Goal: Task Accomplishment & Management: Manage account settings

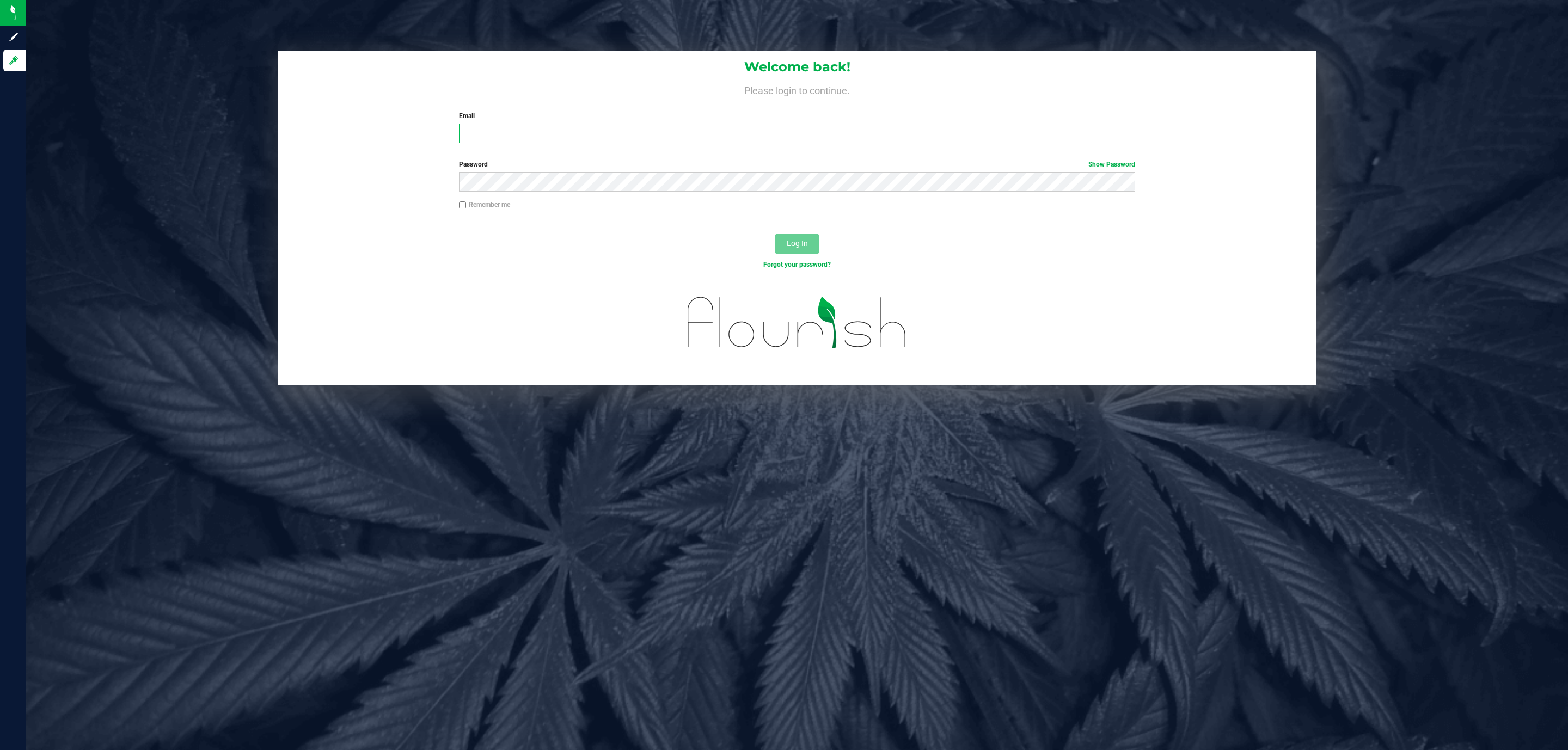
click at [547, 129] on input "Email" at bounding box center [797, 133] width 677 height 20
type input "[EMAIL_ADDRESS][DOMAIN_NAME]"
click at [776, 234] on button "Log In" at bounding box center [797, 244] width 43 height 20
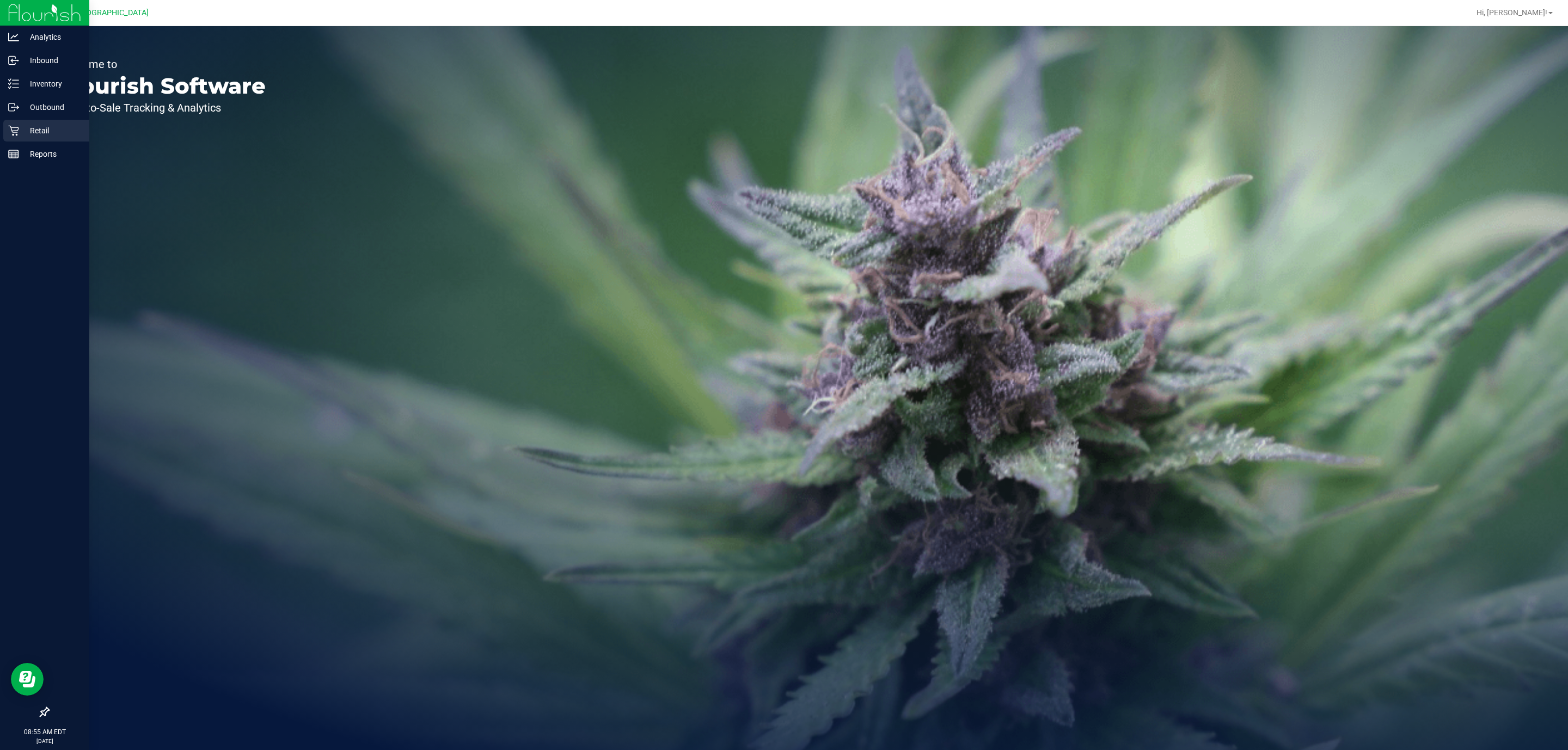
click at [5, 140] on div "Retail" at bounding box center [46, 130] width 86 height 22
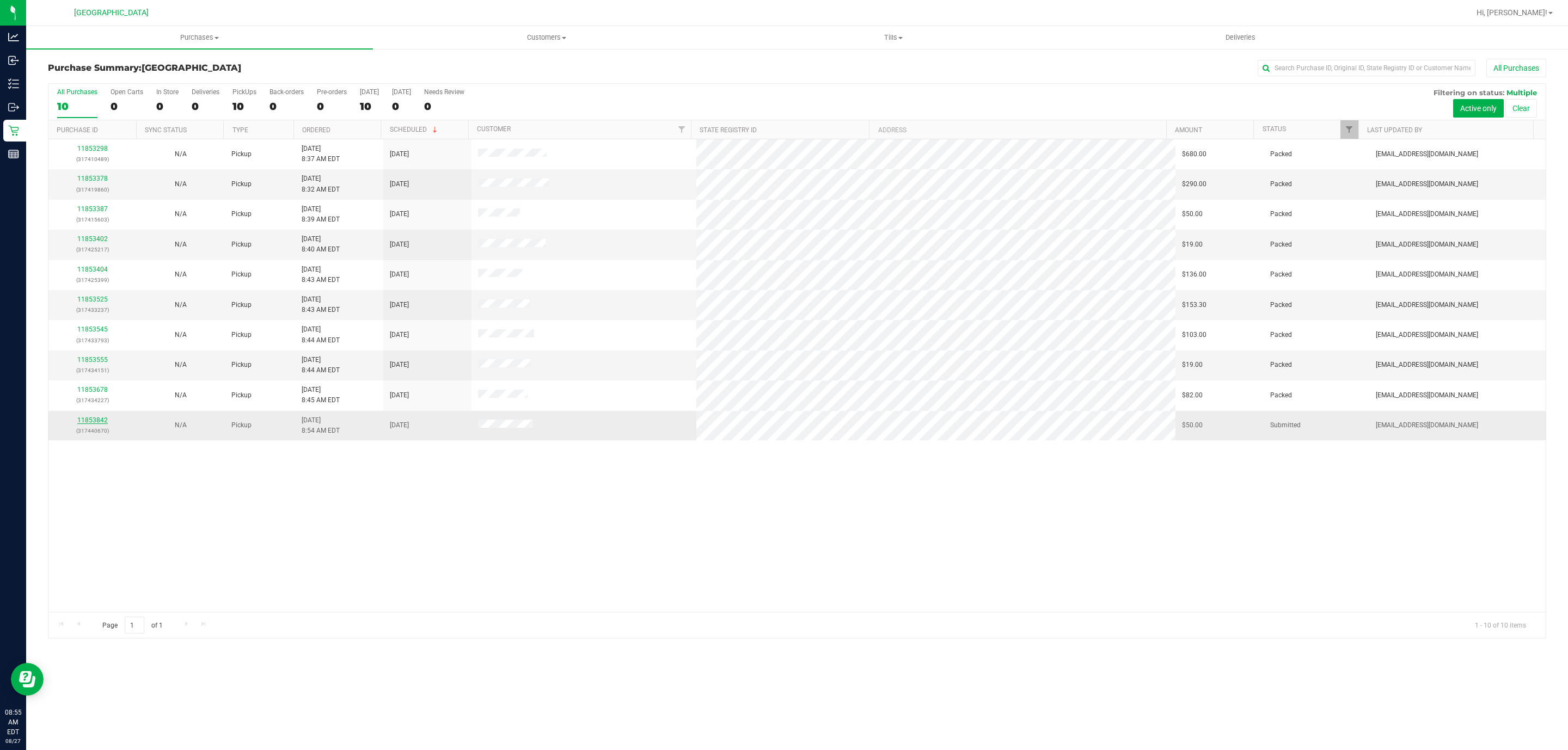
click at [100, 424] on link "11853842" at bounding box center [92, 420] width 30 height 8
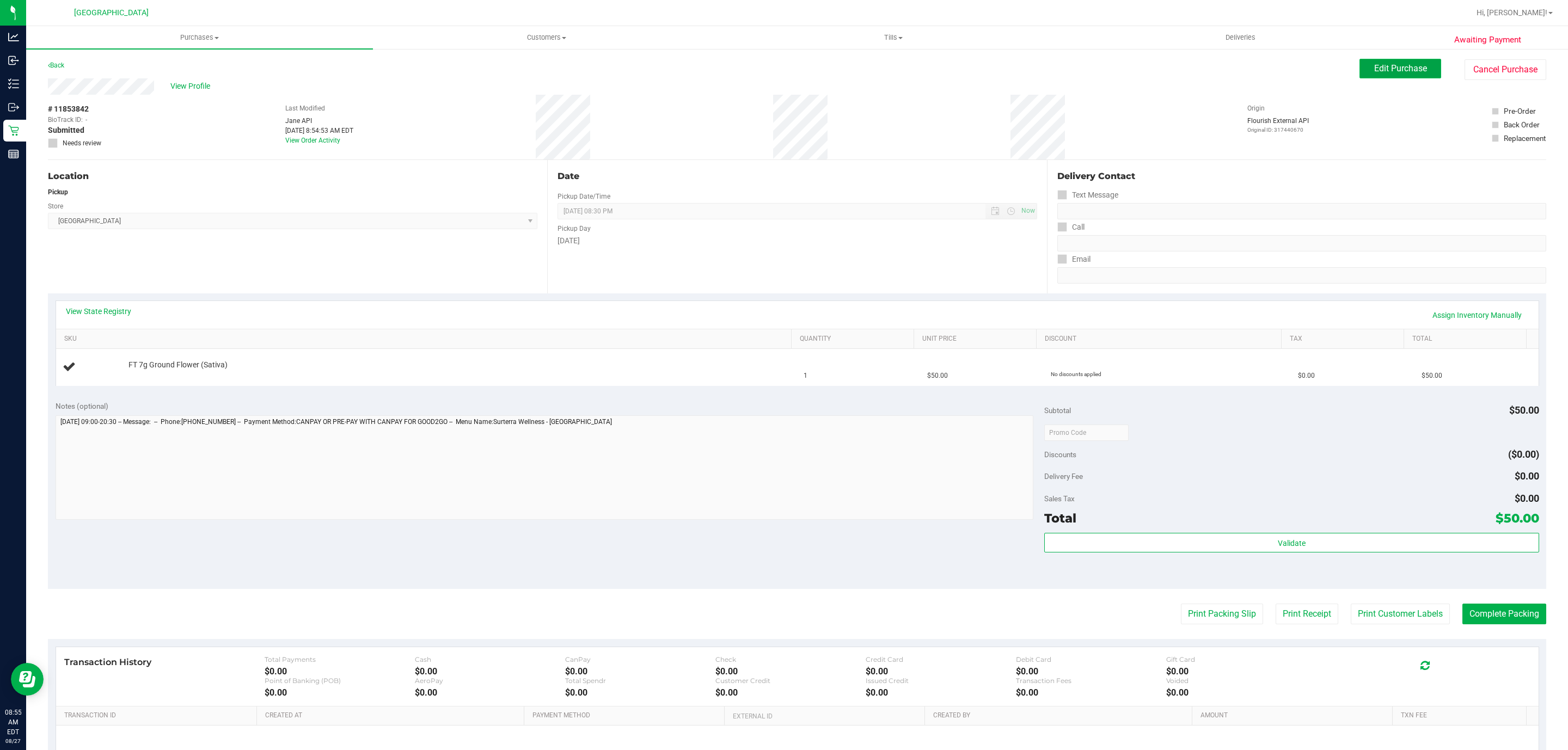
click at [1362, 78] on button "Edit Purchase" at bounding box center [1400, 69] width 82 height 20
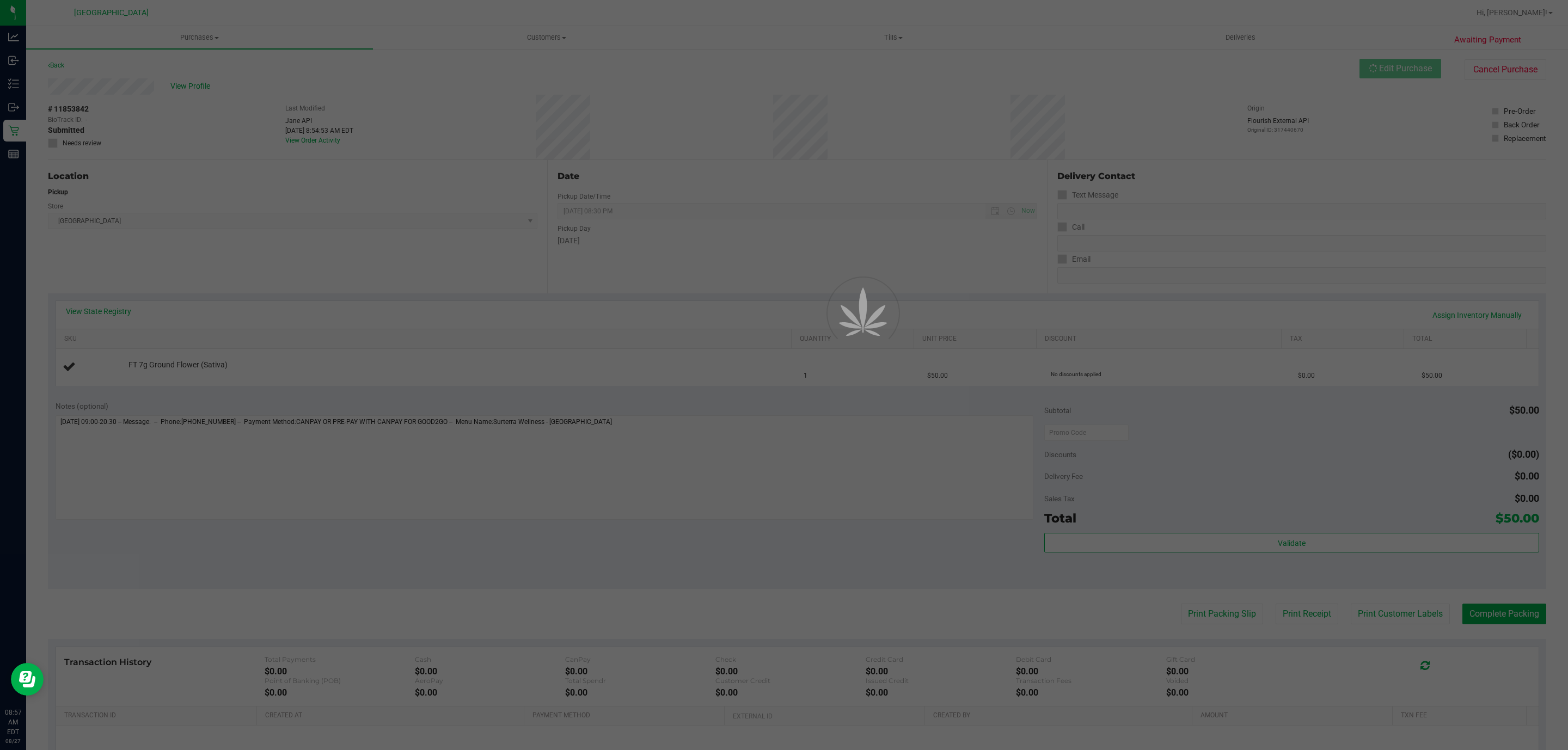
click at [869, 324] on div at bounding box center [848, 337] width 49 height 49
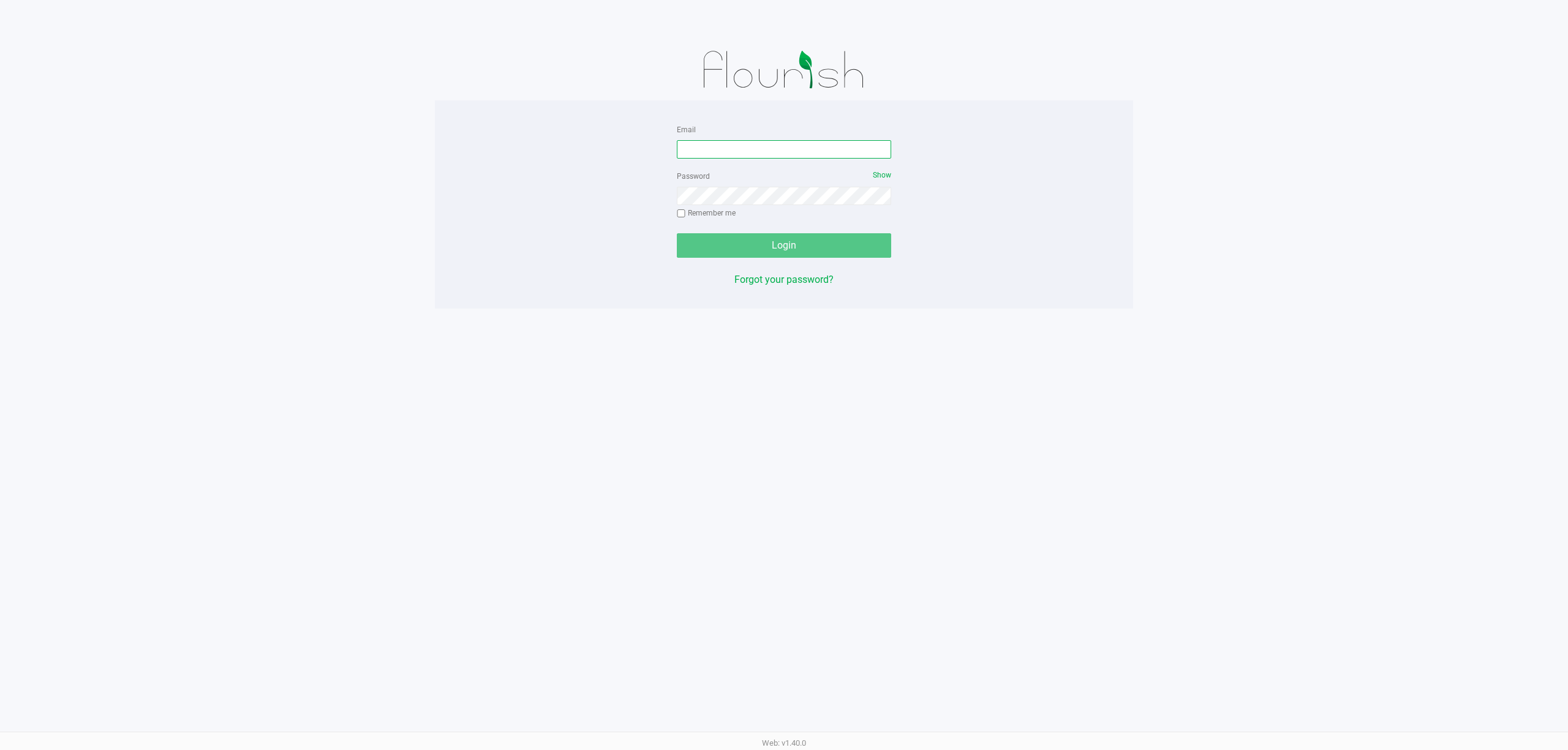
click at [728, 153] on input "Email" at bounding box center [784, 149] width 214 height 18
type input "[EMAIL_ADDRESS][DOMAIN_NAME]"
click at [677, 233] on button "Login" at bounding box center [784, 245] width 214 height 25
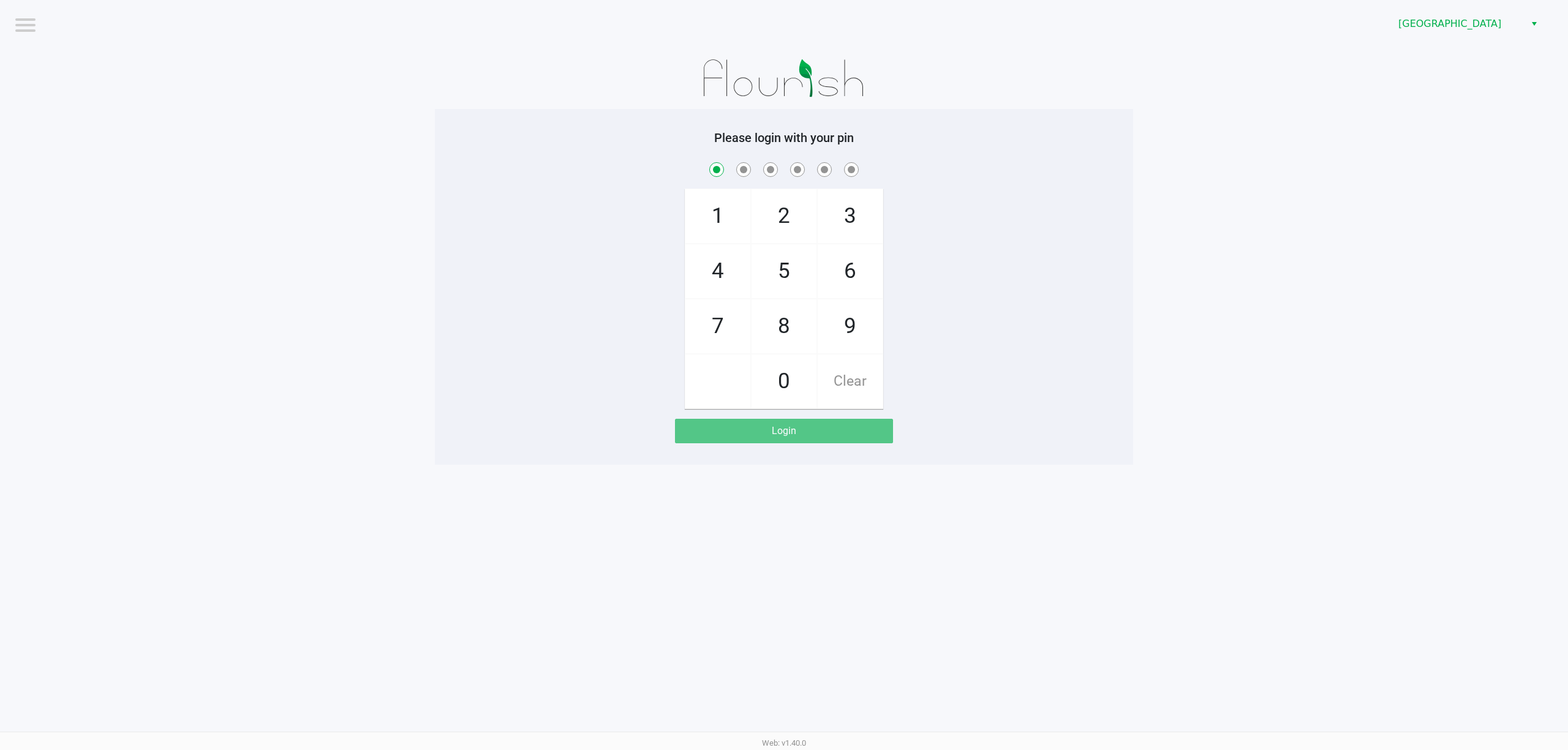
checkbox input "true"
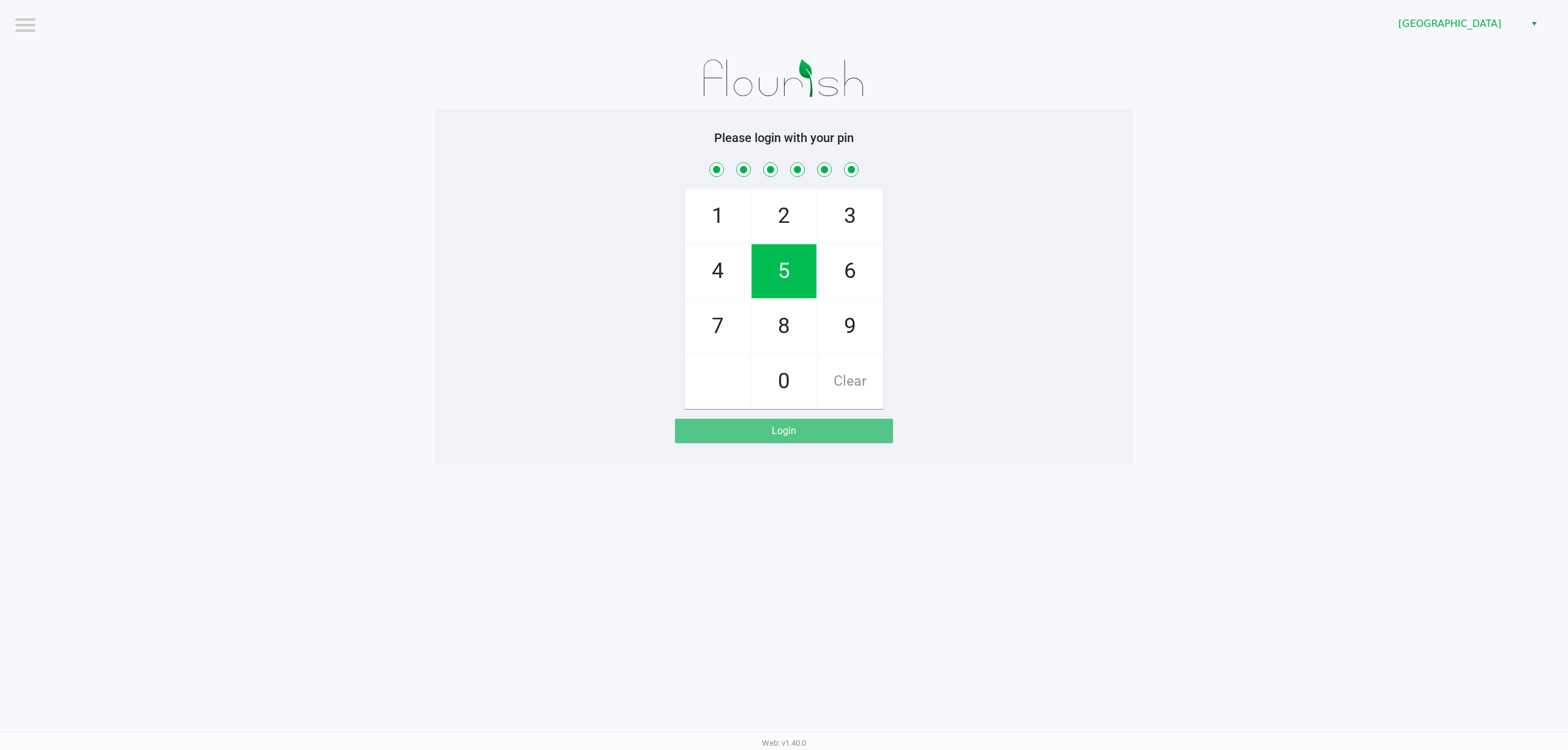
checkbox input "true"
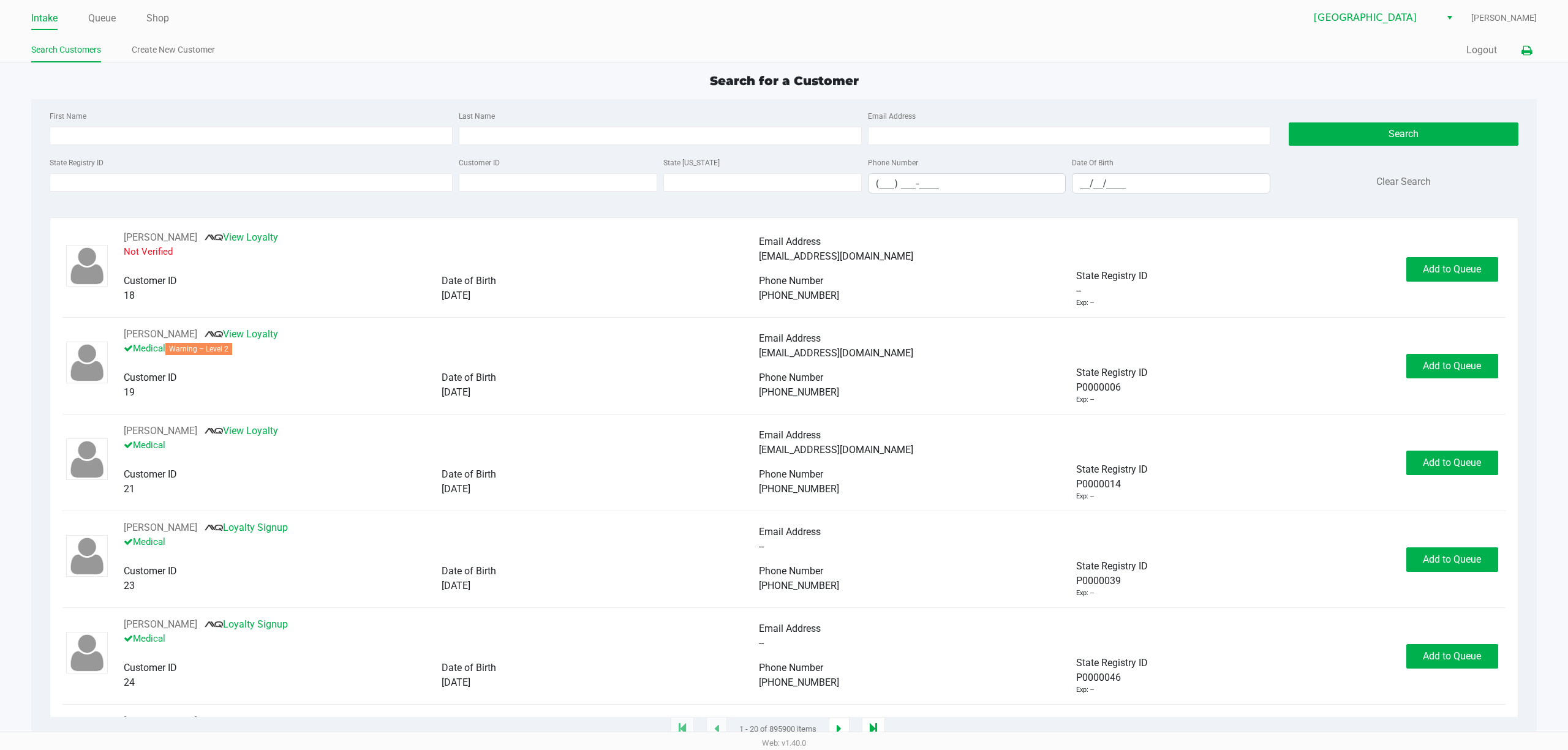
click at [1521, 47] on icon at bounding box center [1526, 51] width 10 height 9
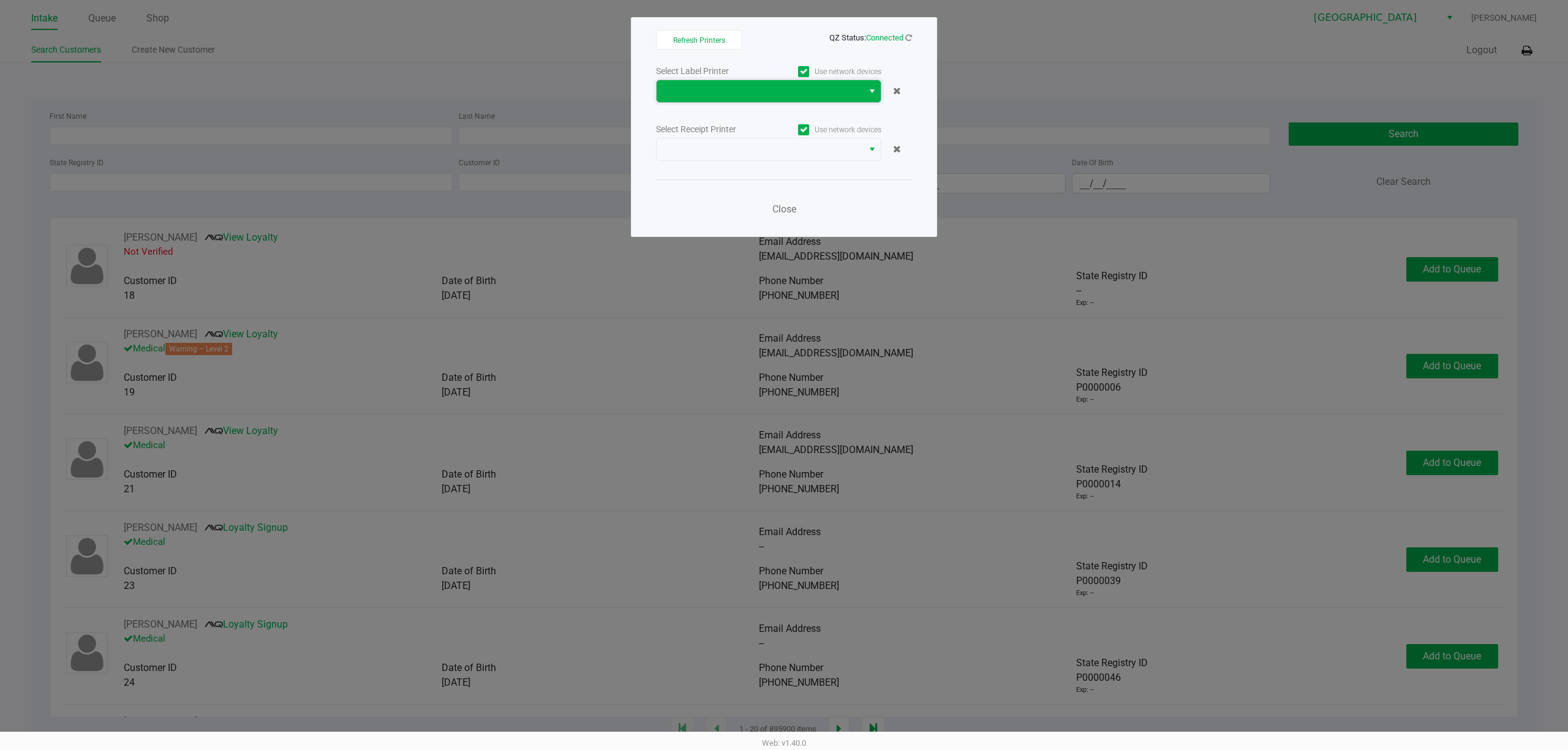
click at [814, 99] on span at bounding box center [759, 92] width 206 height 22
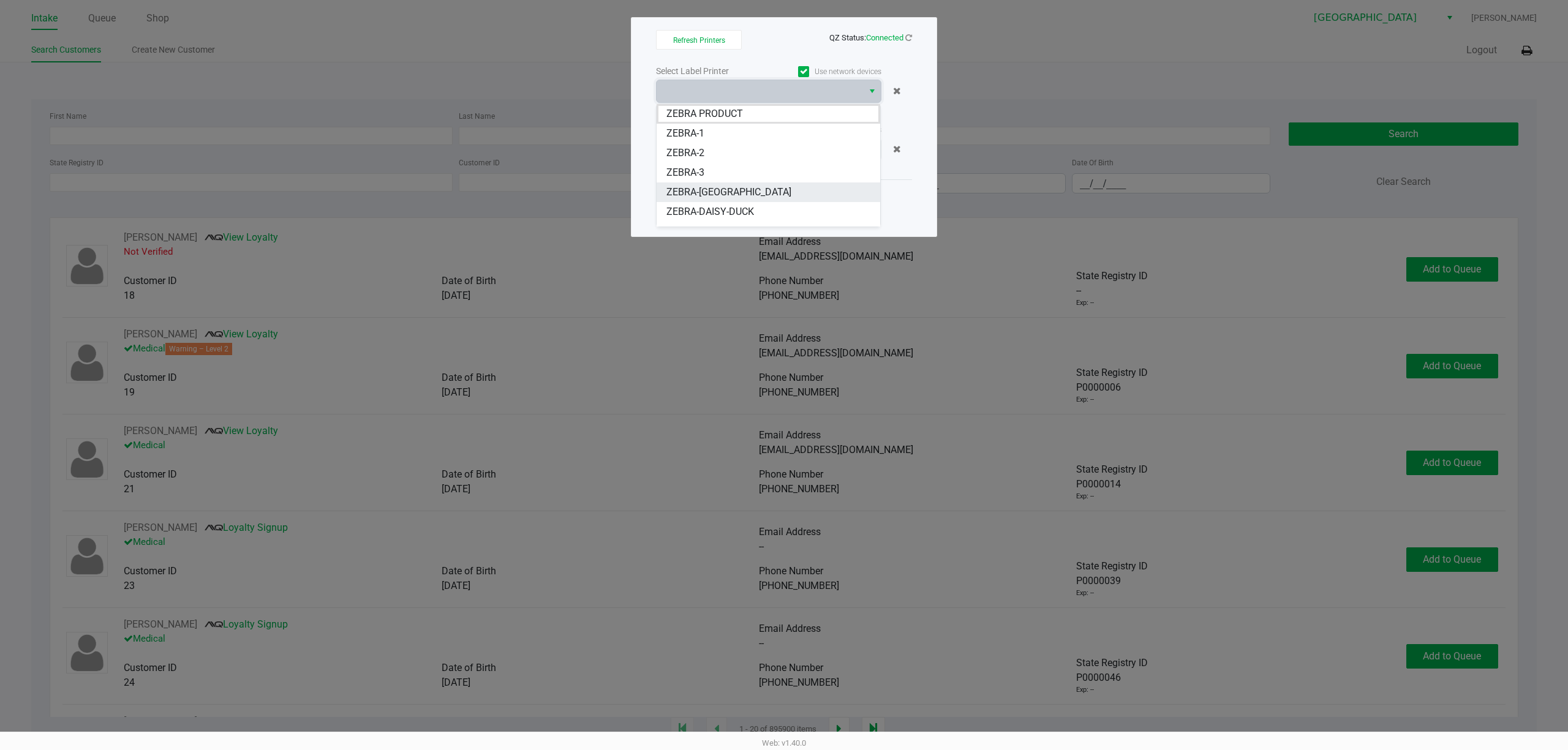
click at [726, 195] on span "ZEBRA-CYPRUS" at bounding box center [729, 192] width 125 height 15
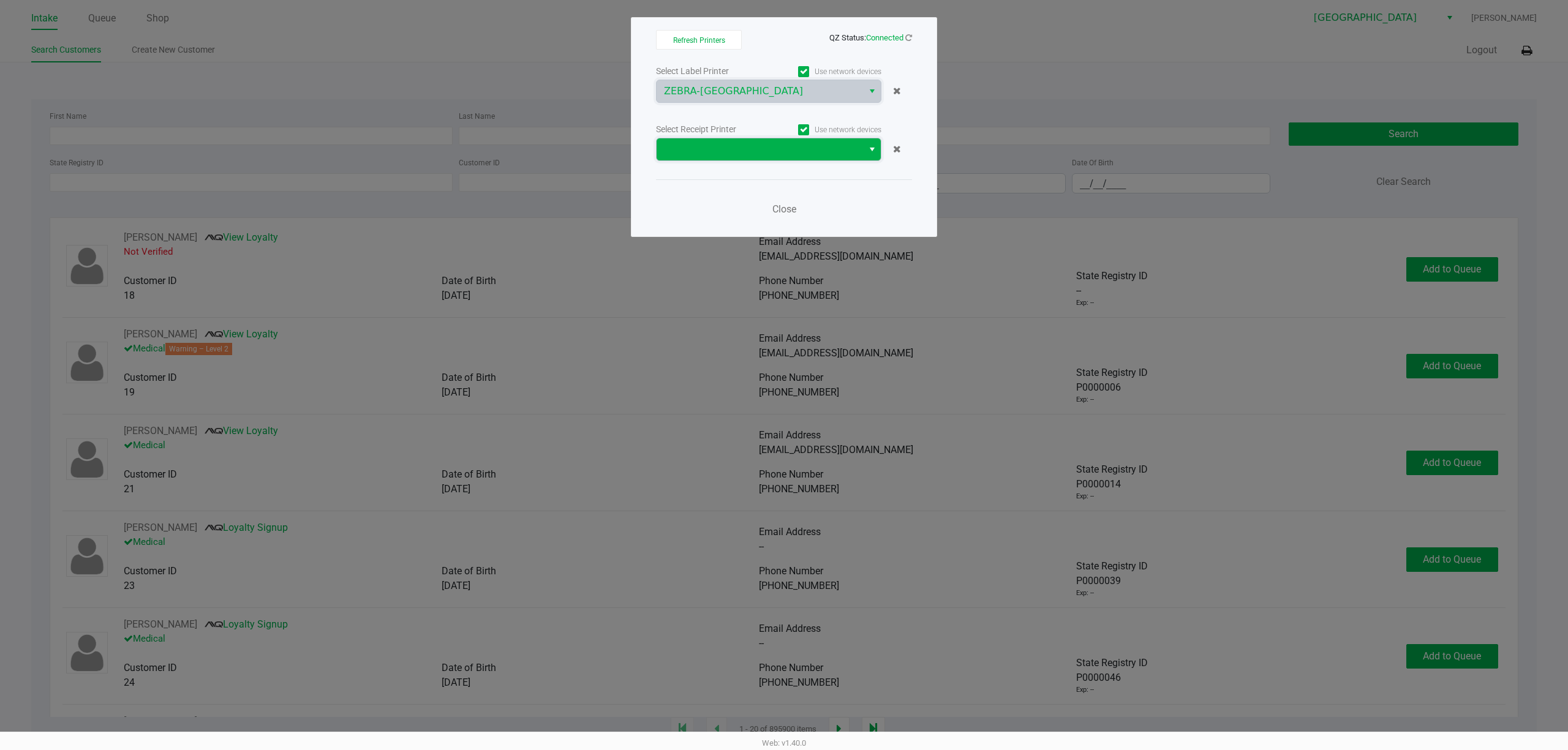
click at [747, 146] on span at bounding box center [760, 149] width 192 height 15
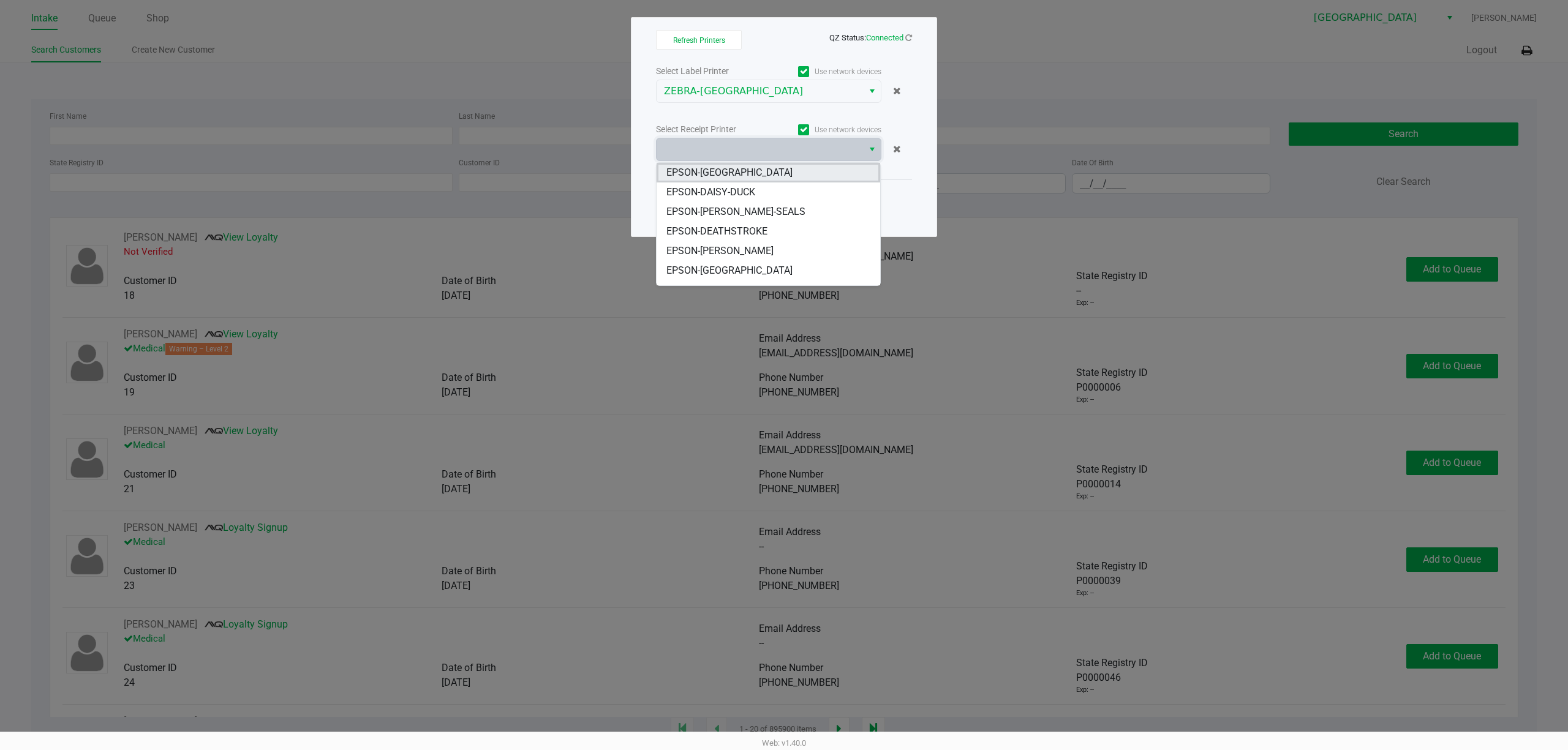
click at [739, 174] on li "EPSON-[GEOGRAPHIC_DATA]" at bounding box center [768, 172] width 224 height 20
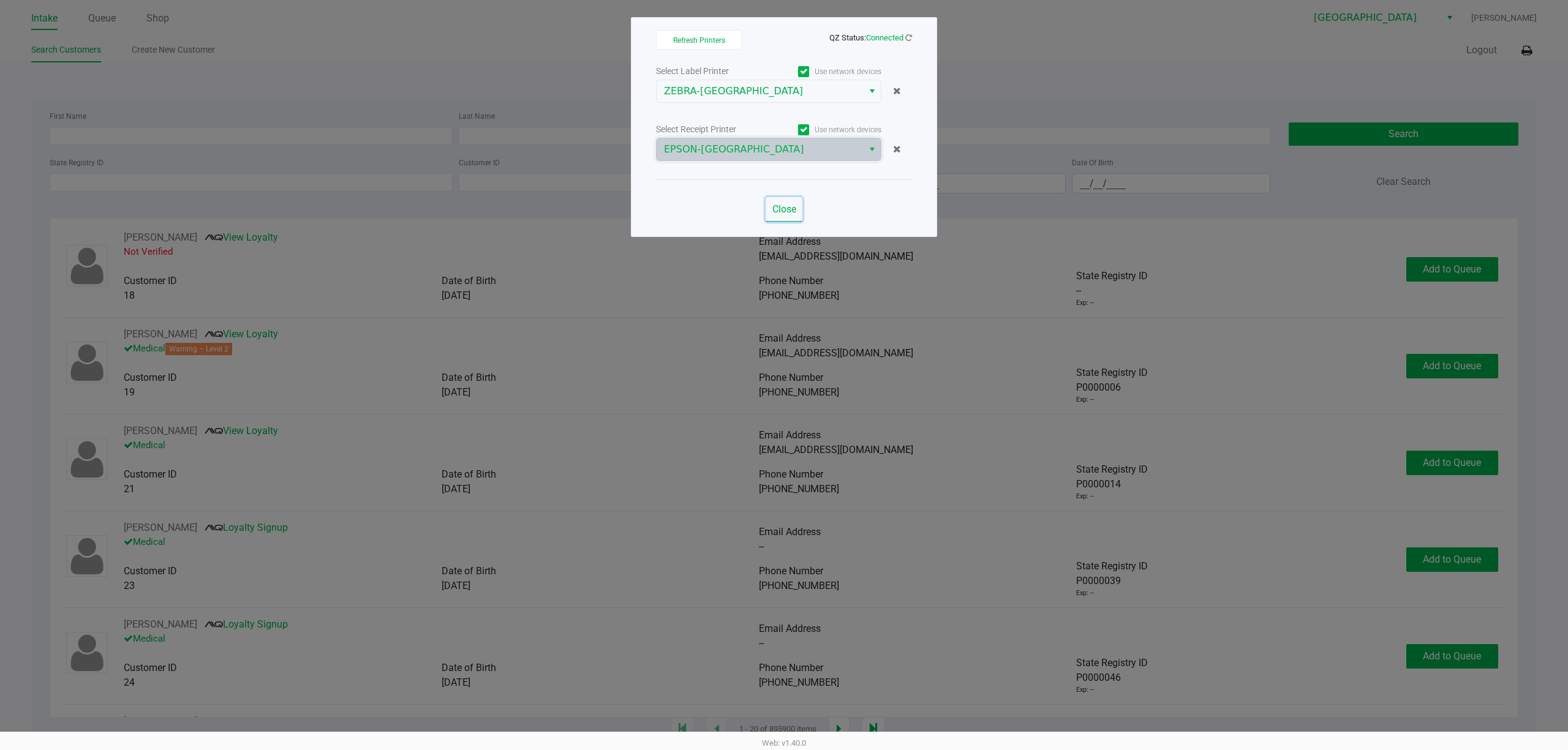
click at [787, 212] on span "Close" at bounding box center [784, 209] width 24 height 12
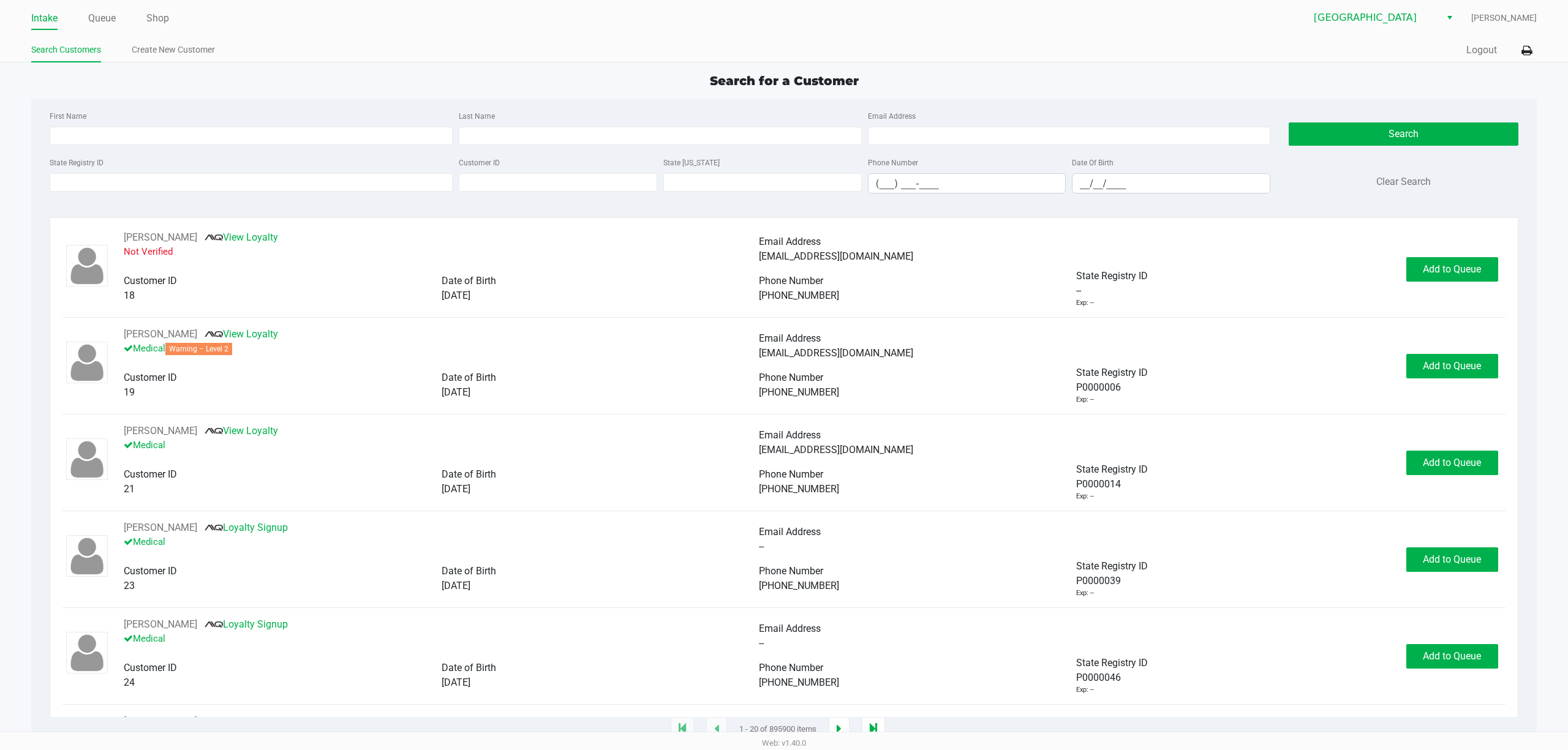
click at [87, 20] on ul "Intake Queue Shop" at bounding box center [407, 19] width 752 height 21
click at [95, 18] on link "Queue" at bounding box center [102, 18] width 27 height 17
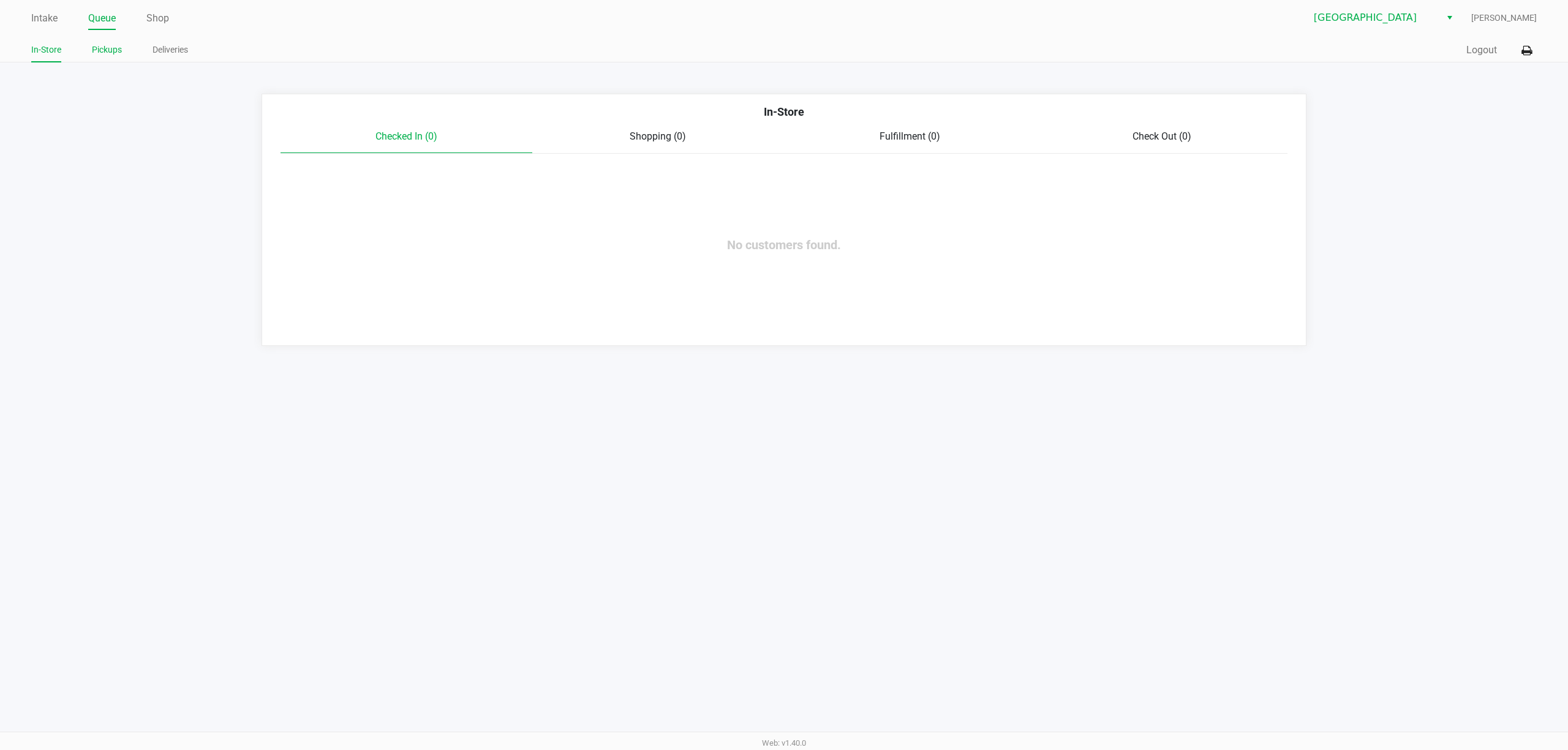
click at [106, 45] on link "Pickups" at bounding box center [106, 50] width 30 height 15
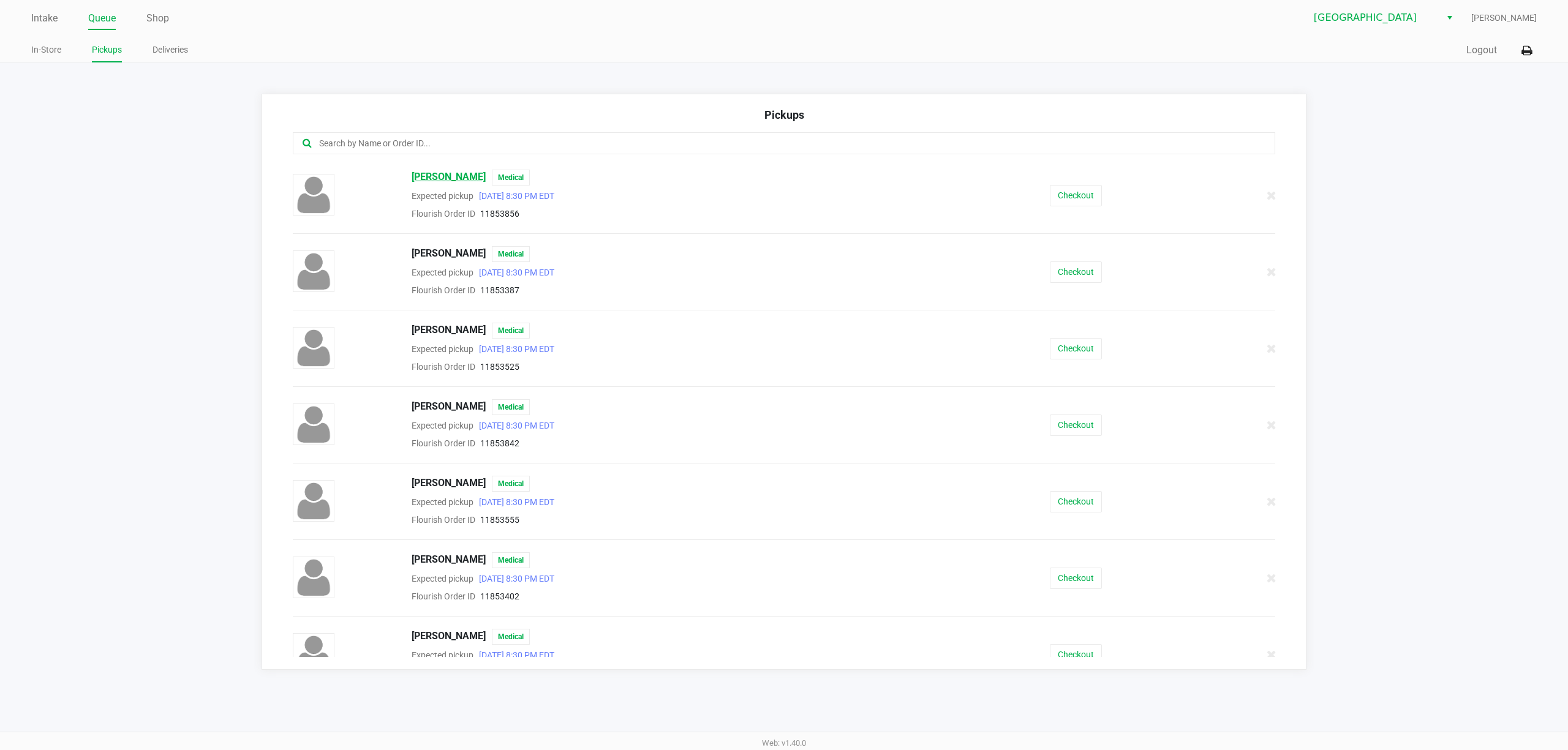
click at [434, 177] on span "Alexis Gonzalez" at bounding box center [448, 177] width 74 height 16
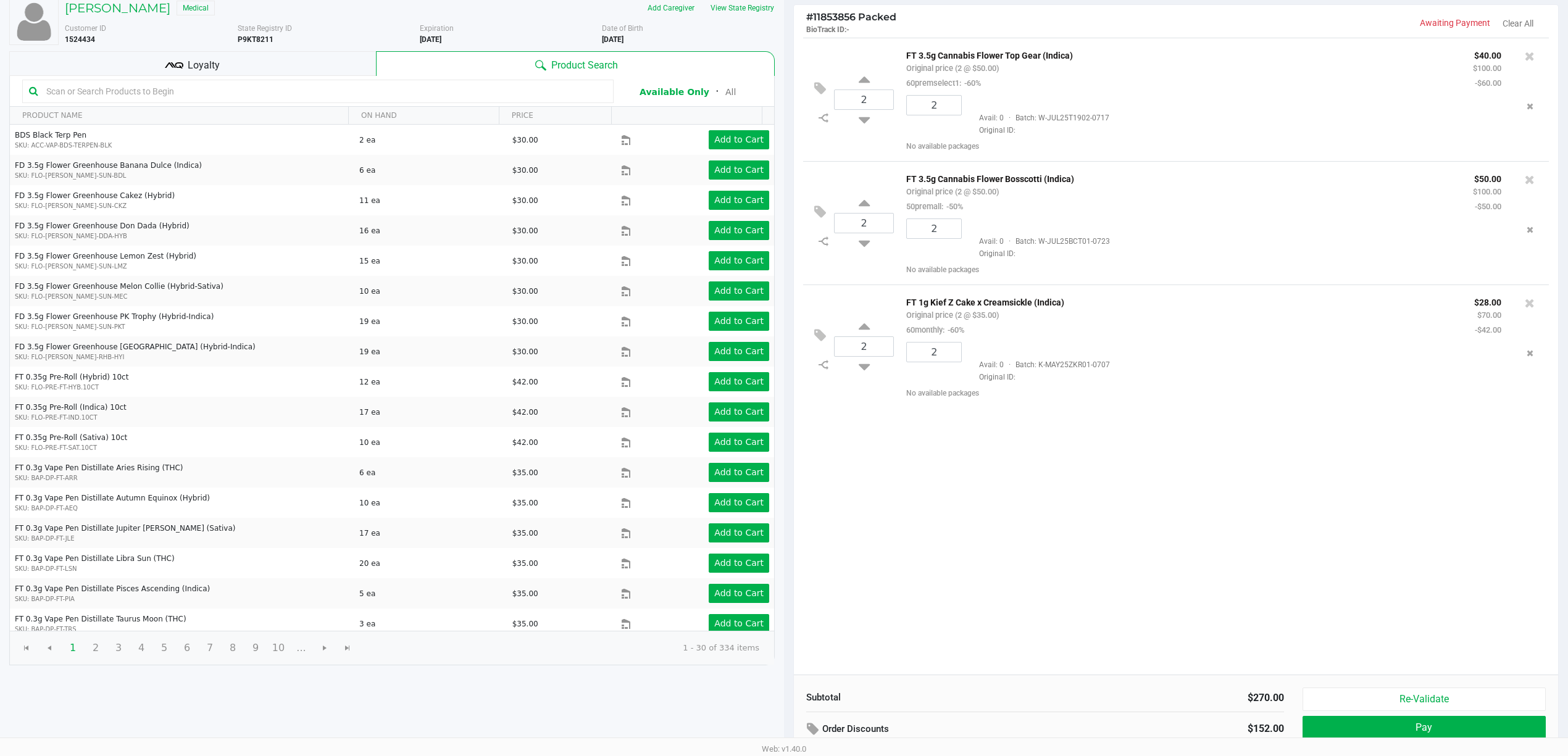
scroll to position [129, 0]
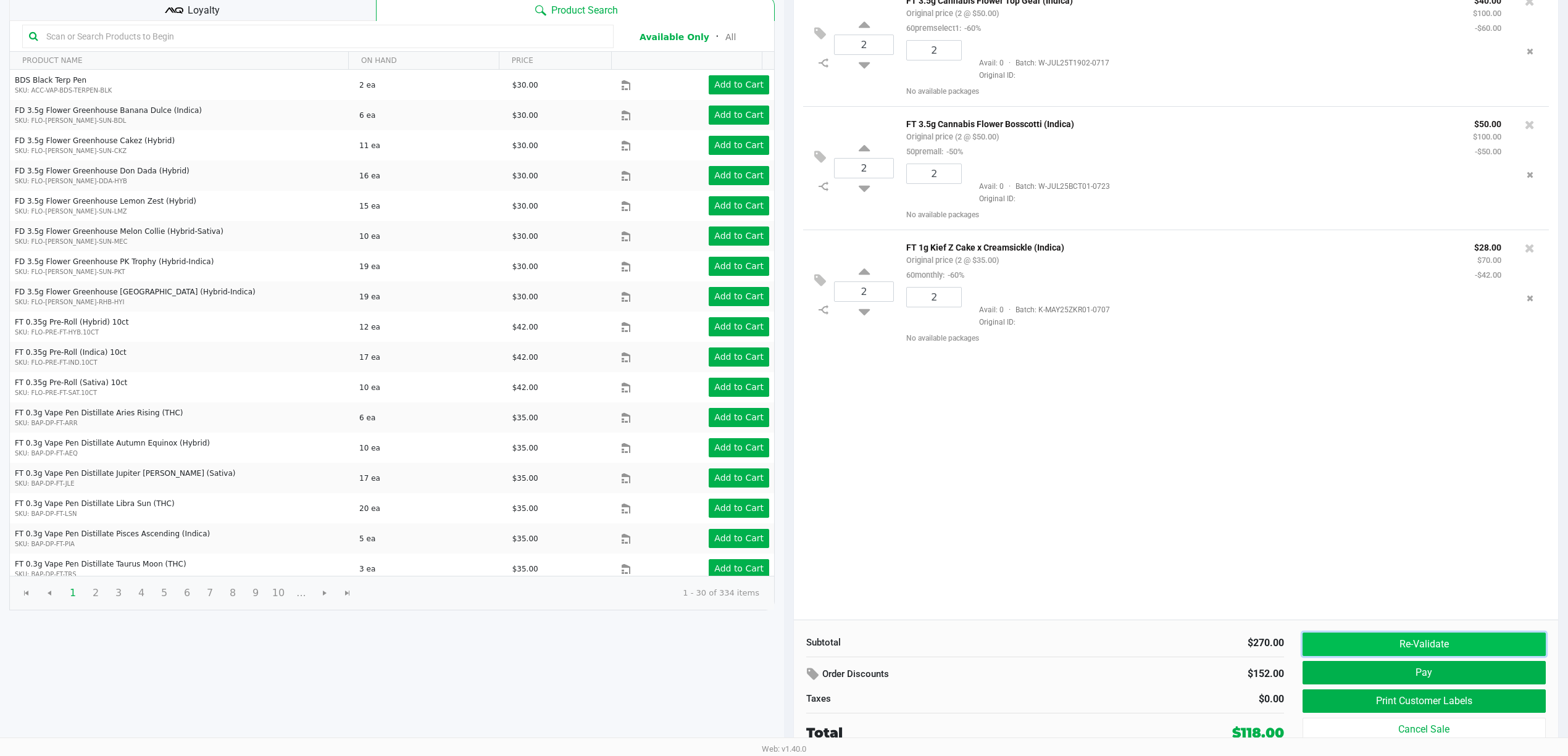
click at [1444, 645] on button "Re-Validate" at bounding box center [1425, 645] width 244 height 23
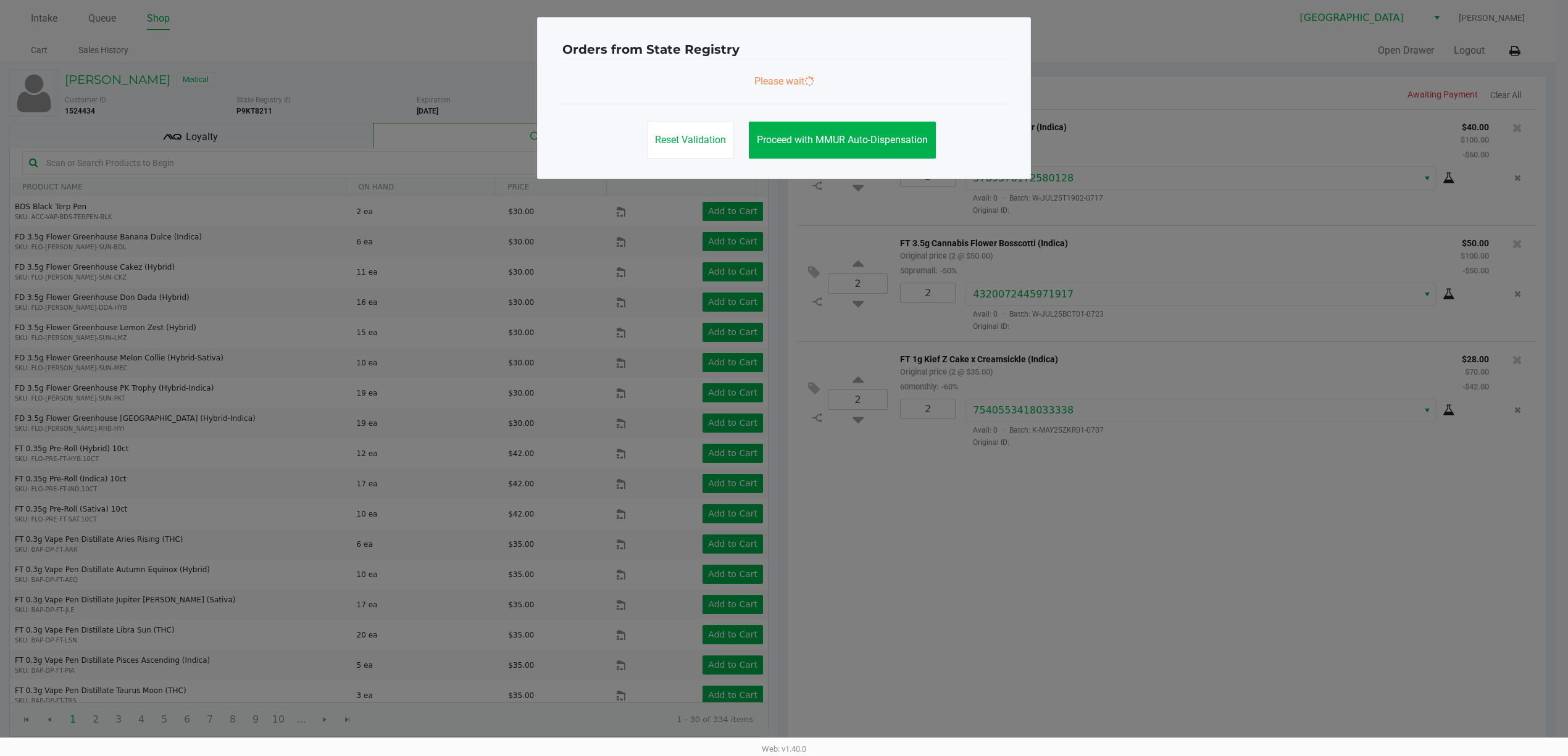
scroll to position [0, 0]
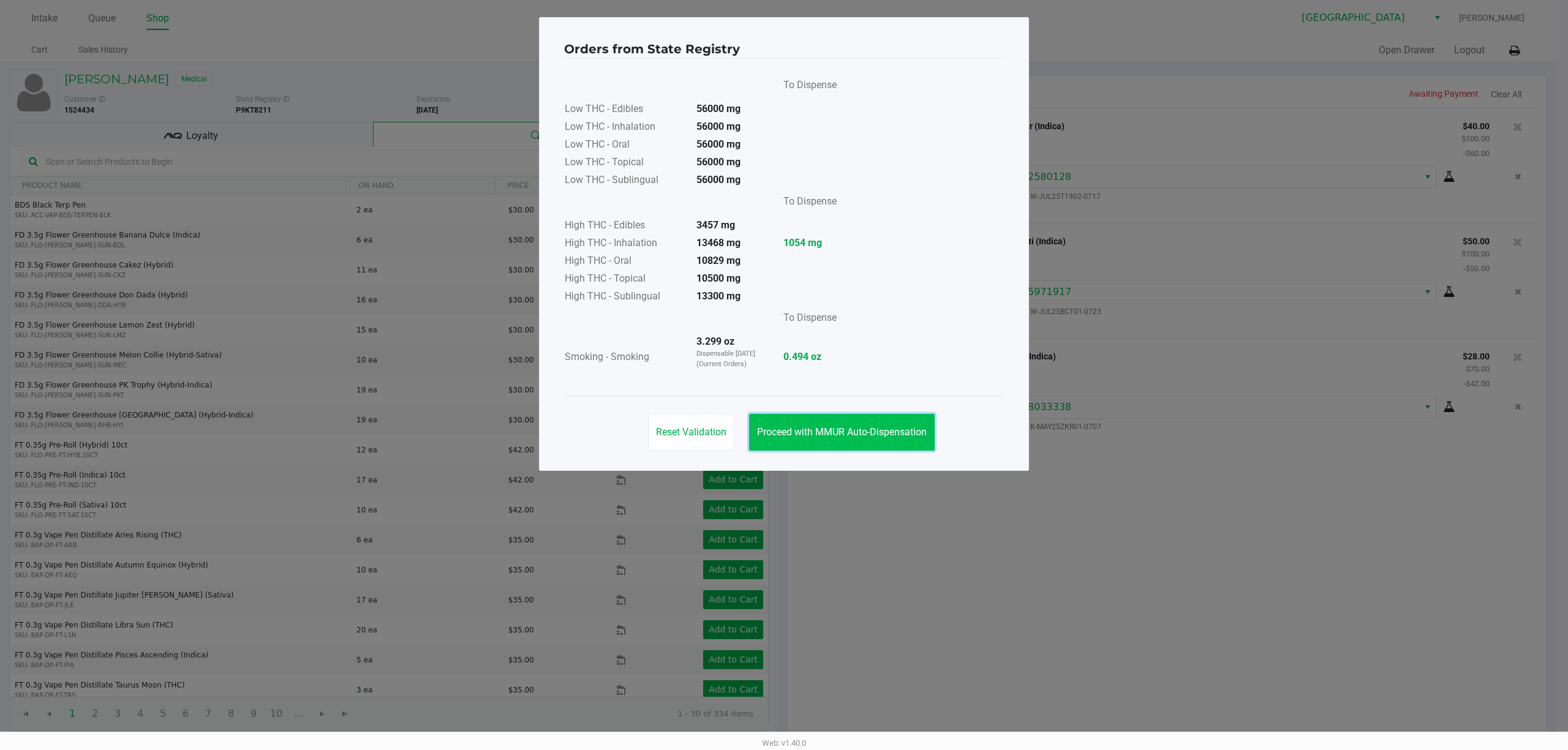
click at [879, 428] on span "Proceed with MMUR Auto-Dispensation" at bounding box center [841, 432] width 170 height 12
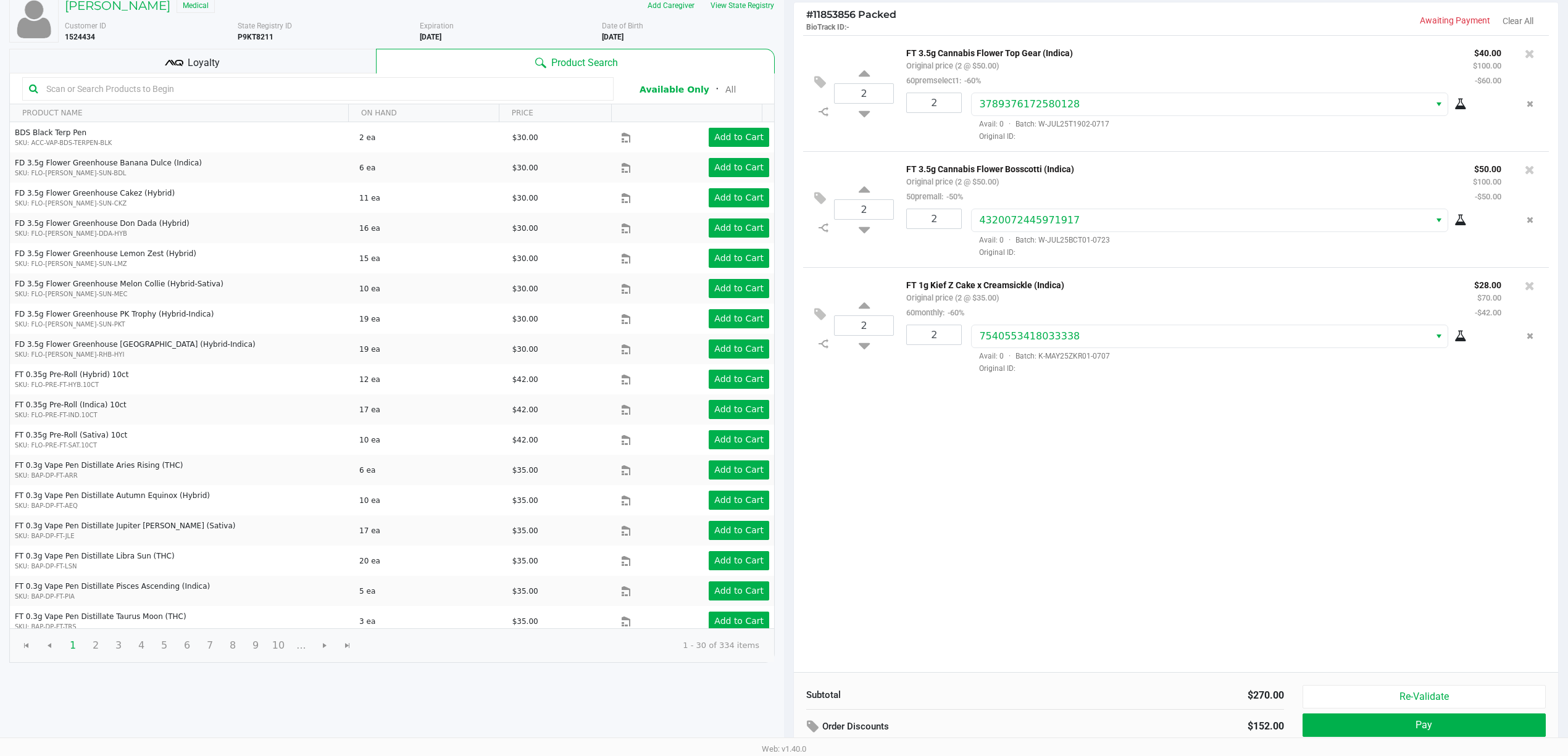
scroll to position [129, 0]
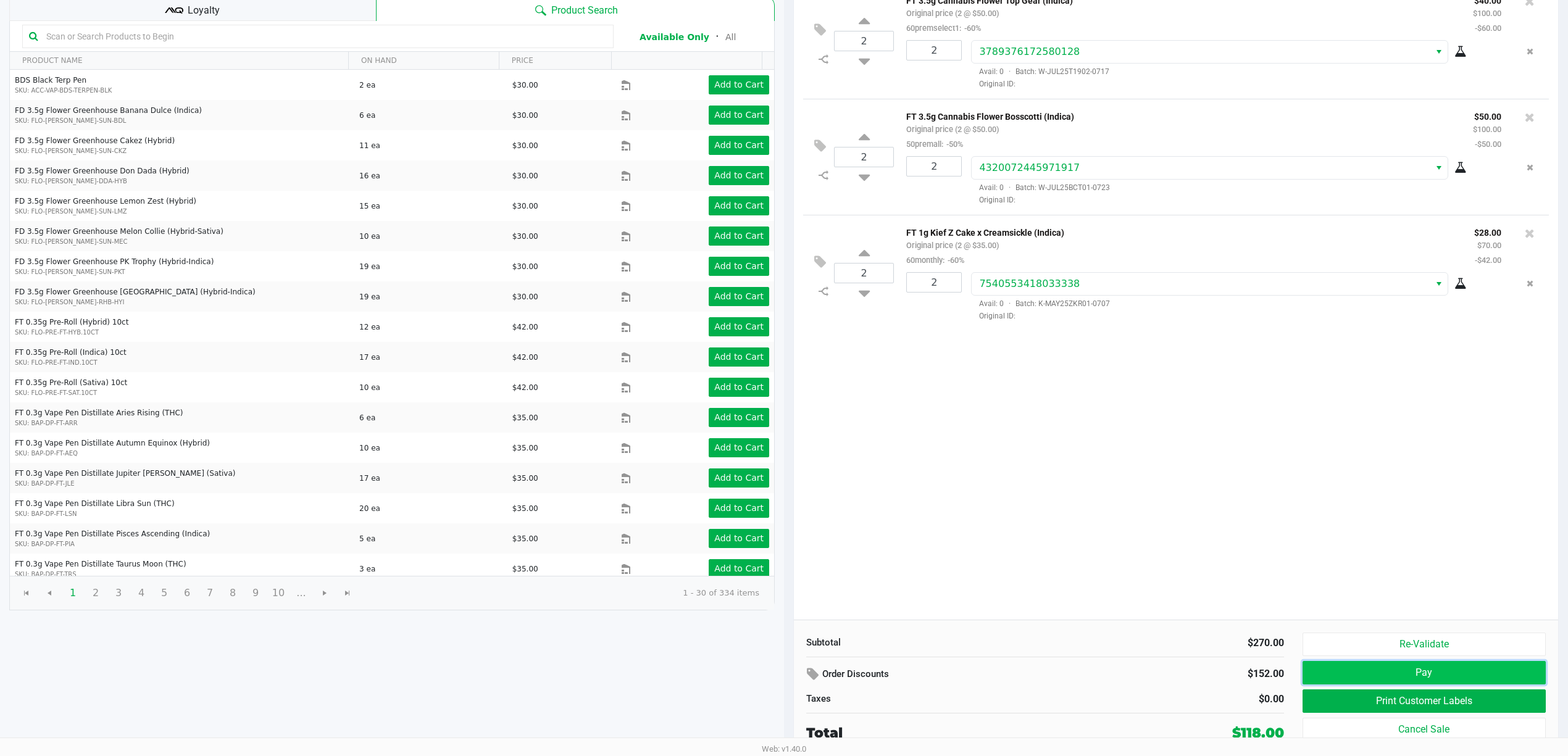
click at [1449, 672] on button "Pay" at bounding box center [1425, 672] width 244 height 23
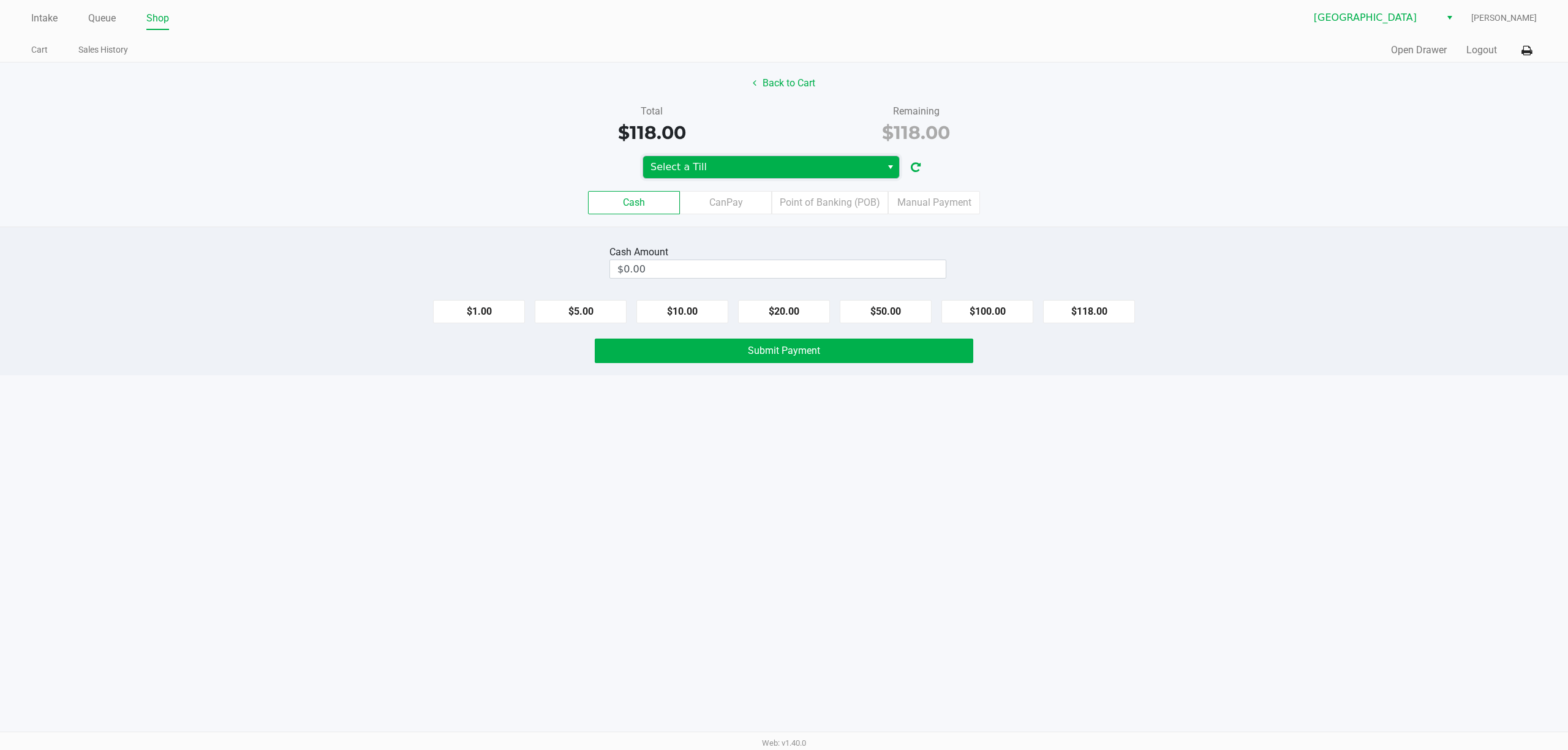
click at [740, 175] on span "Select a Till" at bounding box center [762, 167] width 224 height 15
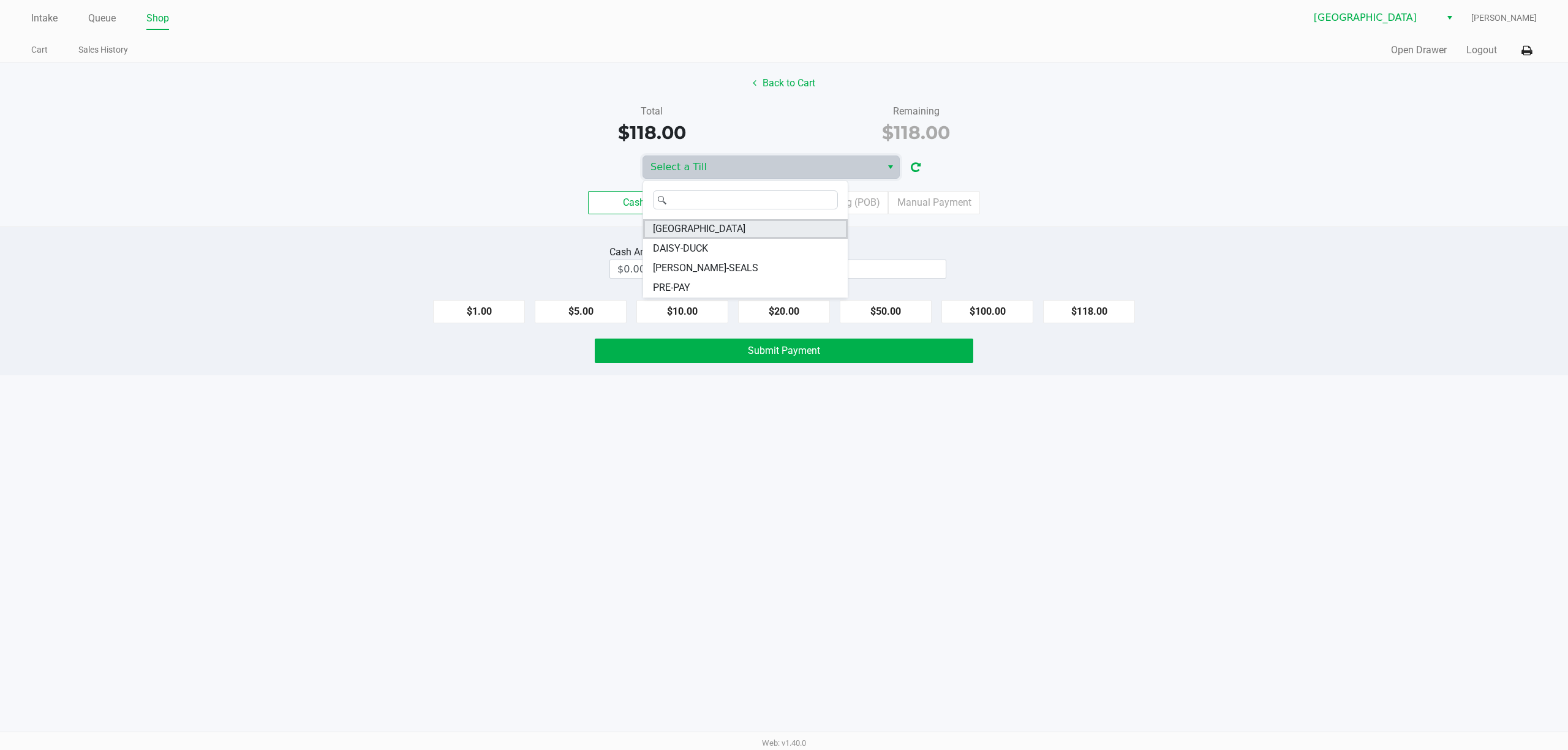
click at [730, 220] on li "CYPRUS" at bounding box center [745, 229] width 205 height 20
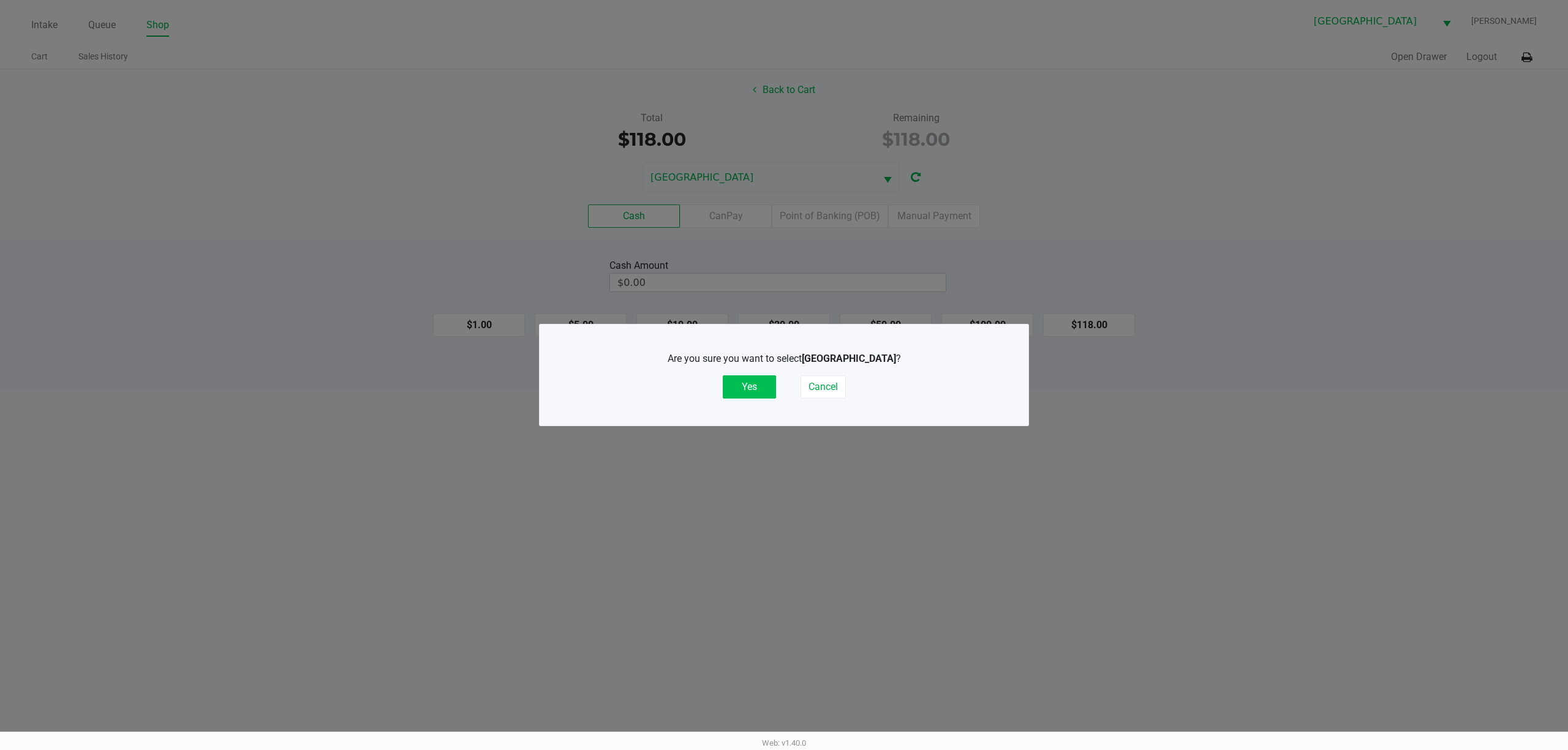
click at [722, 387] on button "Yes" at bounding box center [749, 387] width 53 height 23
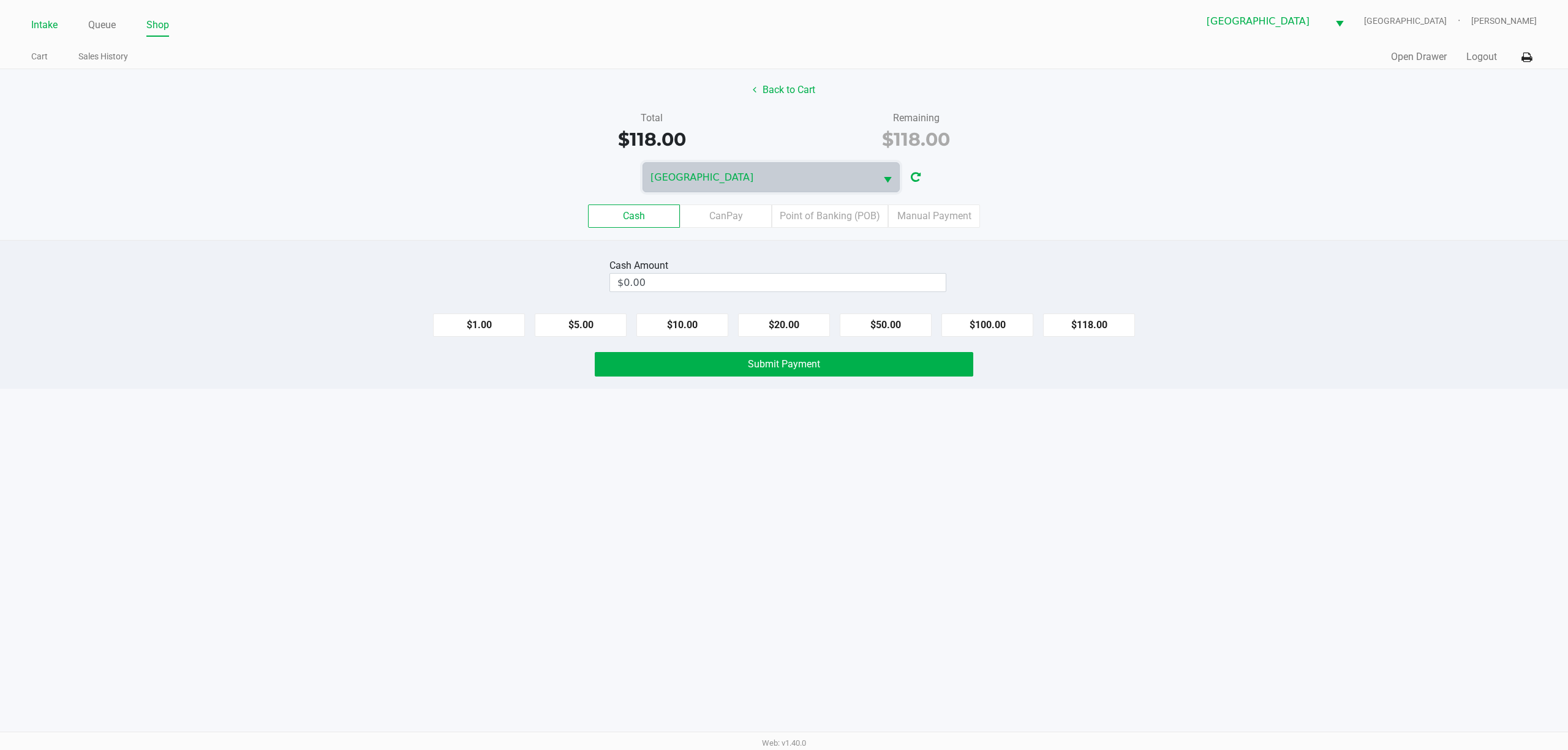
click at [57, 25] on link "Intake" at bounding box center [44, 25] width 27 height 17
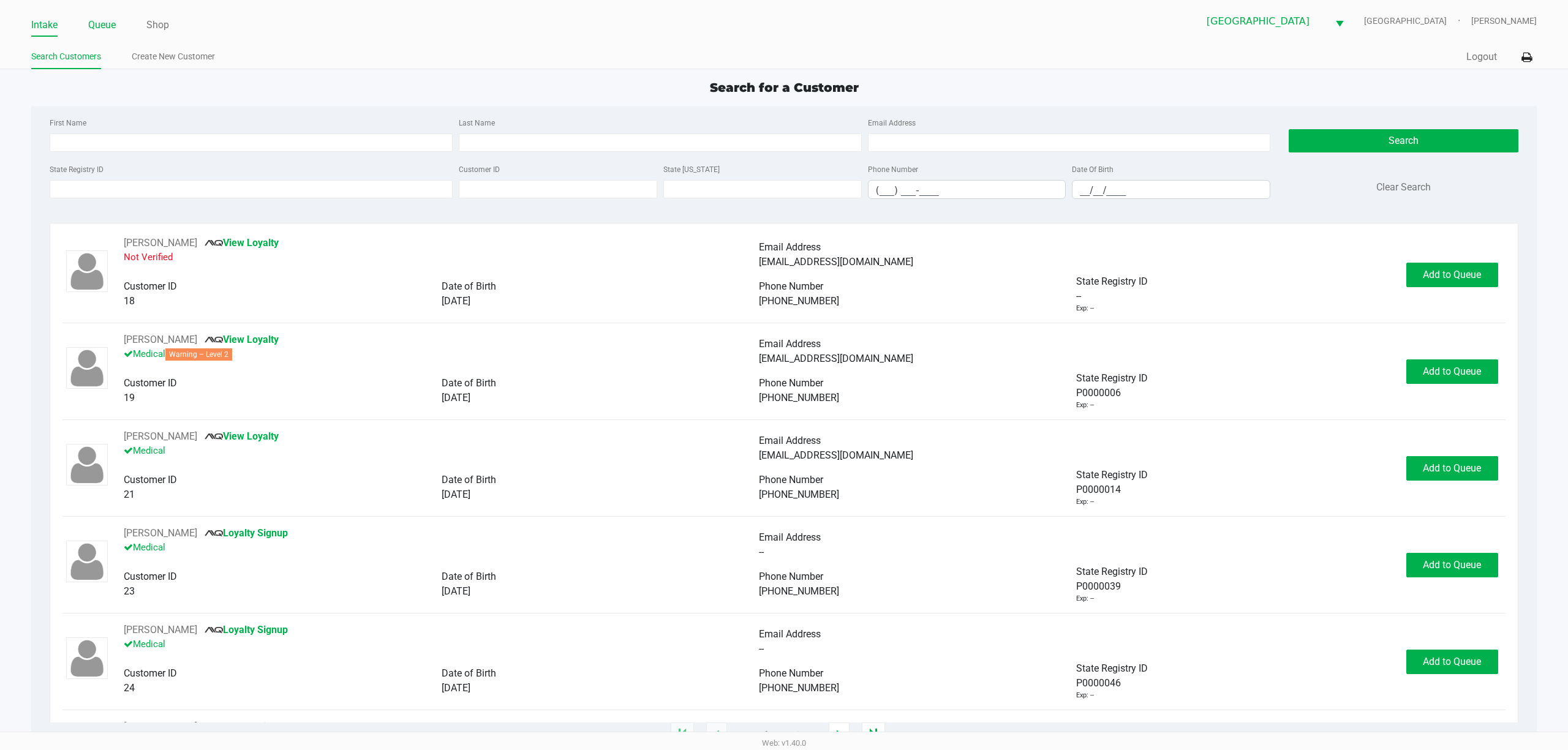
click at [95, 15] on li "Queue" at bounding box center [102, 26] width 27 height 21
click at [332, 207] on div "State Registry ID Customer ID State ID Phone Number (___) ___-____ Date Of Birt…" at bounding box center [659, 185] width 1226 height 47
click at [325, 191] on input "State Registry ID" at bounding box center [251, 189] width 403 height 18
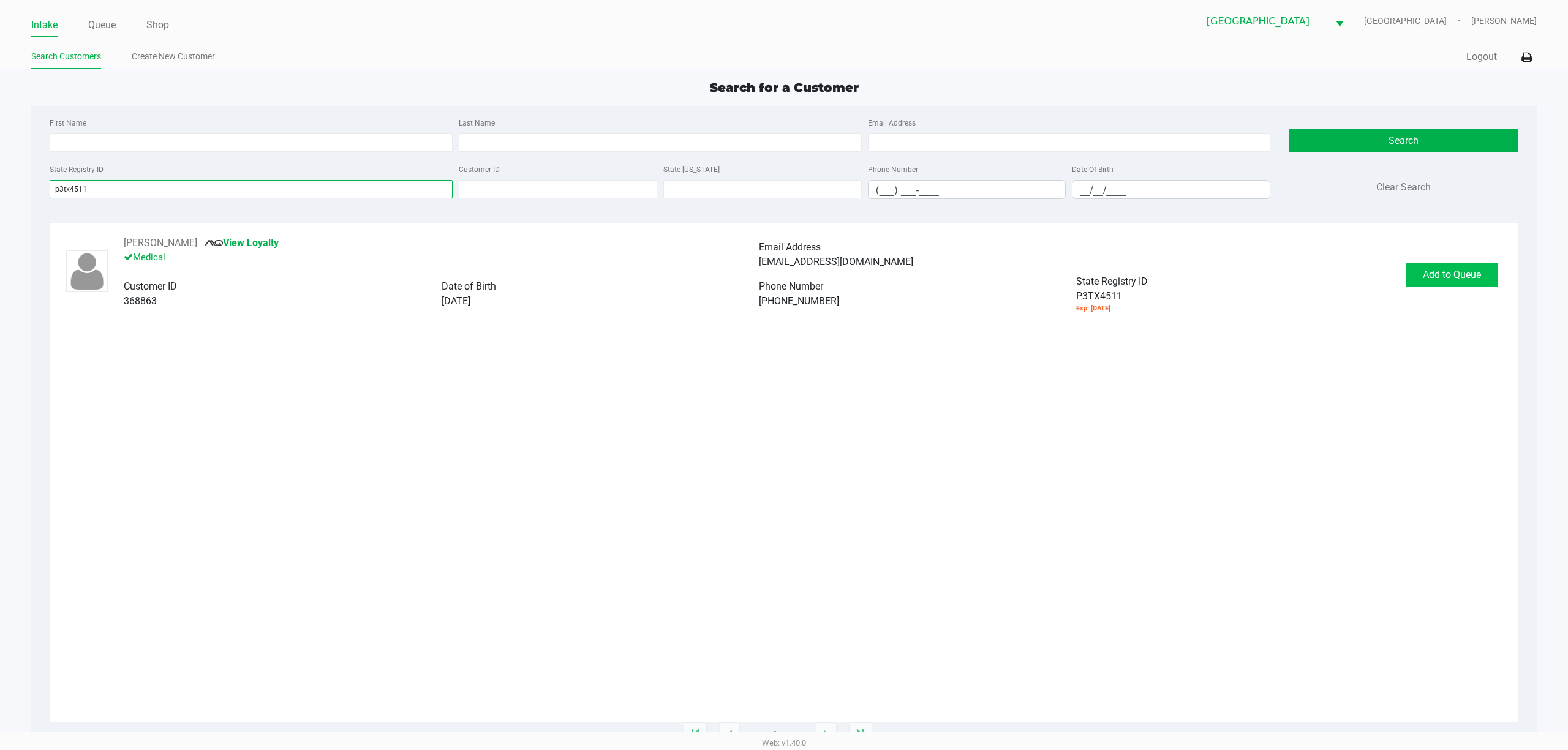
type input "p3tx4511"
click at [1449, 279] on span "Add to Queue" at bounding box center [1451, 275] width 58 height 12
click at [1449, 279] on span "In Queue" at bounding box center [1465, 275] width 103 height 12
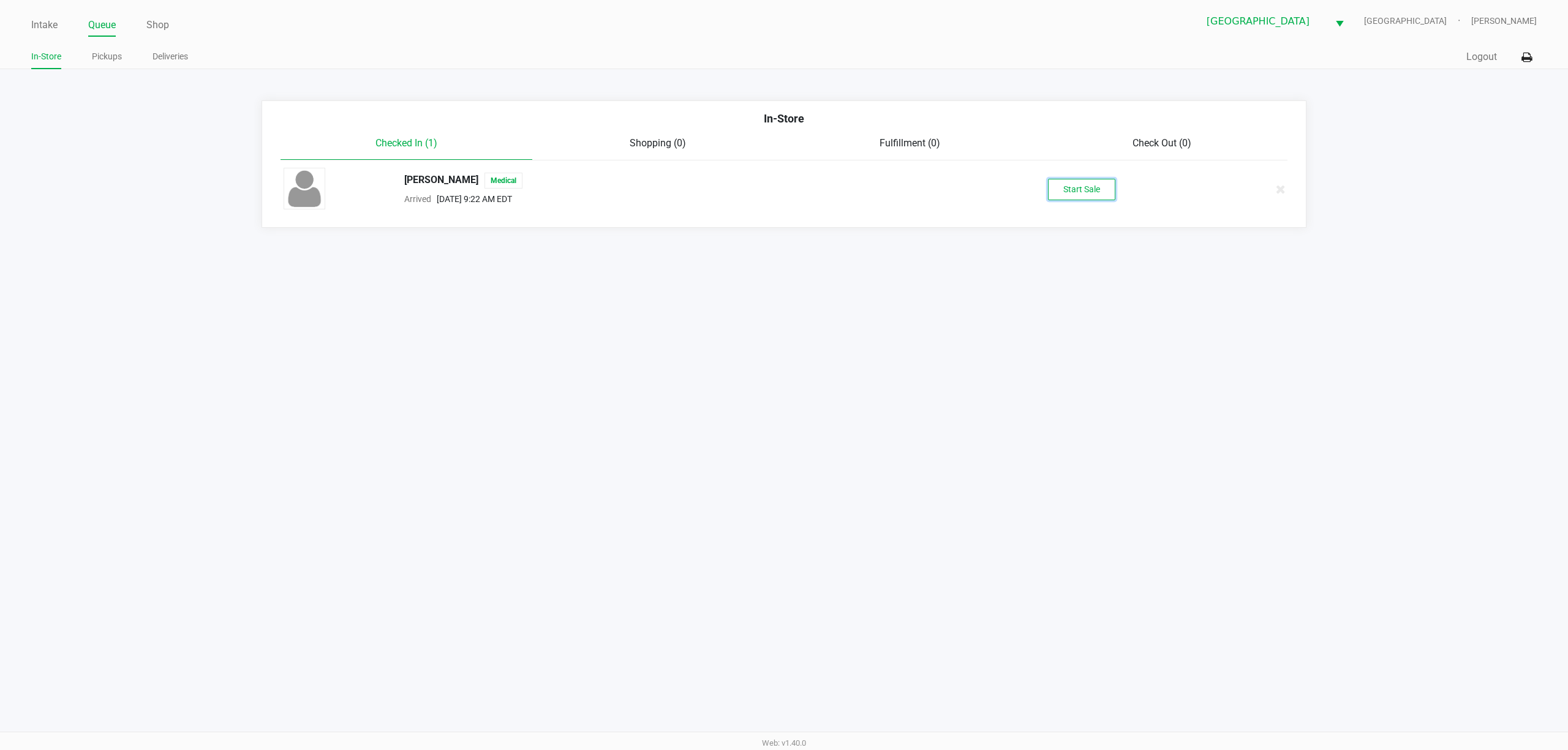
click at [1066, 185] on button "Start Sale" at bounding box center [1081, 189] width 68 height 21
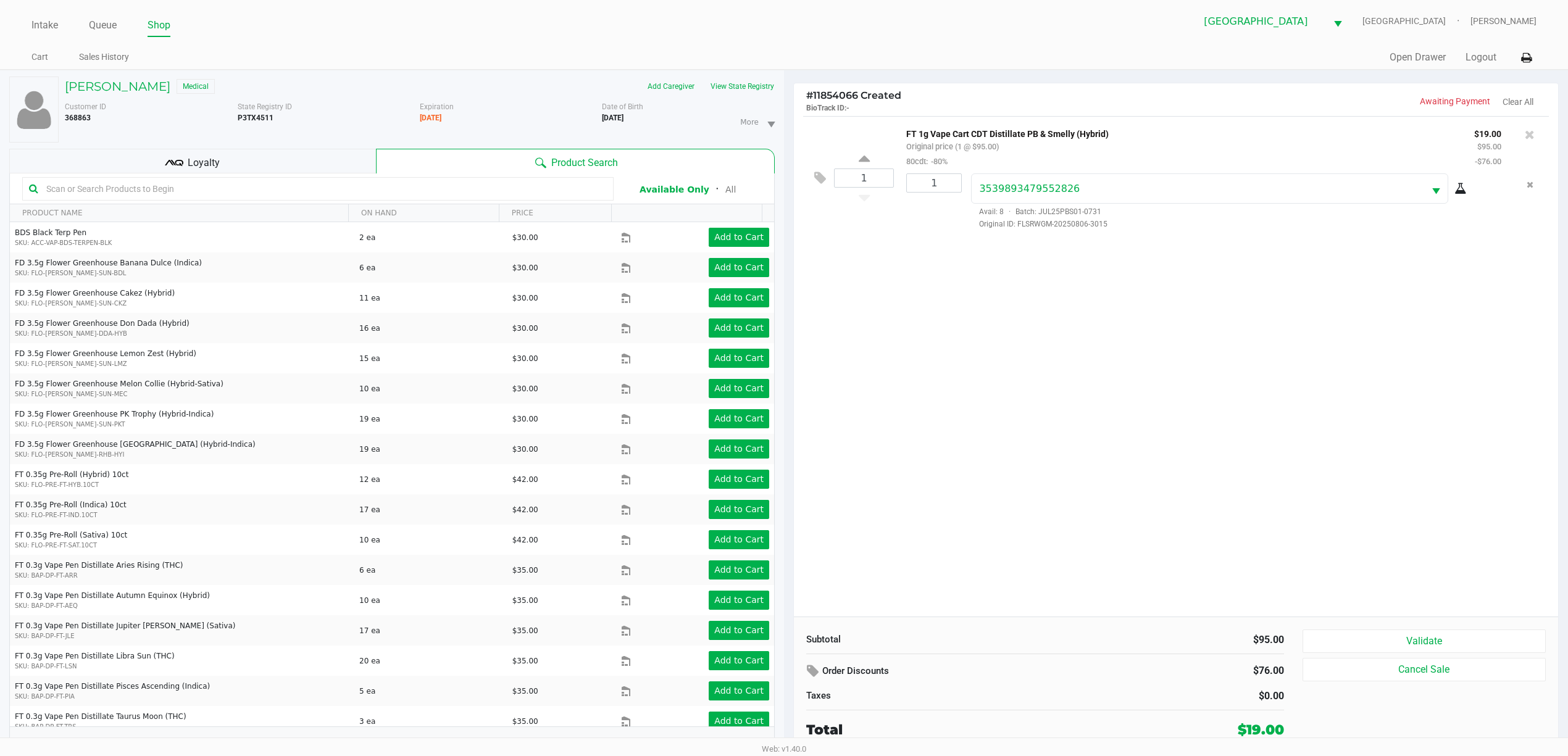
click at [1393, 628] on div "Subtotal $95.00 Order Discounts $76.00 Taxes $0.00 Total $19.00 Validate Cancel…" at bounding box center [1176, 684] width 765 height 136
click at [1389, 636] on button "Validate" at bounding box center [1425, 641] width 244 height 23
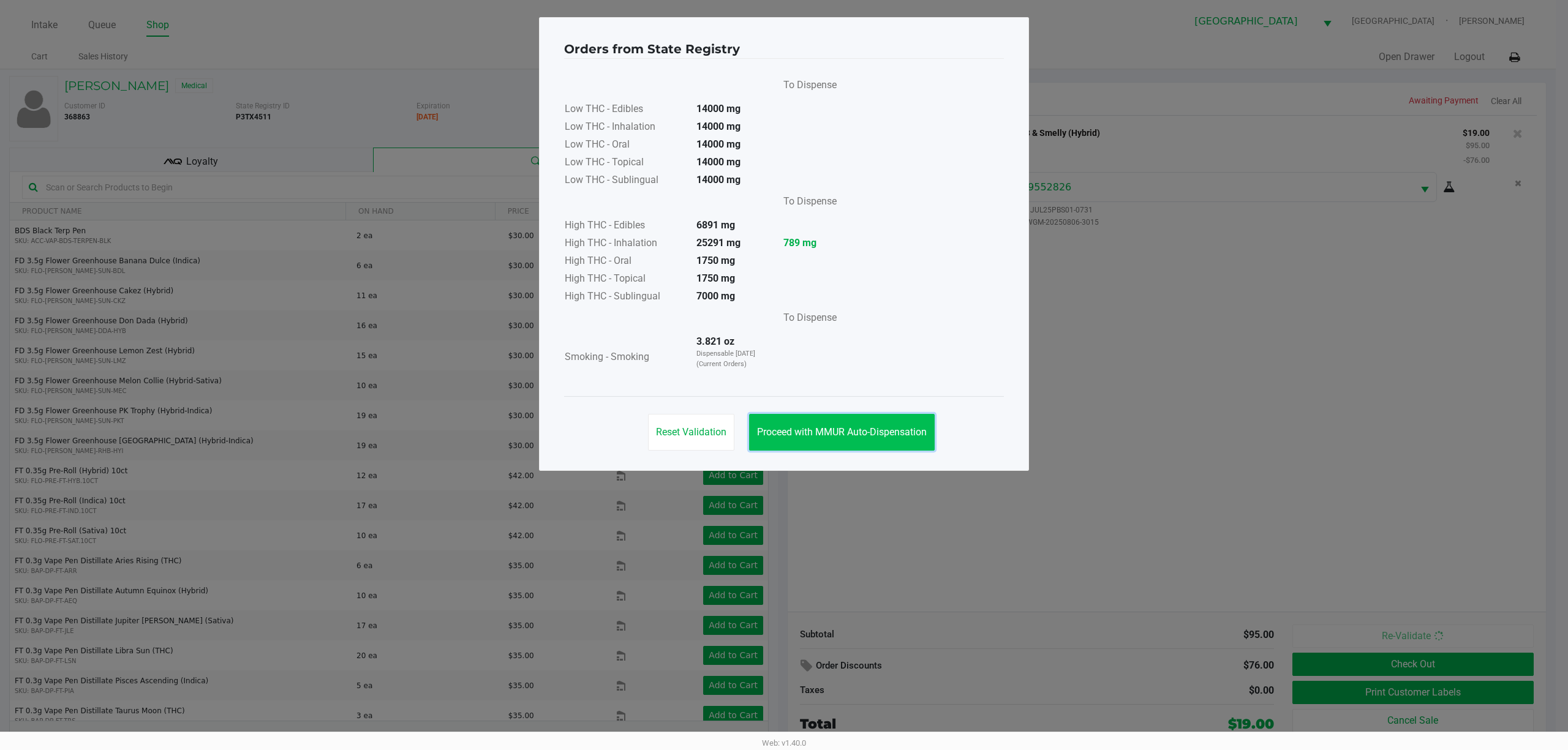
click at [791, 441] on button "Proceed with MMUR Auto-Dispensation" at bounding box center [841, 432] width 186 height 37
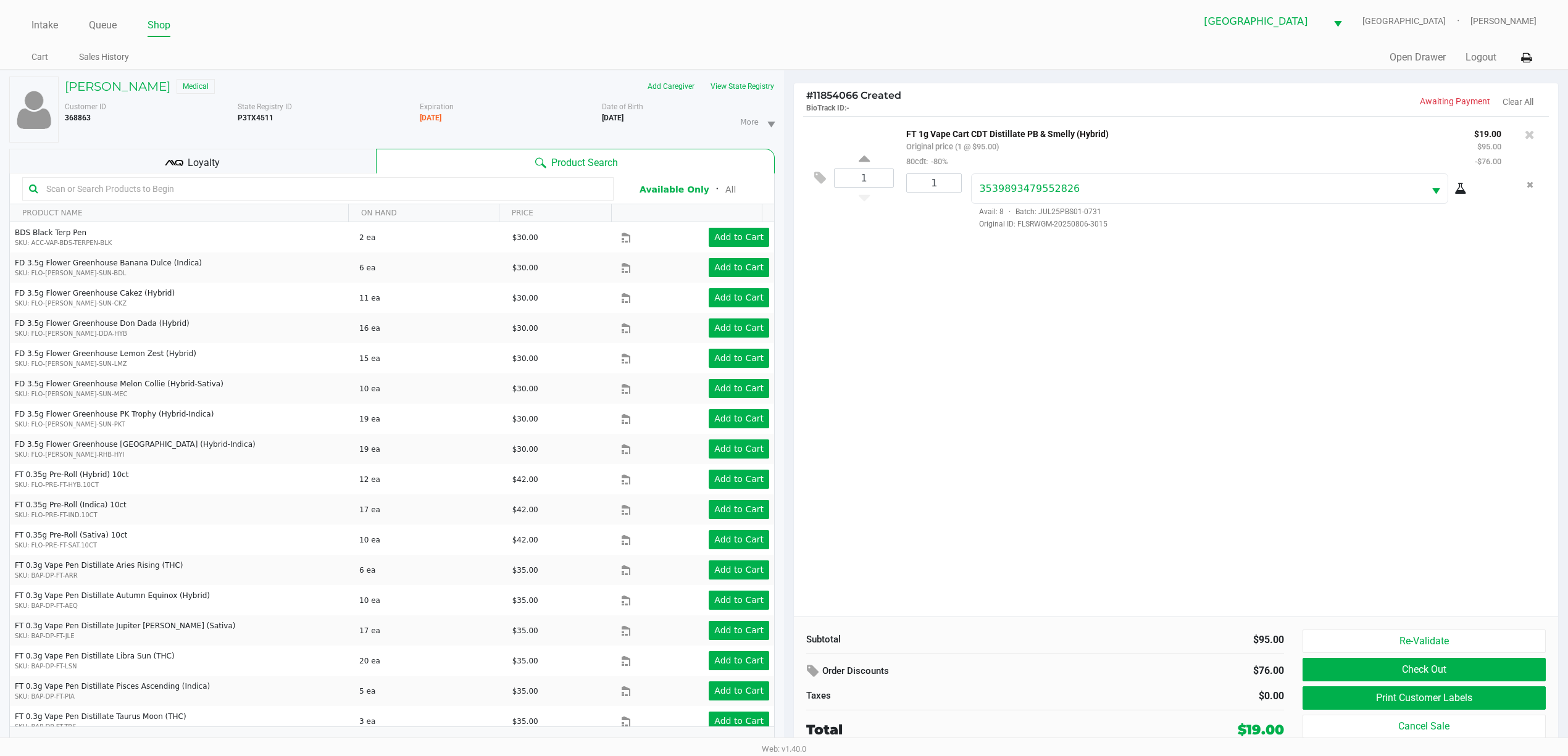
click at [190, 166] on span "Loyalty" at bounding box center [203, 162] width 32 height 15
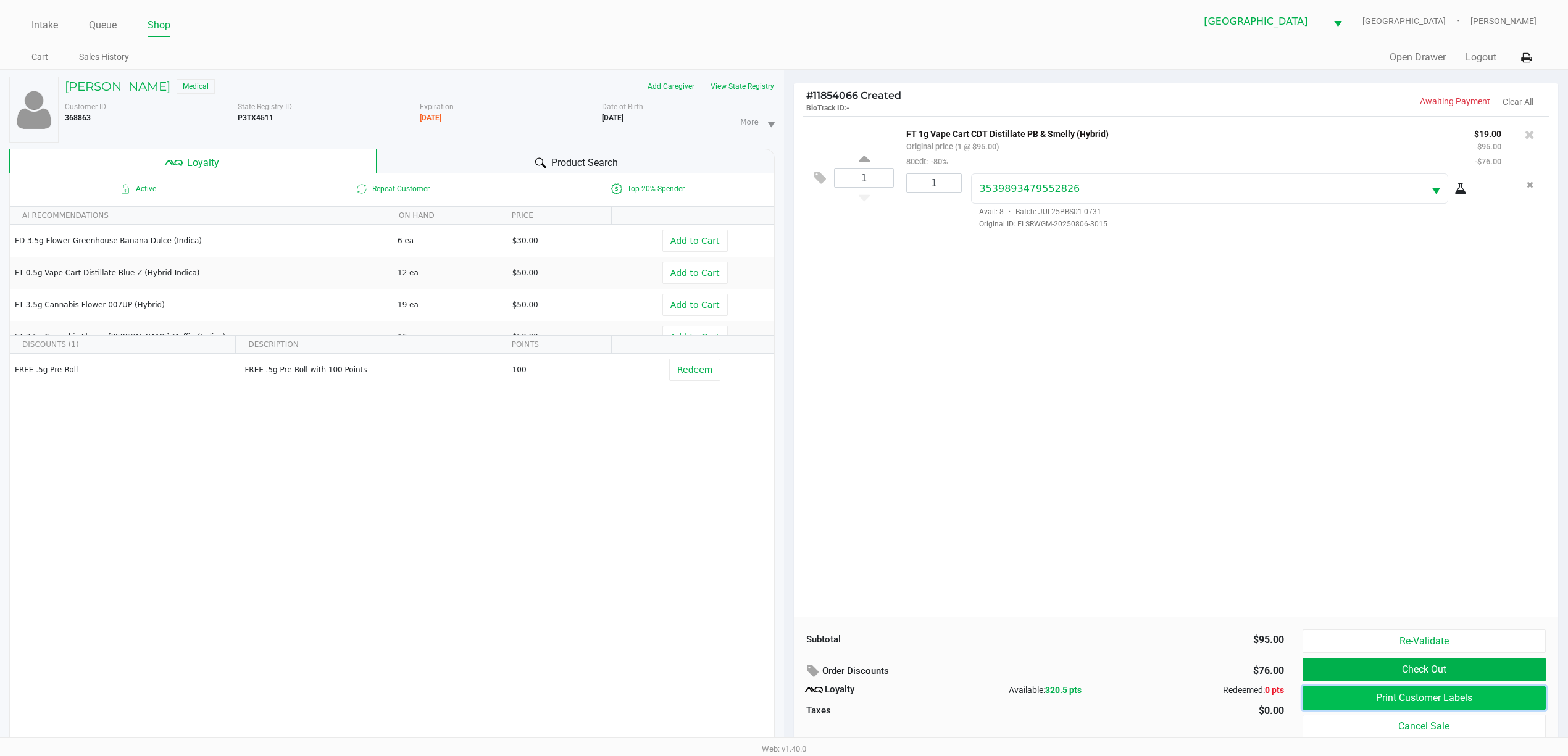
click at [1415, 705] on button "Print Customer Labels" at bounding box center [1425, 698] width 244 height 23
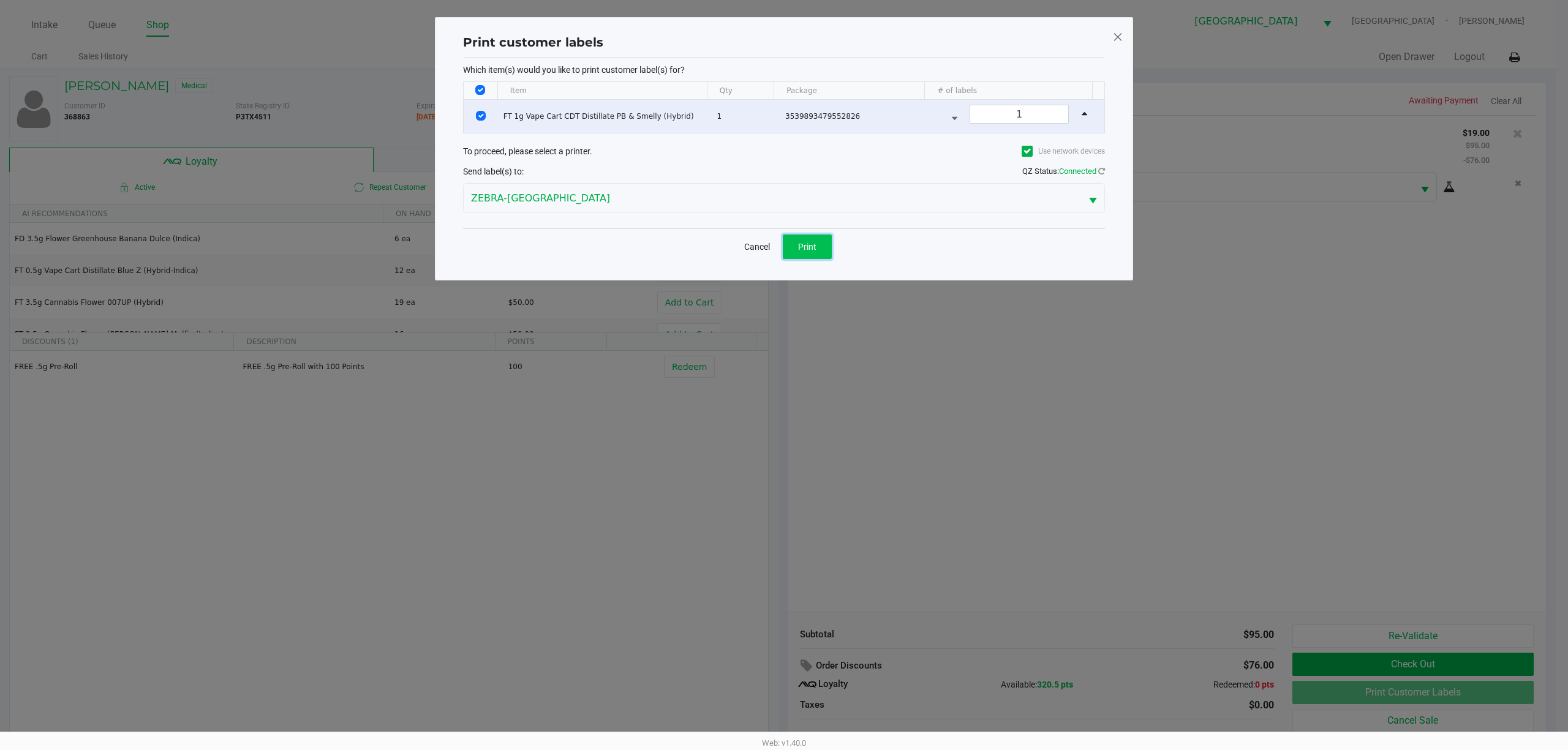
click at [811, 251] on span "Print" at bounding box center [806, 246] width 18 height 9
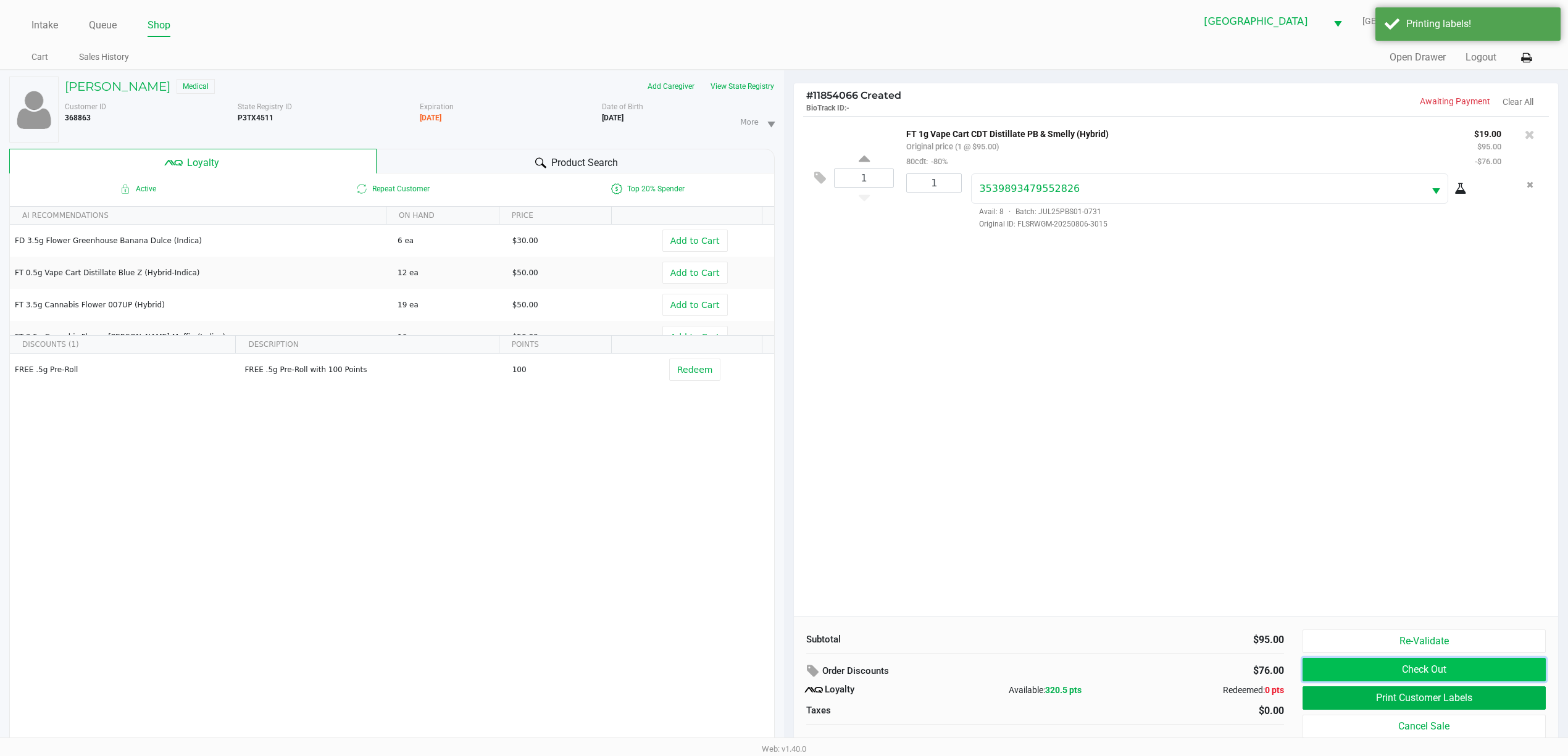
click at [1425, 672] on button "Check Out" at bounding box center [1425, 670] width 244 height 23
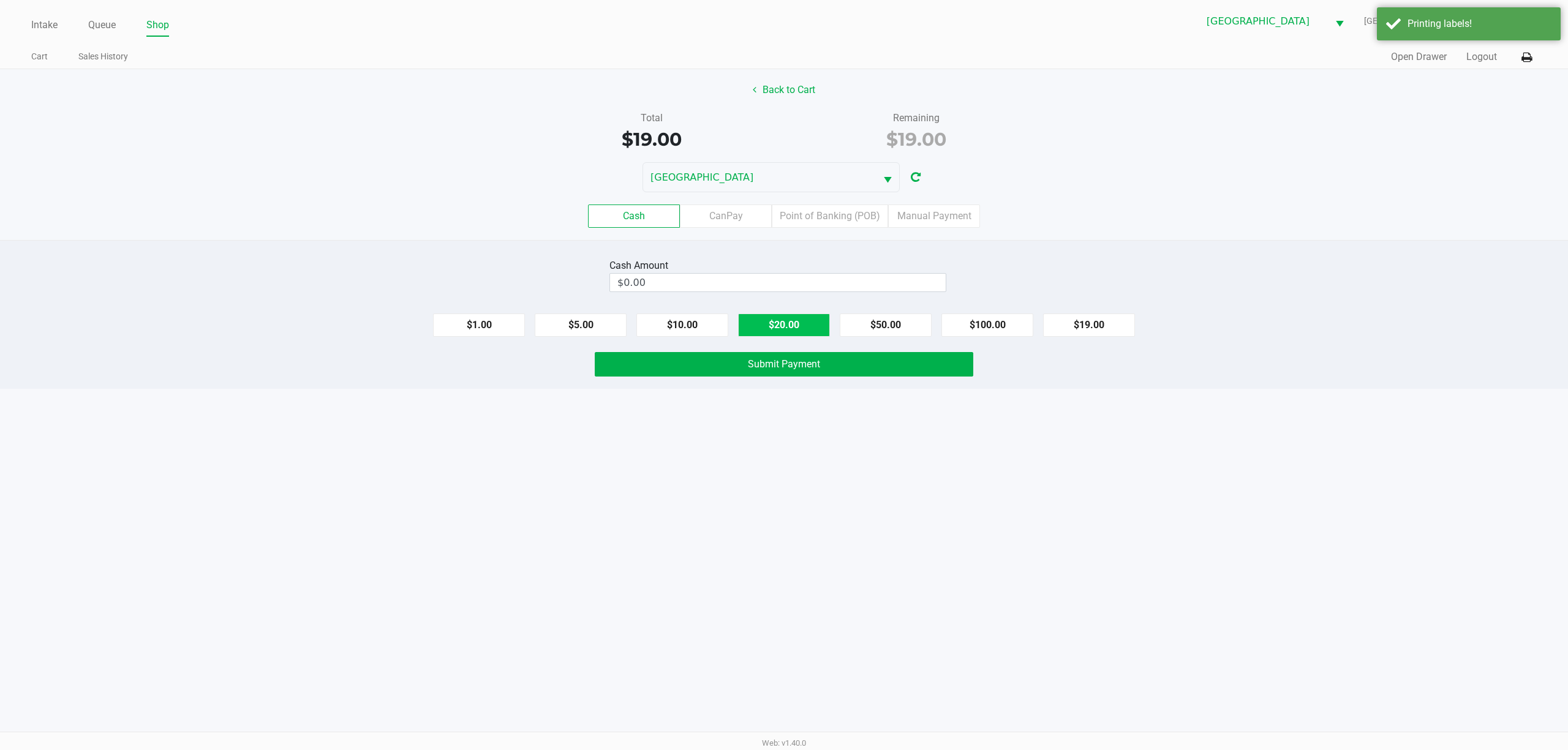
click at [793, 319] on button "$20.00" at bounding box center [783, 325] width 92 height 23
type input "$20.00"
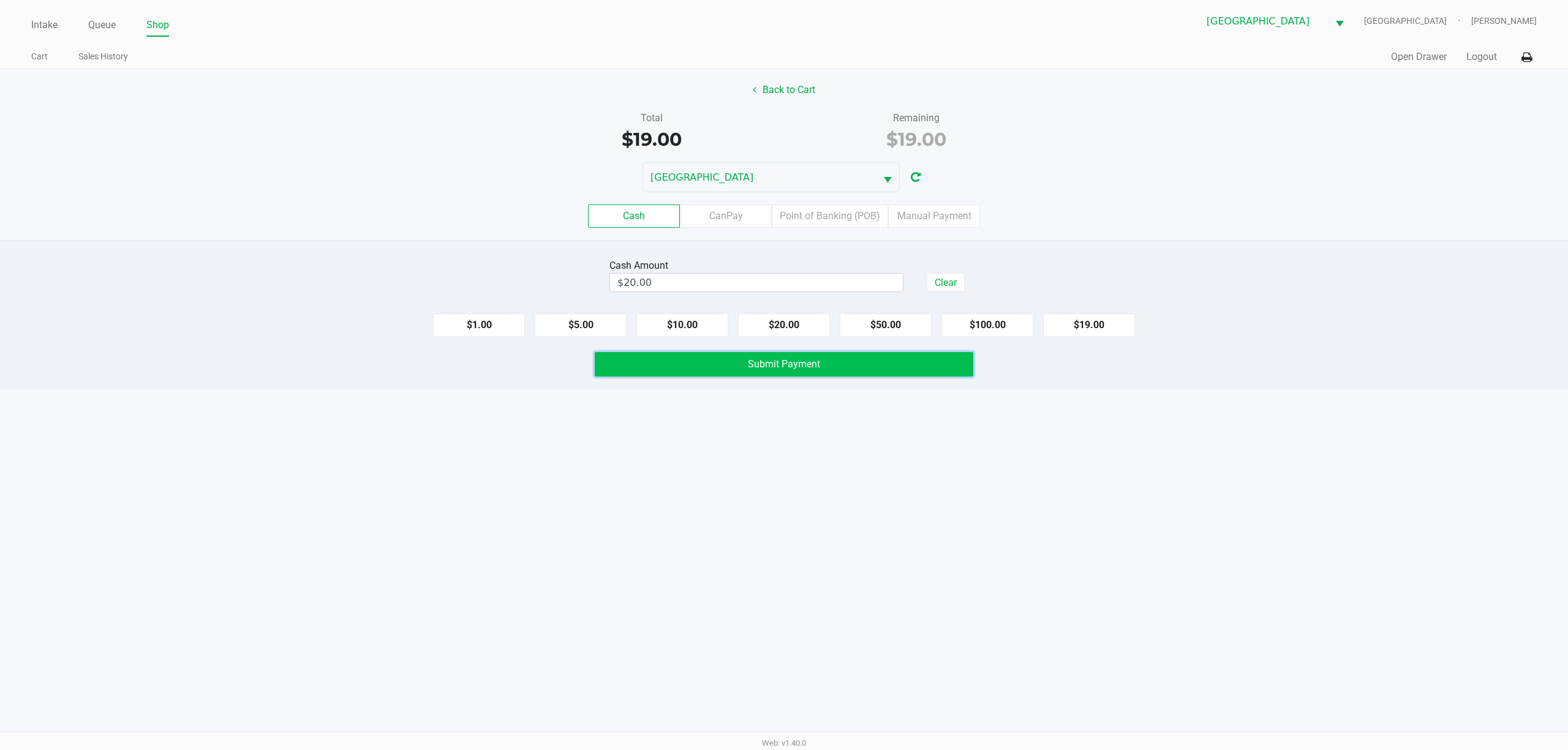
click at [859, 357] on button "Submit Payment" at bounding box center [784, 364] width 379 height 25
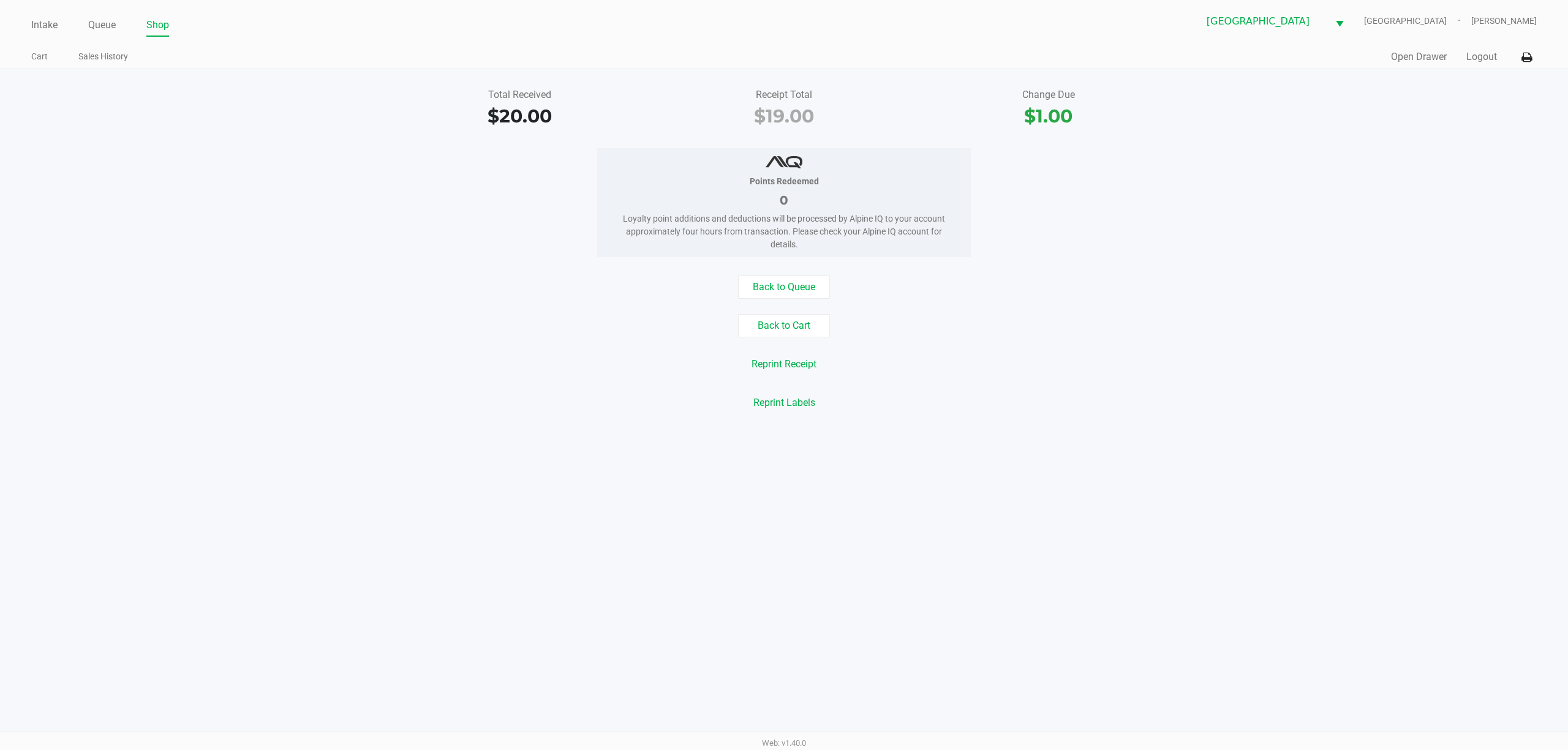
click at [79, 23] on ul "Intake Queue Shop" at bounding box center [407, 26] width 752 height 21
click at [93, 22] on link "Queue" at bounding box center [102, 25] width 27 height 17
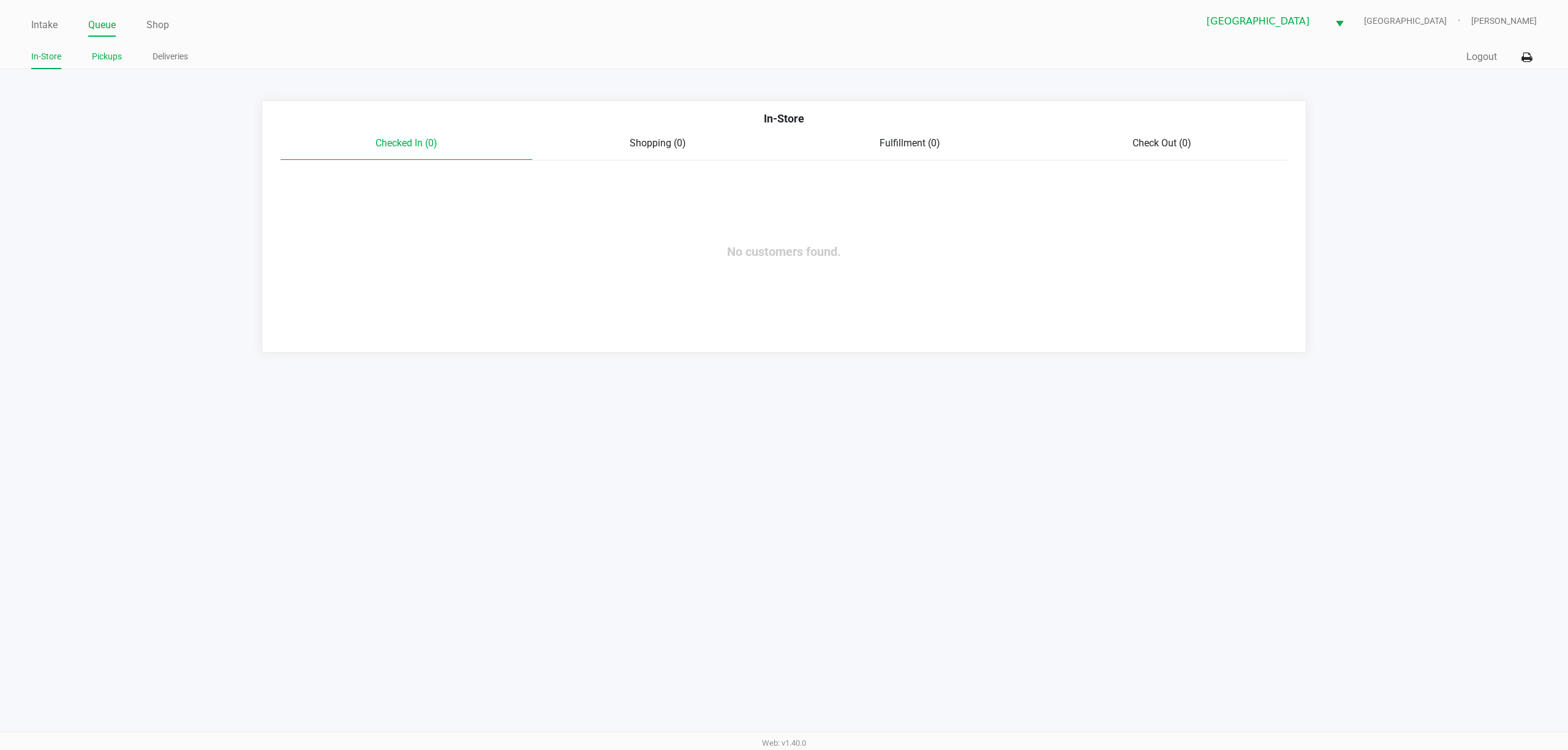
click at [112, 59] on link "Pickups" at bounding box center [106, 57] width 30 height 15
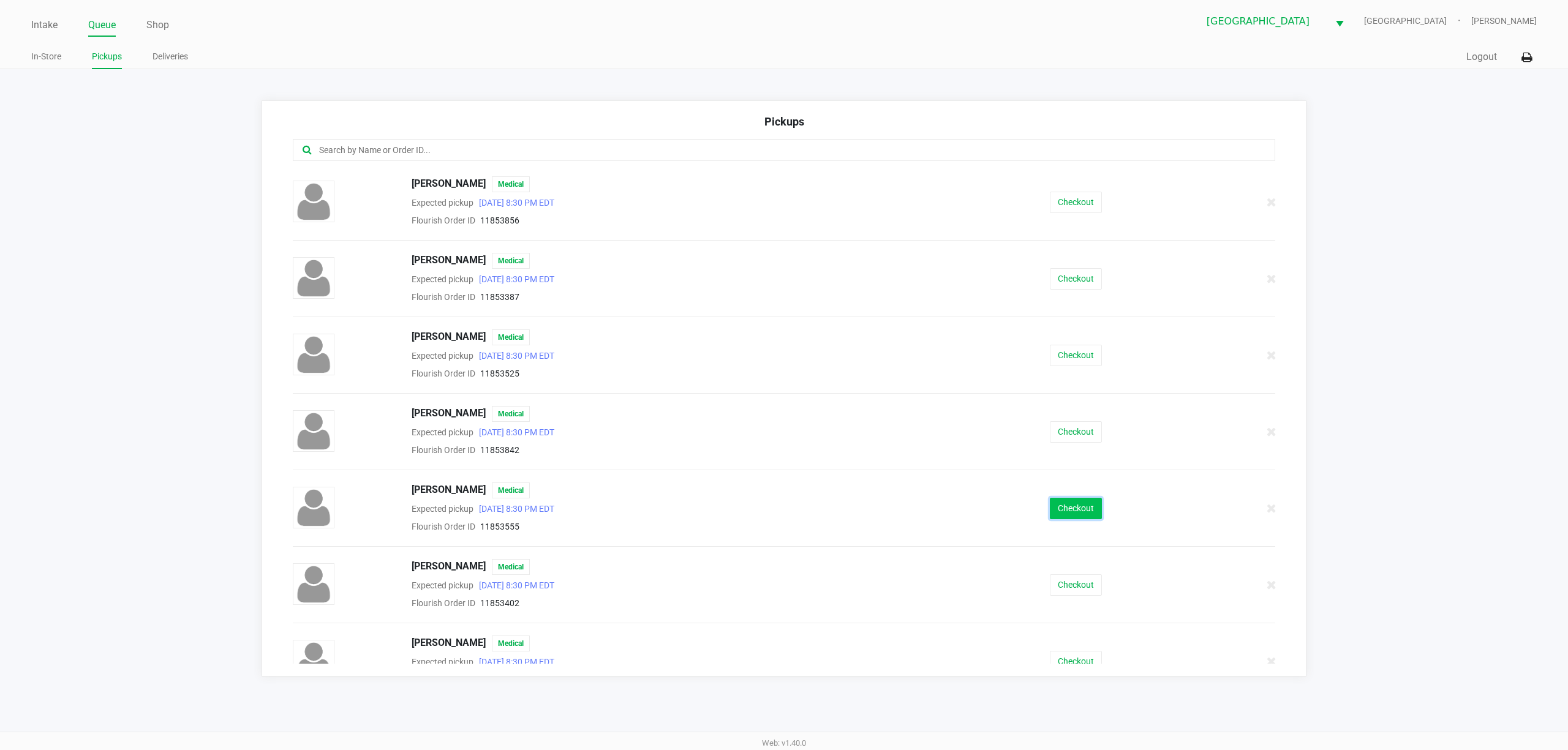
click at [1079, 519] on button "Checkout" at bounding box center [1075, 508] width 52 height 21
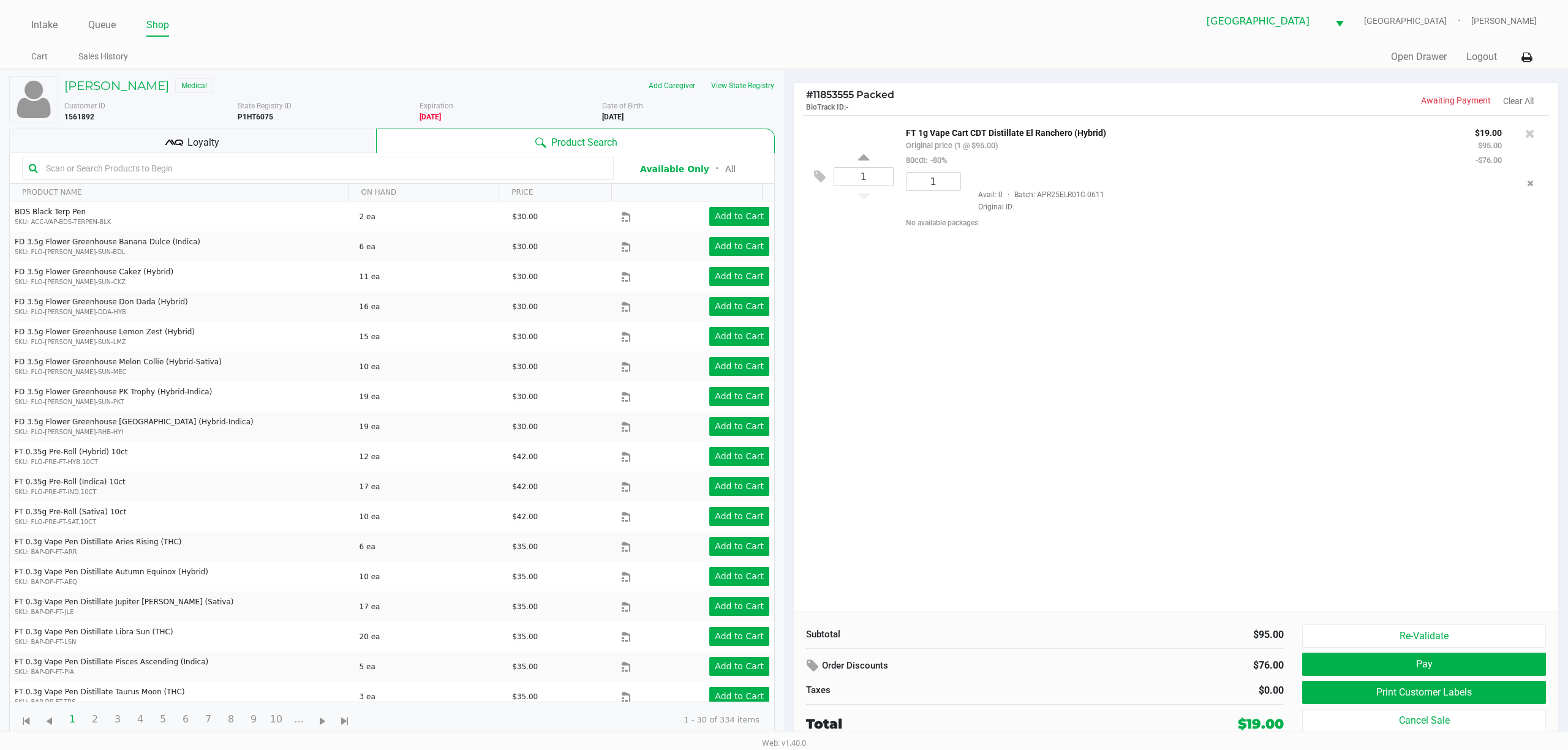
click at [1098, 457] on div "1 FT 1g Vape Cart CDT Distillate El Ranchero (Hybrid) Original price (1 @ $95.0…" at bounding box center [1176, 363] width 764 height 497
click at [1356, 690] on button "Print Customer Labels" at bounding box center [1423, 693] width 243 height 23
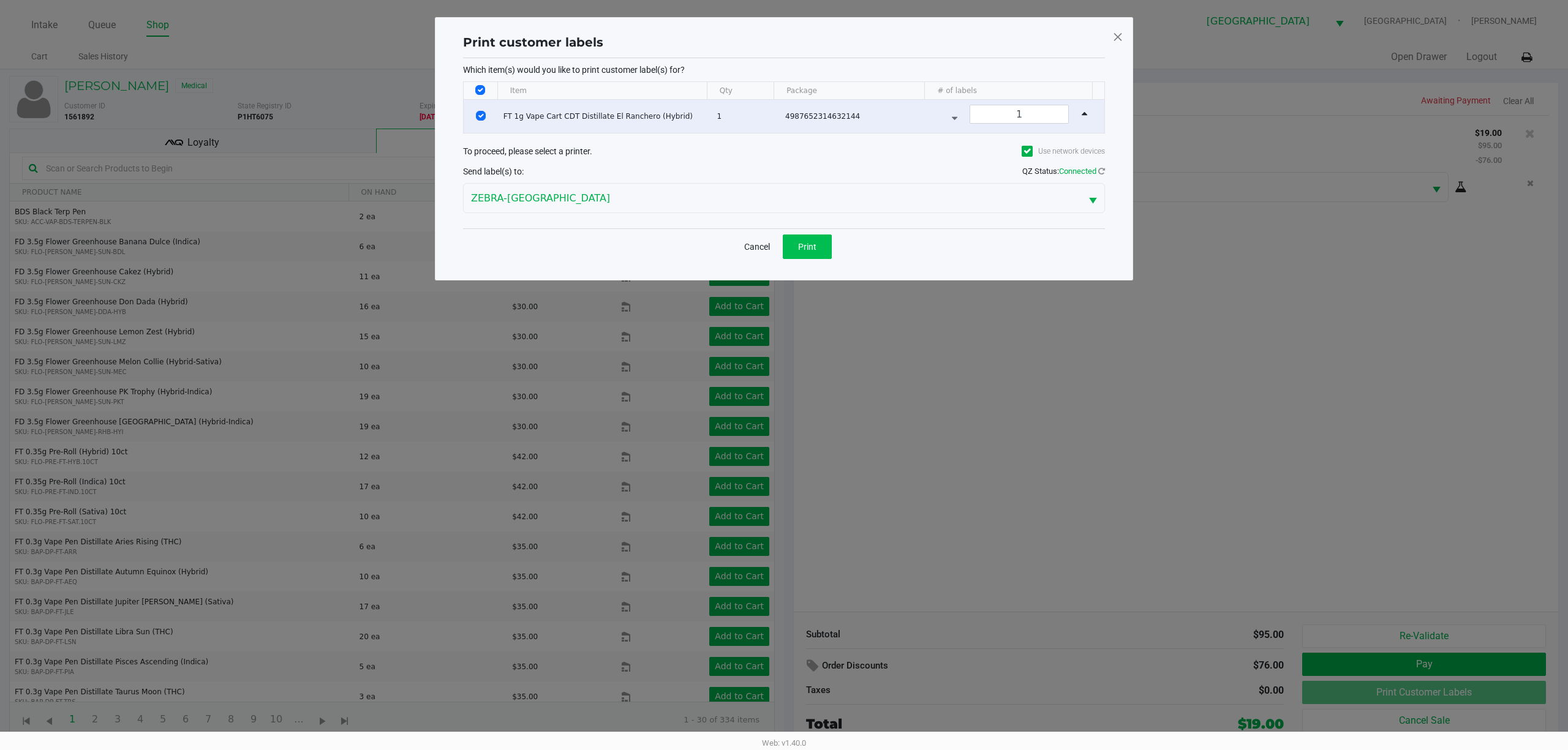
drag, startPoint x: 844, startPoint y: 265, endPoint x: 787, endPoint y: 248, distance: 59.5
click at [823, 265] on div "Cancel Print" at bounding box center [783, 247] width 642 height 36
click at [787, 248] on button "Print" at bounding box center [806, 247] width 49 height 25
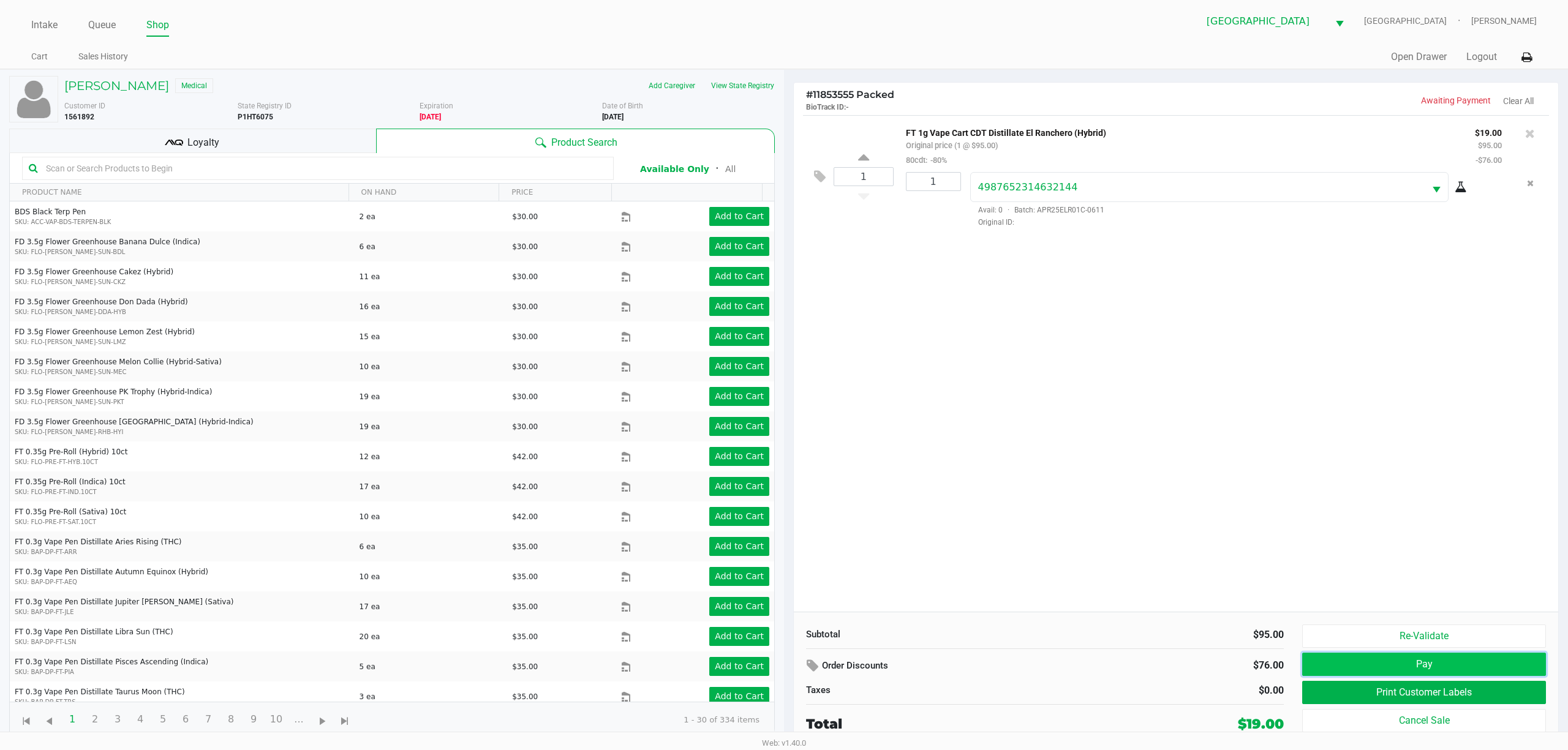
click at [1447, 667] on button "Pay" at bounding box center [1423, 664] width 243 height 23
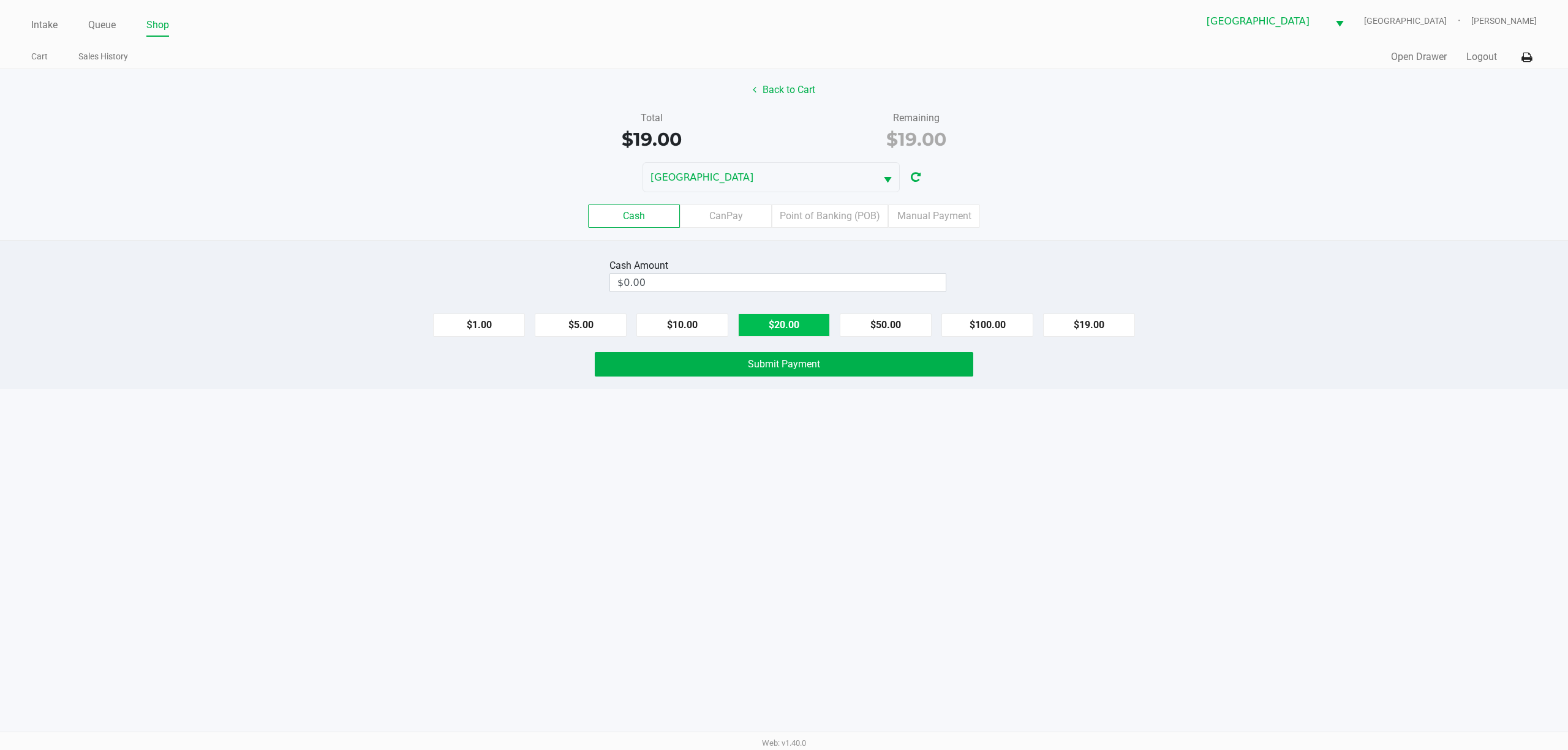
click at [804, 337] on button "$20.00" at bounding box center [783, 325] width 92 height 23
type input "$20.00"
drag, startPoint x: 801, startPoint y: 353, endPoint x: 788, endPoint y: 359, distance: 14.3
click at [790, 359] on div "Cash Amount $20.00 Clear $1.00 $5.00 $10.00 $20.00 $50.00 $100.00 $19.00 Submit…" at bounding box center [784, 315] width 1568 height 149
click at [788, 359] on button "Submit Payment" at bounding box center [784, 364] width 379 height 25
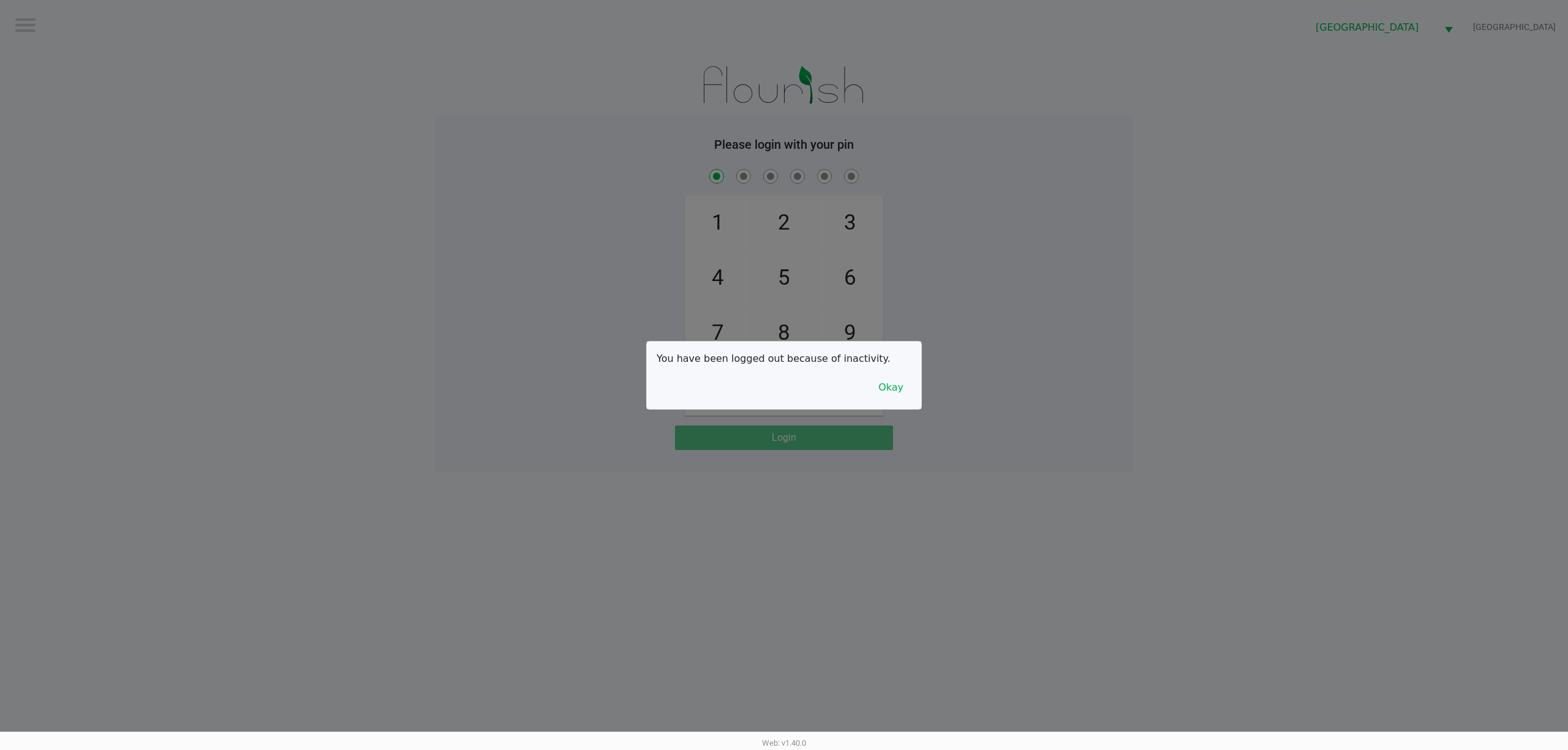
checkbox input "true"
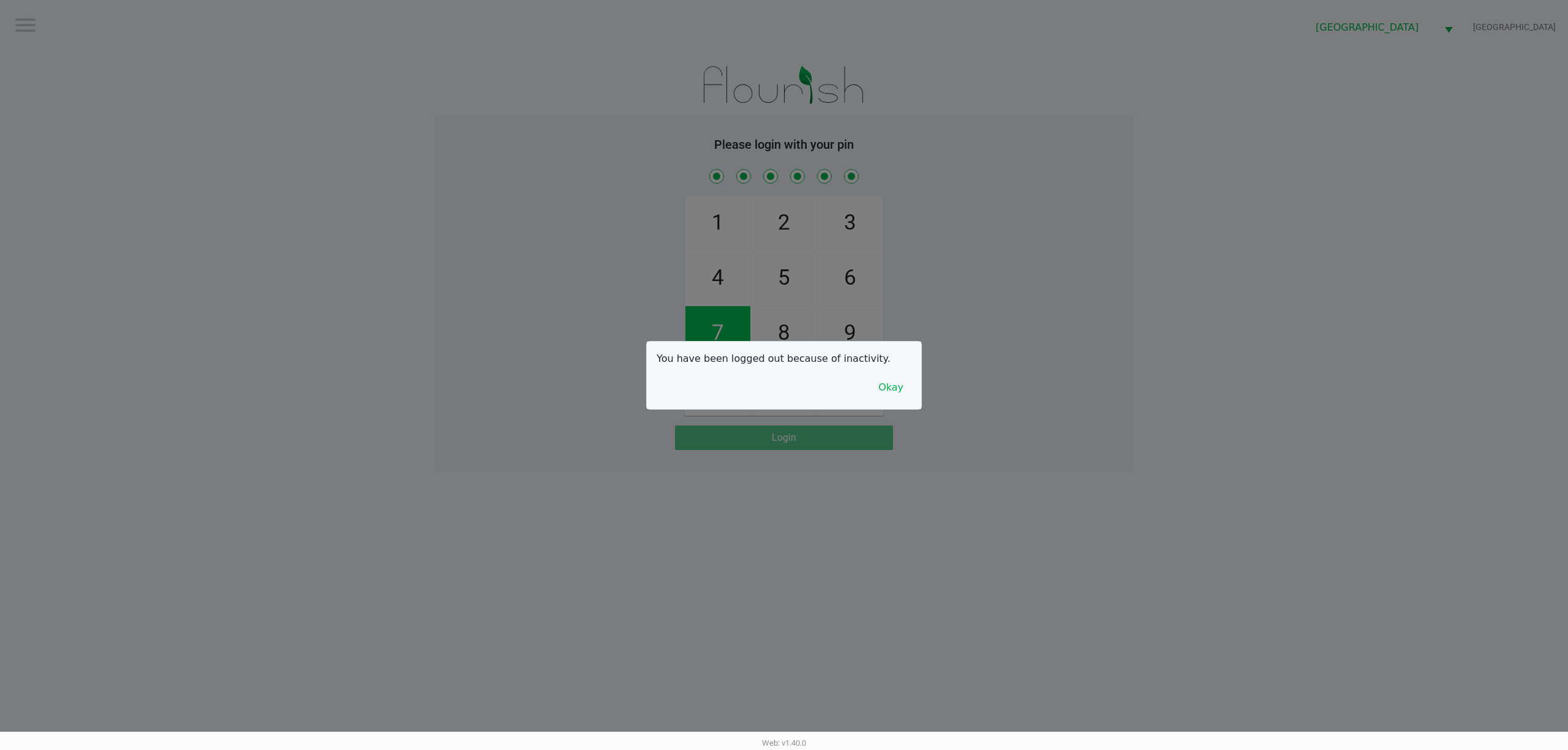
checkbox input "true"
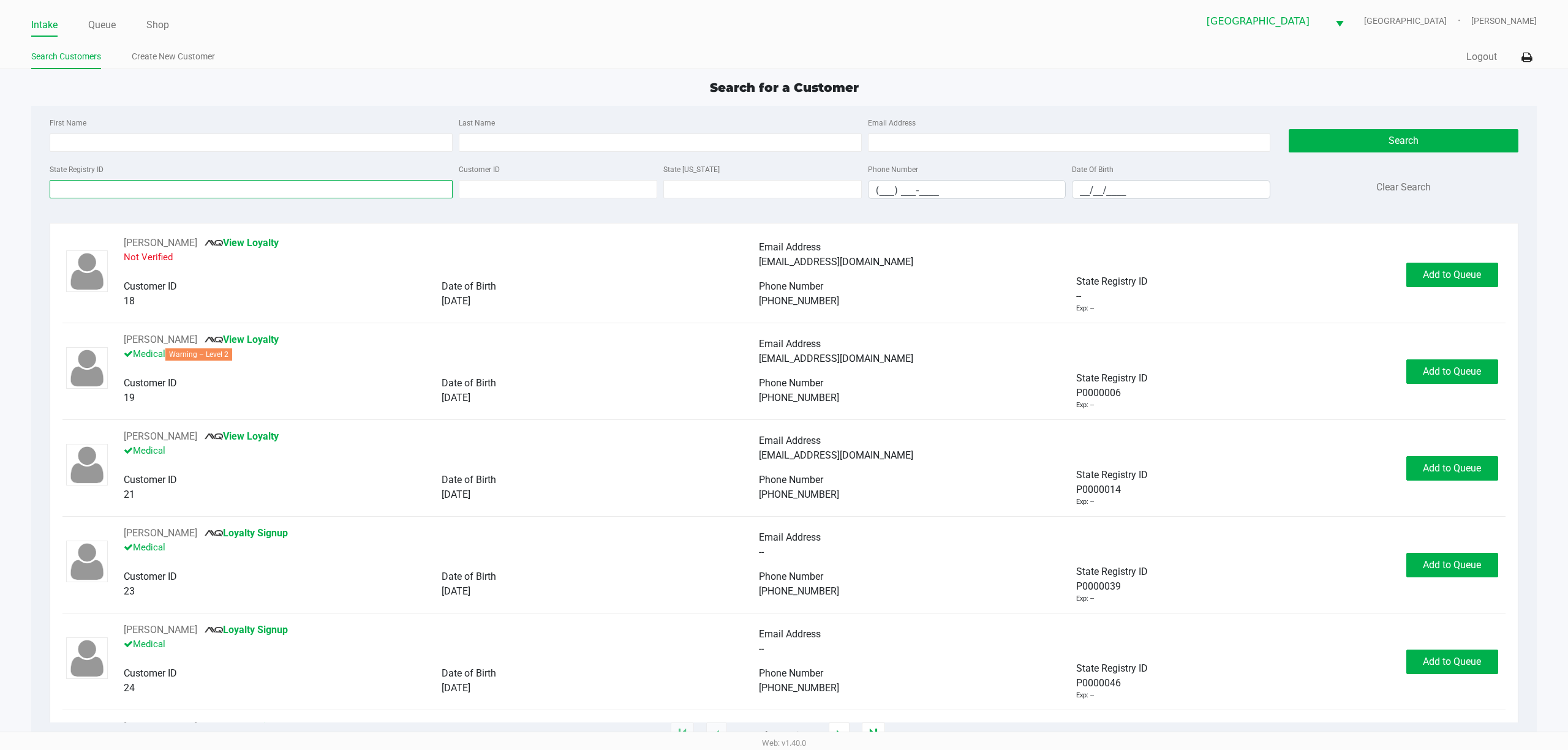
click at [316, 188] on input "State Registry ID" at bounding box center [251, 189] width 403 height 18
click at [75, 143] on input "First Name" at bounding box center [251, 142] width 403 height 18
type input "samuel"
type input "florey"
click at [1116, 188] on input "__/__/____" at bounding box center [1170, 190] width 197 height 19
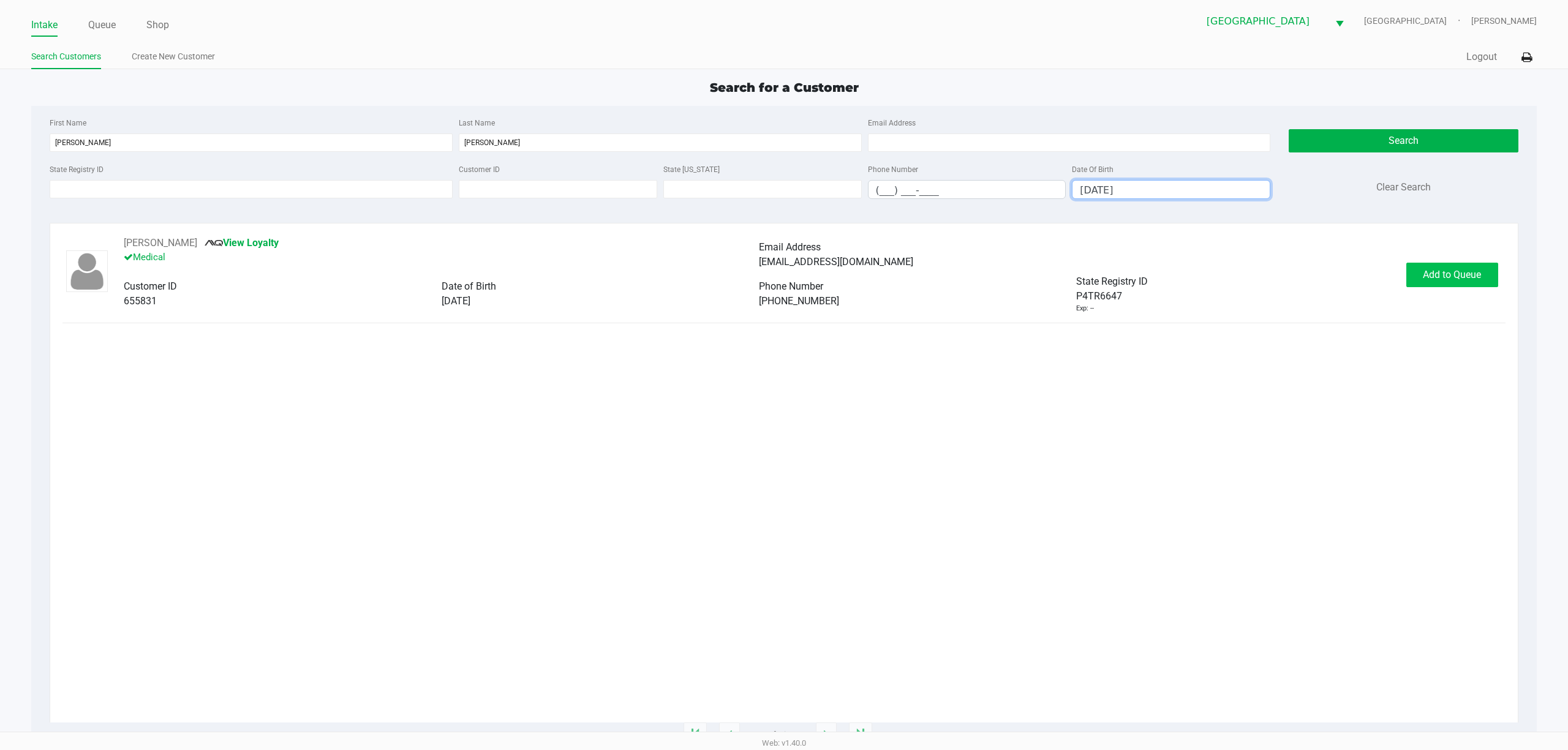
type input "07/18/2002"
click at [1463, 267] on button "Add to Queue" at bounding box center [1451, 275] width 92 height 25
click at [1433, 272] on span "In Queue" at bounding box center [1465, 275] width 103 height 12
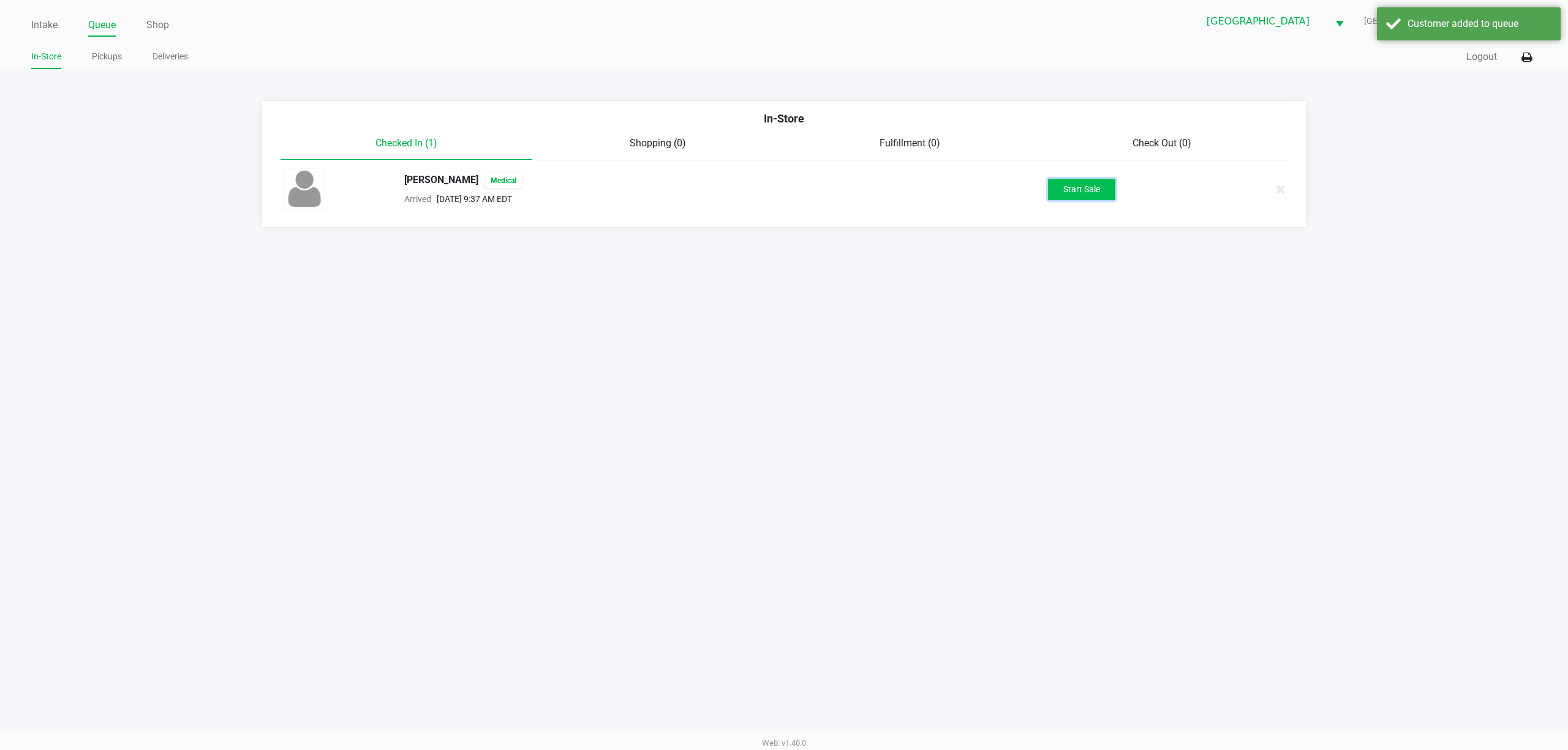
click at [1064, 201] on button "Start Sale" at bounding box center [1081, 189] width 68 height 21
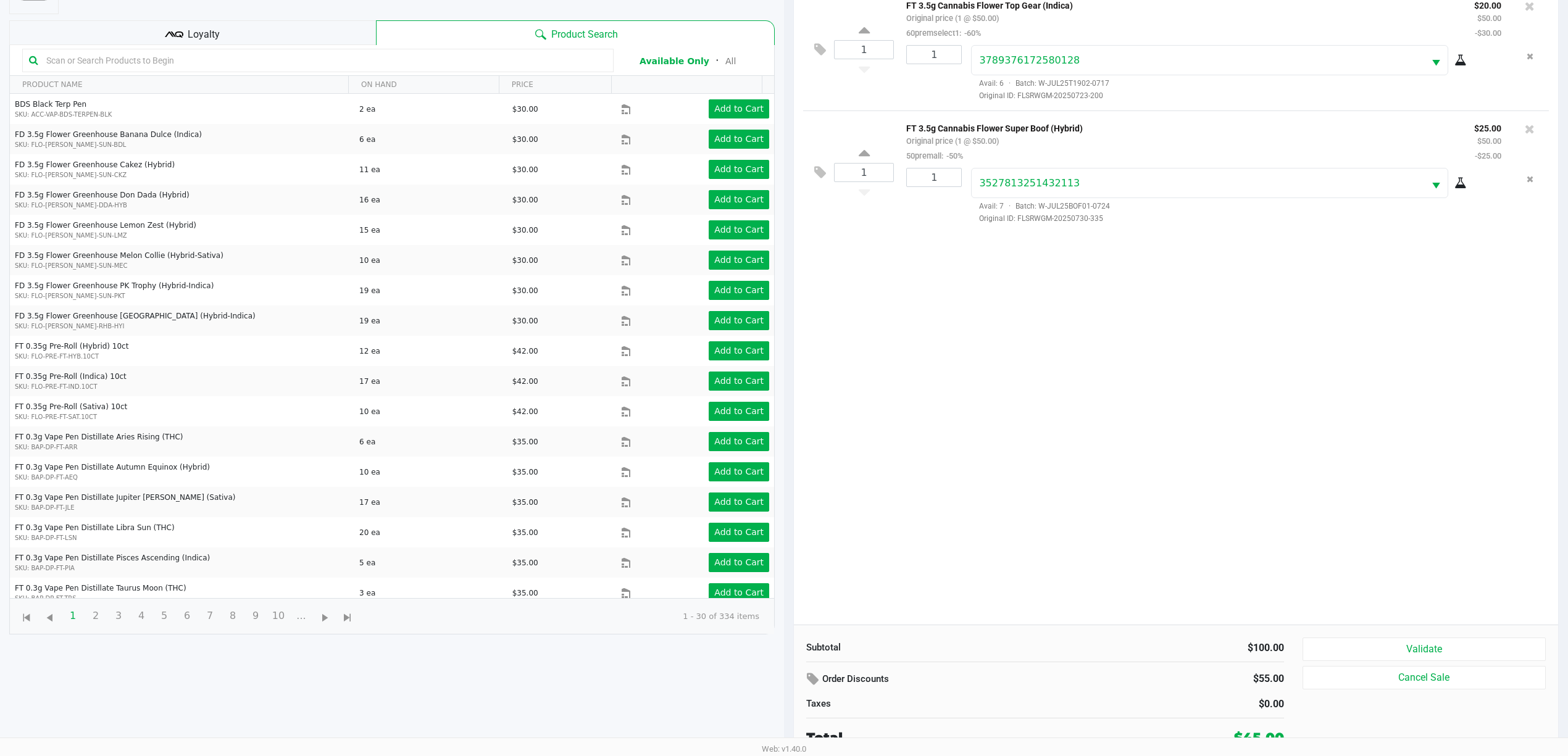
scroll to position [136, 0]
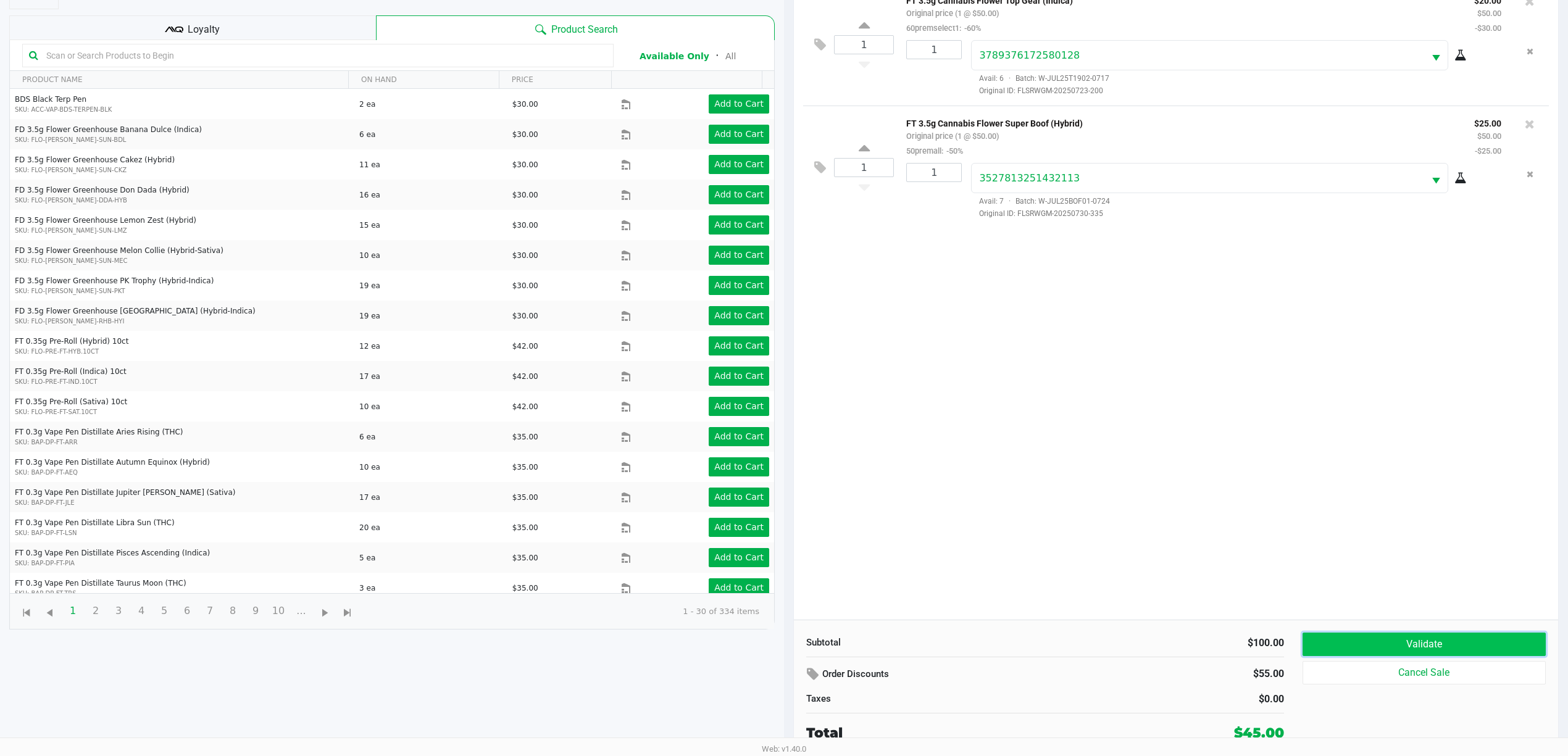
click at [1448, 633] on button "Validate" at bounding box center [1425, 645] width 244 height 23
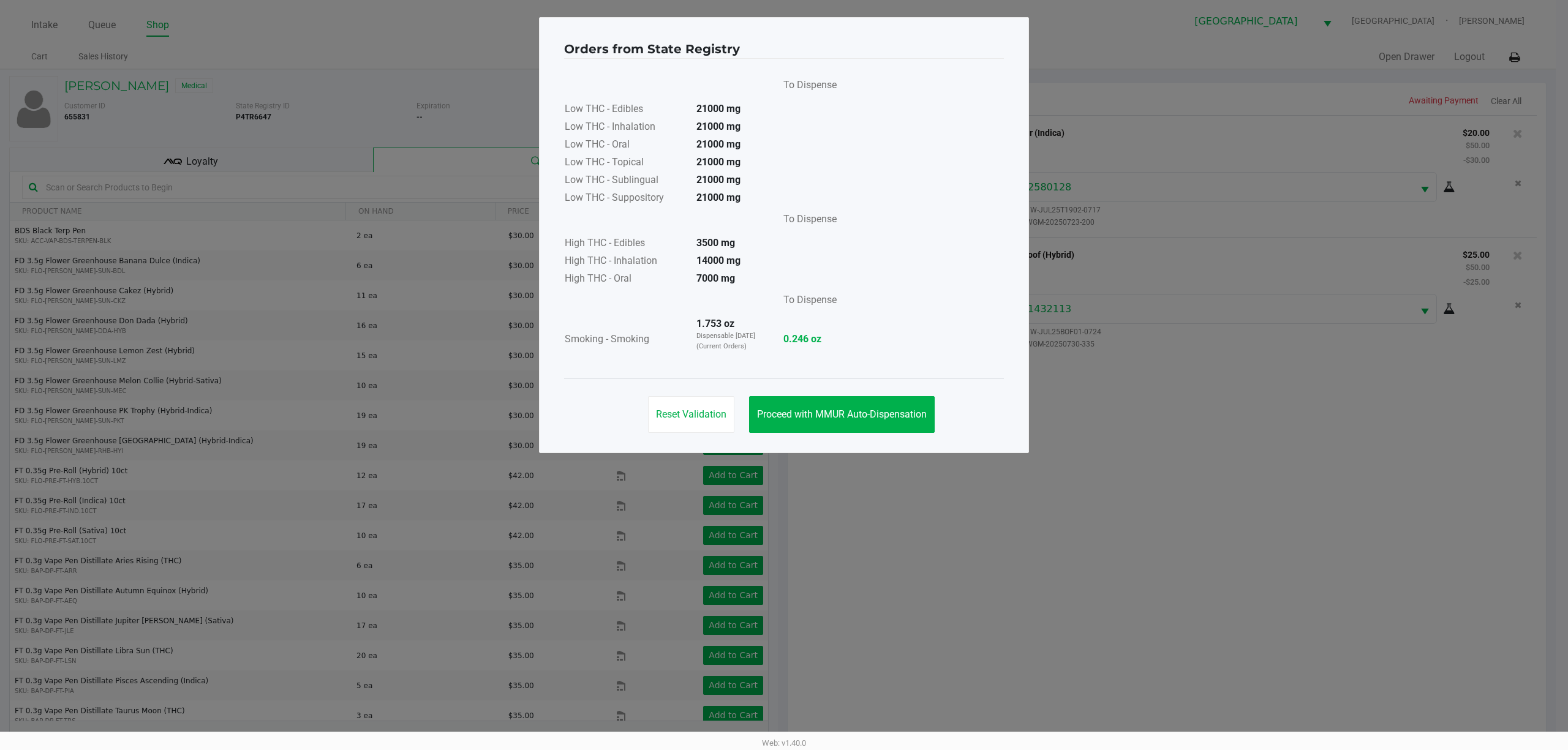
click at [805, 392] on div "Reset Validation Proceed with MMUR Auto-Dispensation" at bounding box center [783, 410] width 440 height 62
click at [802, 407] on button "Proceed with MMUR Auto-Dispensation" at bounding box center [841, 414] width 186 height 37
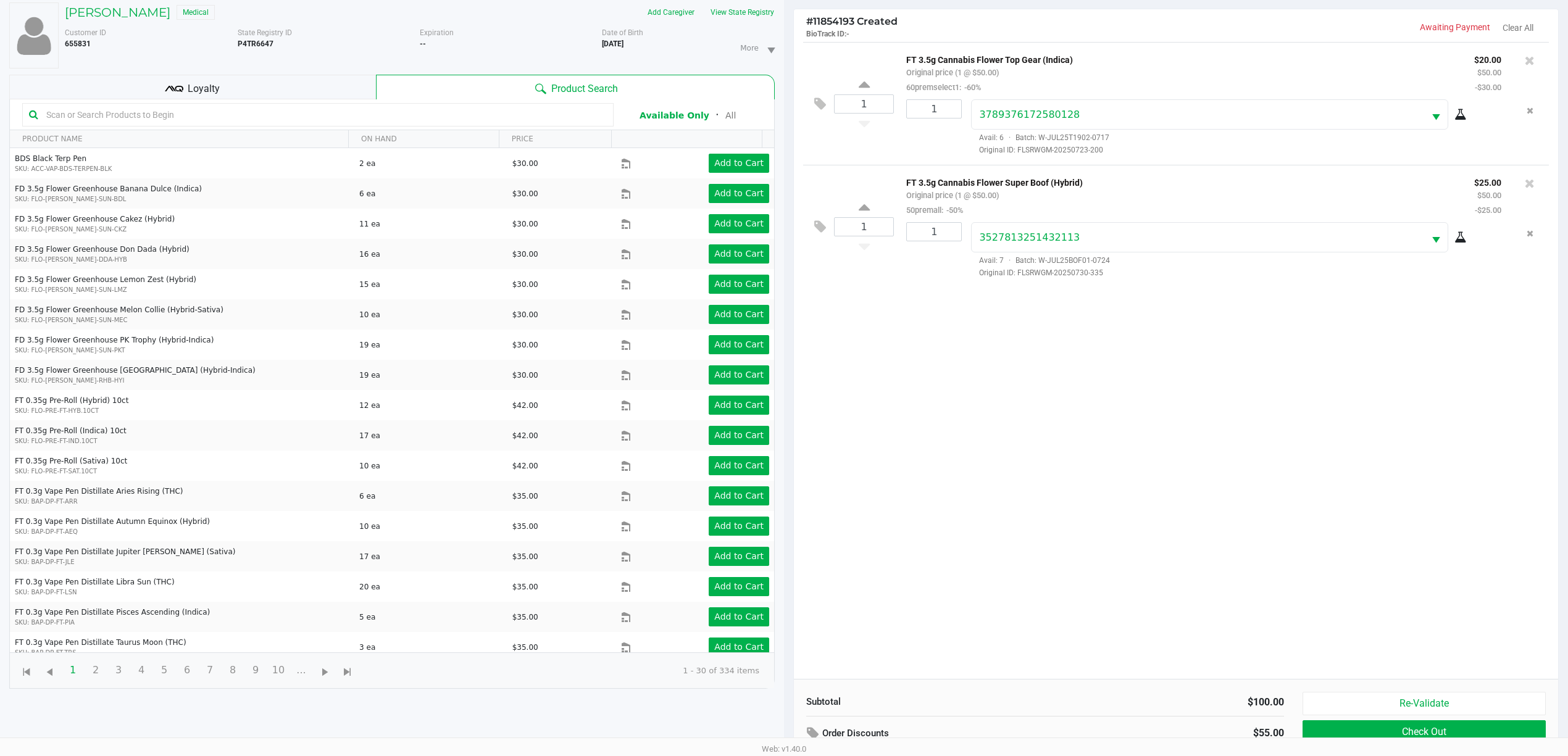
scroll to position [136, 0]
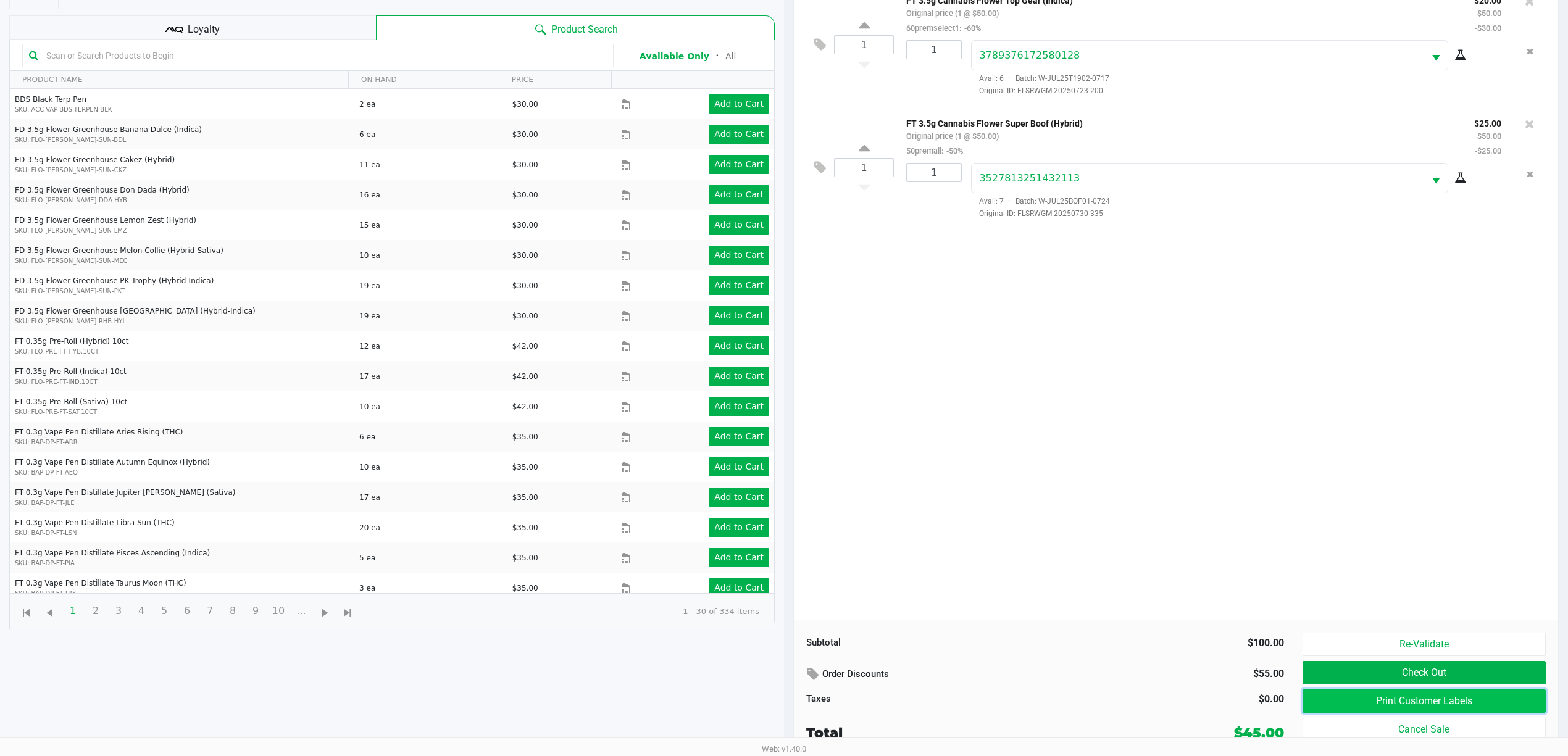
click at [1384, 698] on button "Print Customer Labels" at bounding box center [1425, 701] width 244 height 23
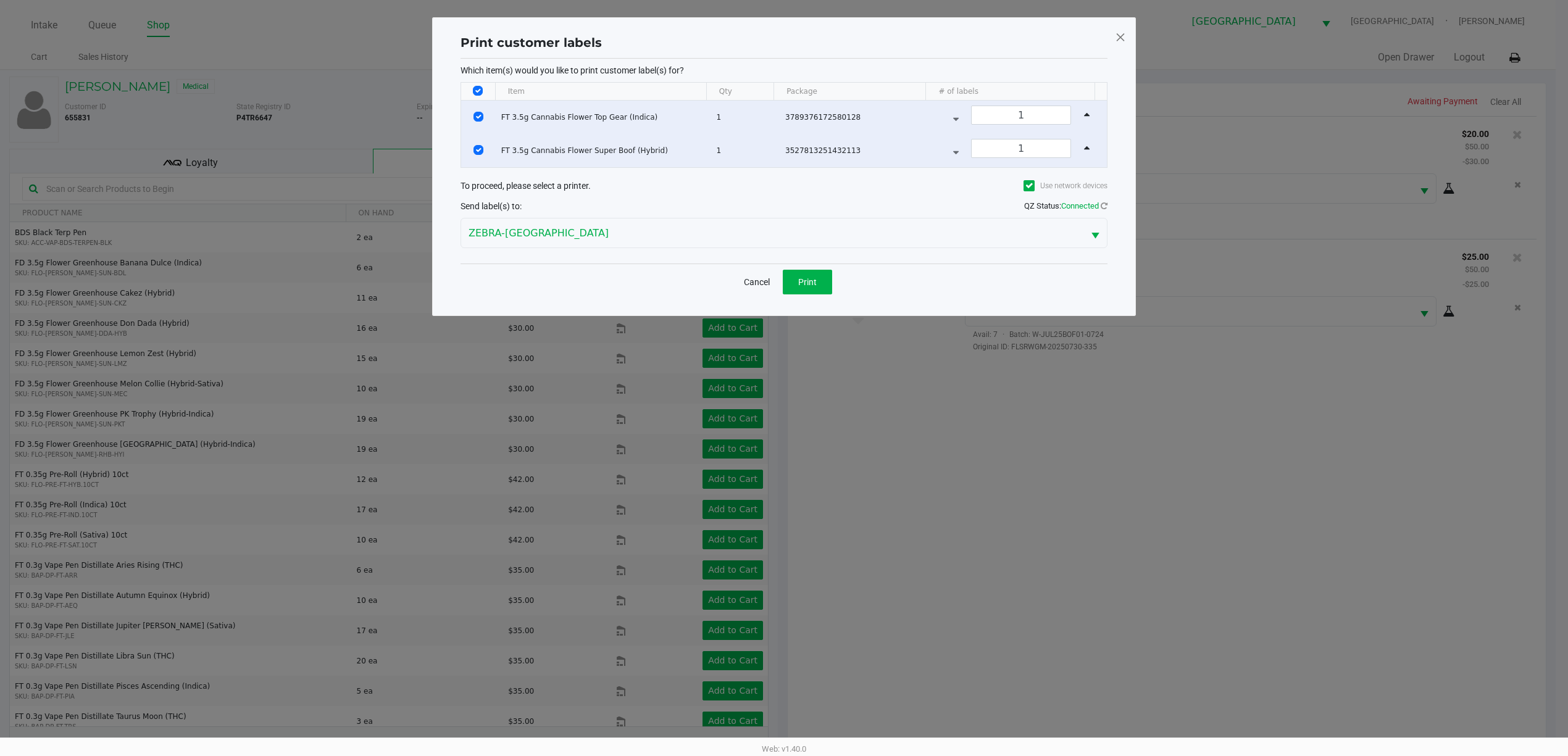
scroll to position [0, 0]
click at [819, 300] on div "Cancel Print" at bounding box center [790, 282] width 647 height 36
click at [818, 295] on button "Print" at bounding box center [813, 282] width 49 height 25
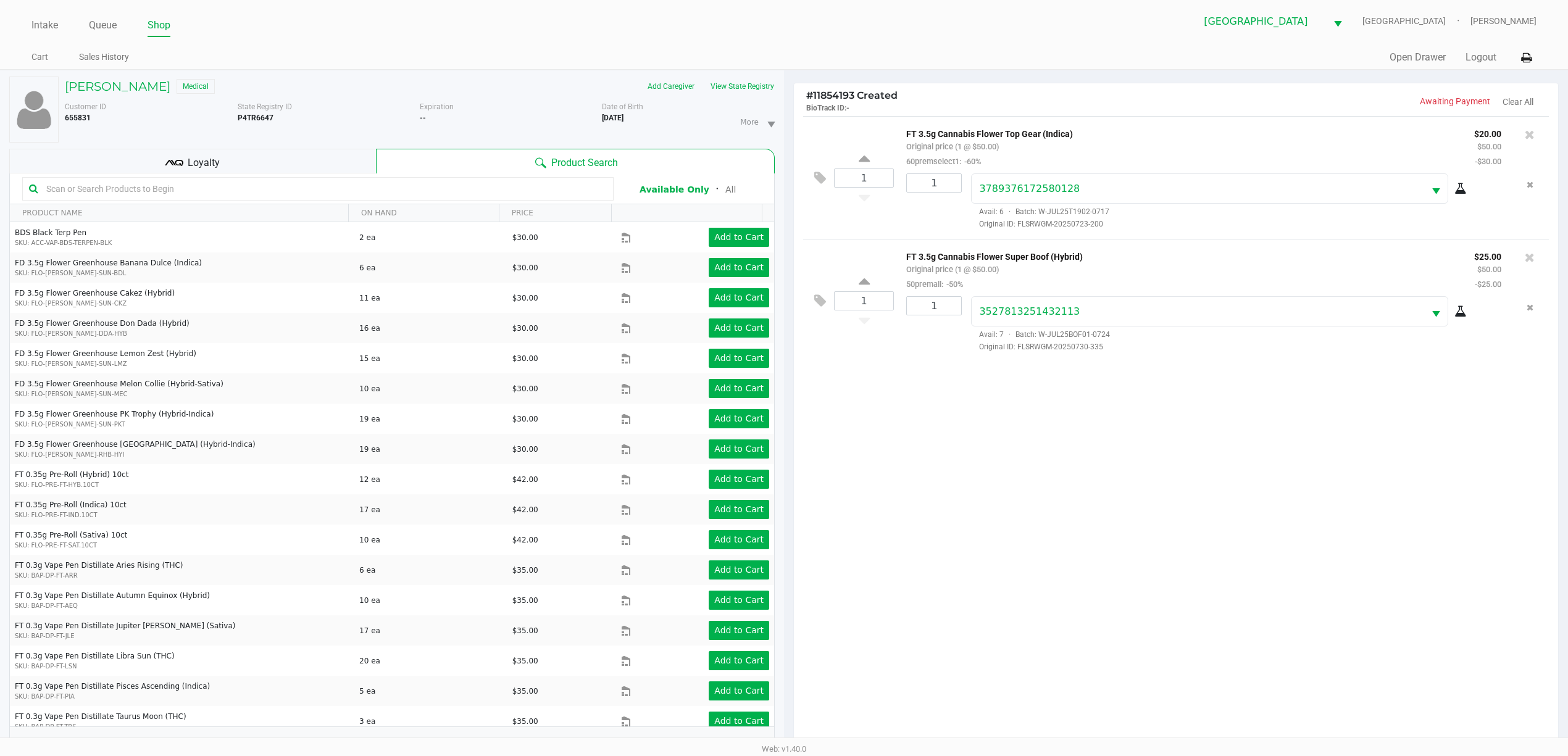
scroll to position [136, 0]
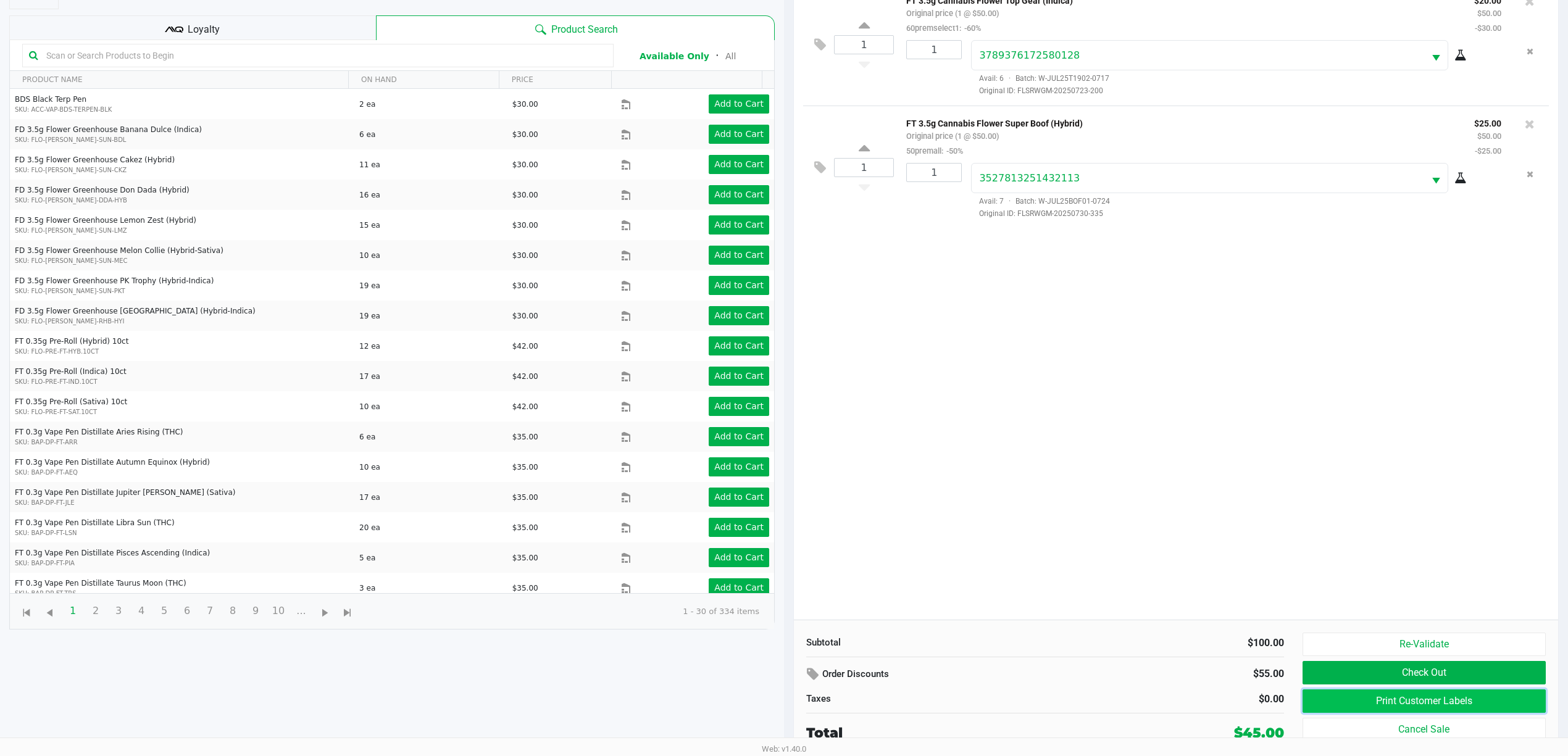
click at [1383, 704] on button "Print Customer Labels" at bounding box center [1425, 701] width 244 height 23
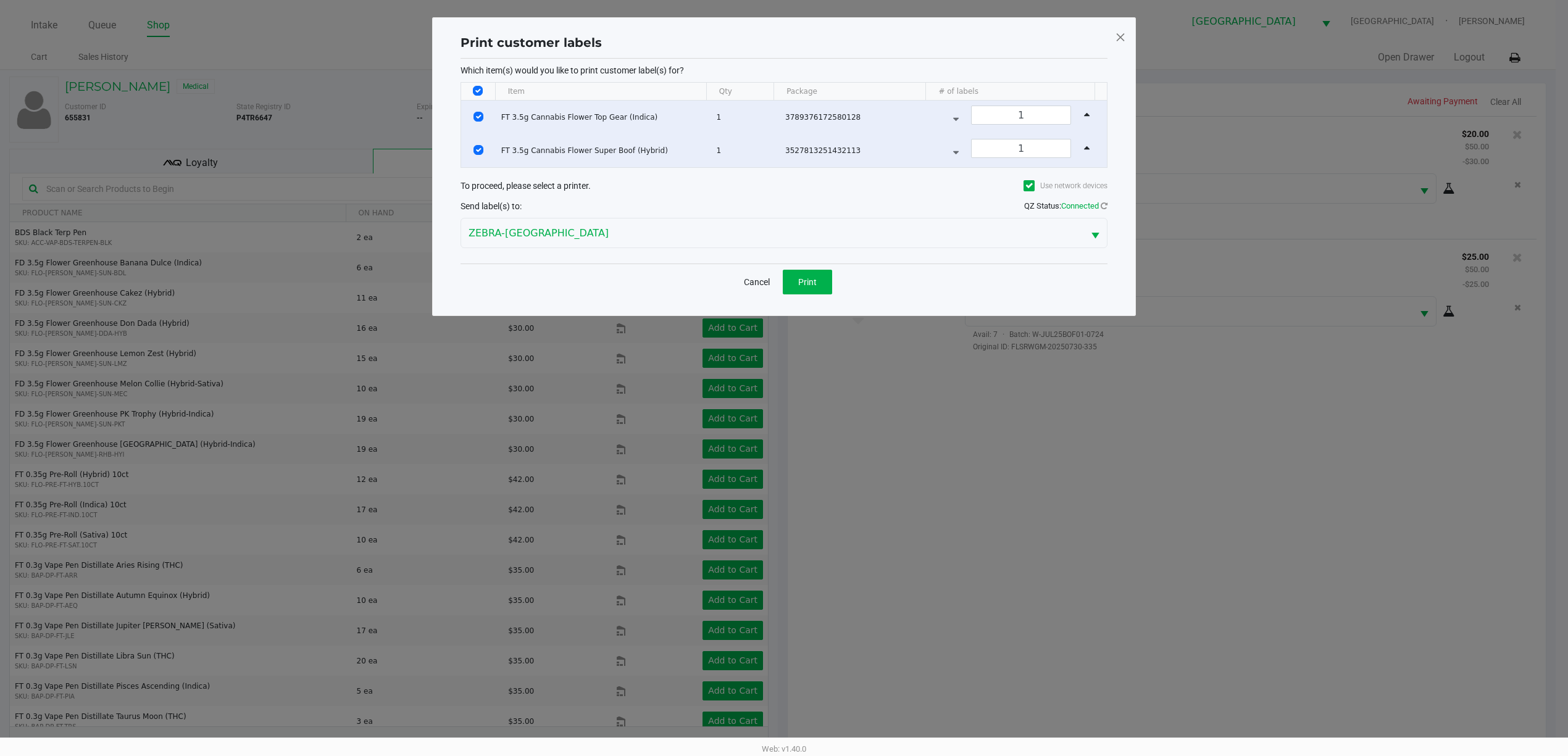
scroll to position [0, 0]
click at [781, 287] on button "Cancel" at bounding box center [763, 282] width 42 height 25
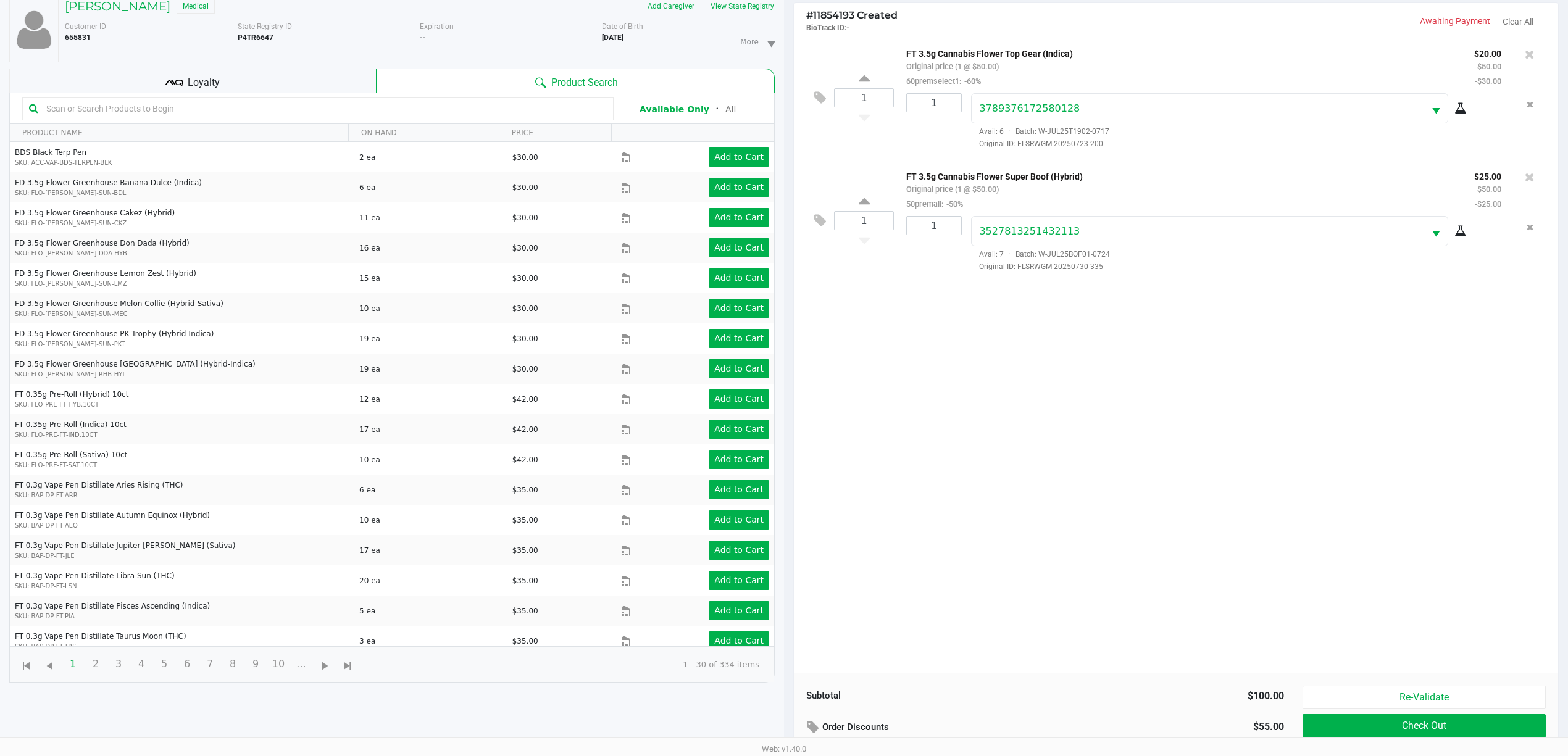
scroll to position [136, 0]
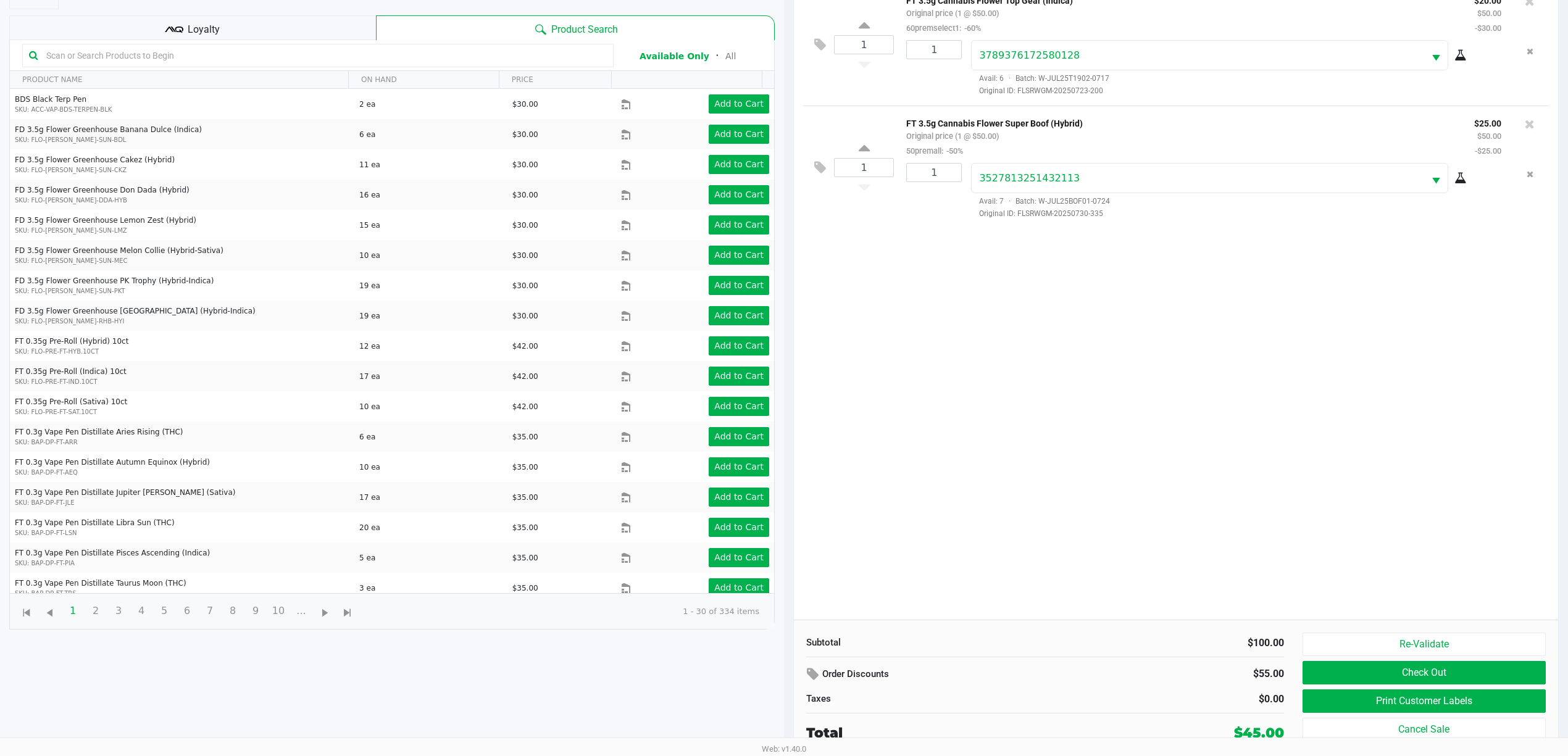
click at [1428, 658] on div "Re-Validate Check Out Print Customer Labels Cancel Sale" at bounding box center [1429, 689] width 252 height 111
click at [1420, 670] on button "Check Out" at bounding box center [1425, 672] width 244 height 23
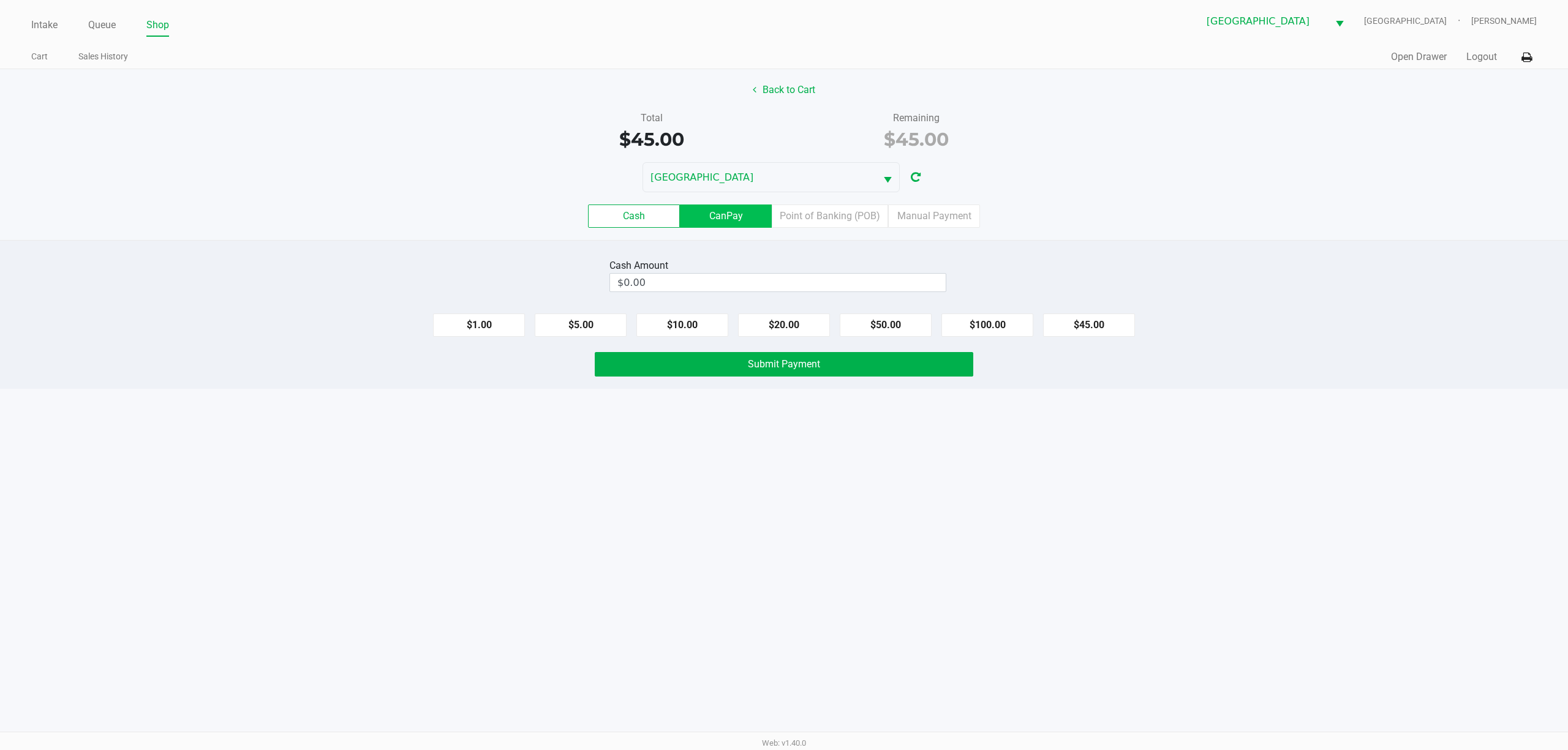
click at [696, 212] on label "CanPay" at bounding box center [725, 216] width 92 height 23
click at [0, 0] on 2 "CanPay" at bounding box center [0, 0] width 0 height 0
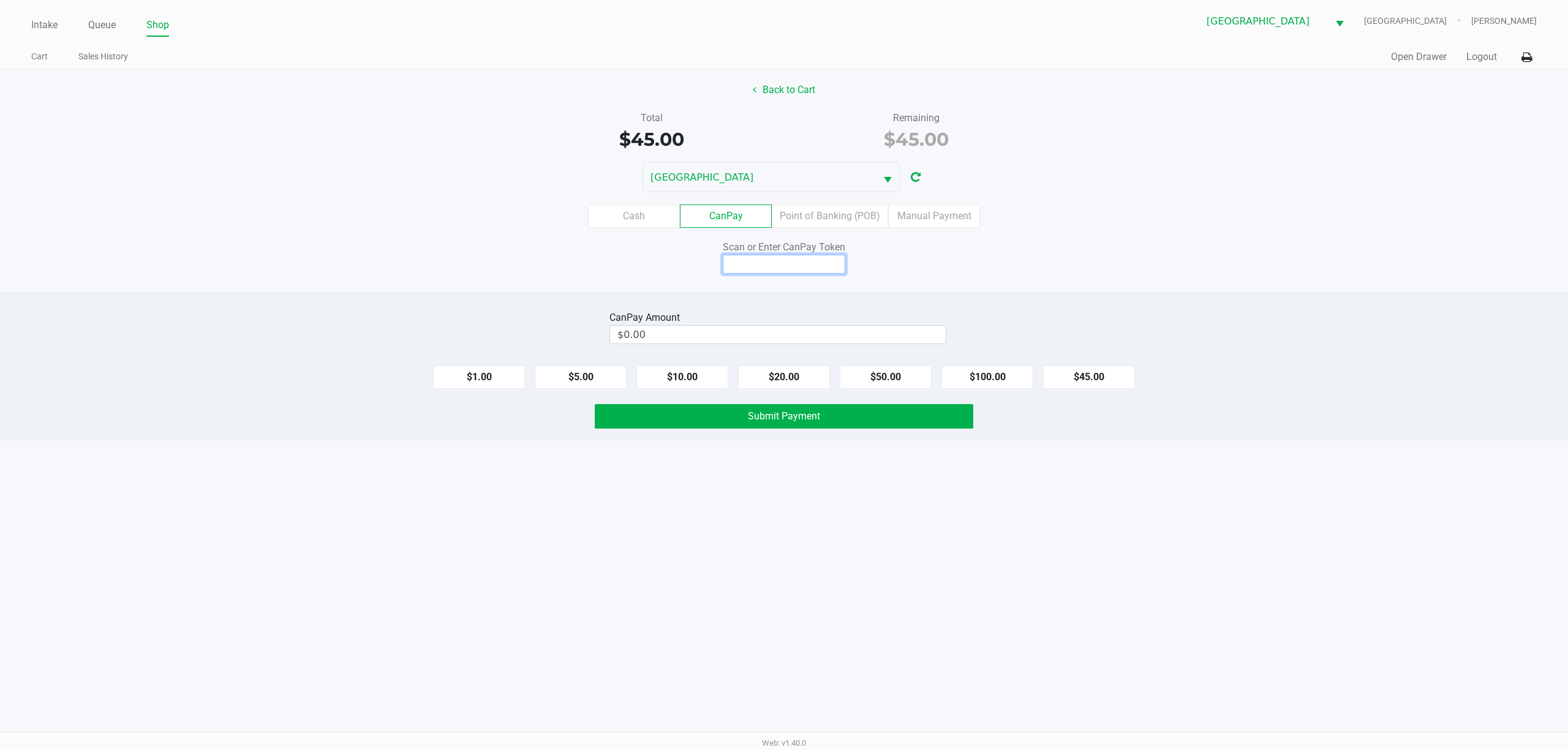
click at [772, 266] on input at bounding box center [783, 264] width 123 height 19
type input "Q7353665Q"
click at [1063, 369] on button "$45.00" at bounding box center [1088, 377] width 92 height 23
type input "$45.00"
click at [867, 403] on div "CanPay Amount $45.00 Clear $1.00 $5.00 $10.00 $20.00 $50.00 $100.00 $45.00 Subm…" at bounding box center [784, 367] width 1568 height 149
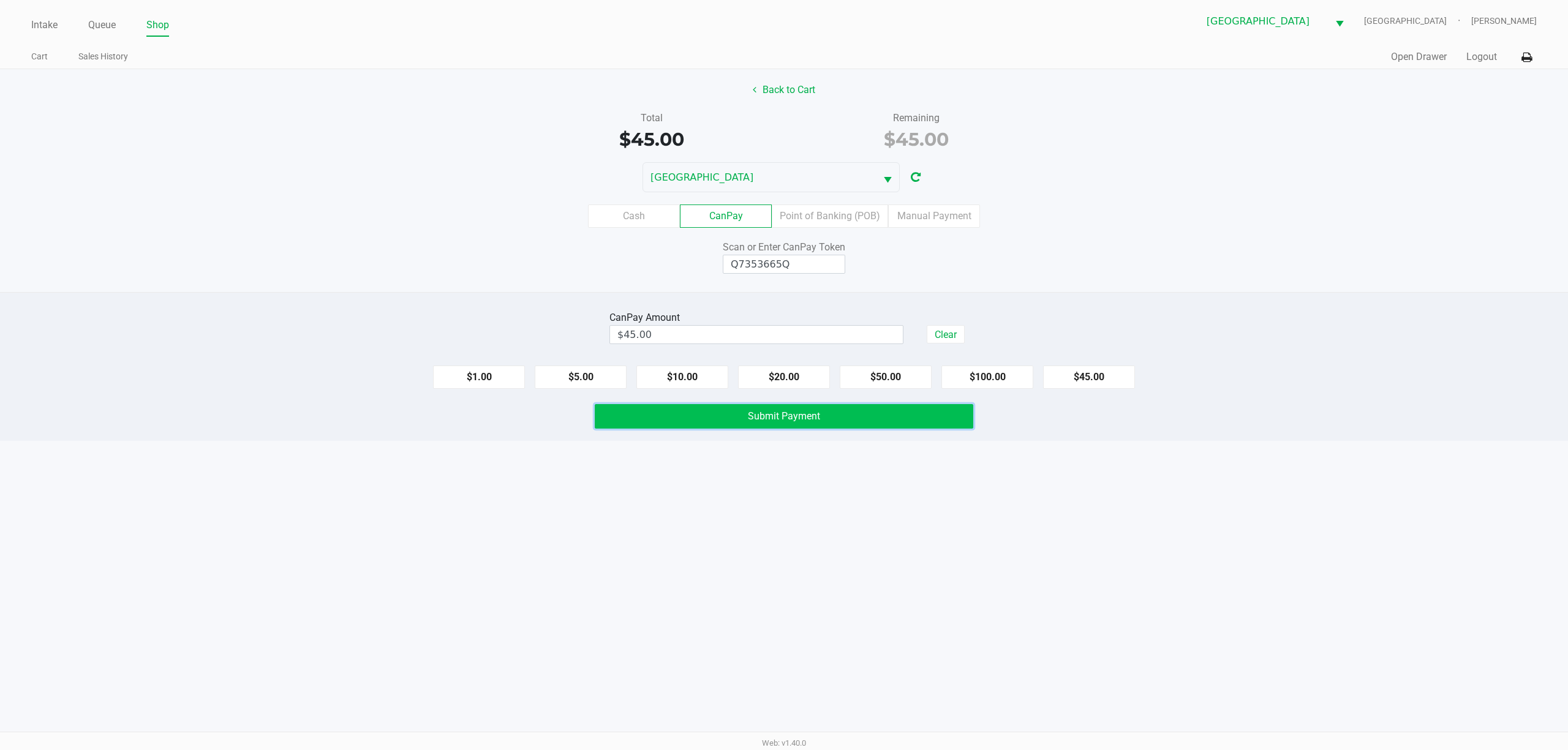
click at [866, 413] on button "Submit Payment" at bounding box center [784, 417] width 379 height 25
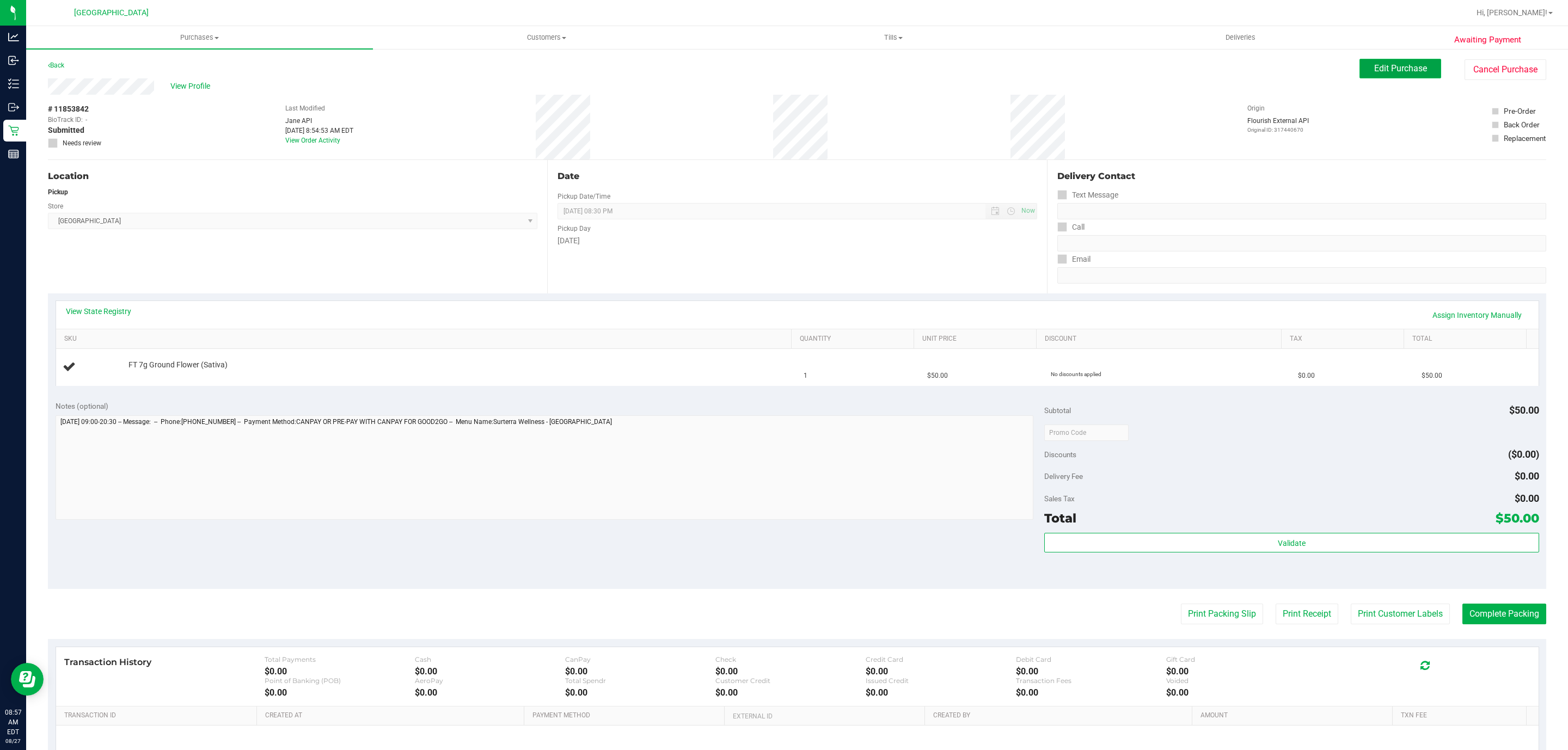
click at [1388, 72] on span "Edit Purchase" at bounding box center [1400, 69] width 53 height 11
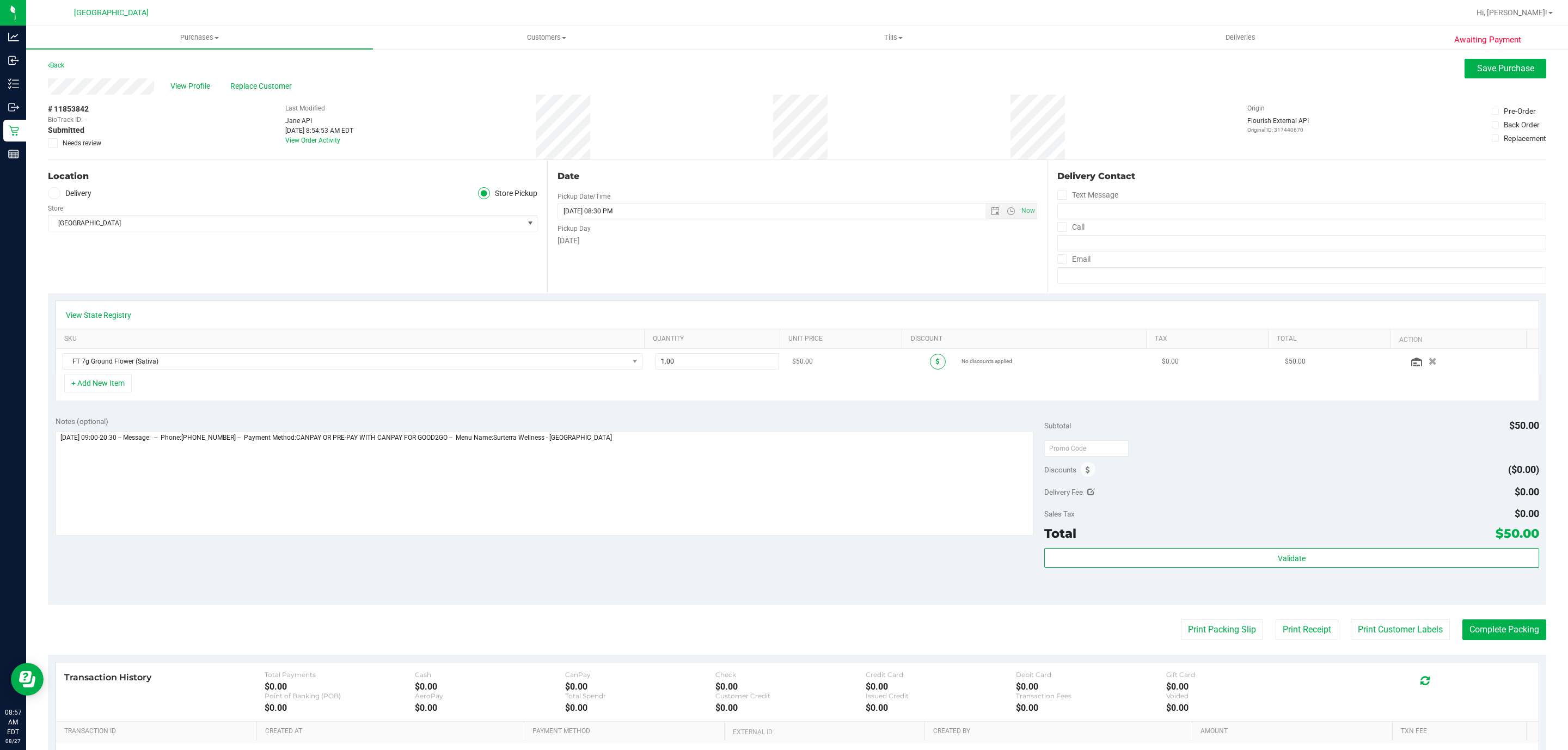
click at [936, 365] on icon at bounding box center [938, 361] width 4 height 7
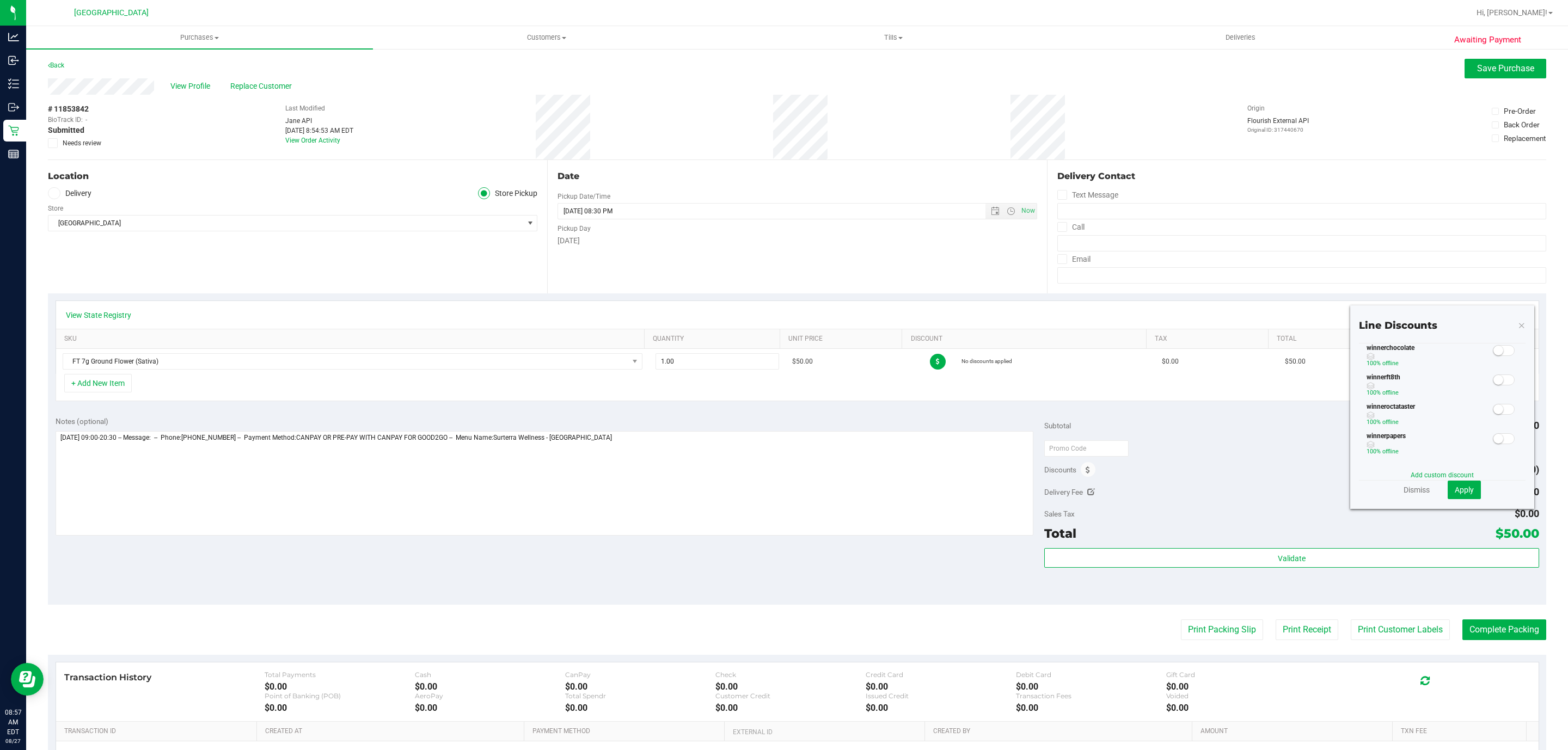
scroll to position [531, 0]
click at [1413, 471] on div "Add custom discount" at bounding box center [1442, 474] width 167 height 10
click at [1417, 478] on link "Add custom discount" at bounding box center [1442, 475] width 63 height 8
click at [1400, 384] on input "text" at bounding box center [1405, 385] width 75 height 16
type input "35.00"
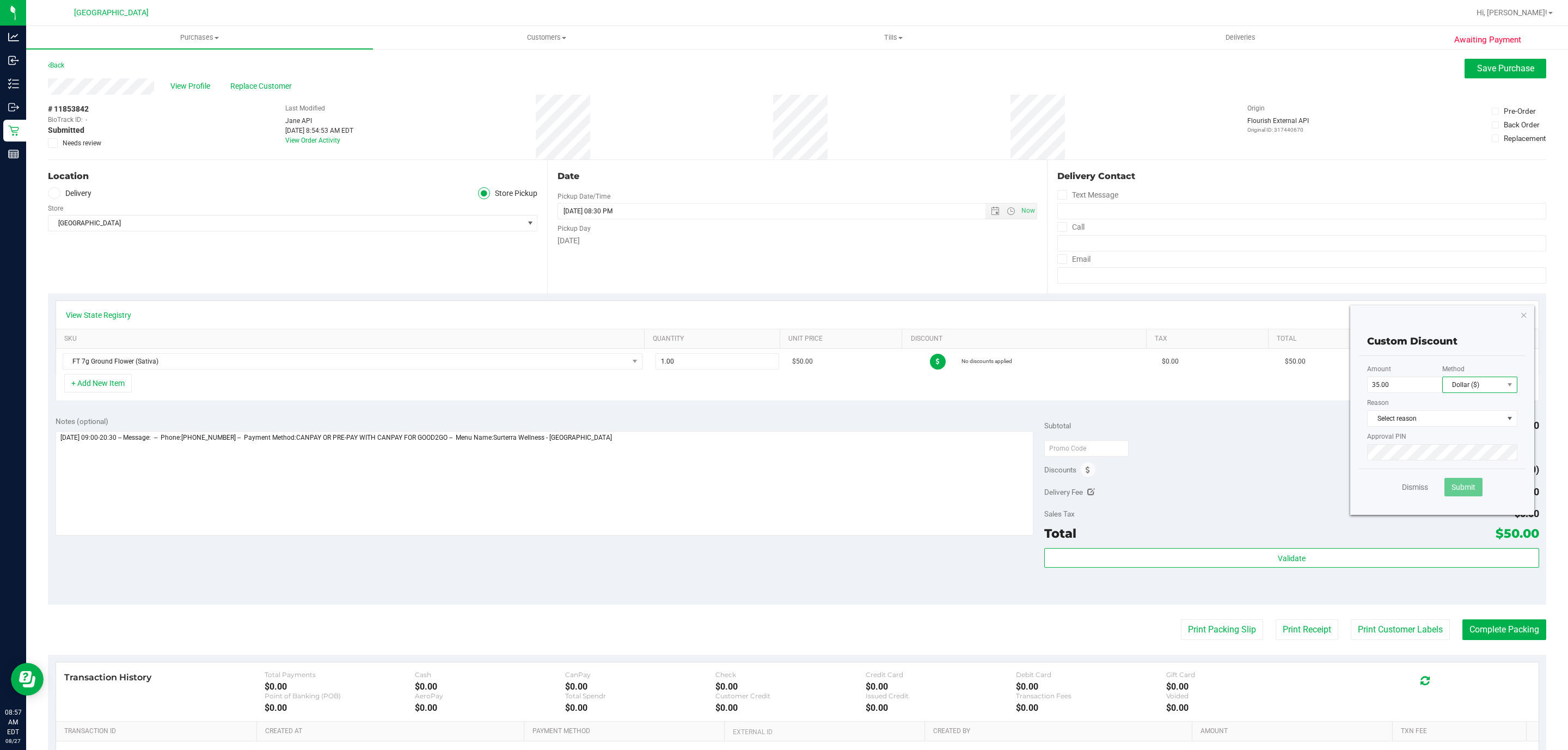
click at [1443, 378] on span "Dollar ($)" at bounding box center [1473, 385] width 60 height 15
click at [1453, 419] on li "Percentage (%)" at bounding box center [1467, 423] width 74 height 18
click at [1451, 416] on span "Select reason" at bounding box center [1435, 419] width 136 height 15
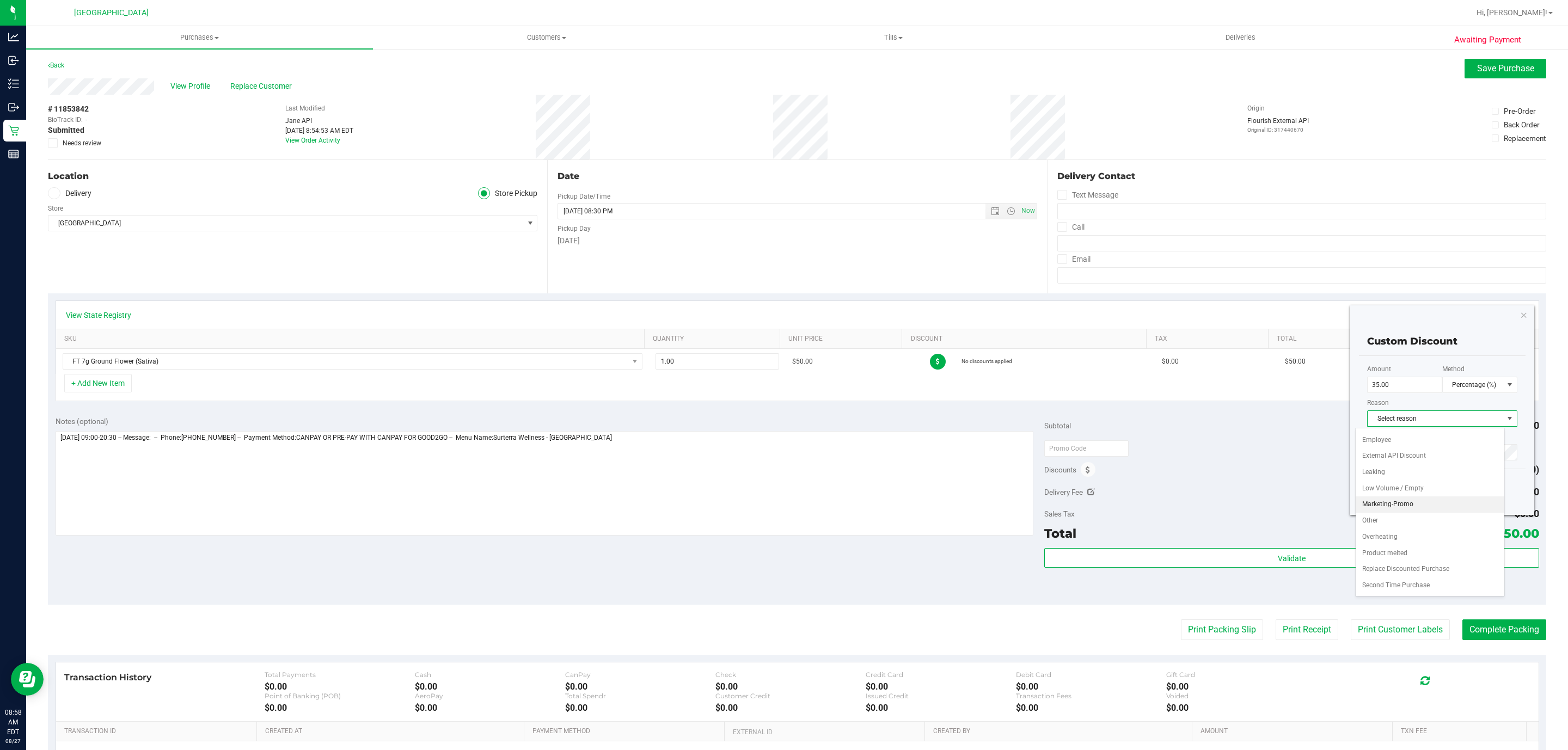
click at [1415, 496] on li "Marketing-Promo" at bounding box center [1431, 504] width 149 height 16
click at [1445, 480] on button "Submit" at bounding box center [1464, 487] width 38 height 18
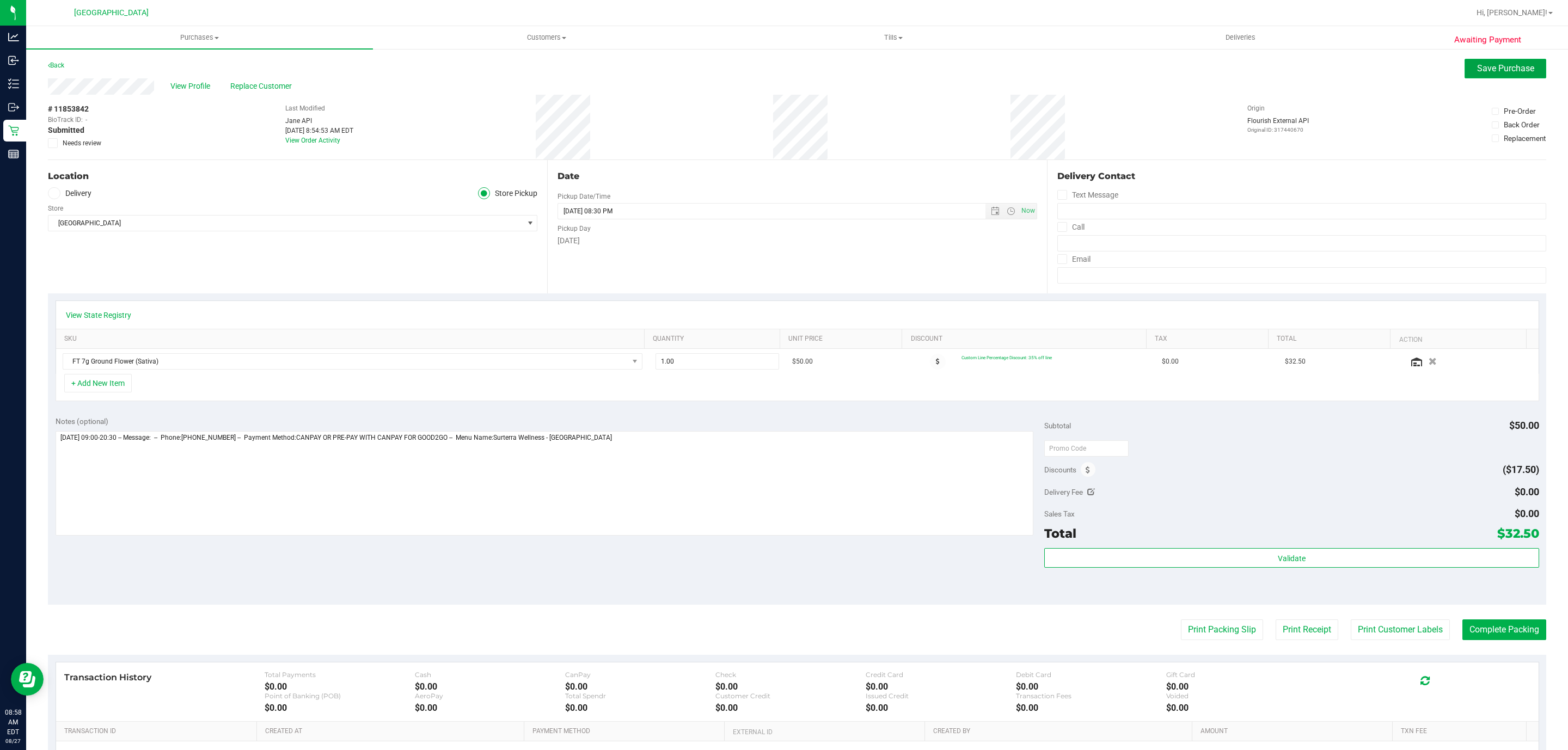
click at [1477, 69] on span "Save Purchase" at bounding box center [1506, 69] width 57 height 11
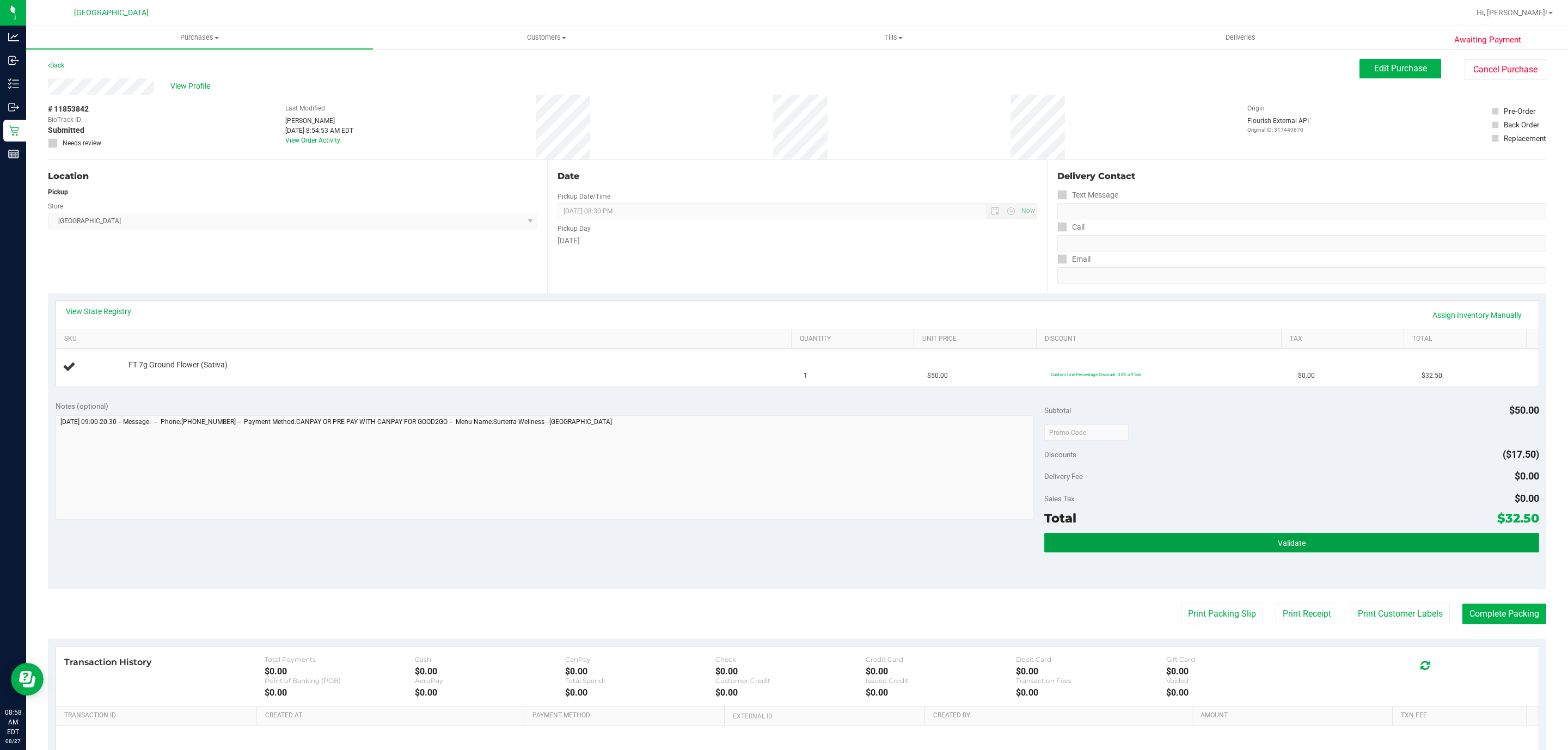
click at [1362, 547] on button "Validate" at bounding box center [1291, 543] width 494 height 20
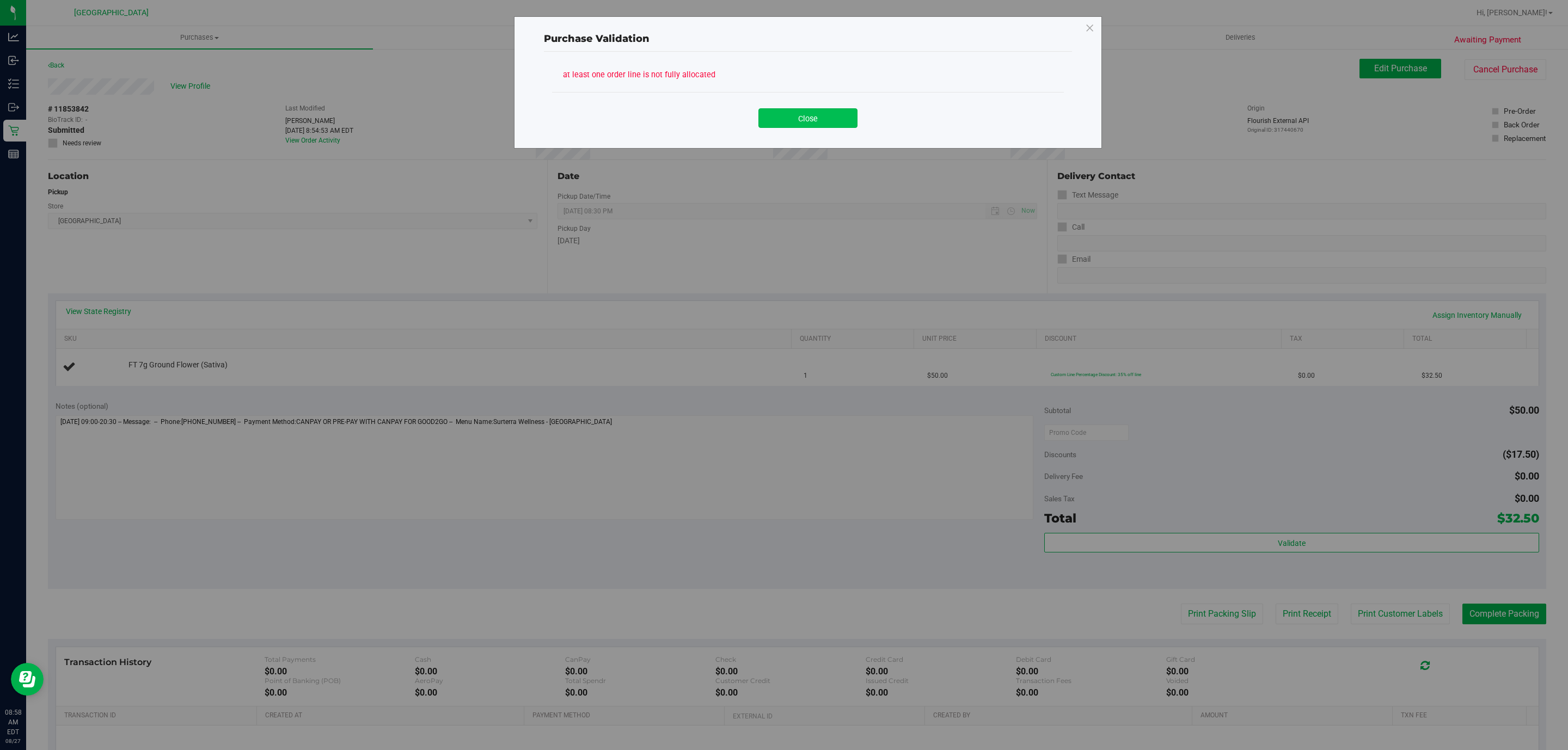
click at [792, 120] on button "Close" at bounding box center [808, 118] width 99 height 20
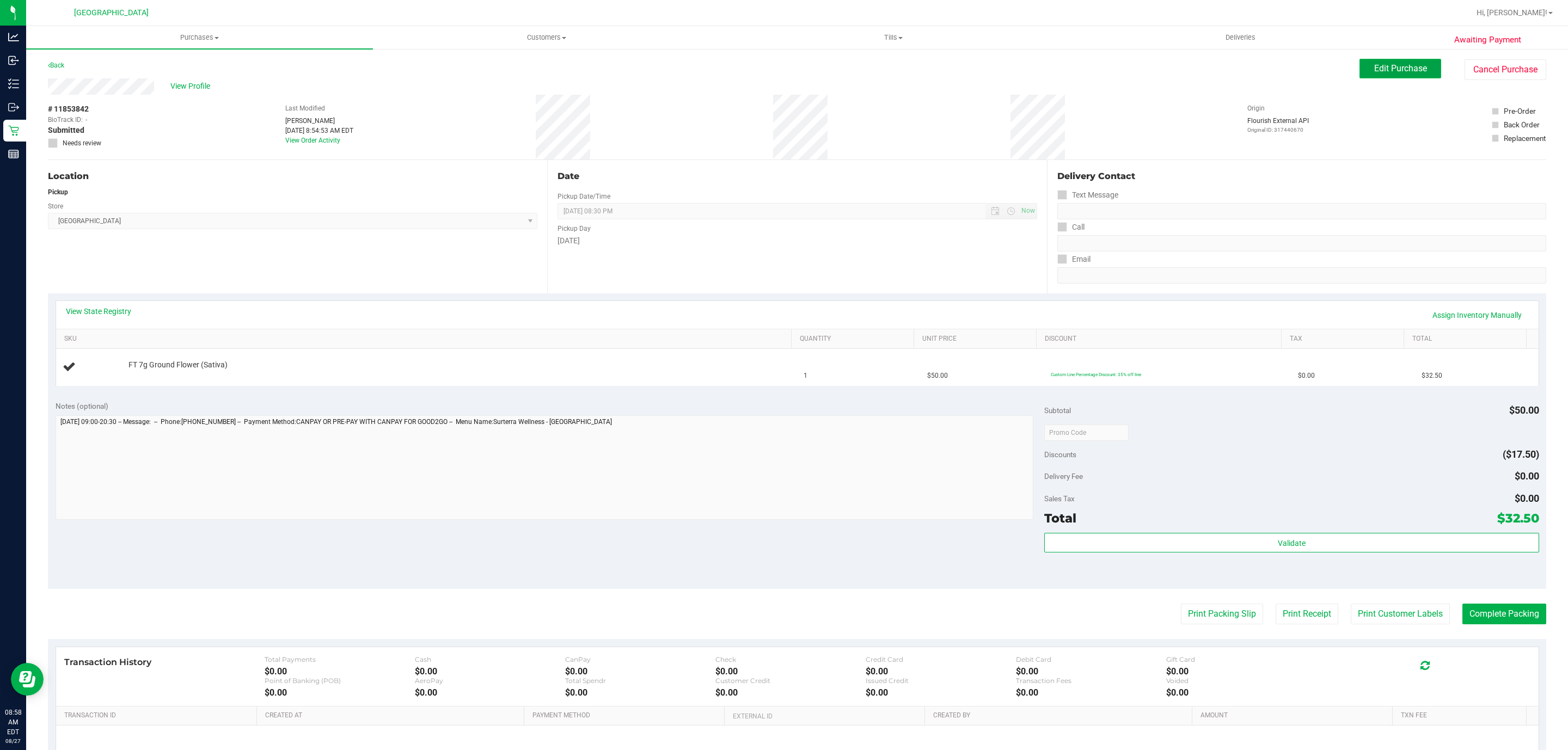
click at [1374, 69] on span "Edit Purchase" at bounding box center [1400, 69] width 53 height 11
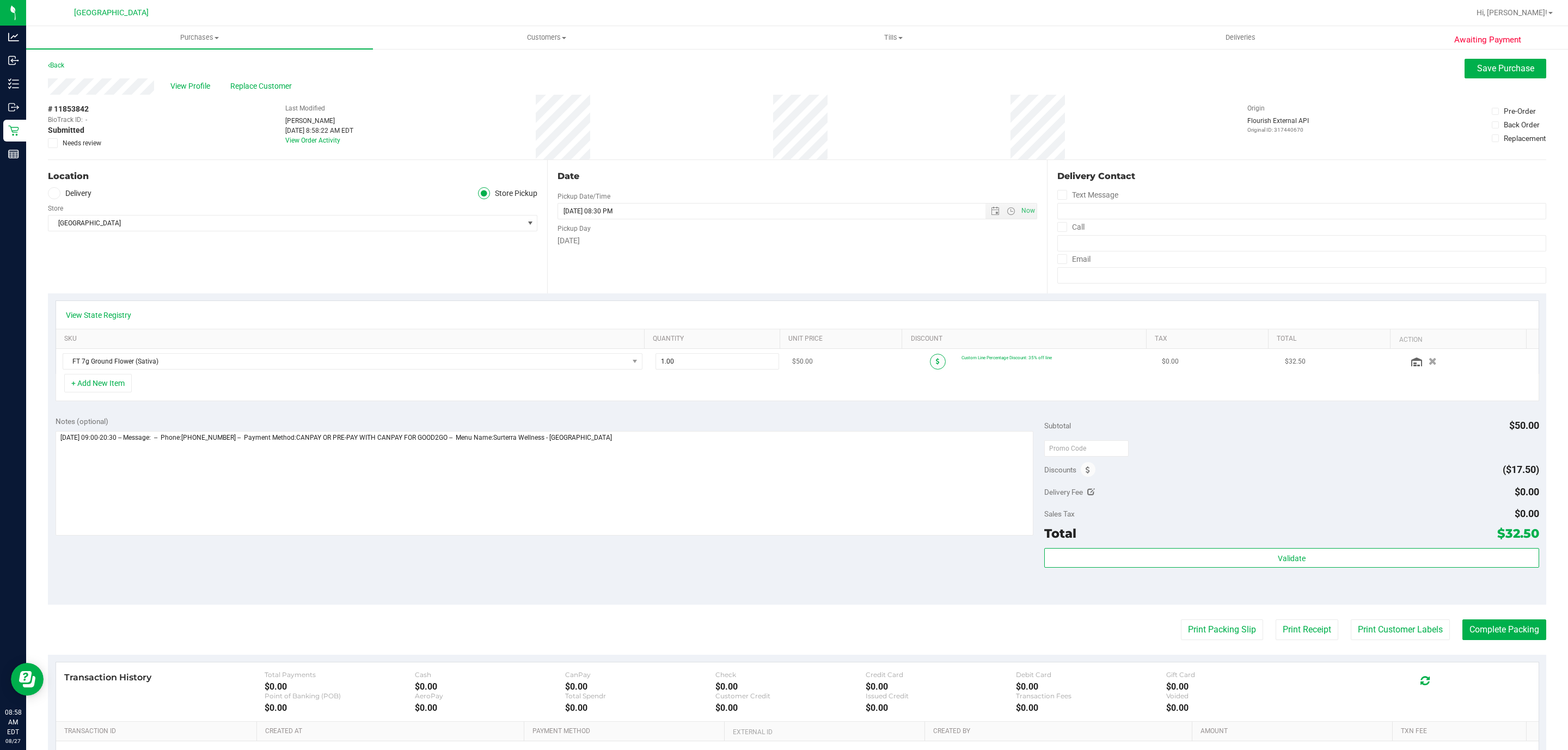
drag, startPoint x: 938, startPoint y: 362, endPoint x: 928, endPoint y: 363, distance: 10.0
click at [935, 363] on div at bounding box center [937, 362] width 46 height 16
click at [930, 363] on span at bounding box center [938, 362] width 16 height 16
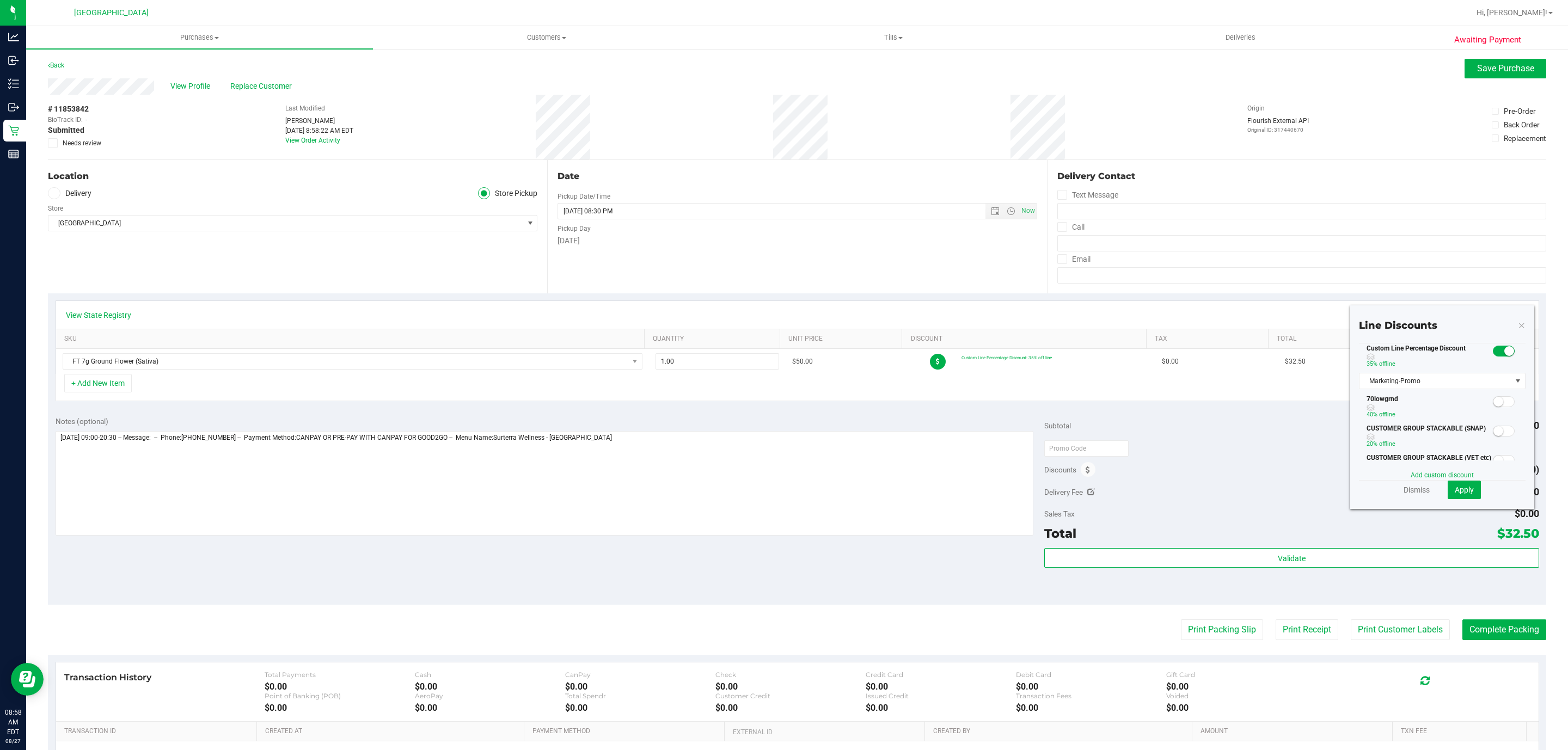
click at [1493, 357] on div at bounding box center [1504, 350] width 22 height 14
click at [1493, 356] on span at bounding box center [1504, 351] width 22 height 11
click at [1425, 478] on link "Add custom discount" at bounding box center [1442, 475] width 63 height 8
click at [1396, 381] on input "text" at bounding box center [1405, 385] width 75 height 16
type input "30.00"
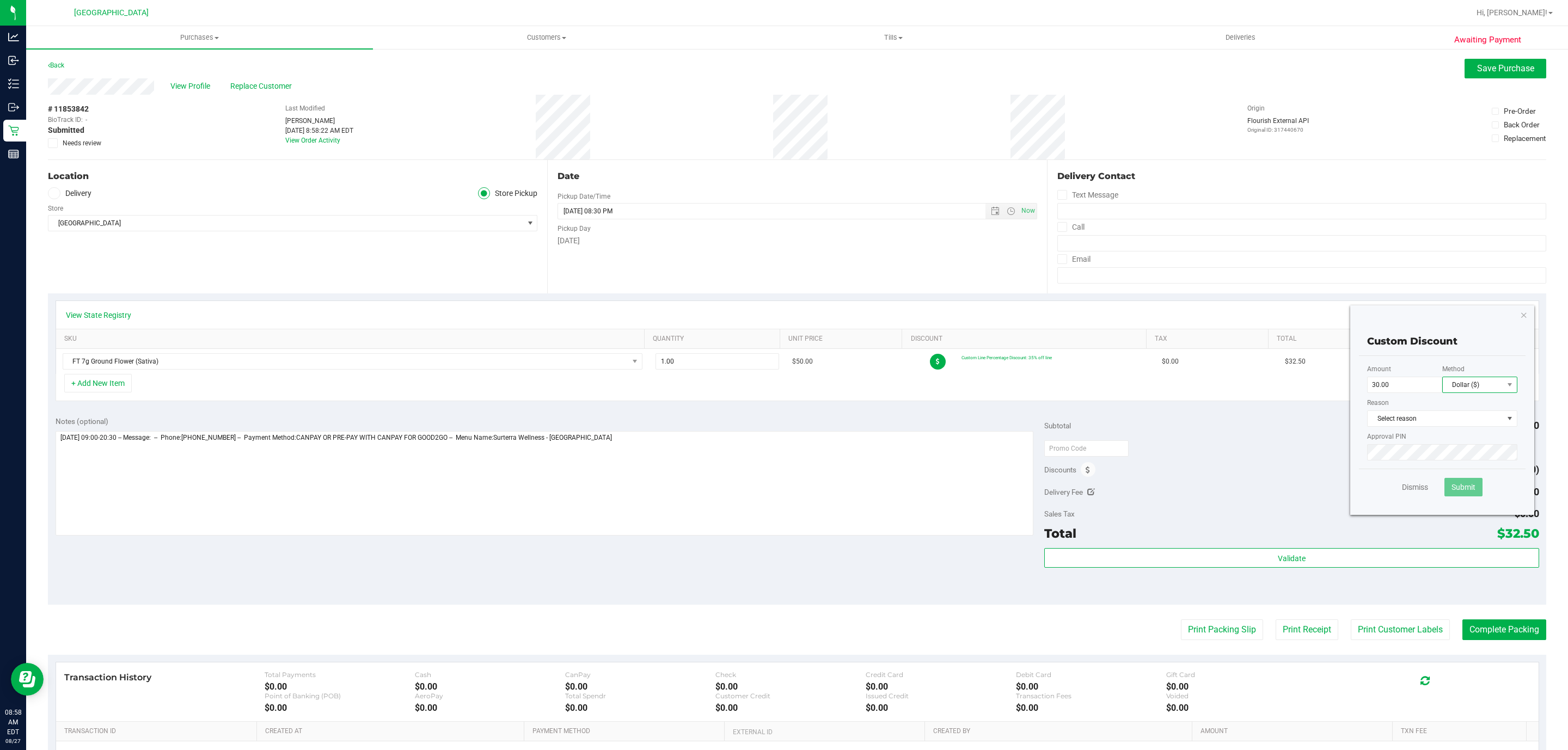
click at [1464, 390] on span "Dollar ($)" at bounding box center [1473, 385] width 60 height 15
click at [1469, 421] on li "Percentage (%)" at bounding box center [1467, 423] width 74 height 18
click at [1459, 422] on span "Select reason" at bounding box center [1435, 419] width 136 height 15
click at [1411, 554] on li "Marketing-Promo" at bounding box center [1431, 551] width 149 height 16
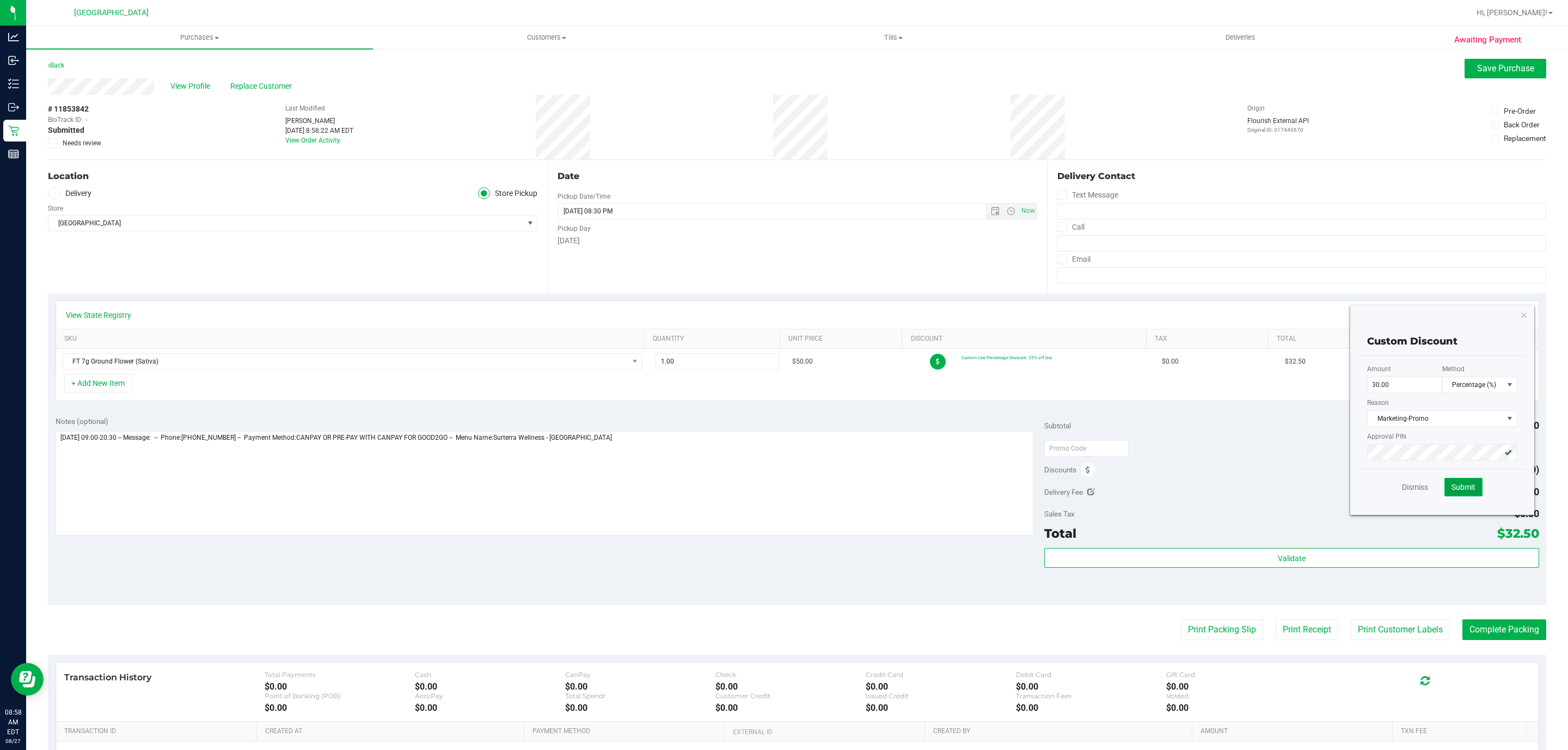
click at [1451, 484] on span "Submit" at bounding box center [1463, 487] width 24 height 8
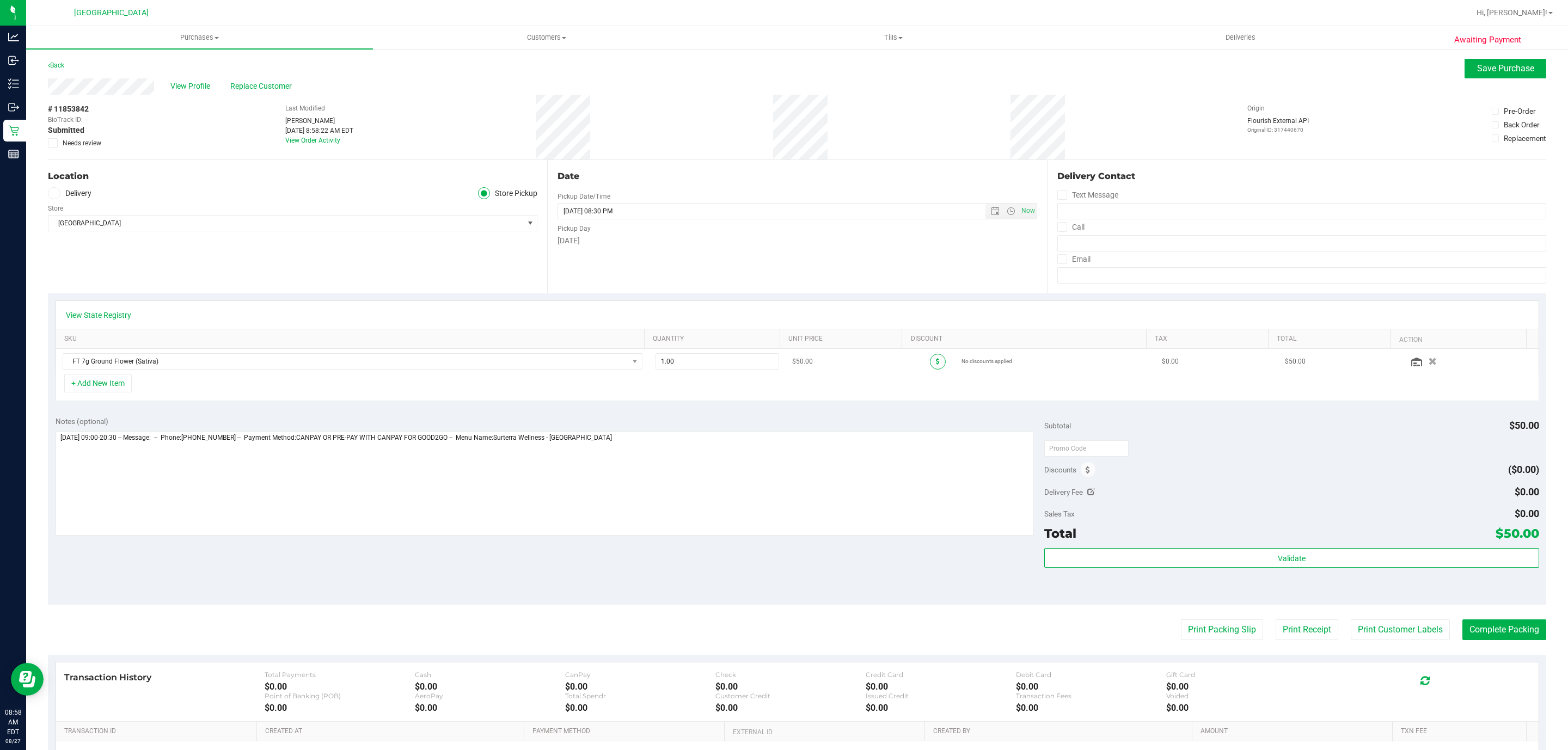
click at [930, 369] on span at bounding box center [938, 362] width 16 height 16
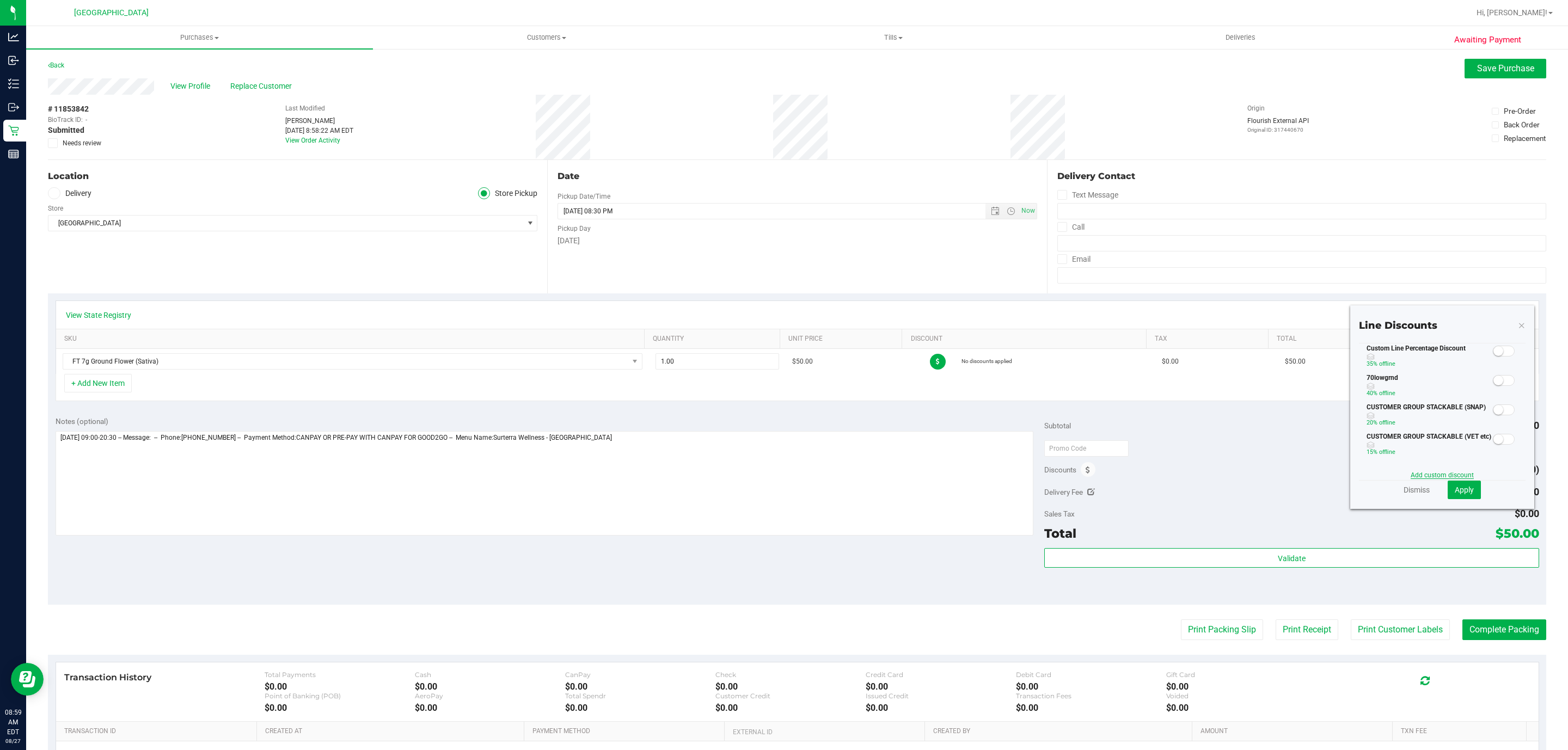
click at [1415, 479] on link "Add custom discount" at bounding box center [1442, 475] width 63 height 8
click at [1387, 382] on input "text" at bounding box center [1405, 385] width 75 height 16
type input "30.00"
click at [1487, 375] on div "Method Dollar ($)" at bounding box center [1480, 378] width 75 height 29
click at [1483, 379] on span "Dollar ($)" at bounding box center [1473, 385] width 60 height 15
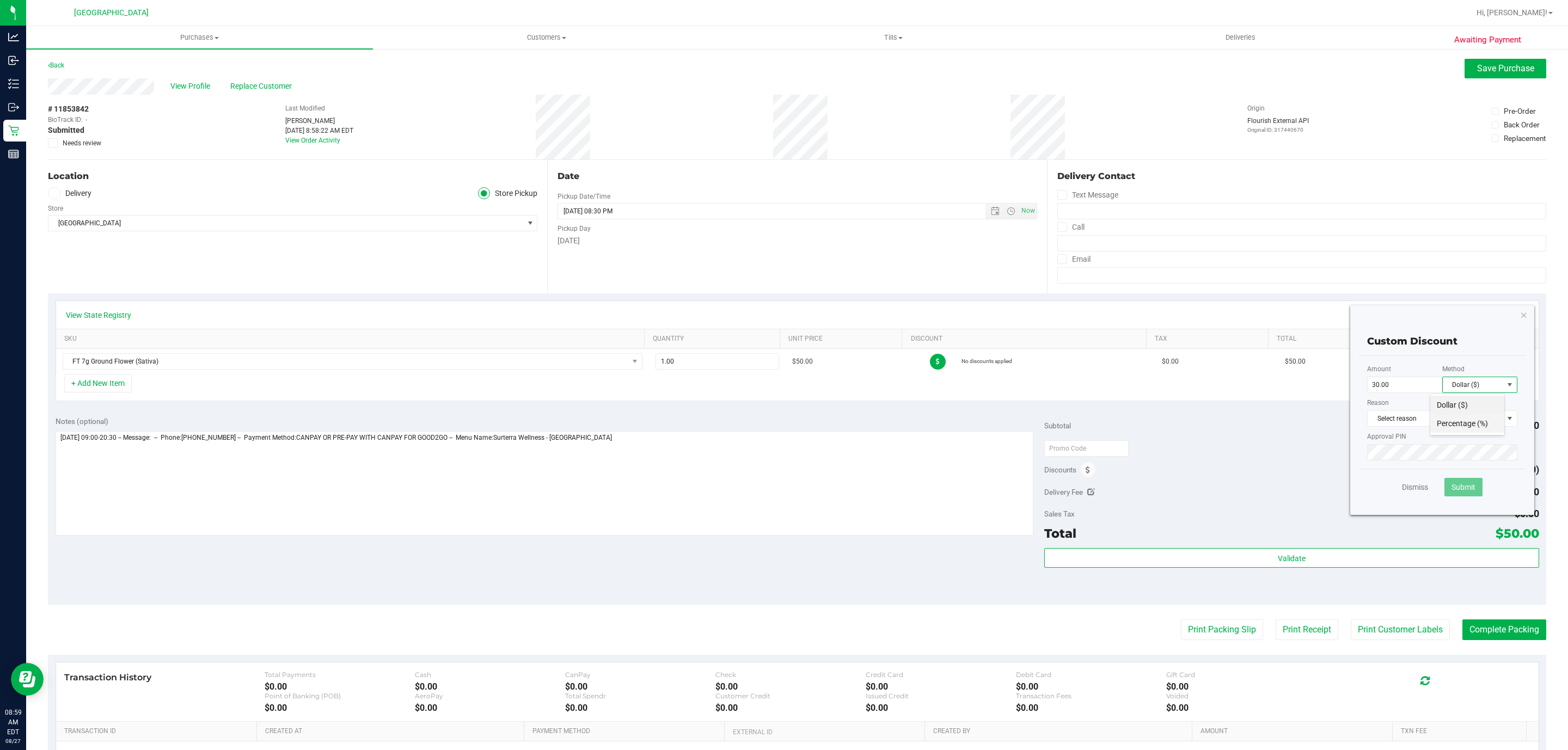
click at [1472, 425] on li "Percentage (%)" at bounding box center [1467, 423] width 74 height 18
click at [1449, 425] on span "Select reason" at bounding box center [1435, 419] width 136 height 15
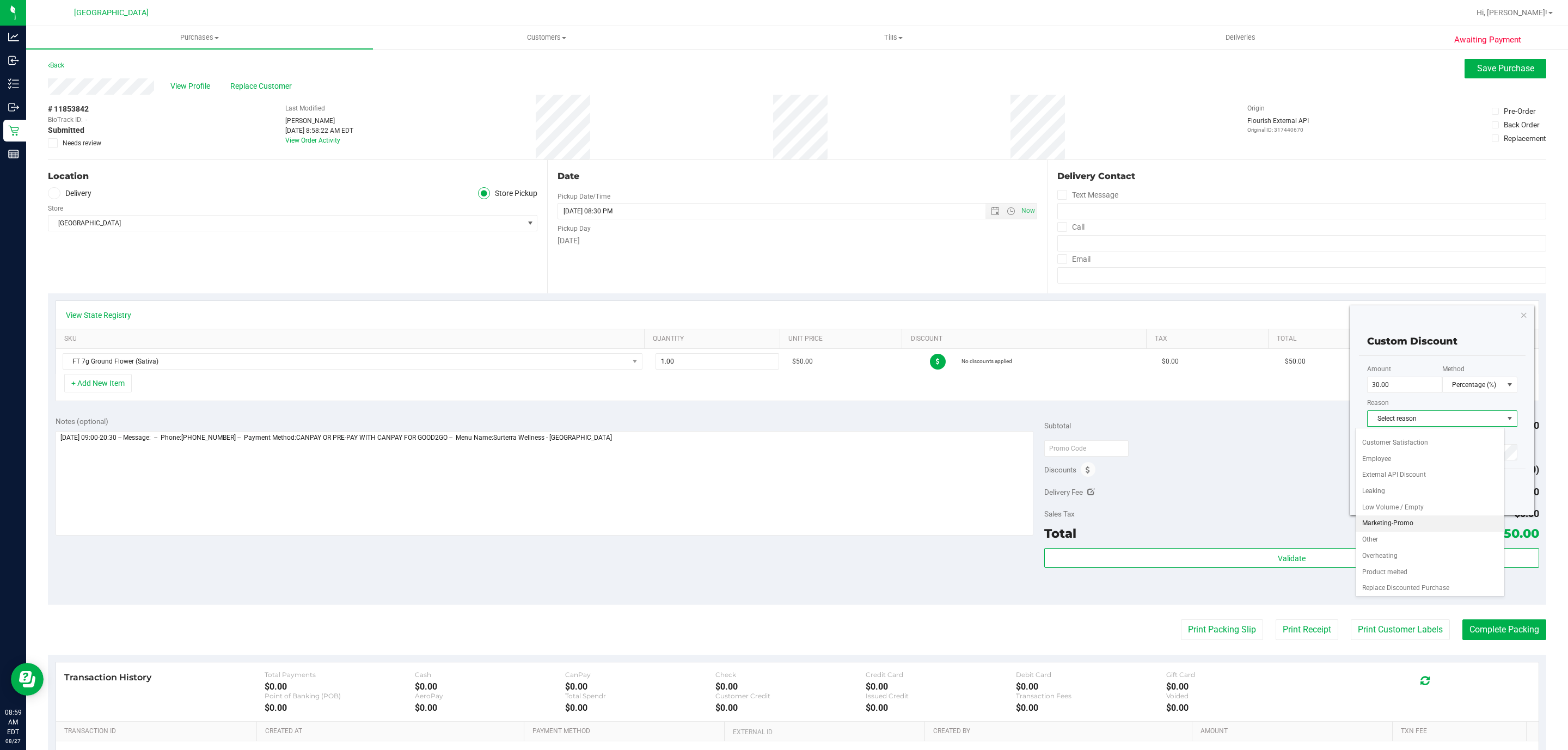
scroll to position [54, 0]
click at [1413, 509] on ul "Battery Issue Cracked Customer Satisfaction Employee External API Discount Leak…" at bounding box center [1431, 488] width 149 height 210
click at [1413, 506] on li "Marketing-Promo" at bounding box center [1431, 504] width 149 height 16
click at [1451, 490] on span "Submit" at bounding box center [1463, 487] width 24 height 8
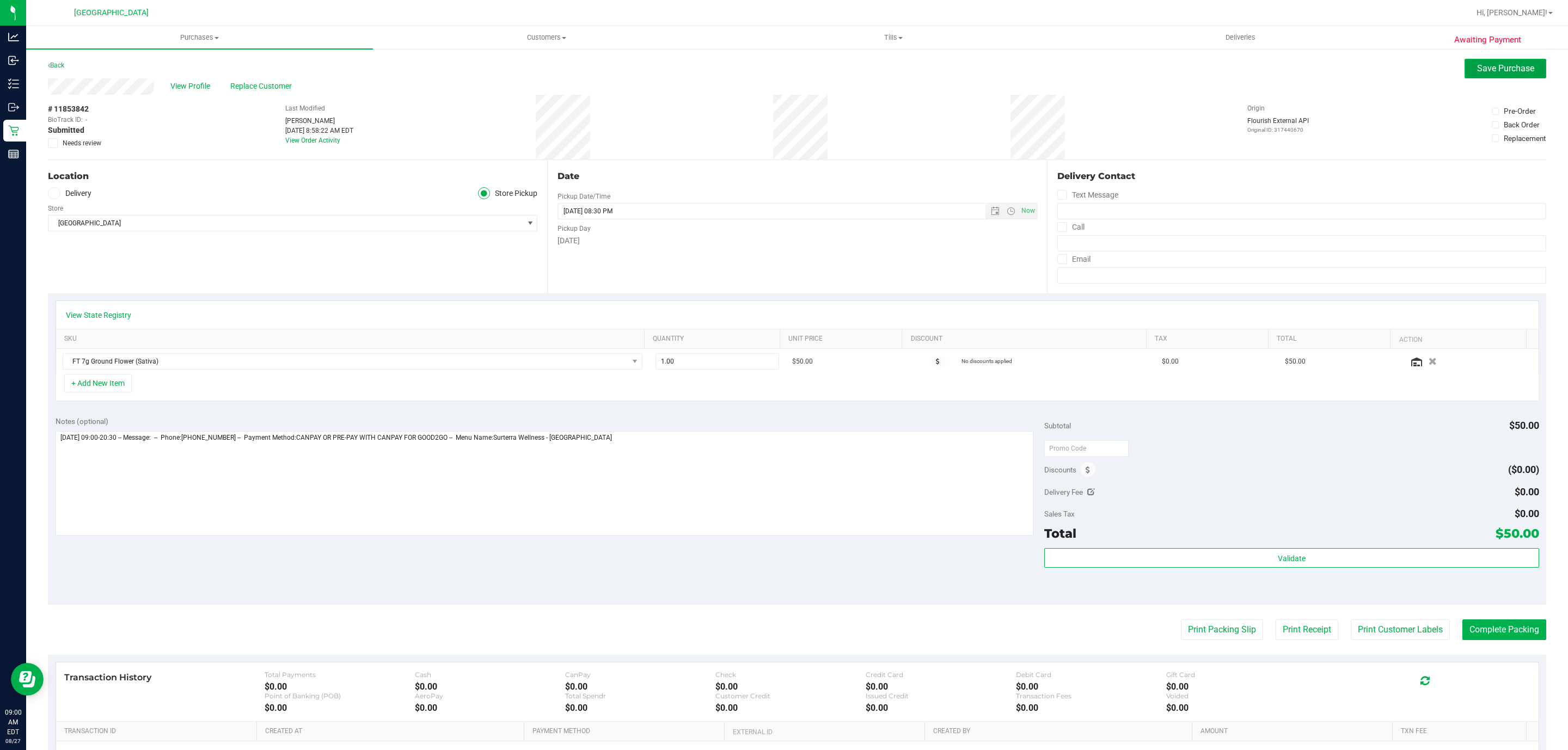
click at [1483, 72] on span "Save Purchase" at bounding box center [1506, 69] width 57 height 11
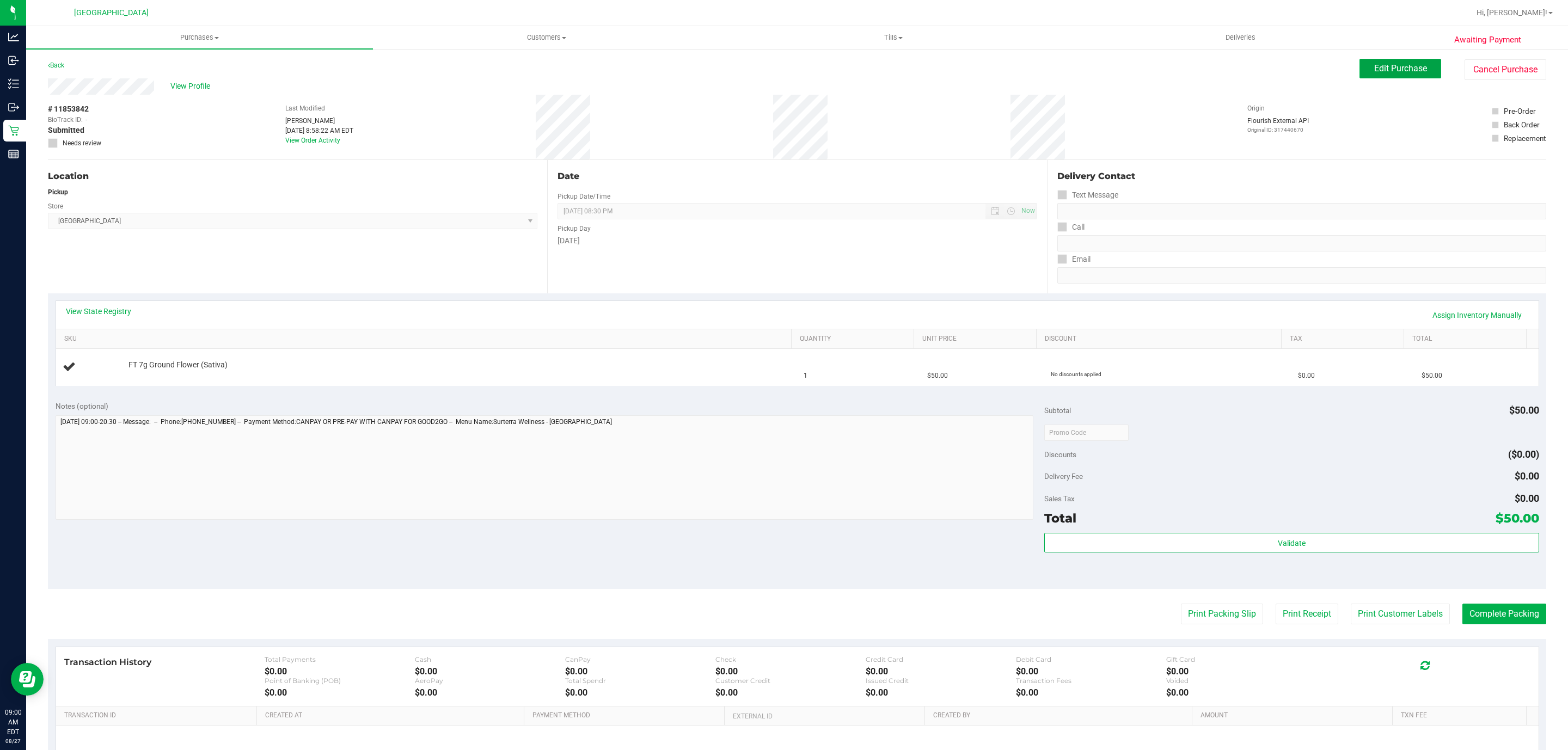
click at [1381, 78] on button "Edit Purchase" at bounding box center [1400, 69] width 82 height 20
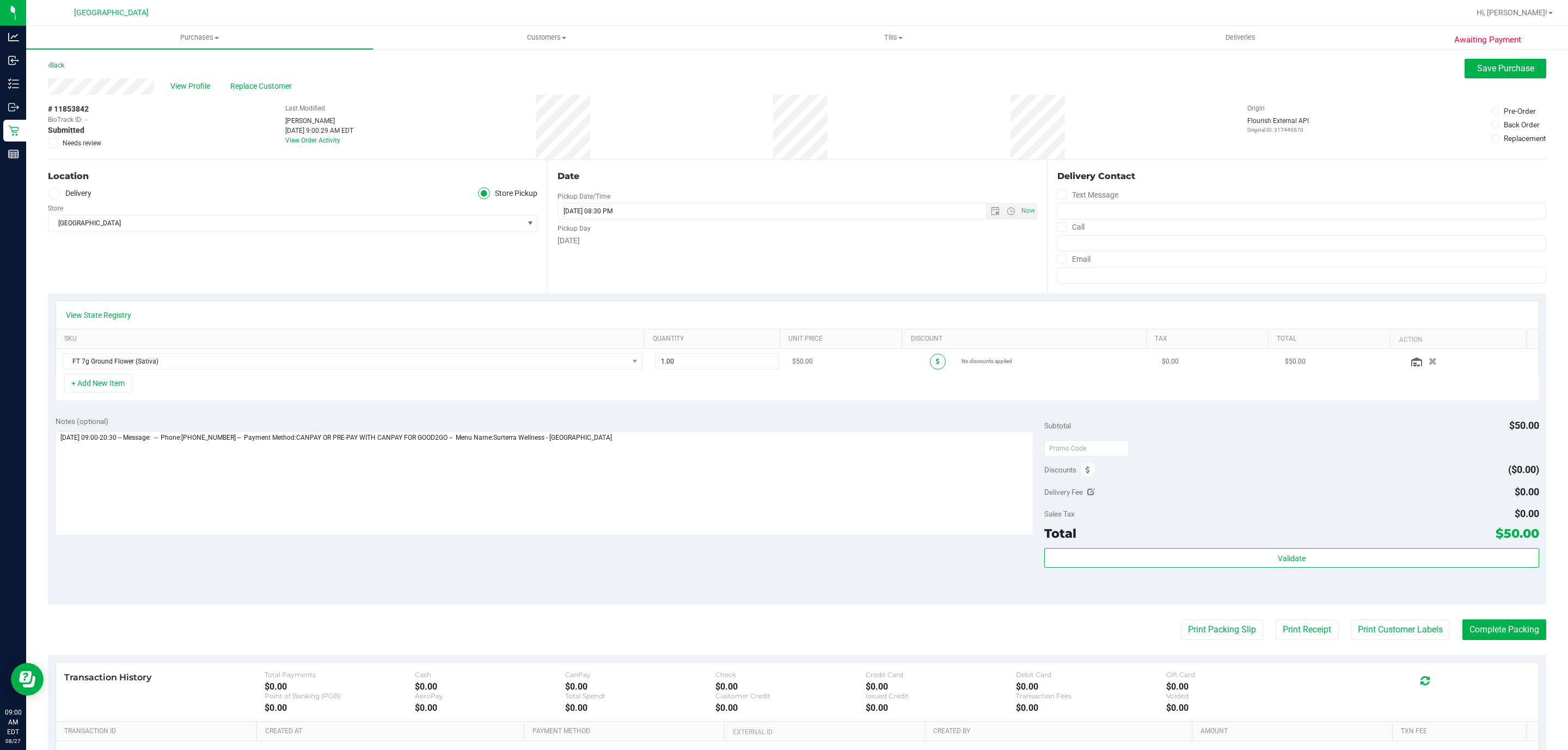
click at [930, 358] on span at bounding box center [938, 362] width 16 height 16
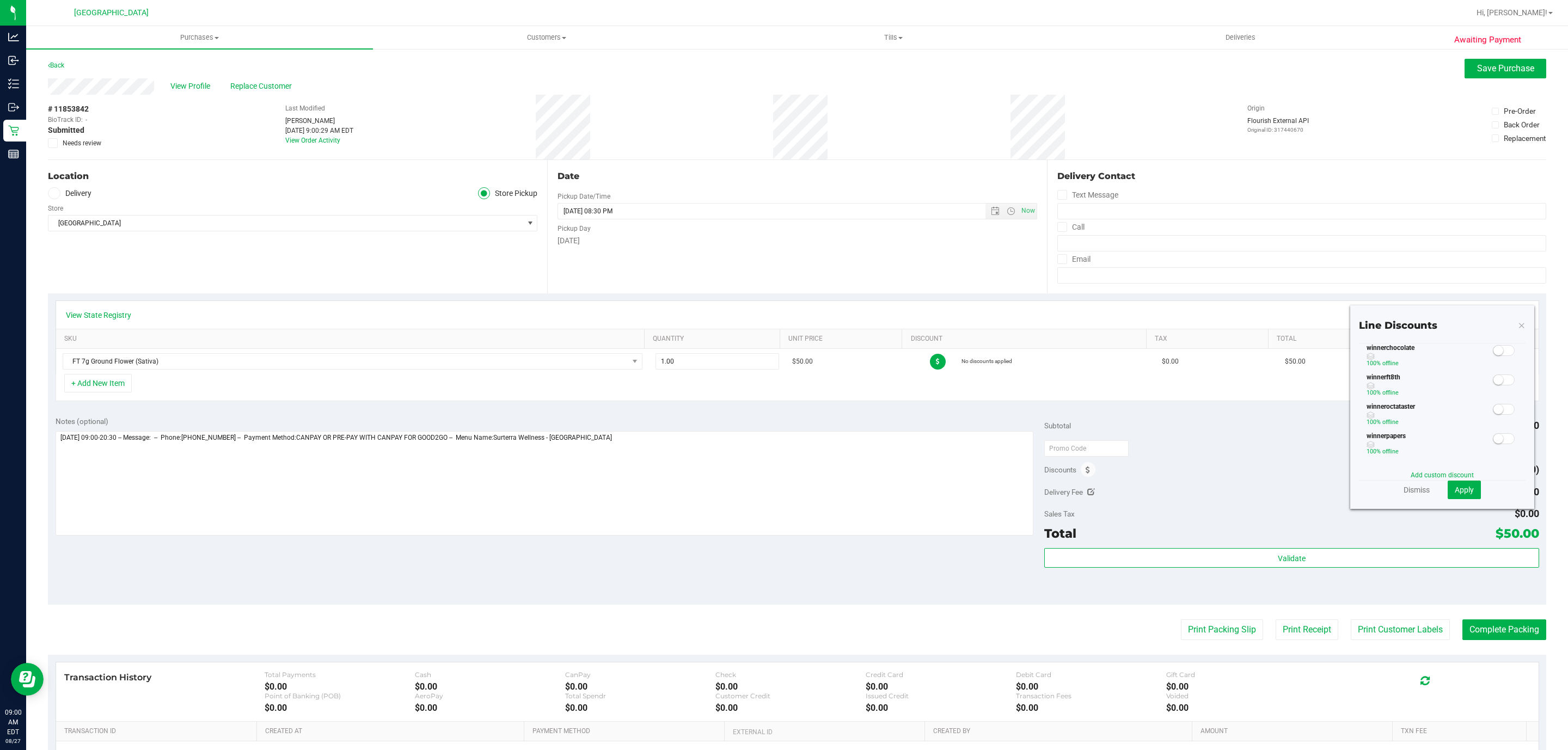
scroll to position [490, 0]
click at [1518, 319] on icon at bounding box center [1522, 324] width 8 height 13
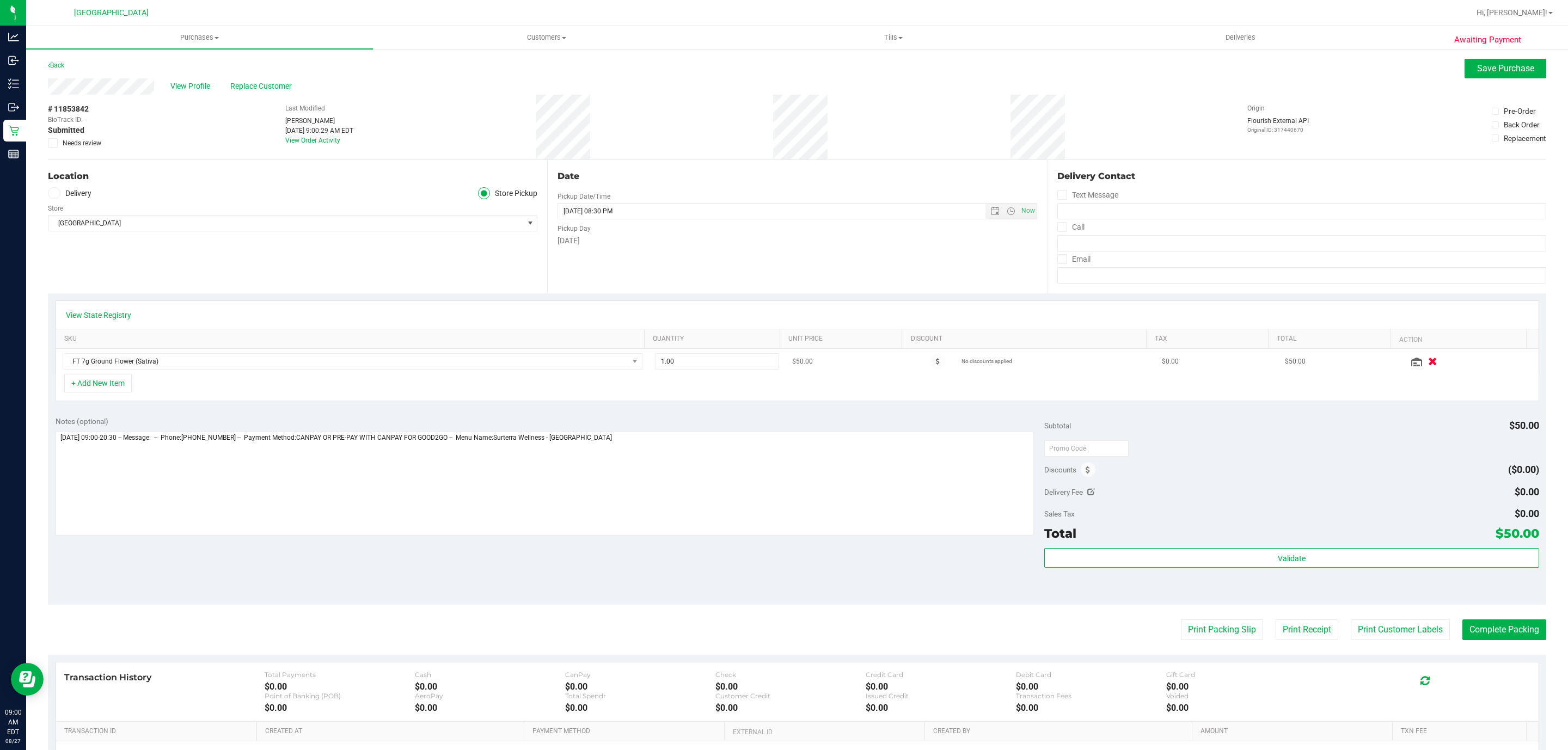
click at [1429, 363] on icon "button" at bounding box center [1433, 362] width 9 height 8
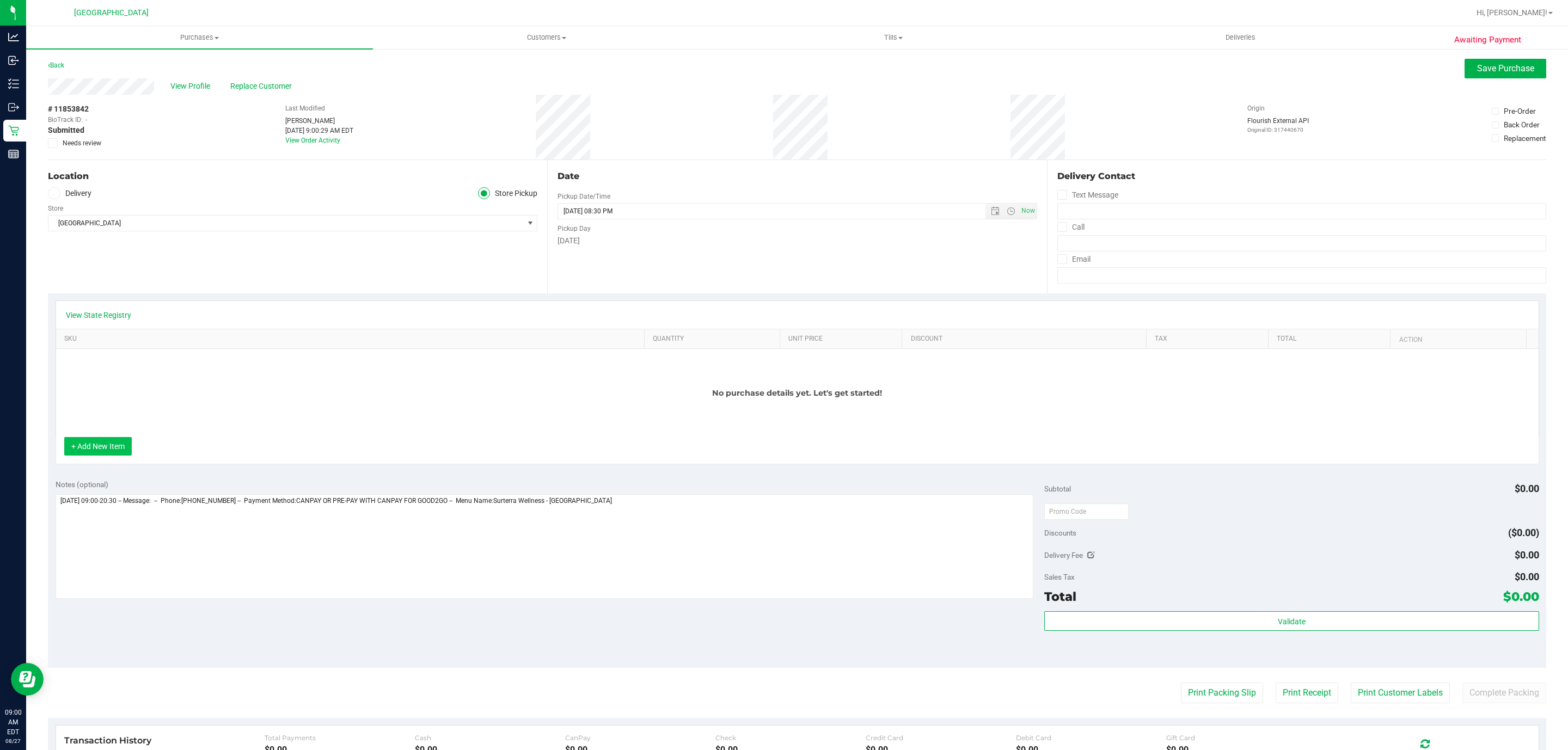
click at [98, 449] on button "+ Add New Item" at bounding box center [98, 446] width 68 height 18
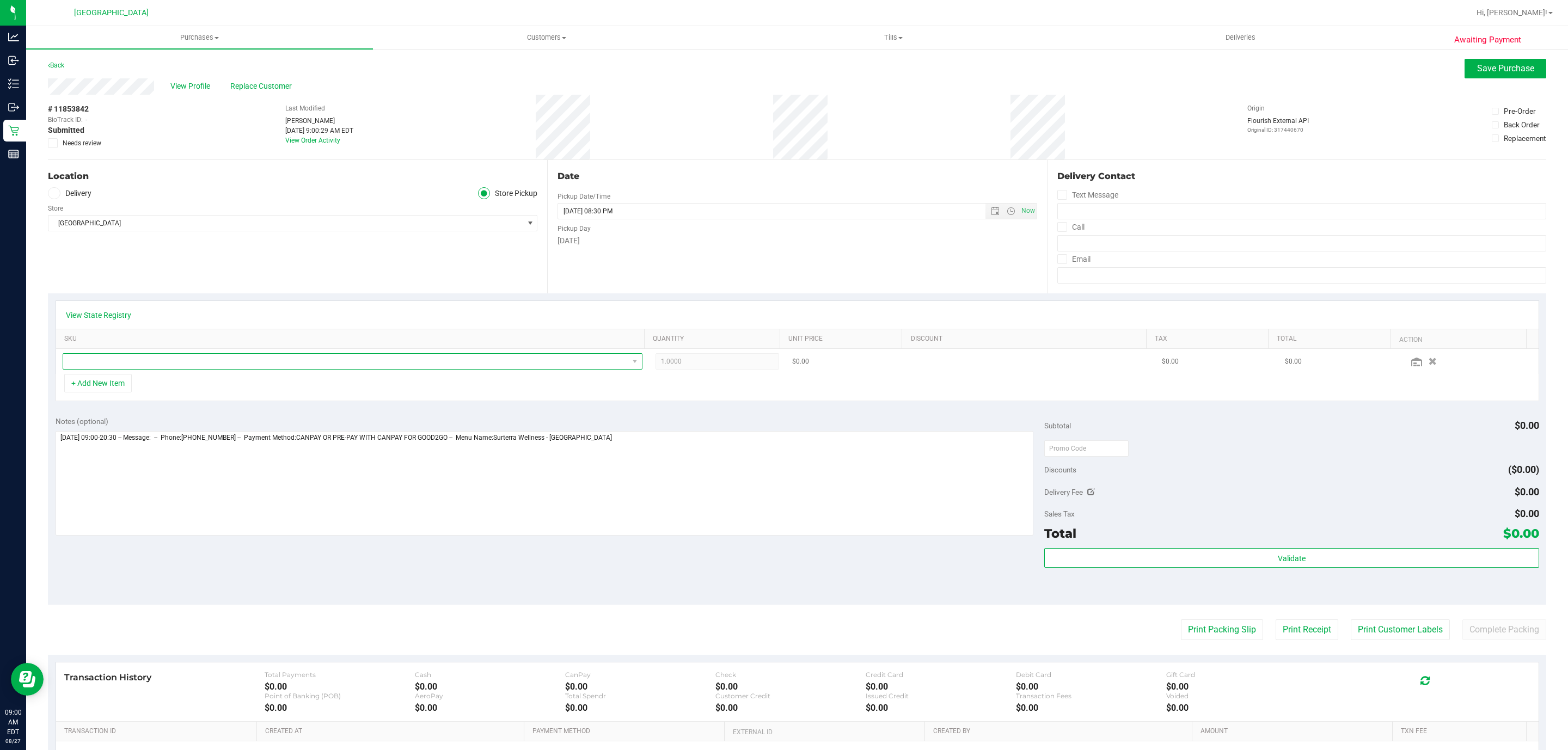
click at [120, 369] on span "NO DATA FOUND" at bounding box center [346, 362] width 565 height 15
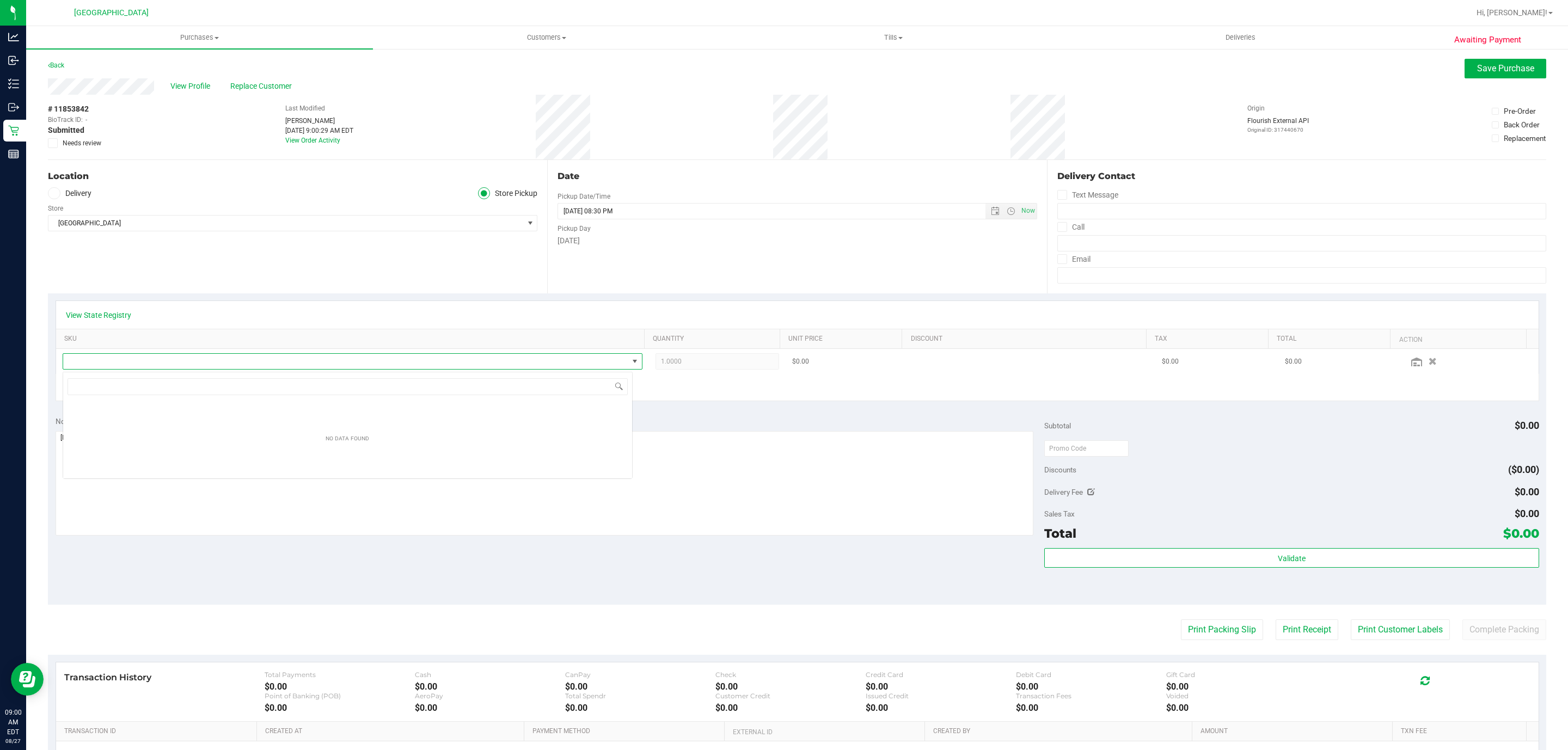
scroll to position [16, 570]
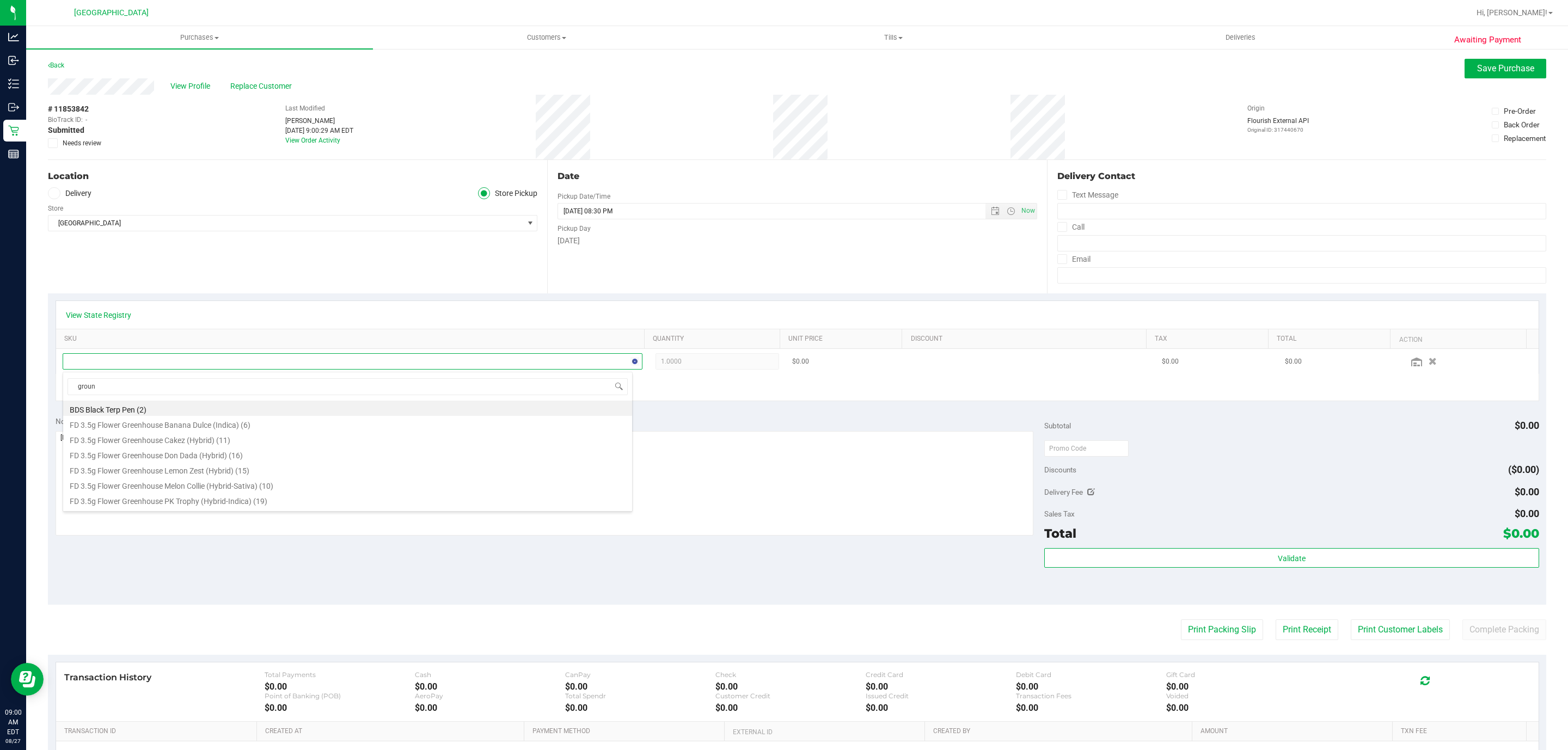
type input "ground"
click at [174, 441] on li "FT 7g Ground Flower (Sativa) (7)" at bounding box center [347, 439] width 569 height 15
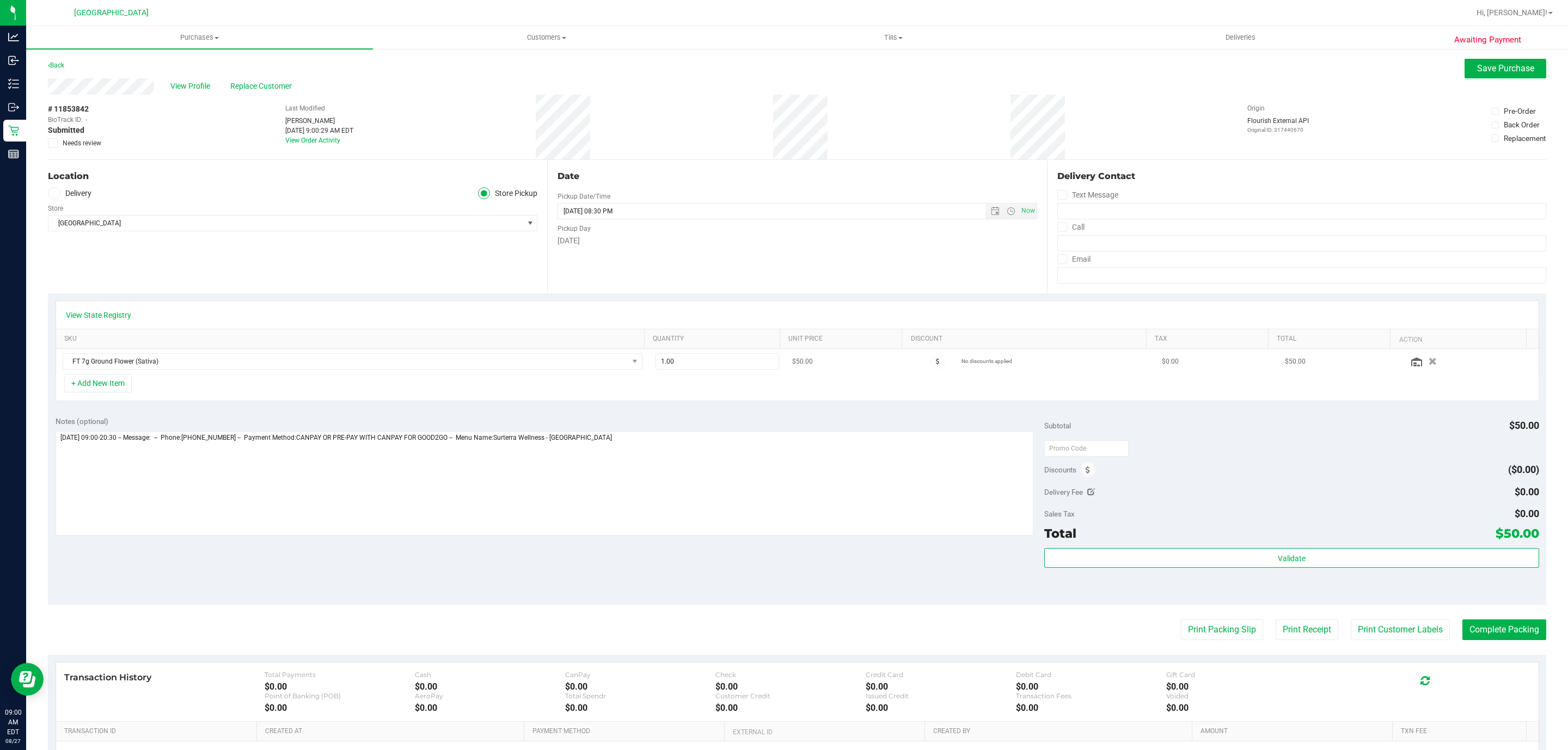
click at [915, 372] on td "No discounts applied" at bounding box center [1032, 361] width 246 height 25
click at [930, 362] on span at bounding box center [938, 362] width 16 height 16
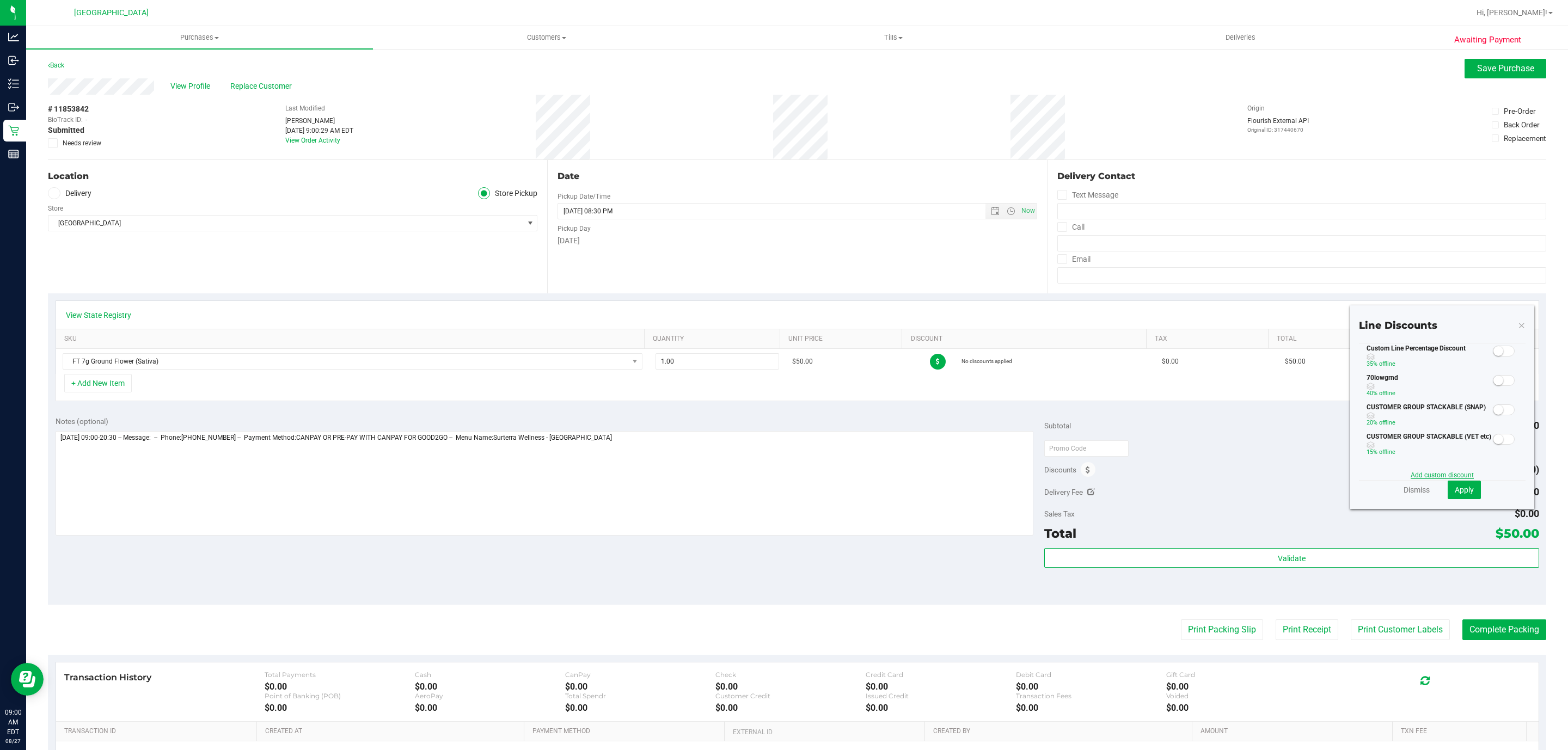
click at [1411, 472] on link "Add custom discount" at bounding box center [1442, 475] width 63 height 8
click at [1378, 387] on input "text" at bounding box center [1405, 385] width 75 height 16
type input "3"
type input "25.00"
click at [1410, 425] on span "Select reason" at bounding box center [1435, 419] width 136 height 15
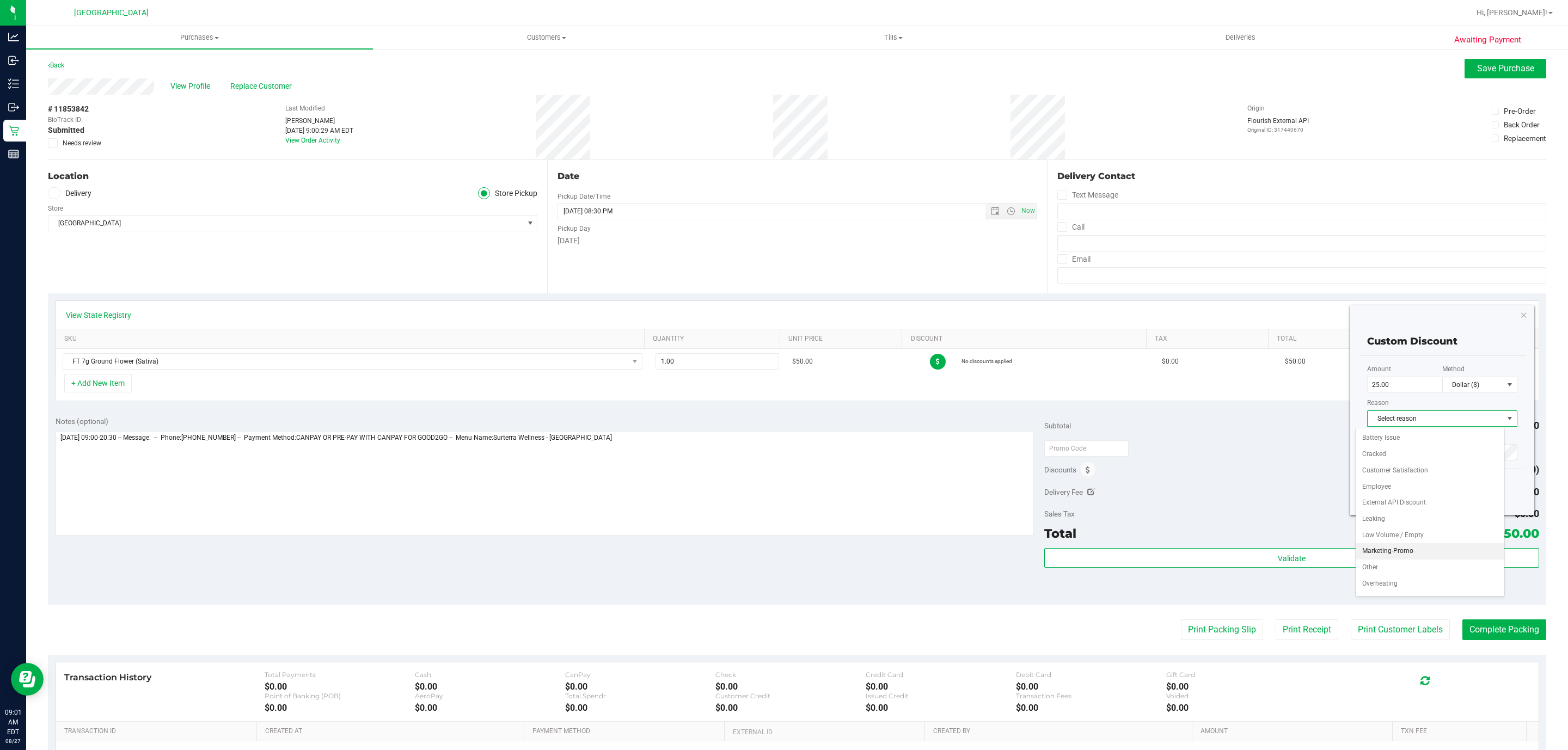
click at [1429, 557] on li "Marketing-Promo" at bounding box center [1431, 551] width 149 height 16
click at [1436, 442] on div "Approval PIN" at bounding box center [1442, 446] width 150 height 29
click at [1451, 487] on span "Submit" at bounding box center [1463, 487] width 24 height 8
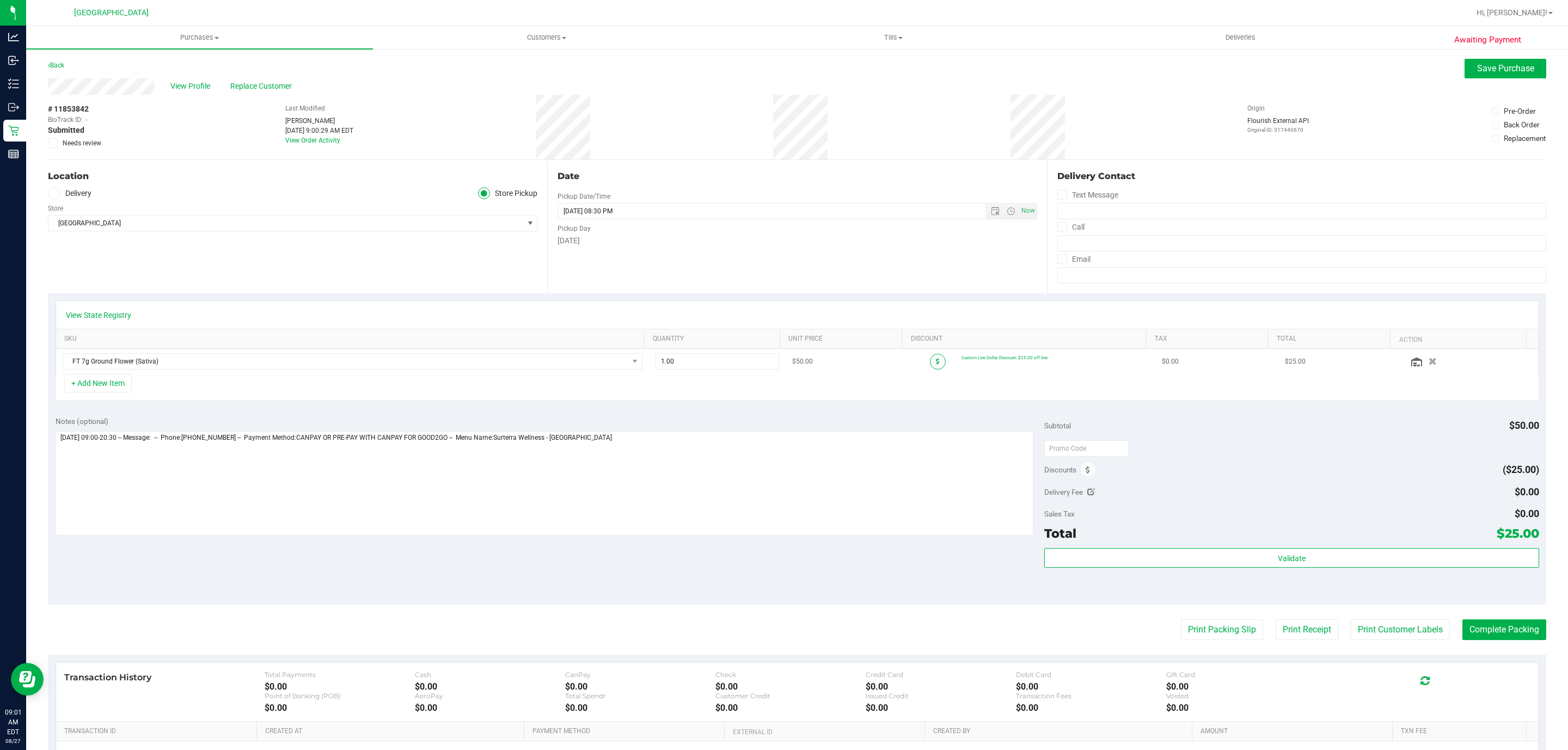
click at [930, 362] on span at bounding box center [938, 362] width 16 height 16
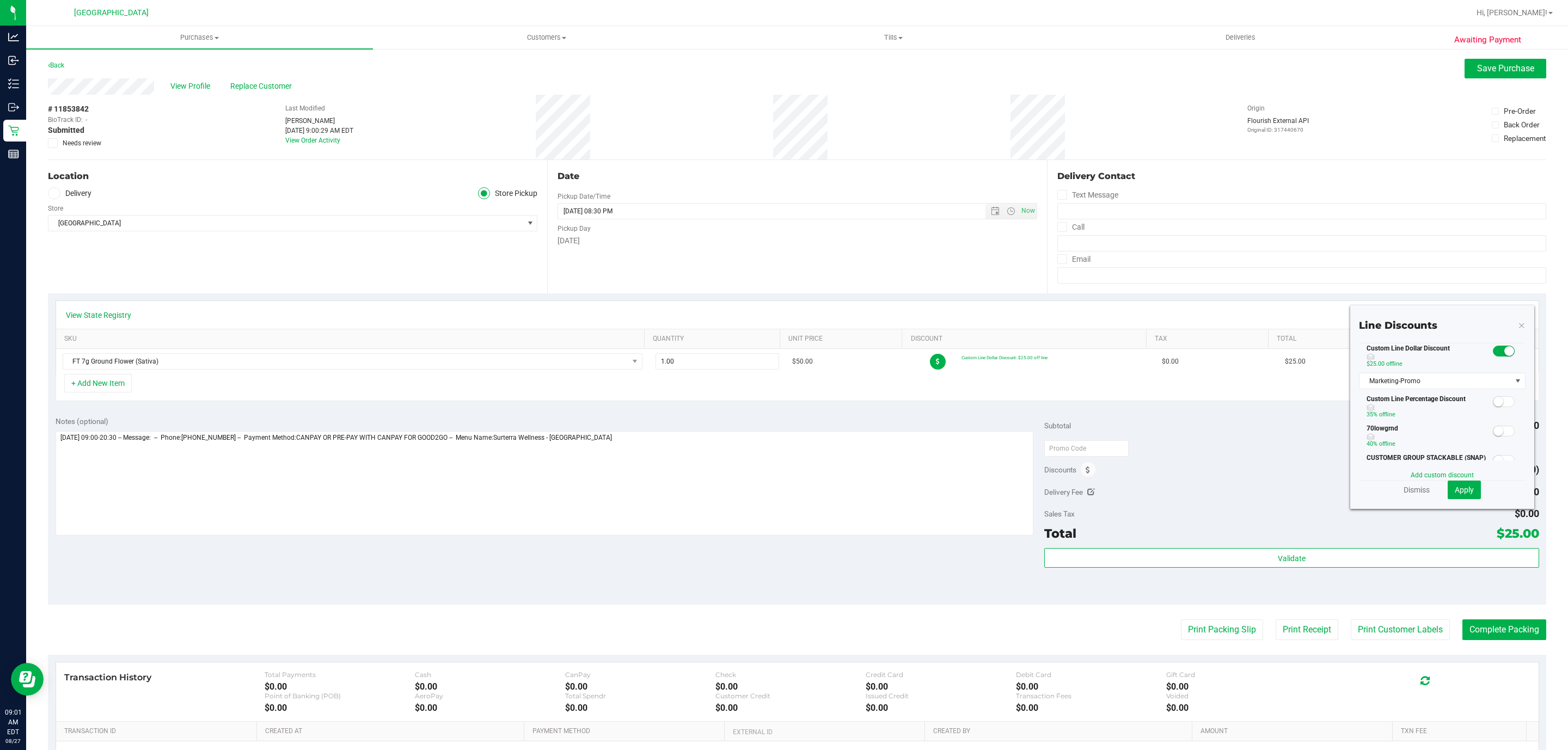
click at [1505, 356] on small at bounding box center [1509, 351] width 10 height 10
click at [1493, 356] on span at bounding box center [1504, 351] width 22 height 11
click at [1402, 388] on span "Marketing-Promo" at bounding box center [1435, 381] width 152 height 15
click at [1493, 356] on span at bounding box center [1504, 351] width 22 height 11
click at [1415, 472] on link "Add custom discount" at bounding box center [1442, 475] width 63 height 8
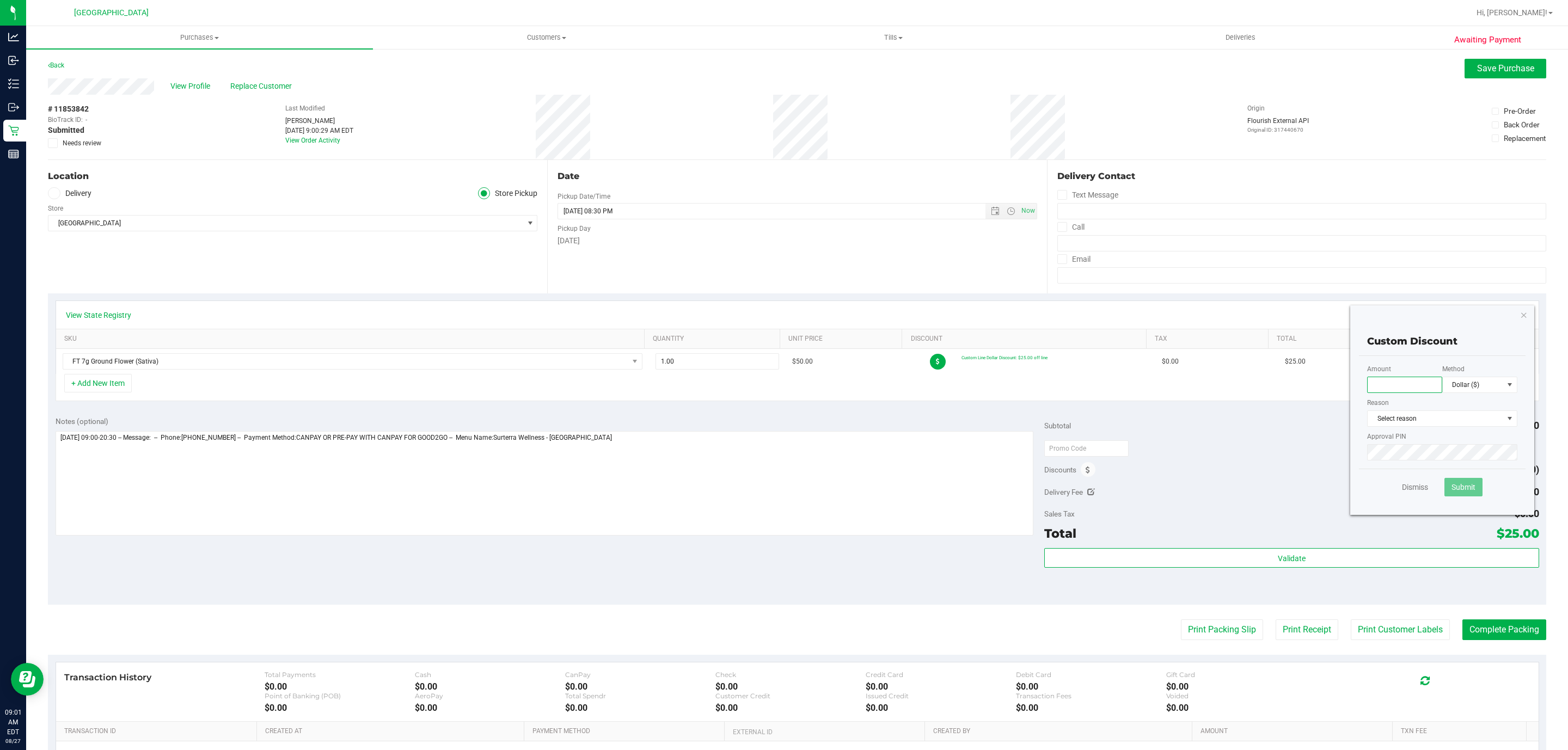
click at [1400, 381] on input "text" at bounding box center [1405, 385] width 75 height 16
type input "15.00"
click at [1432, 405] on div "Reason Select reason Select reason Battery Issue Cracked Customer Satisfaction …" at bounding box center [1442, 412] width 150 height 29
click at [1432, 418] on span "Select reason" at bounding box center [1435, 419] width 136 height 15
click at [1422, 559] on li "Marketing-Promo" at bounding box center [1431, 551] width 149 height 16
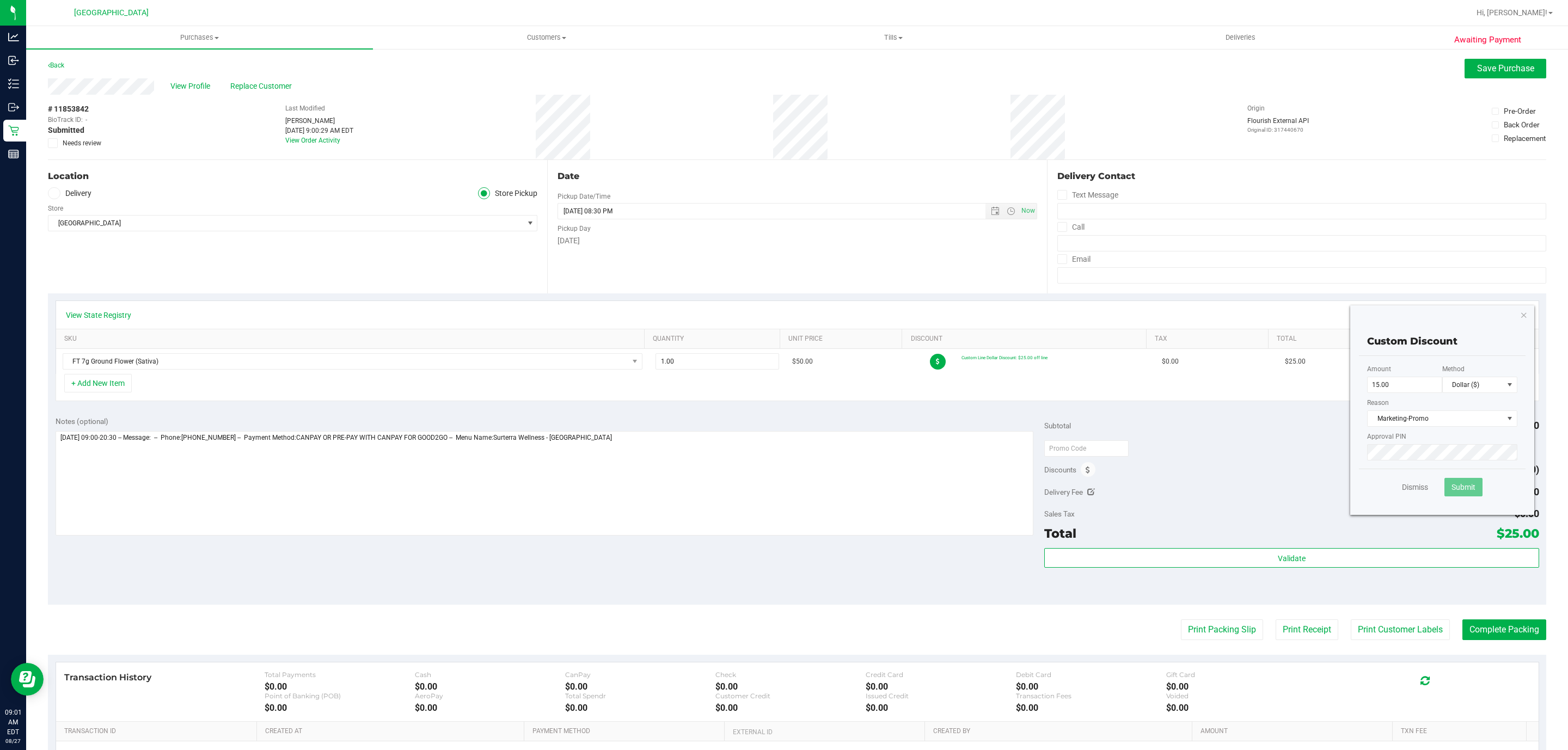
click at [1428, 462] on div "Amount 15.00 Method Dollar ($) Reason Marketing-Promo Select reason Battery Iss…" at bounding box center [1442, 412] width 167 height 113
click at [1451, 490] on span "Submit" at bounding box center [1463, 487] width 24 height 8
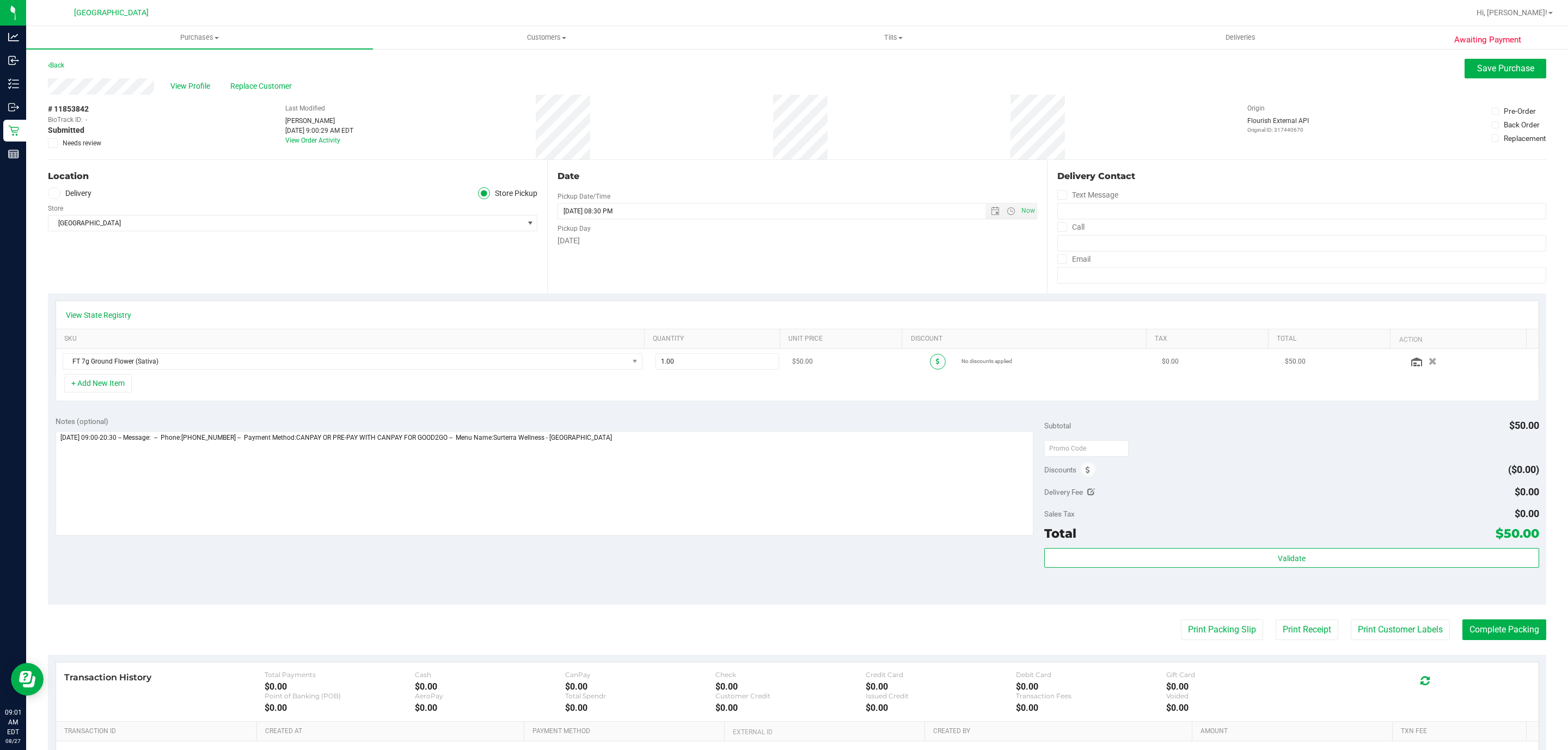
click at [931, 365] on span at bounding box center [938, 362] width 16 height 16
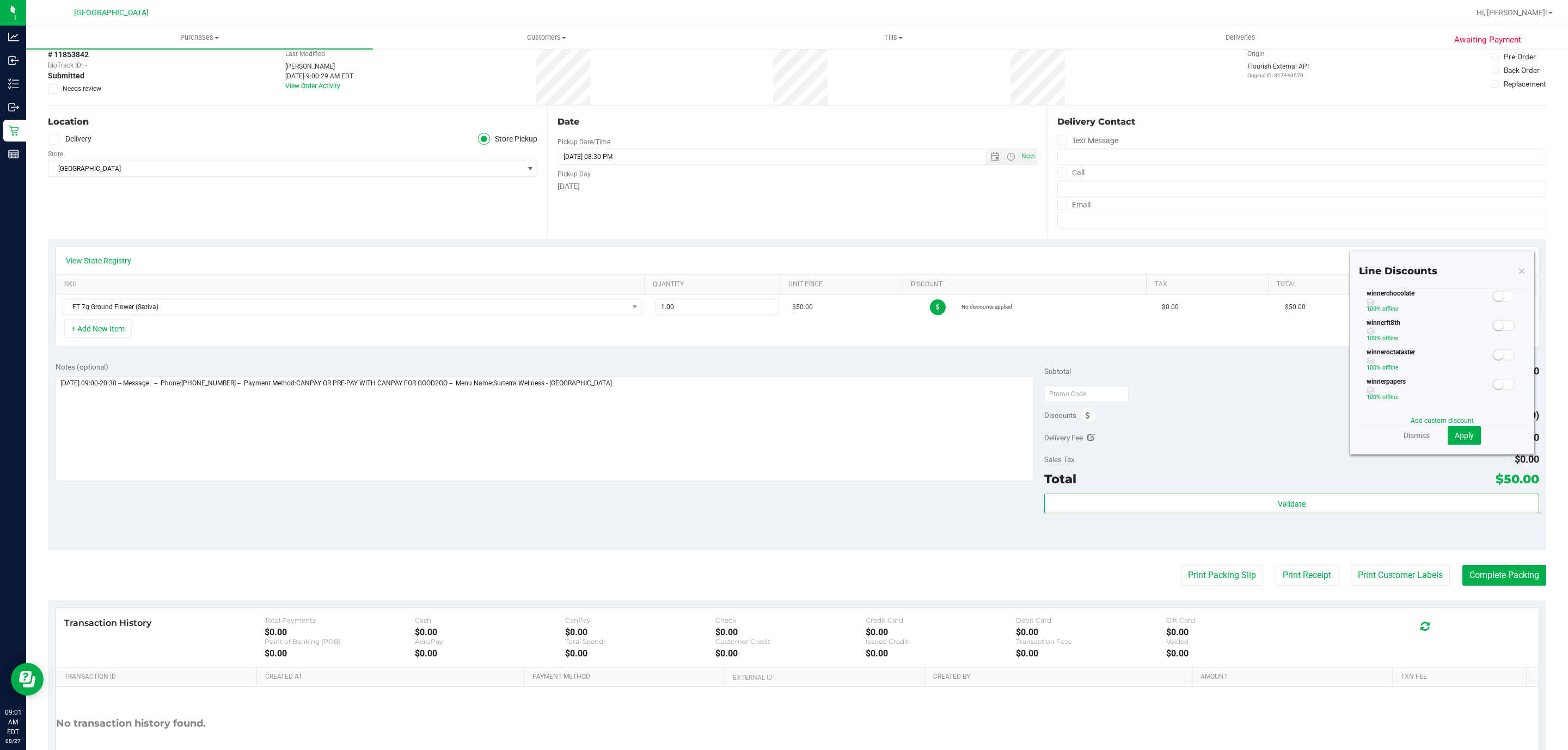
scroll to position [81, 0]
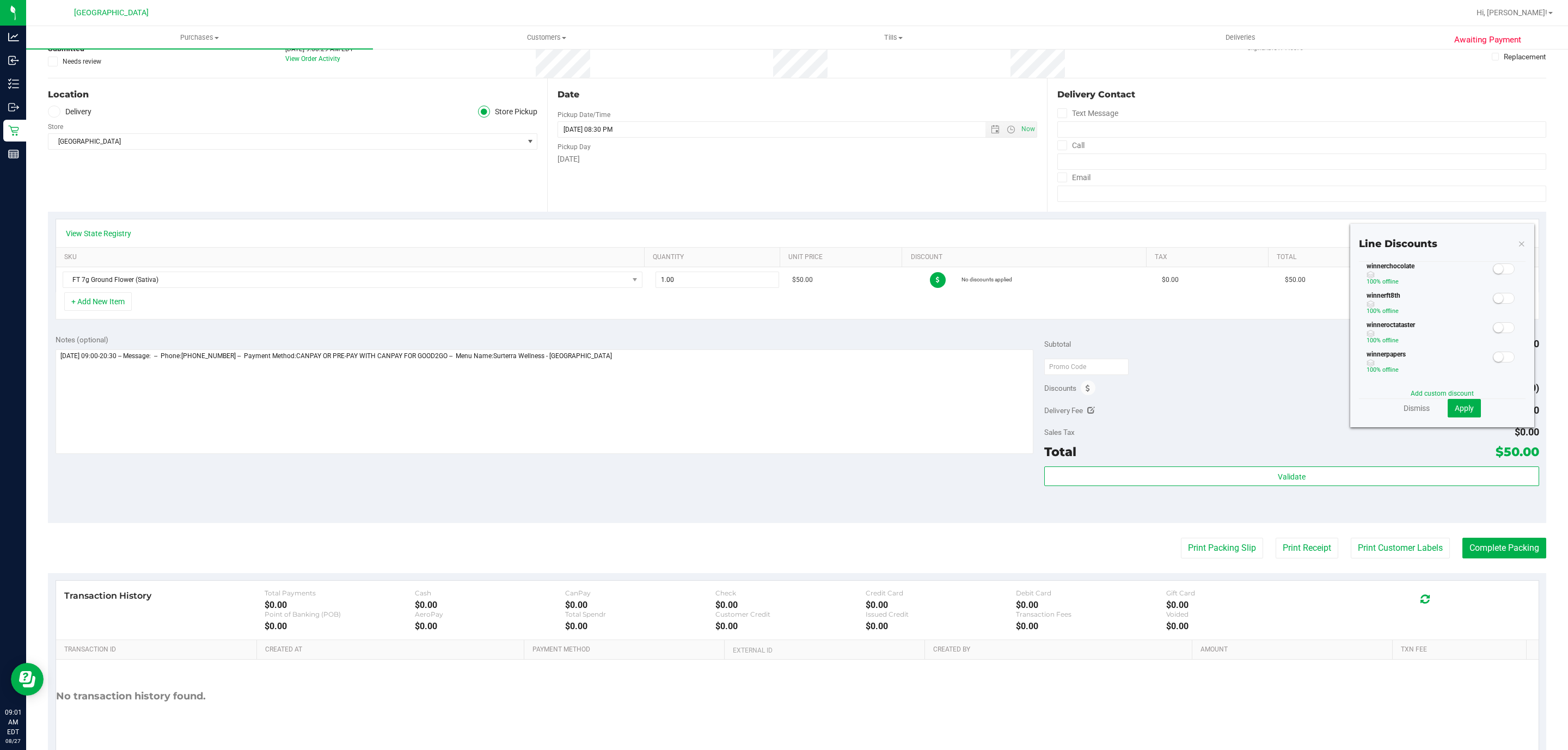
click at [1518, 244] on icon at bounding box center [1522, 243] width 8 height 13
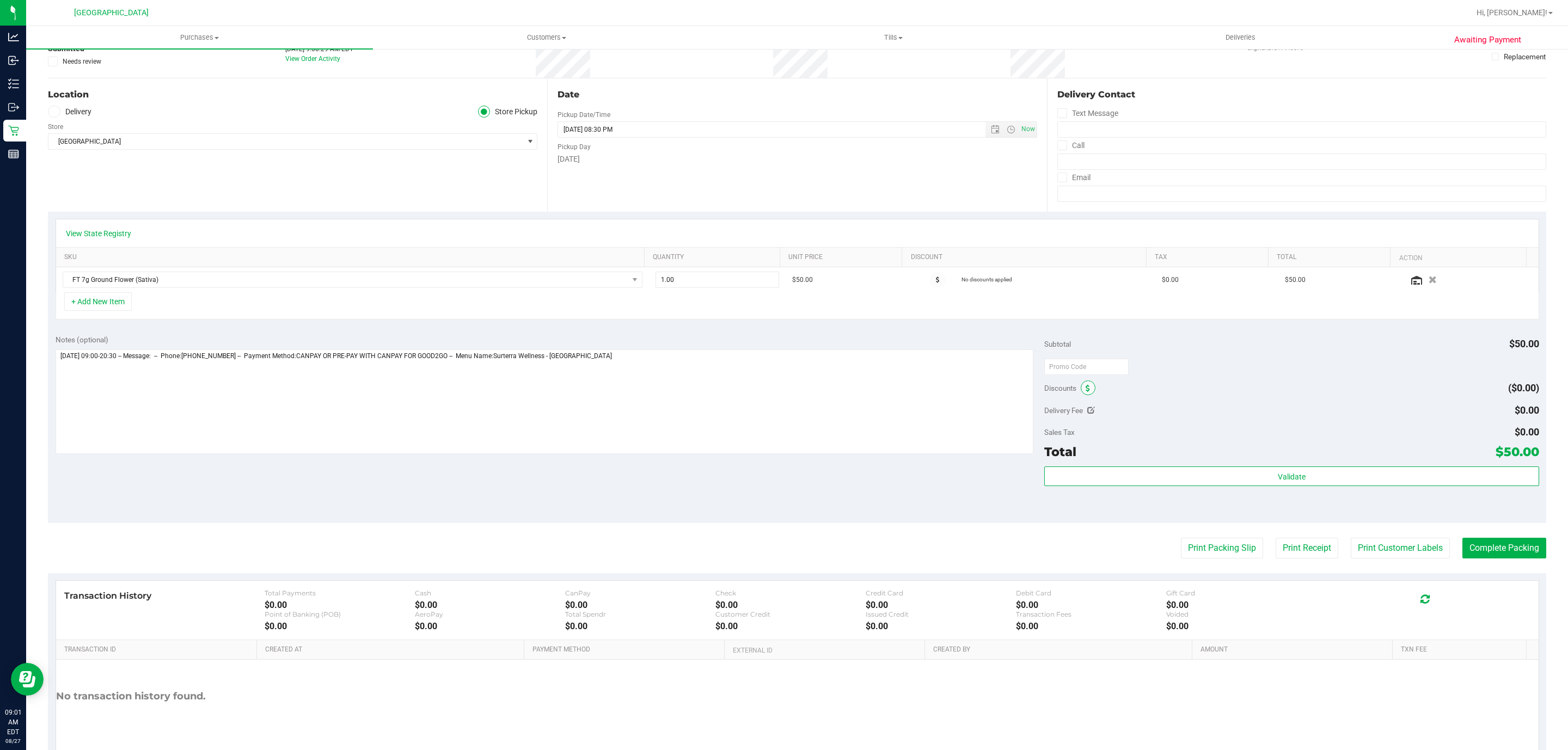
click at [1086, 392] on icon at bounding box center [1088, 388] width 5 height 8
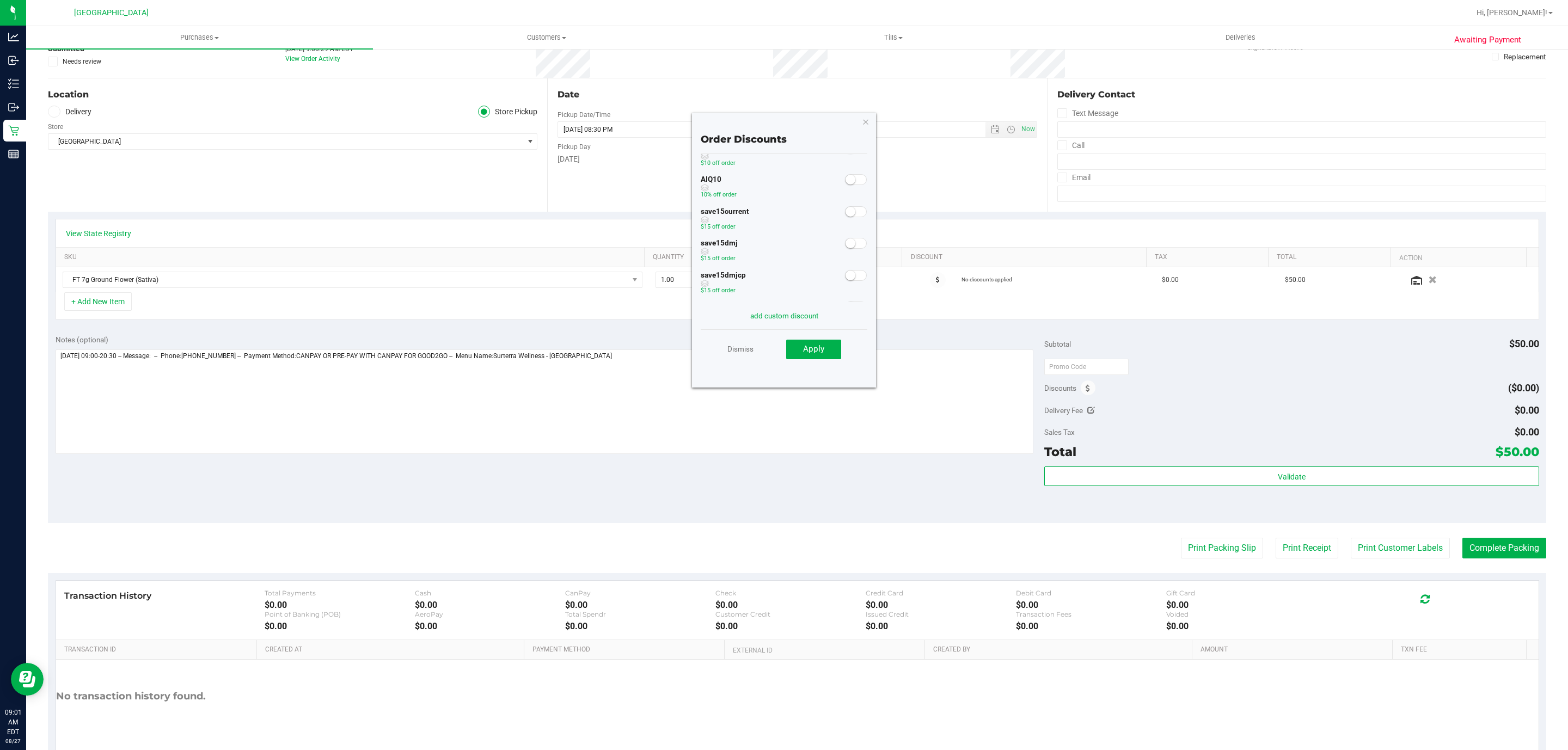
scroll to position [62, 0]
click at [787, 309] on div "add custom discount" at bounding box center [784, 316] width 167 height 27
click at [791, 314] on link "add custom discount" at bounding box center [784, 315] width 68 height 8
click at [761, 212] on input "text" at bounding box center [742, 215] width 83 height 16
type input "15.00"
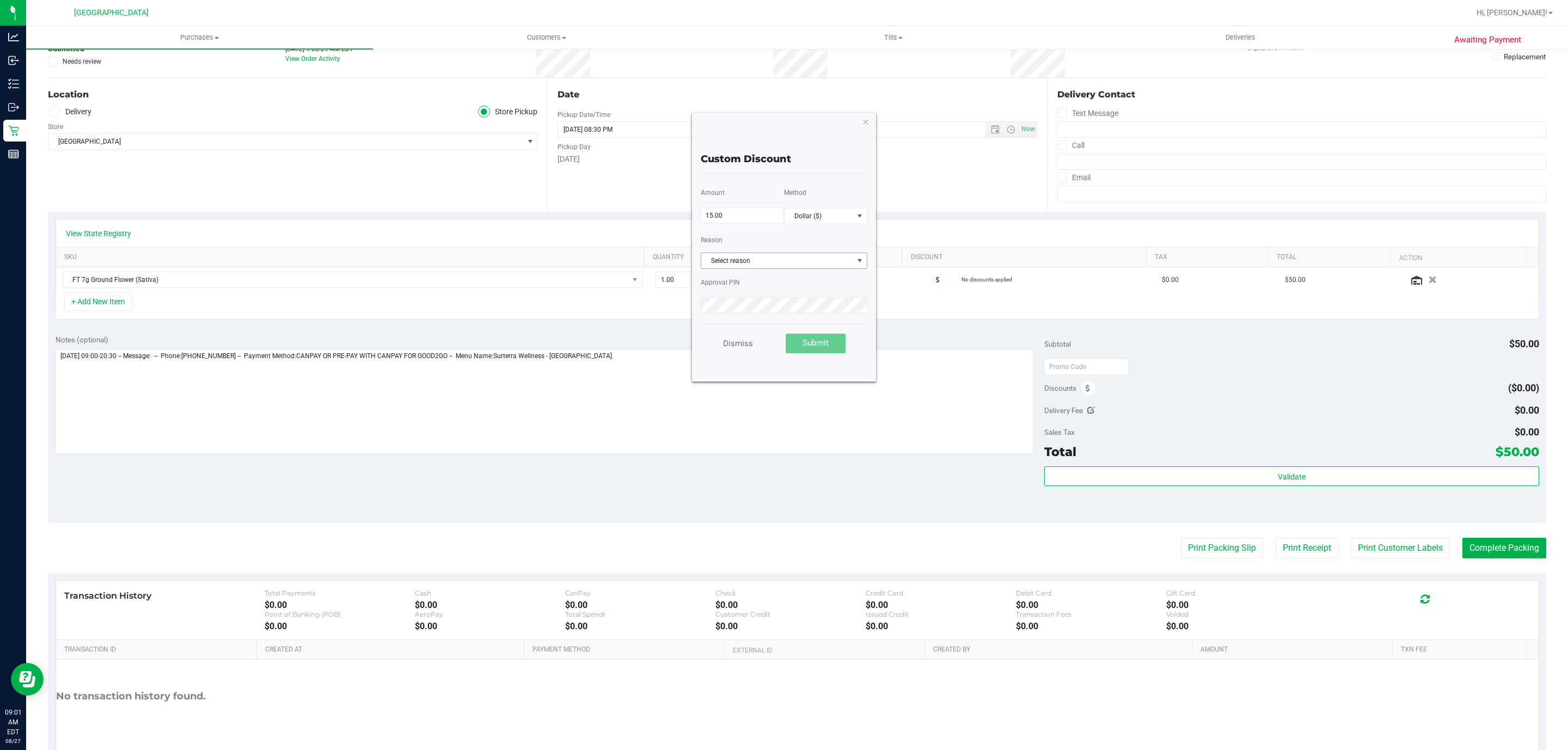
click at [795, 254] on span "Select reason" at bounding box center [776, 260] width 152 height 15
click at [751, 389] on li "Marketing-Promo" at bounding box center [783, 390] width 165 height 16
click at [751, 314] on div "Amount 15.00 Method Dollar ($) Reason Marketing-Promo Select reason Battery Iss…" at bounding box center [784, 248] width 167 height 150
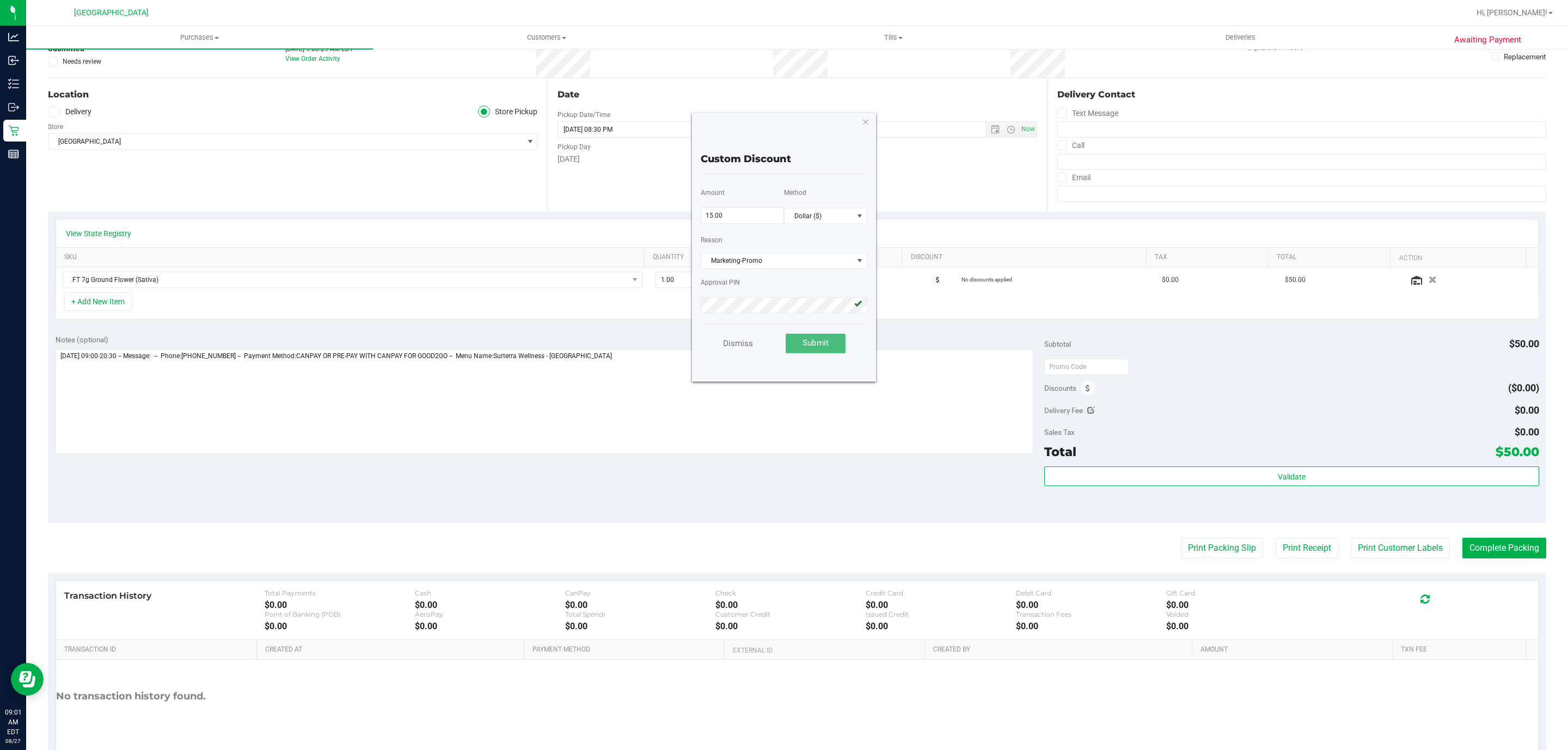
click at [799, 343] on button "Submit" at bounding box center [815, 343] width 60 height 20
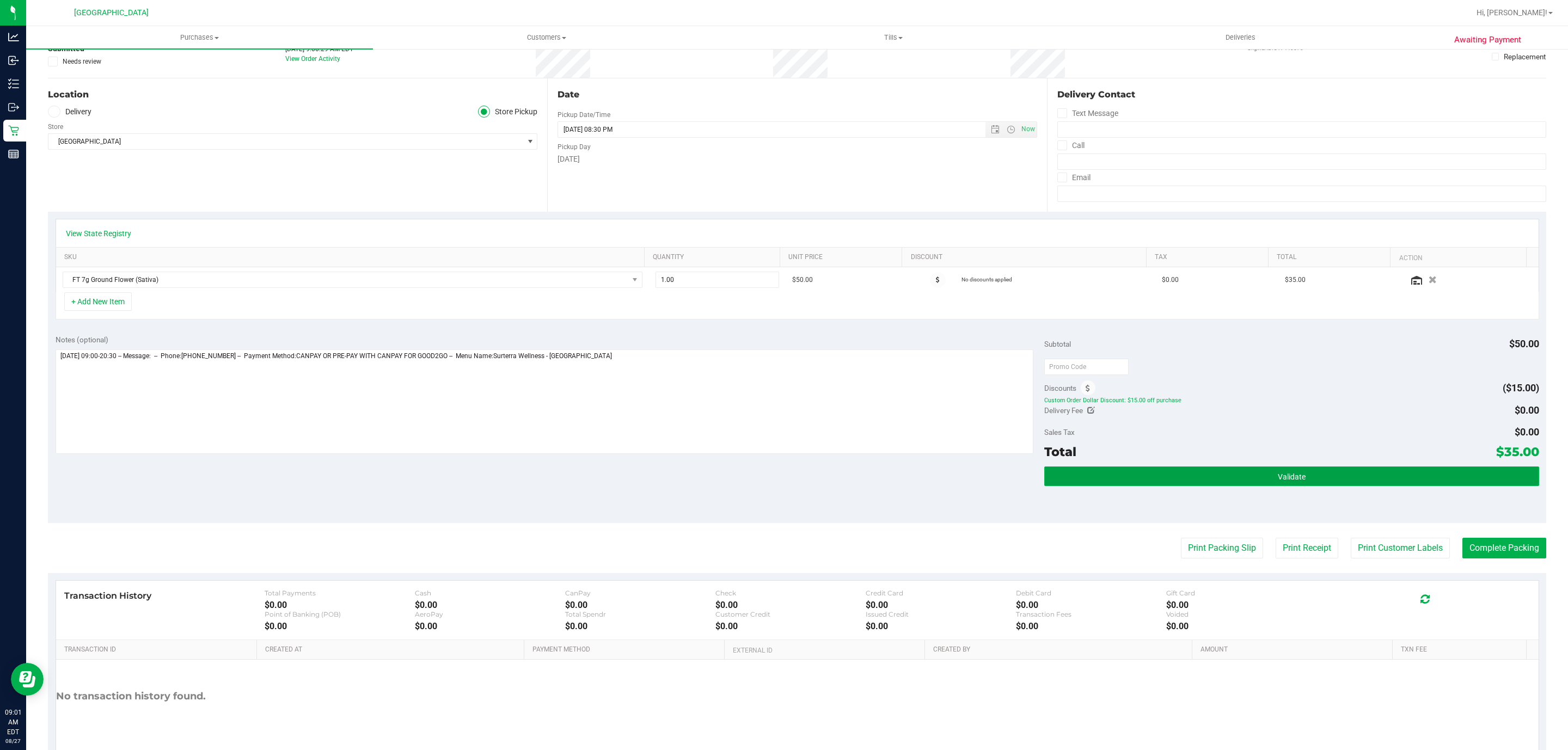
click at [1320, 479] on button "Validate" at bounding box center [1291, 476] width 494 height 20
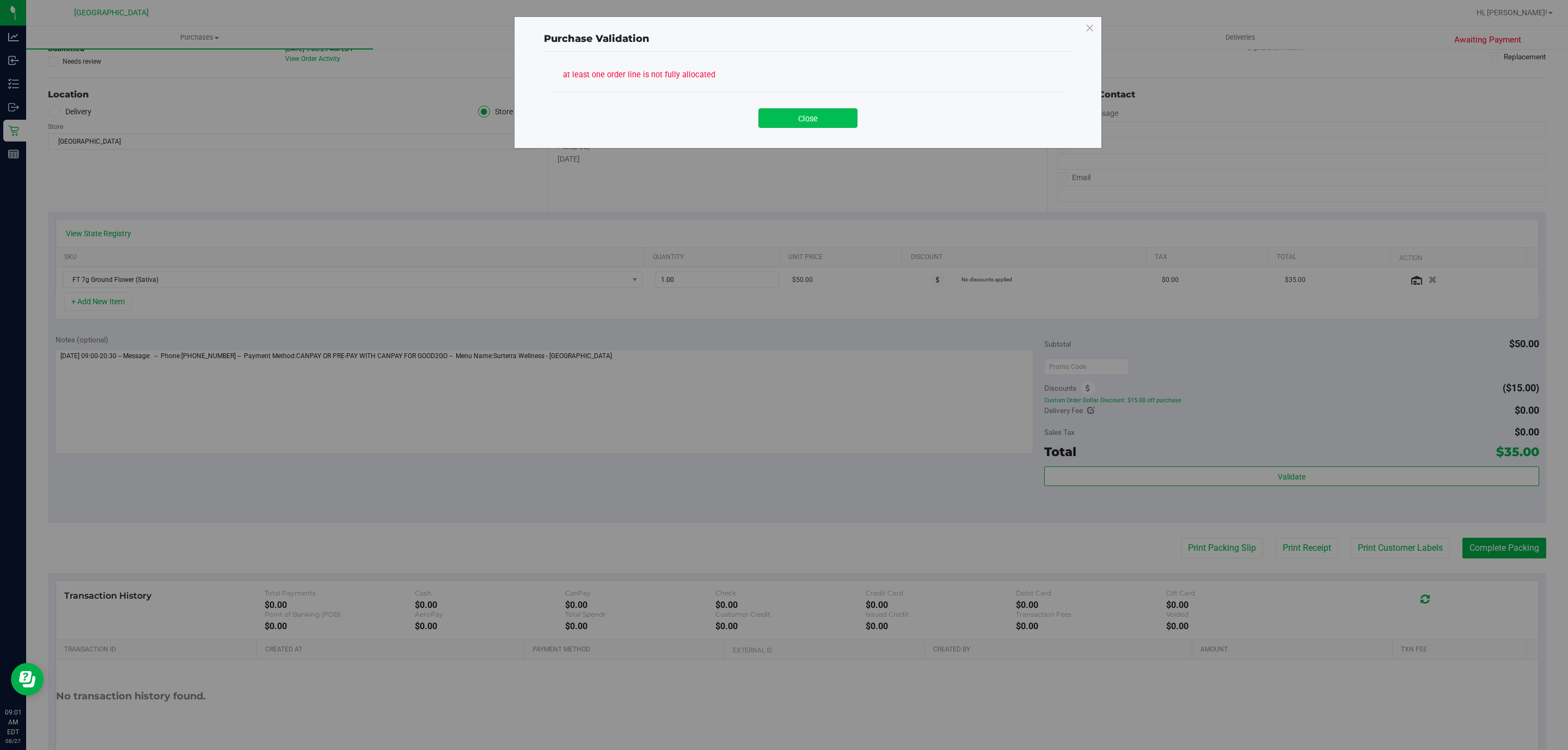
click at [843, 121] on button "Close" at bounding box center [808, 118] width 99 height 20
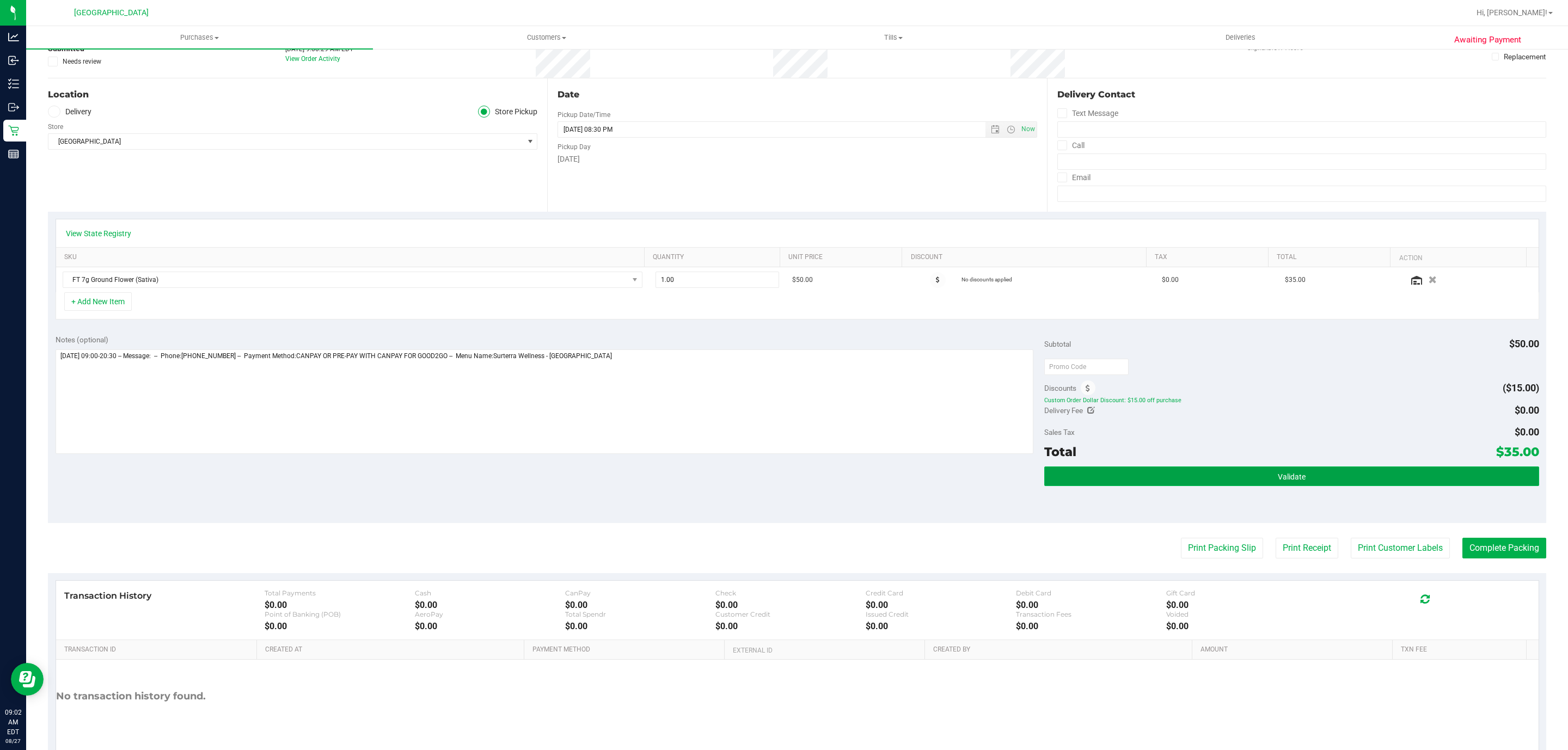
click at [1125, 474] on button "Validate" at bounding box center [1291, 476] width 494 height 20
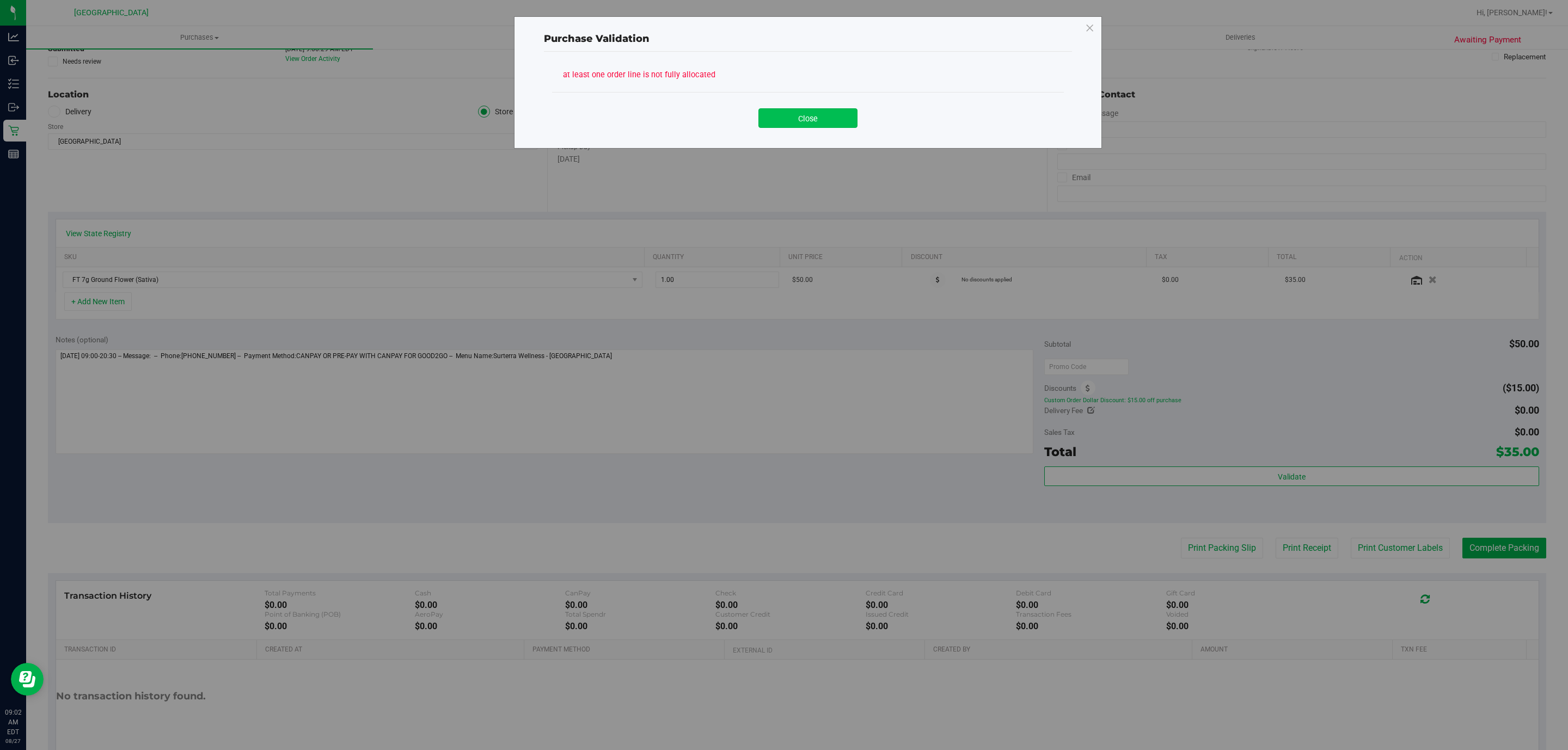
click at [798, 115] on button "Close" at bounding box center [808, 118] width 99 height 20
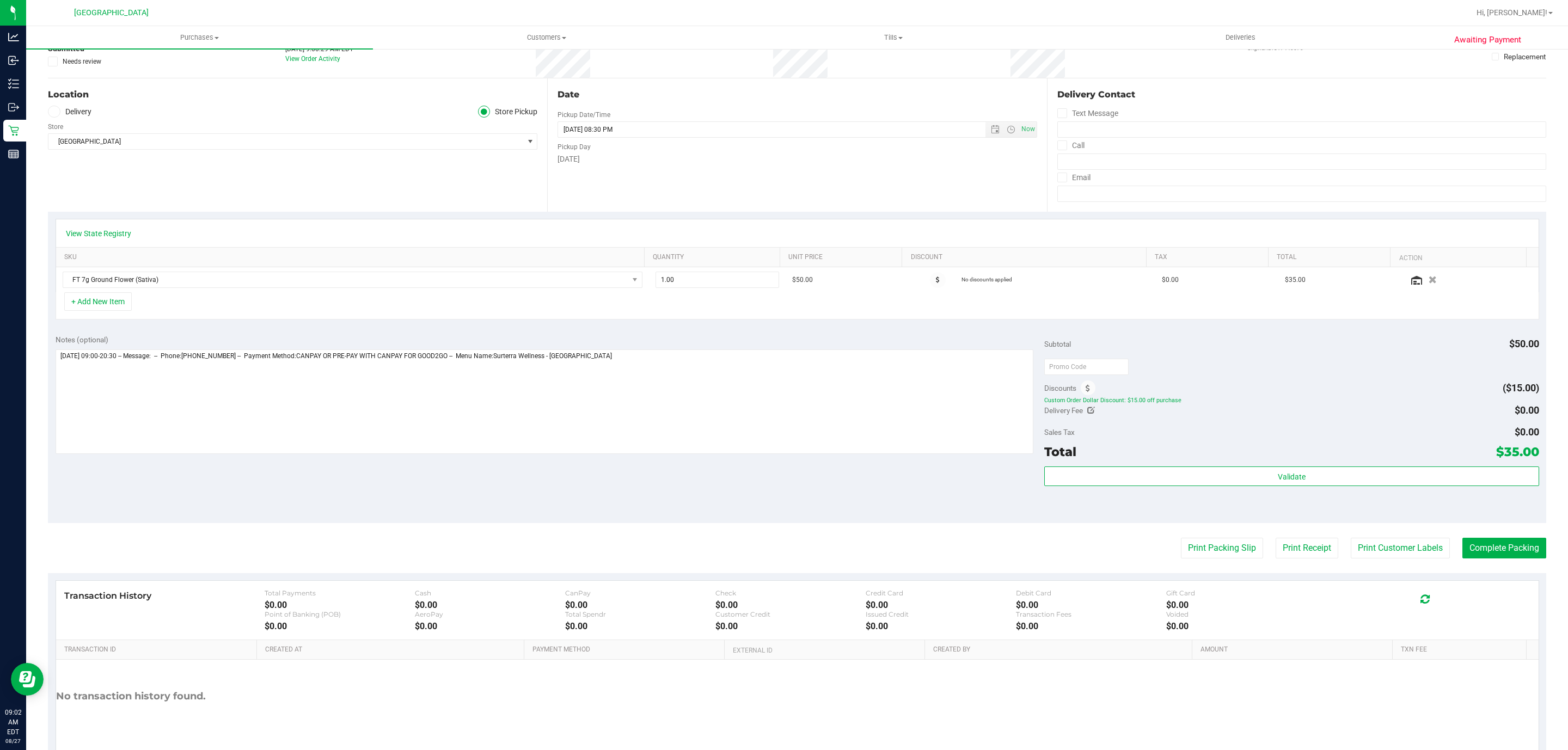
scroll to position [0, 0]
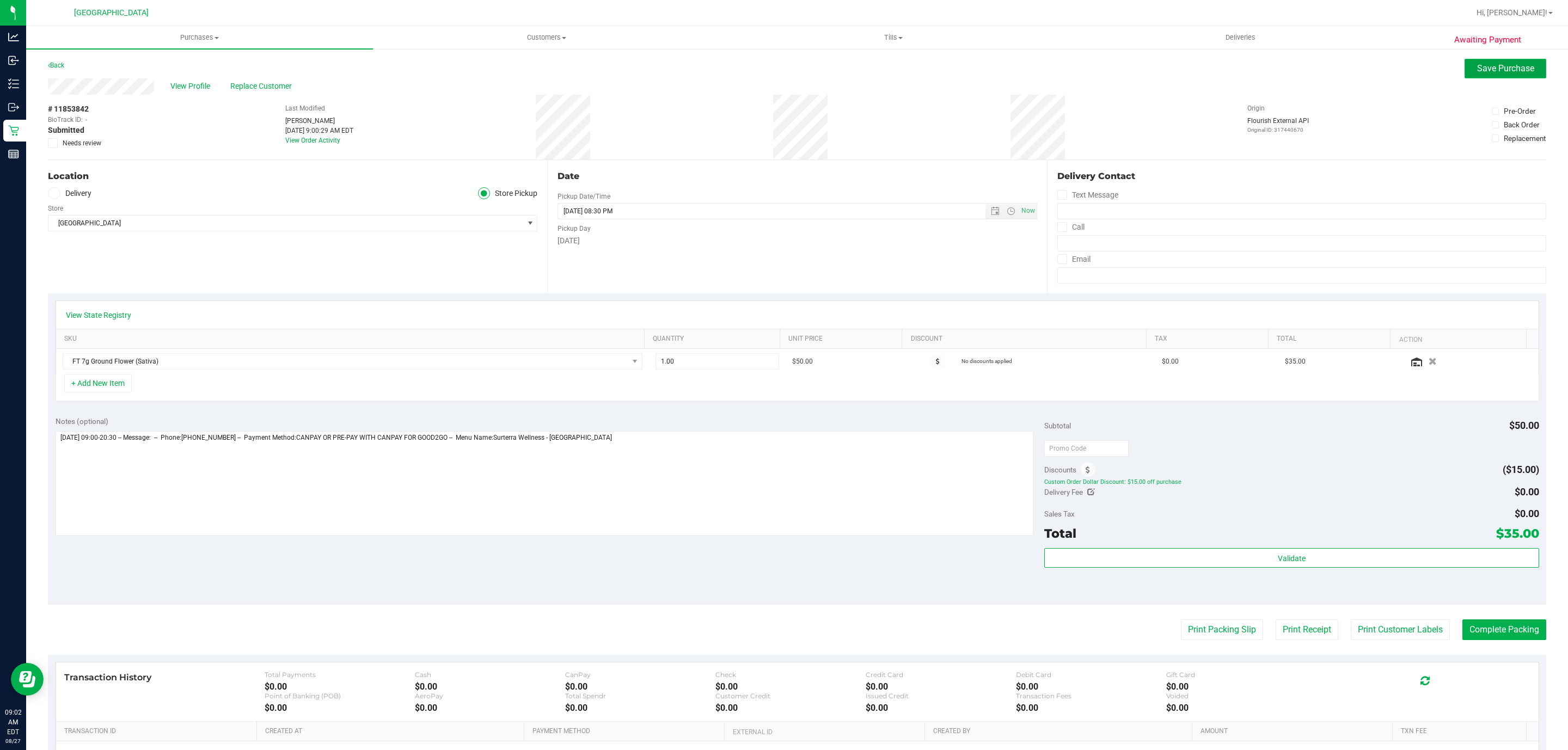
click at [1464, 69] on button "Save Purchase" at bounding box center [1505, 69] width 82 height 20
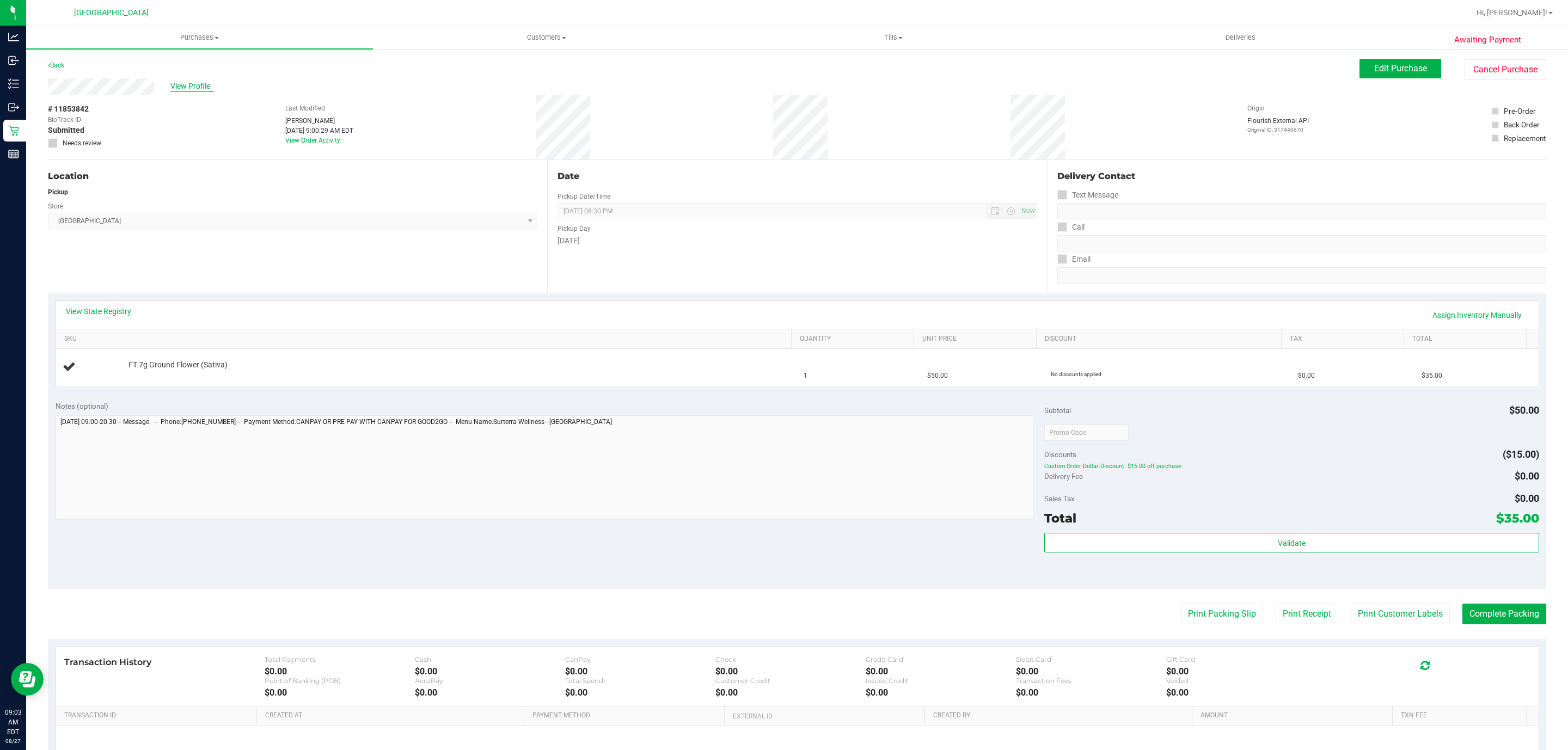
click at [192, 85] on span "View Profile" at bounding box center [192, 86] width 43 height 11
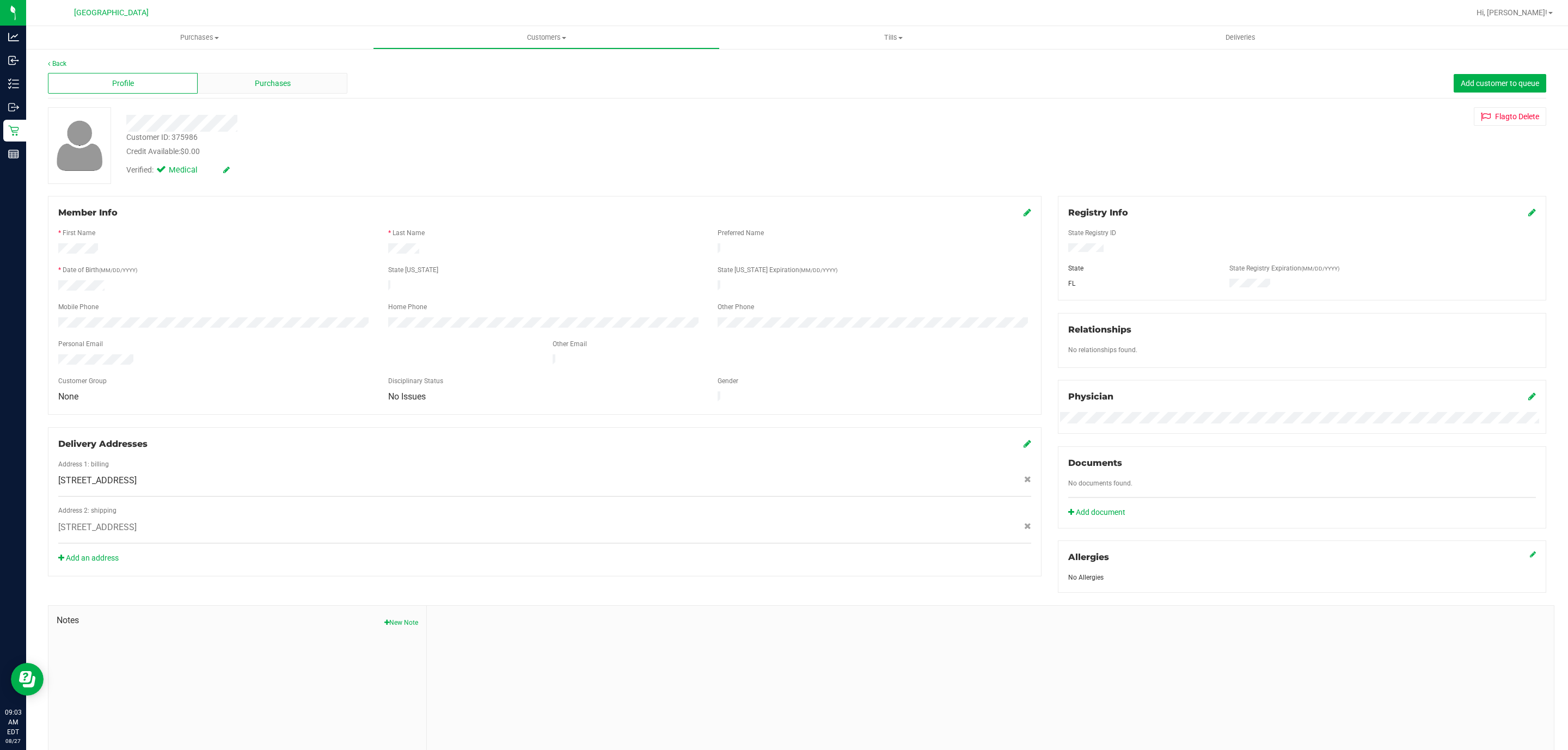
click at [229, 77] on div "Purchases" at bounding box center [272, 83] width 150 height 21
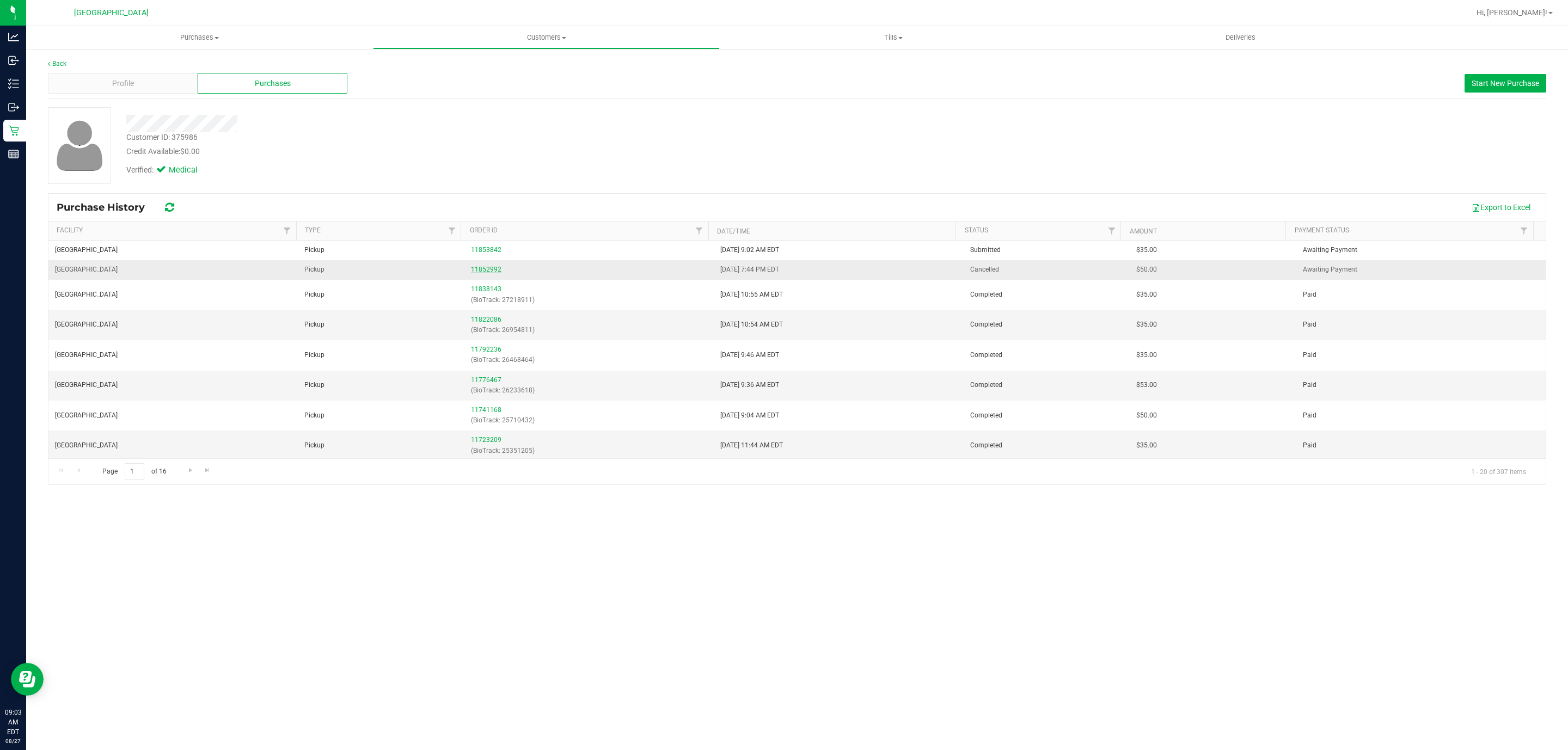
click at [482, 270] on link "11852992" at bounding box center [486, 270] width 30 height 8
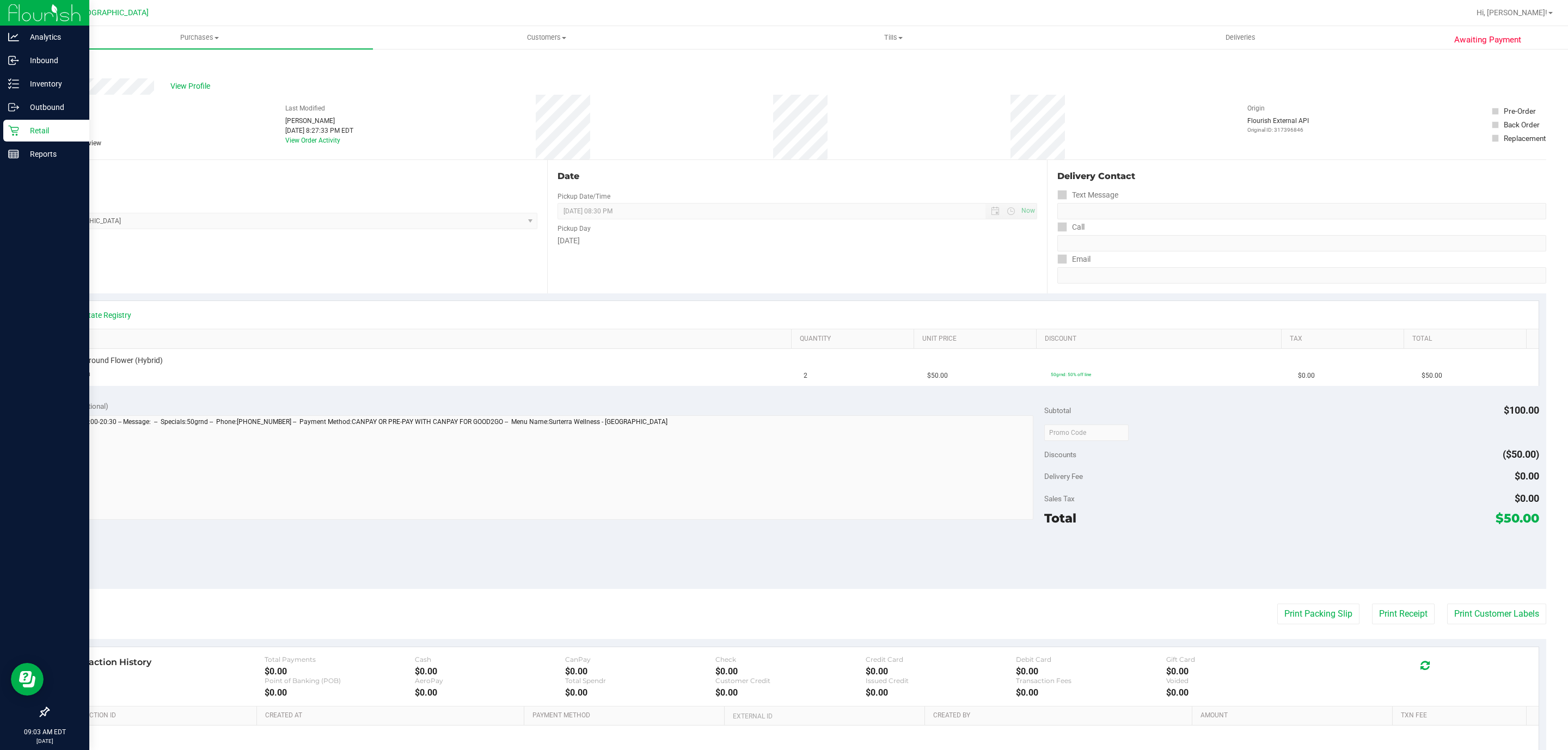
click at [27, 123] on div "Retail" at bounding box center [46, 130] width 86 height 22
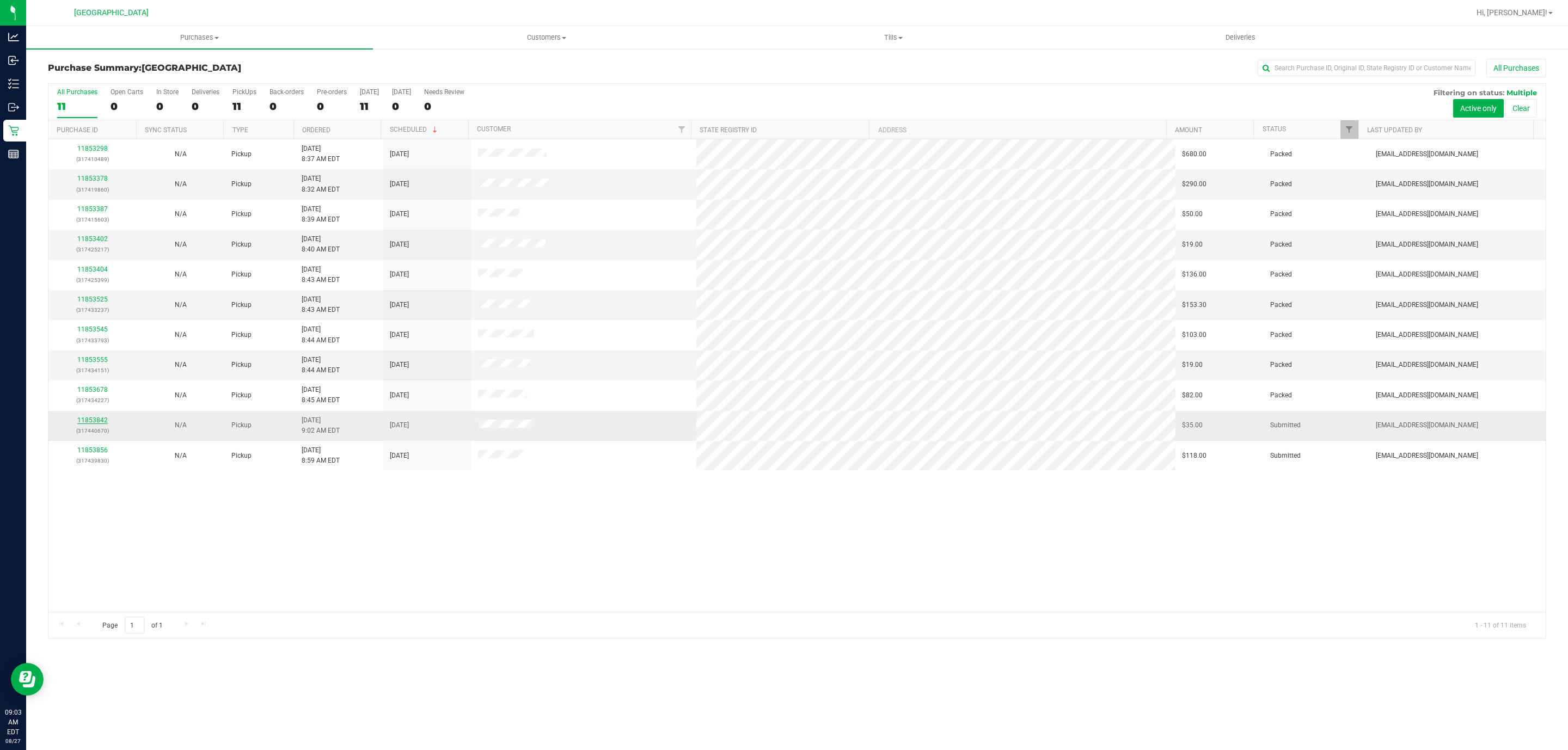
click at [85, 420] on link "11853842" at bounding box center [92, 420] width 30 height 8
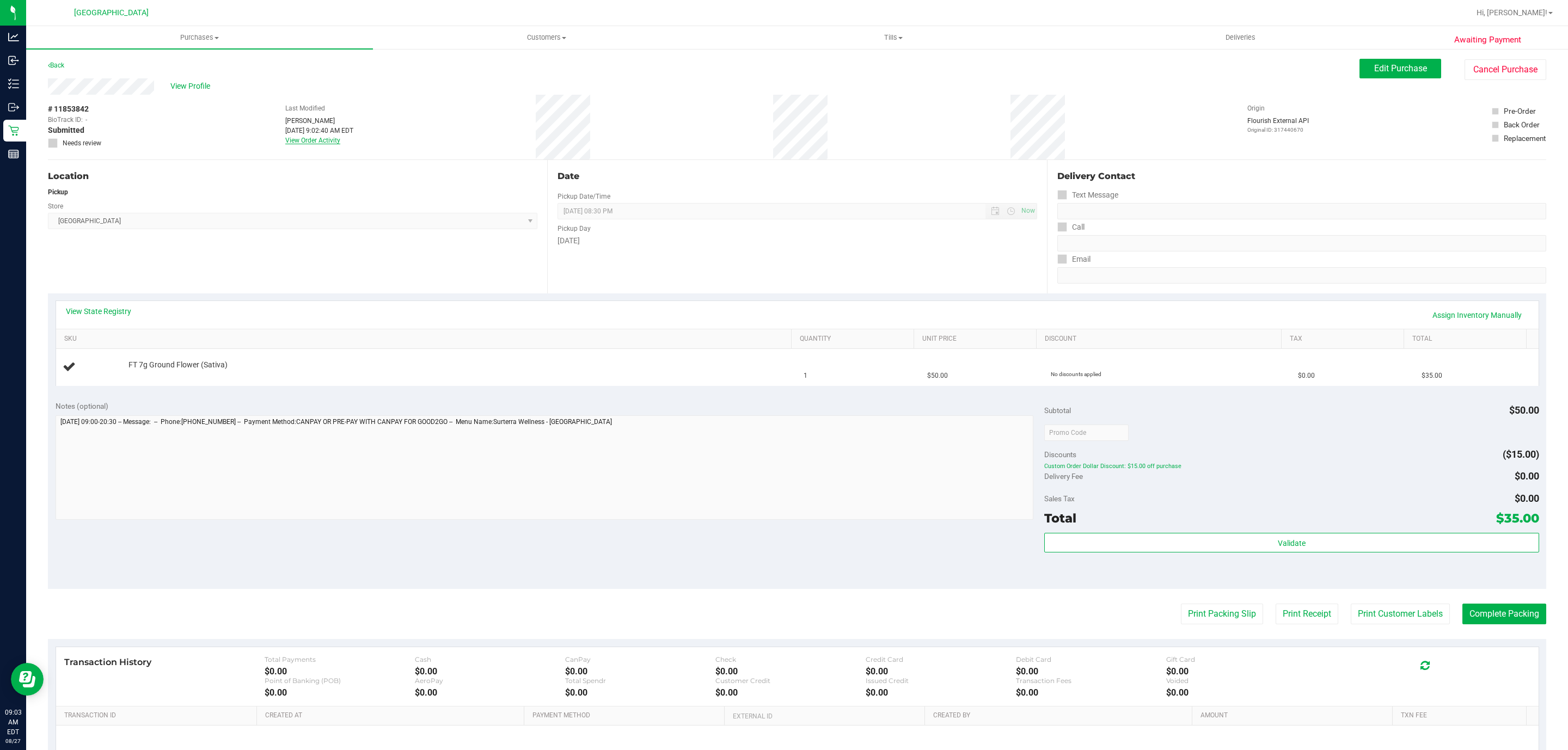
click at [314, 141] on link "View Order Activity" at bounding box center [312, 140] width 55 height 8
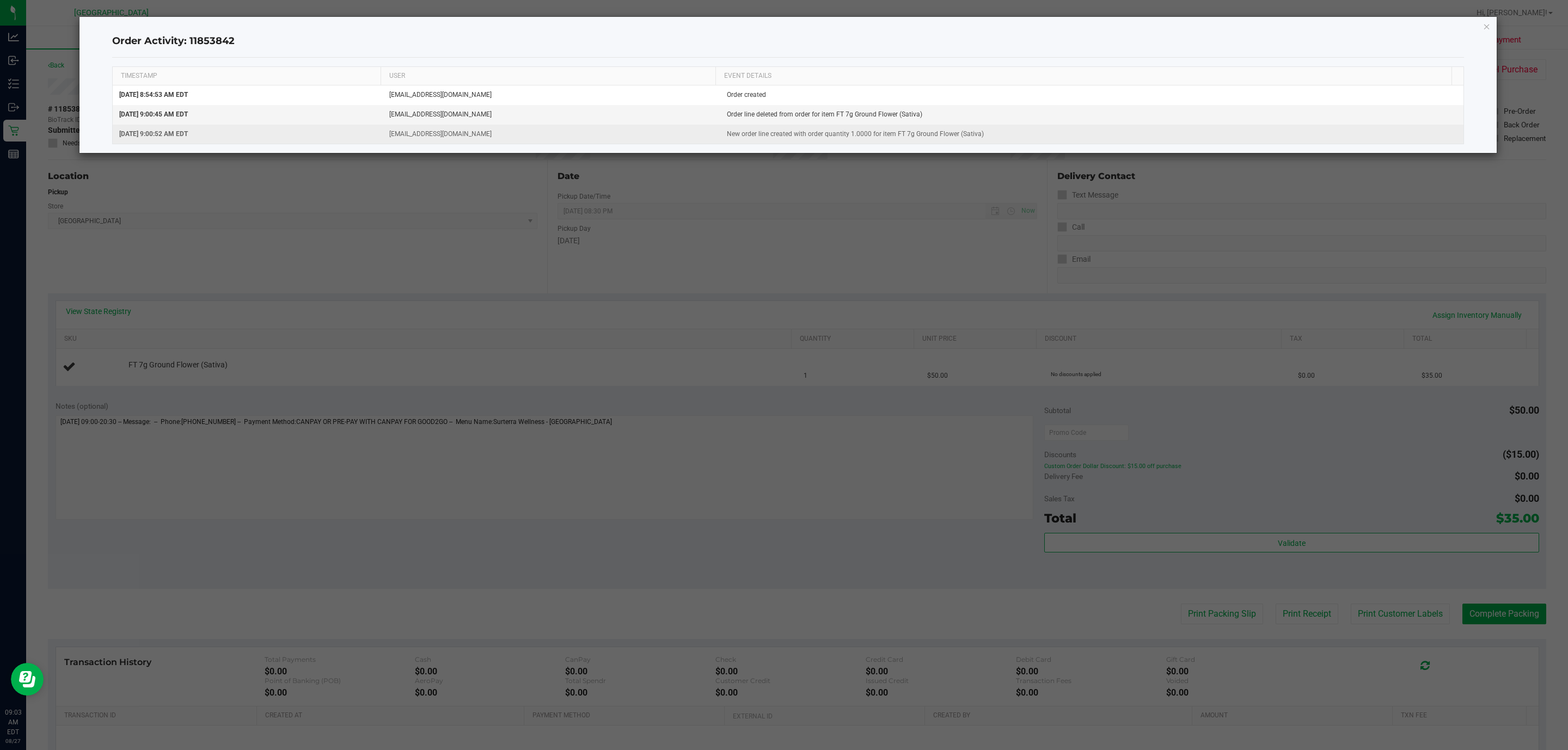
click at [721, 138] on td "New order line created with order quantity 1.0000 for item FT 7g Ground Flower …" at bounding box center [1093, 134] width 744 height 19
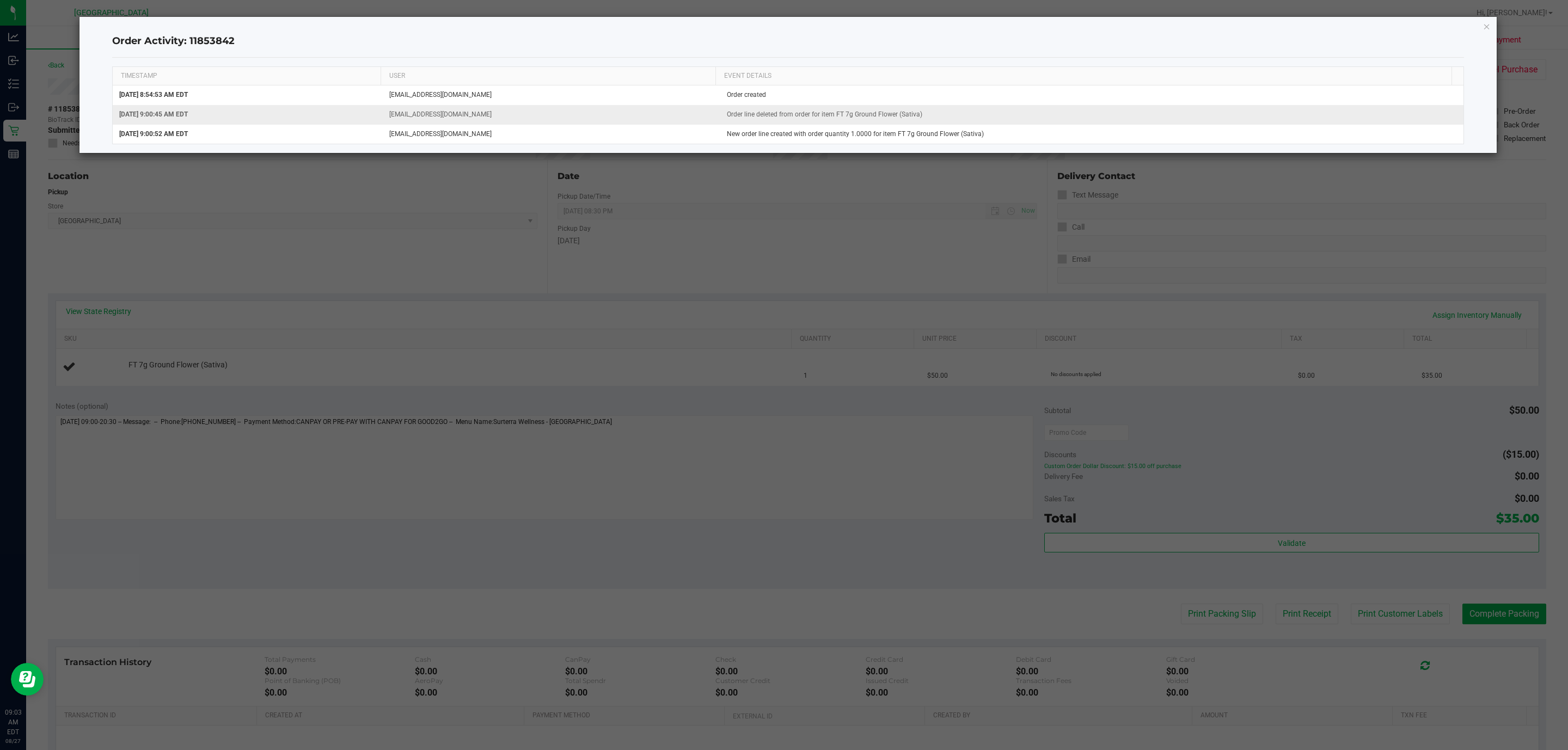
drag, startPoint x: 722, startPoint y: 98, endPoint x: 926, endPoint y: 115, distance: 204.7
click at [926, 115] on tbody "Aug 27, 2025 8:54:53 AM EDT abe+parallel@iheartjane.com Order created Aug 27, 2…" at bounding box center [789, 114] width 1352 height 59
click at [926, 115] on td "Order line deleted from order for item FT 7g Ground Flower (Sativa)" at bounding box center [1093, 115] width 744 height 20
click at [1493, 27] on div "Order Activity: 11853842 TIMESTAMP USER EVENT DETAILS Aug 27, 2025 8:54:53 AM E…" at bounding box center [788, 85] width 1418 height 136
drag, startPoint x: 1493, startPoint y: 27, endPoint x: 1488, endPoint y: 27, distance: 5.0
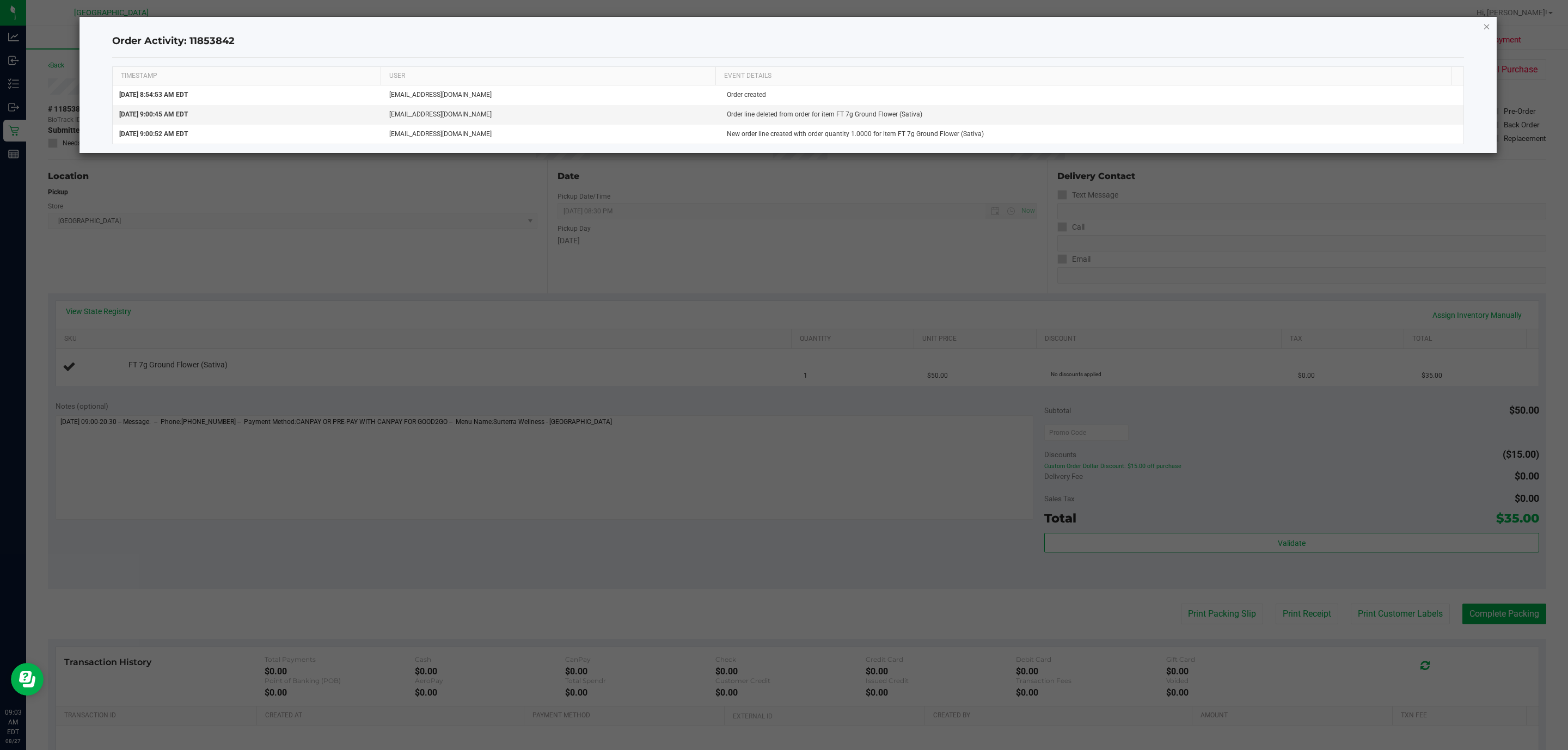
click at [1491, 27] on div "Order Activity: 11853842 TIMESTAMP USER EVENT DETAILS Aug 27, 2025 8:54:53 AM E…" at bounding box center [788, 85] width 1418 height 136
click at [1486, 27] on icon "button" at bounding box center [1487, 26] width 8 height 13
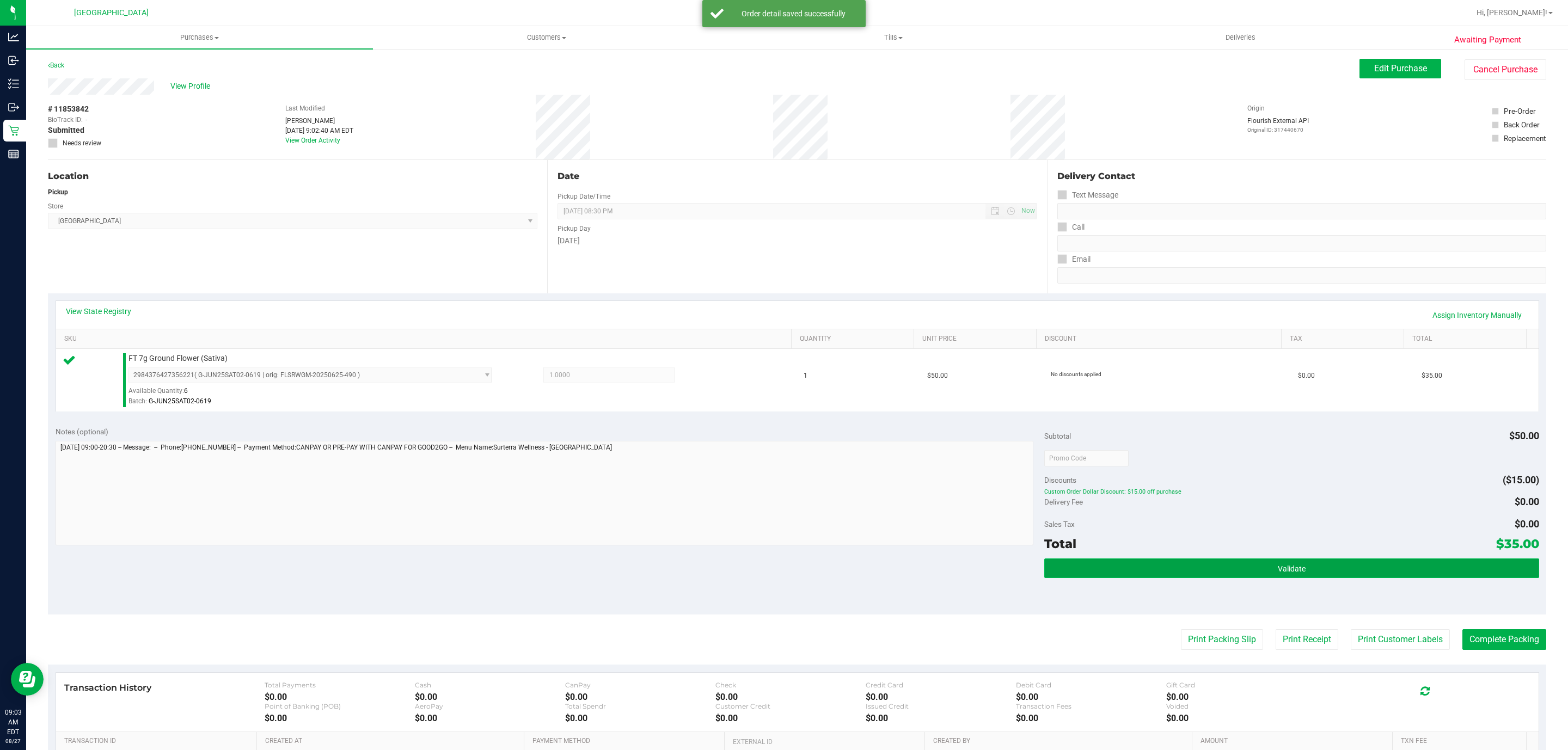
click at [1330, 575] on button "Validate" at bounding box center [1291, 568] width 494 height 20
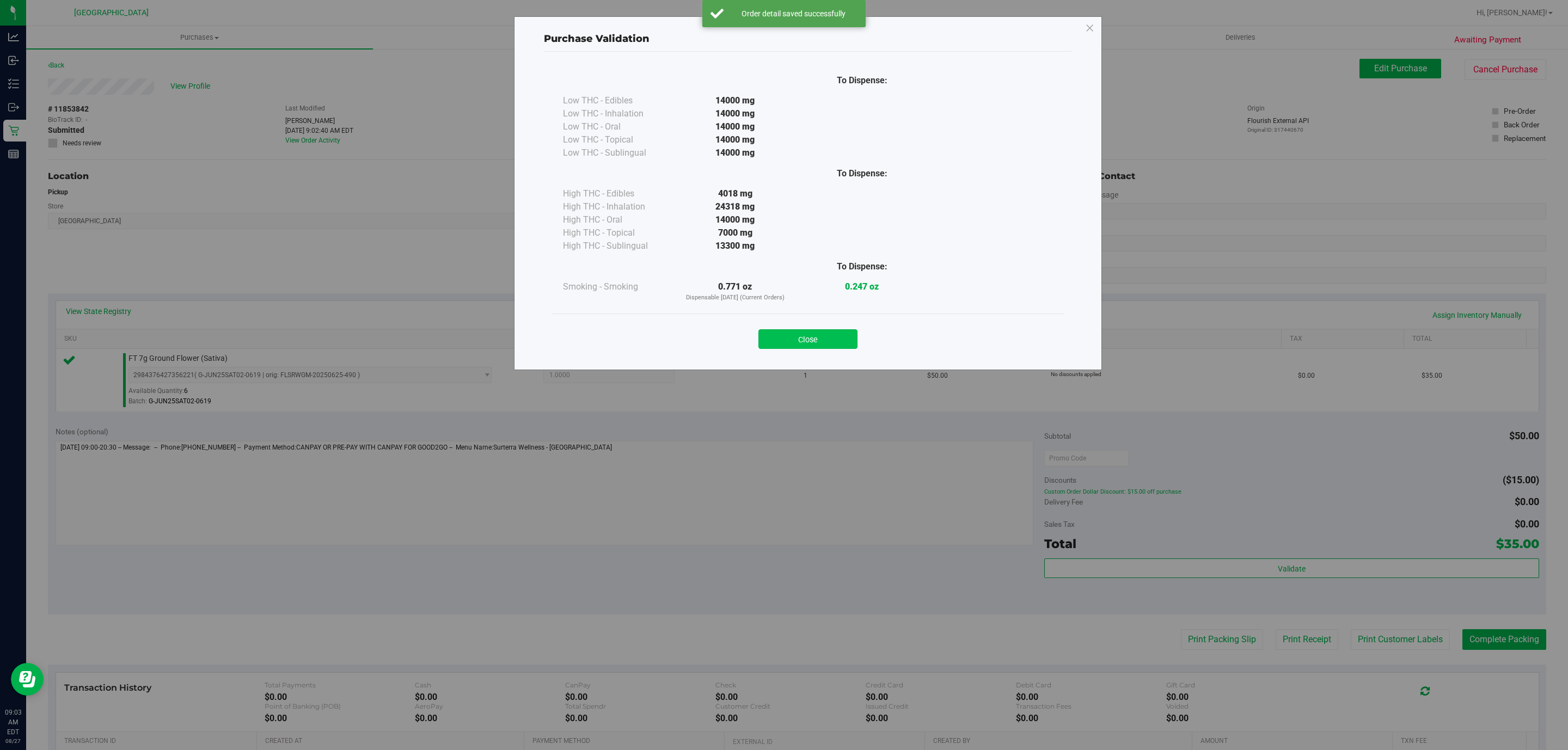
click at [827, 344] on button "Close" at bounding box center [808, 339] width 99 height 20
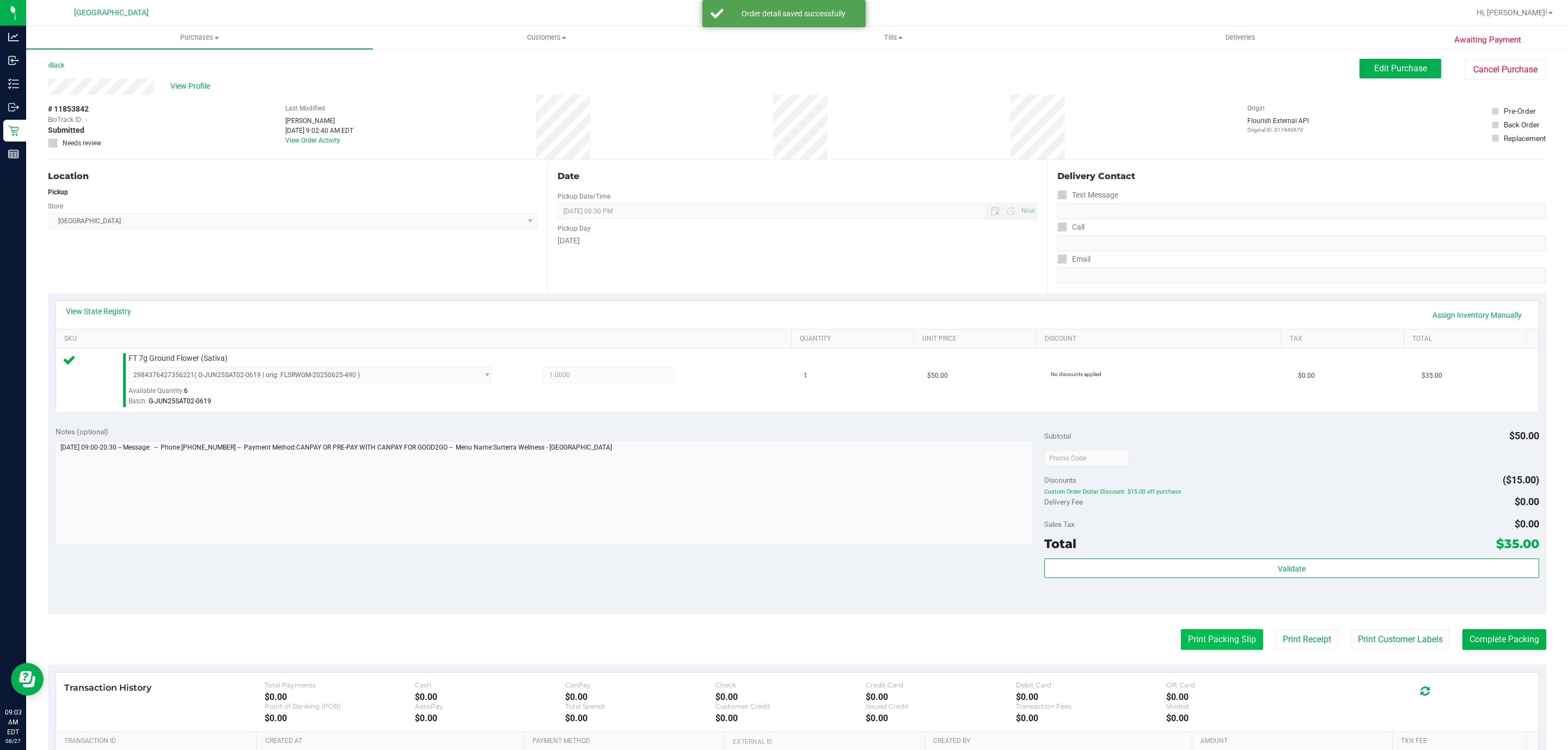
click at [1202, 648] on button "Print Packing Slip" at bounding box center [1222, 639] width 82 height 21
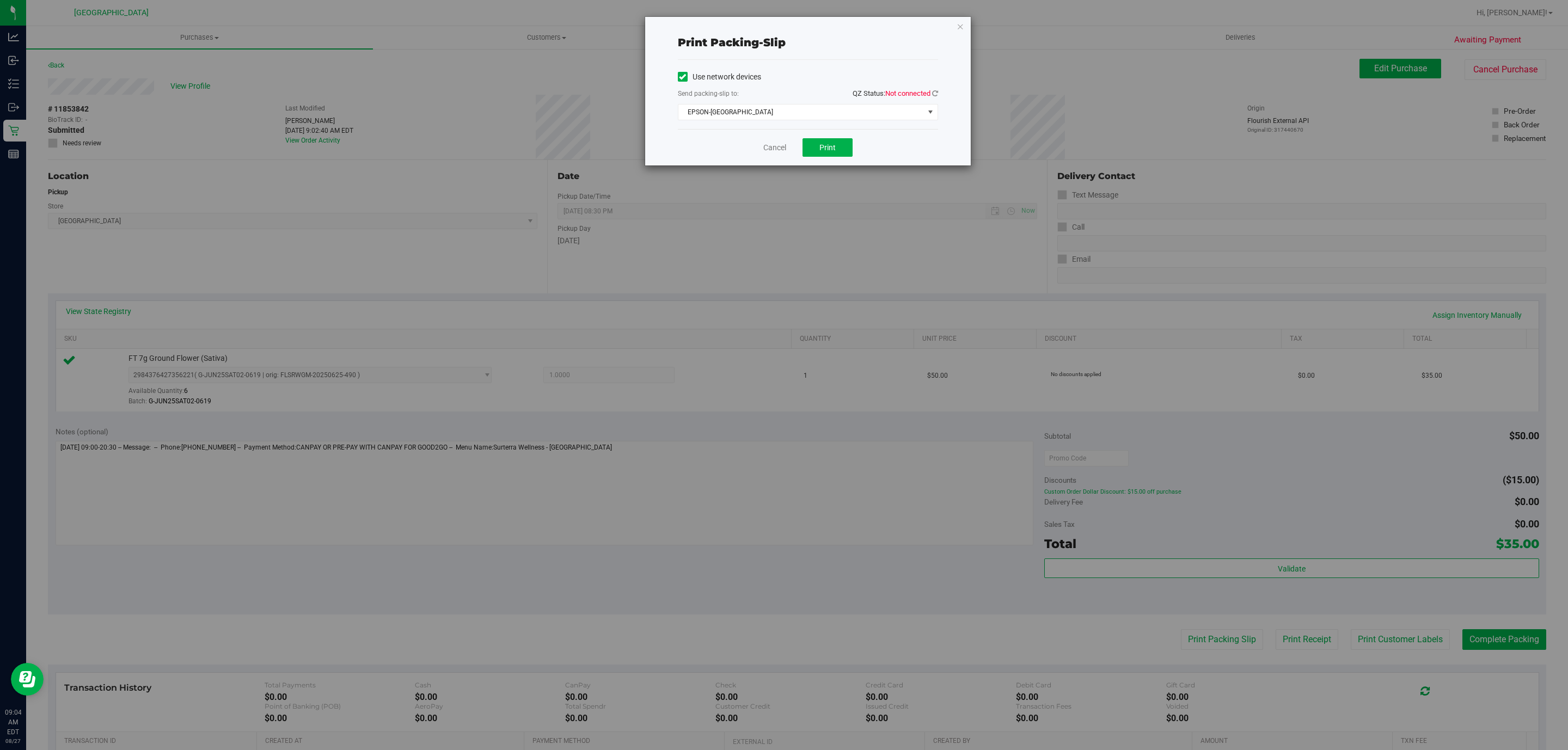
click at [930, 94] on span "QZ Status: Not connected" at bounding box center [895, 93] width 85 height 8
click at [934, 94] on icon at bounding box center [936, 93] width 6 height 7
click at [830, 144] on span "Print" at bounding box center [827, 147] width 16 height 8
click at [786, 142] on div "Cancel Print" at bounding box center [808, 147] width 261 height 37
click at [773, 148] on link "Cancel" at bounding box center [775, 148] width 23 height 11
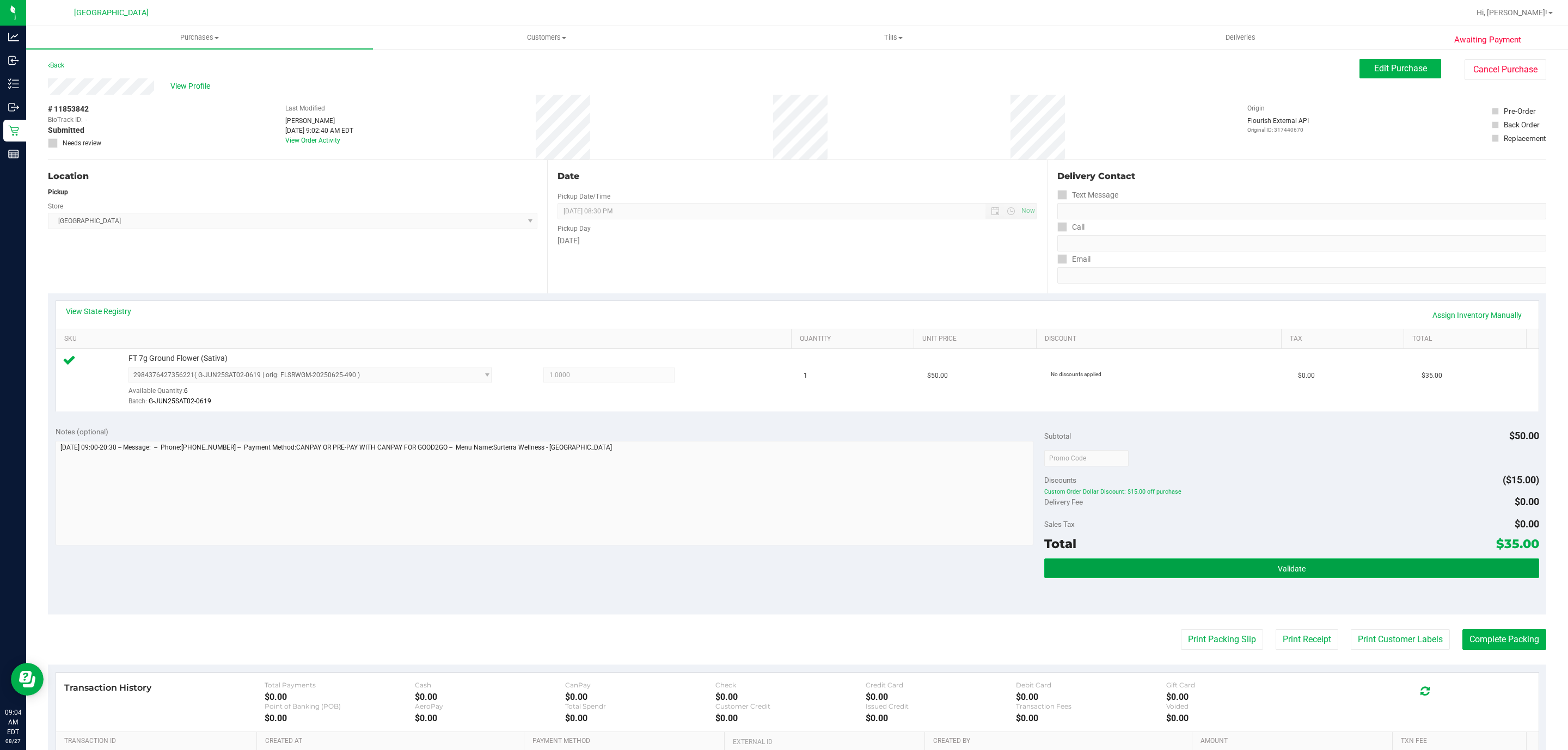
click at [1212, 560] on button "Validate" at bounding box center [1291, 568] width 494 height 20
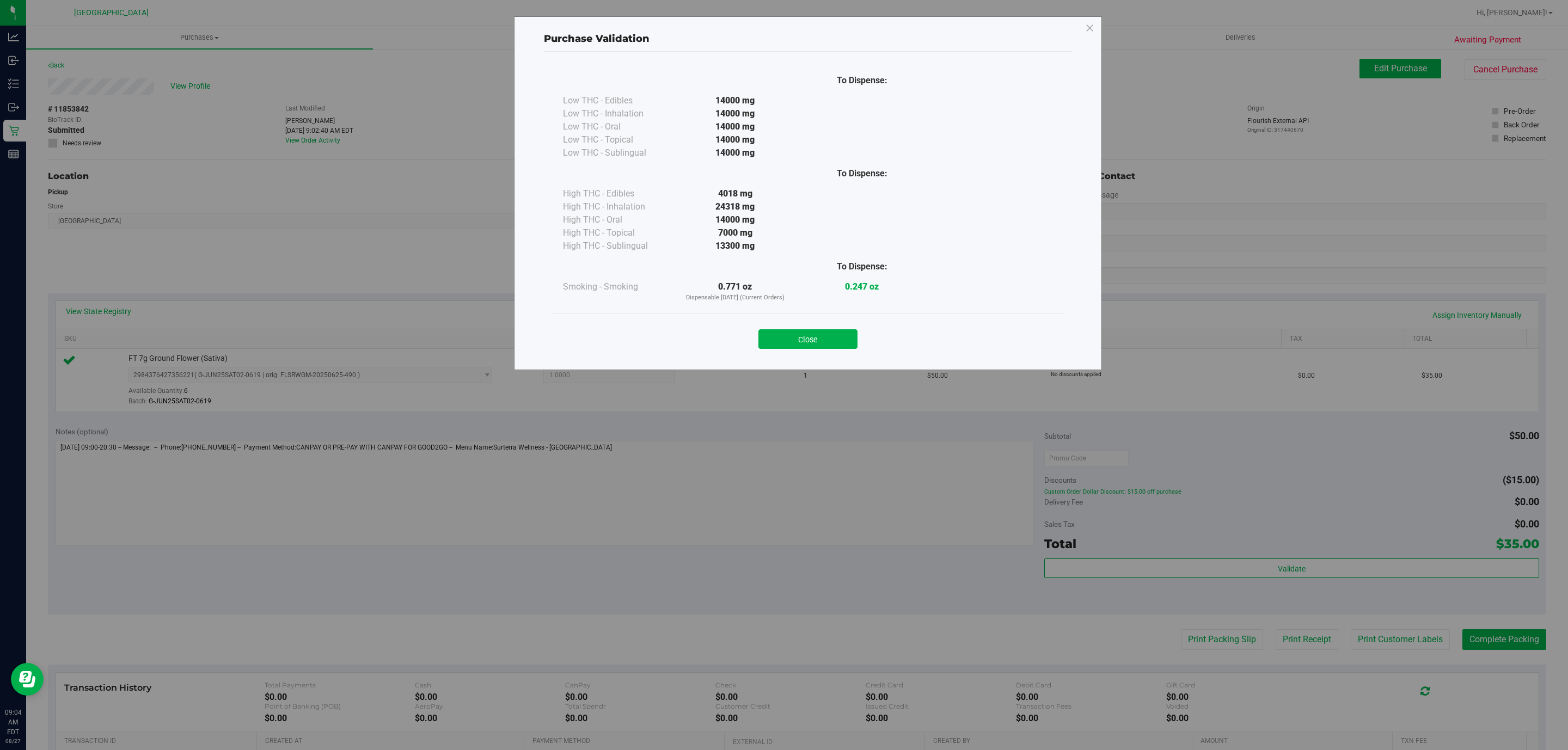
click at [825, 319] on div "Close" at bounding box center [808, 336] width 512 height 44
click at [824, 330] on button "Close" at bounding box center [808, 339] width 99 height 20
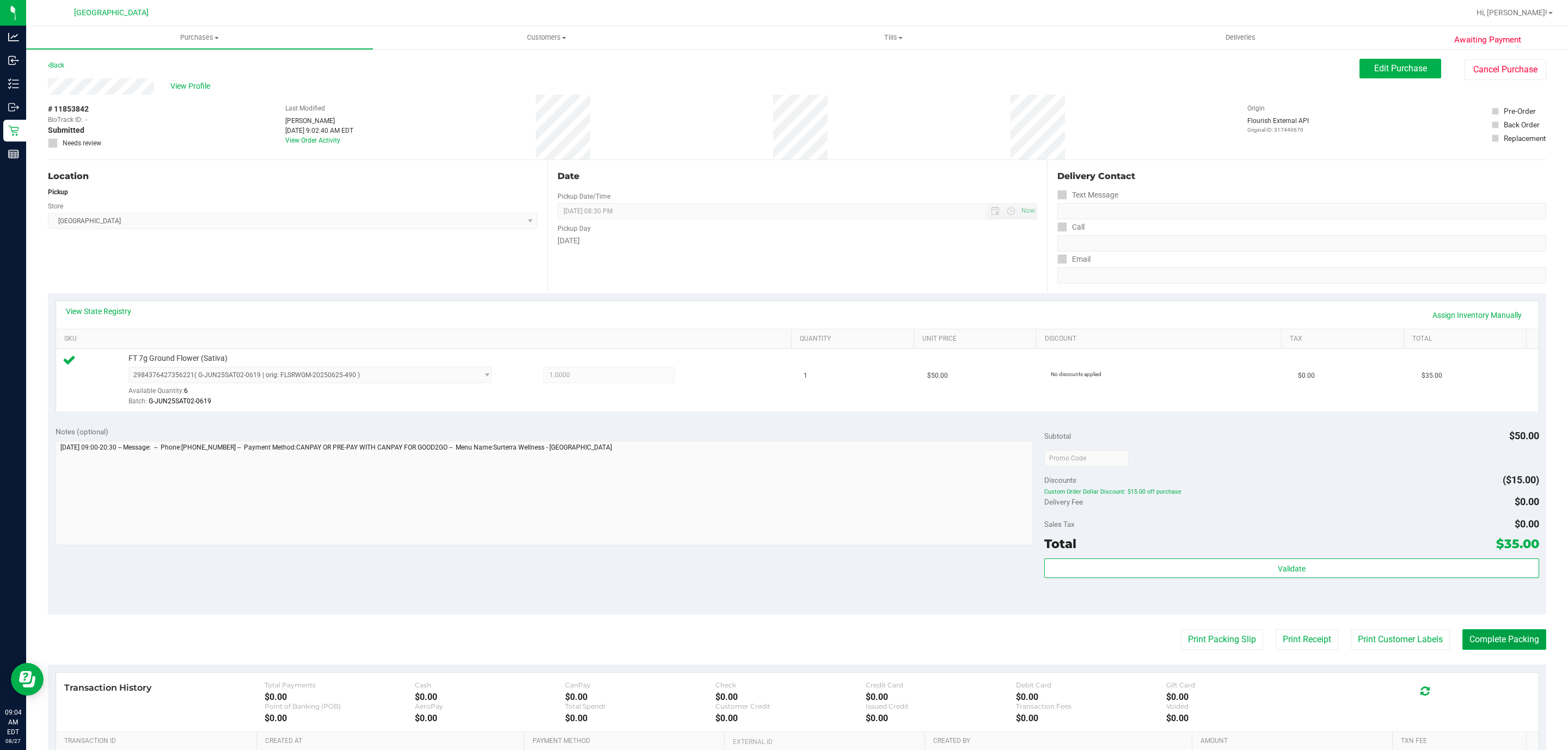
click at [1480, 636] on button "Complete Packing" at bounding box center [1505, 639] width 84 height 21
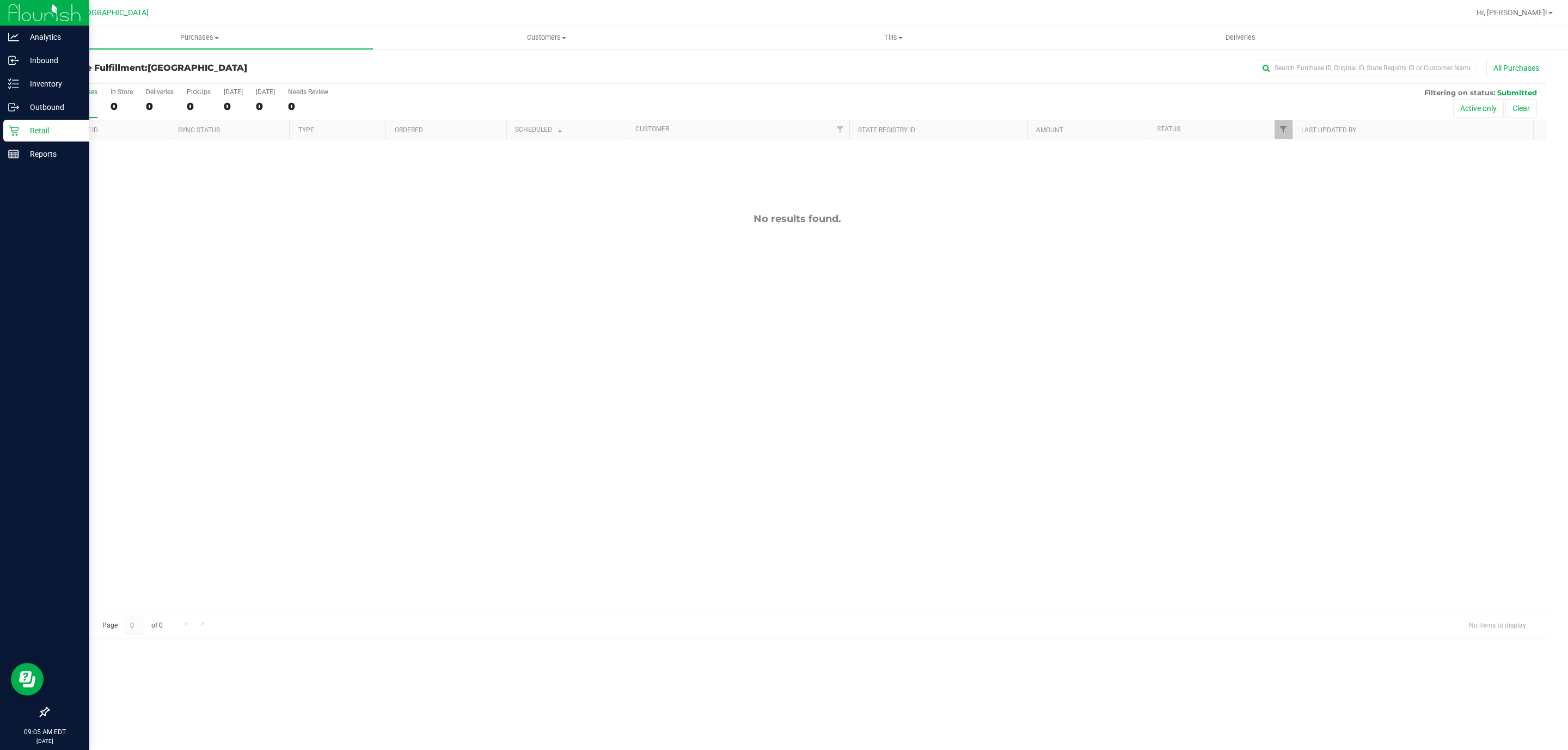
click at [31, 140] on div "Retail" at bounding box center [46, 130] width 86 height 22
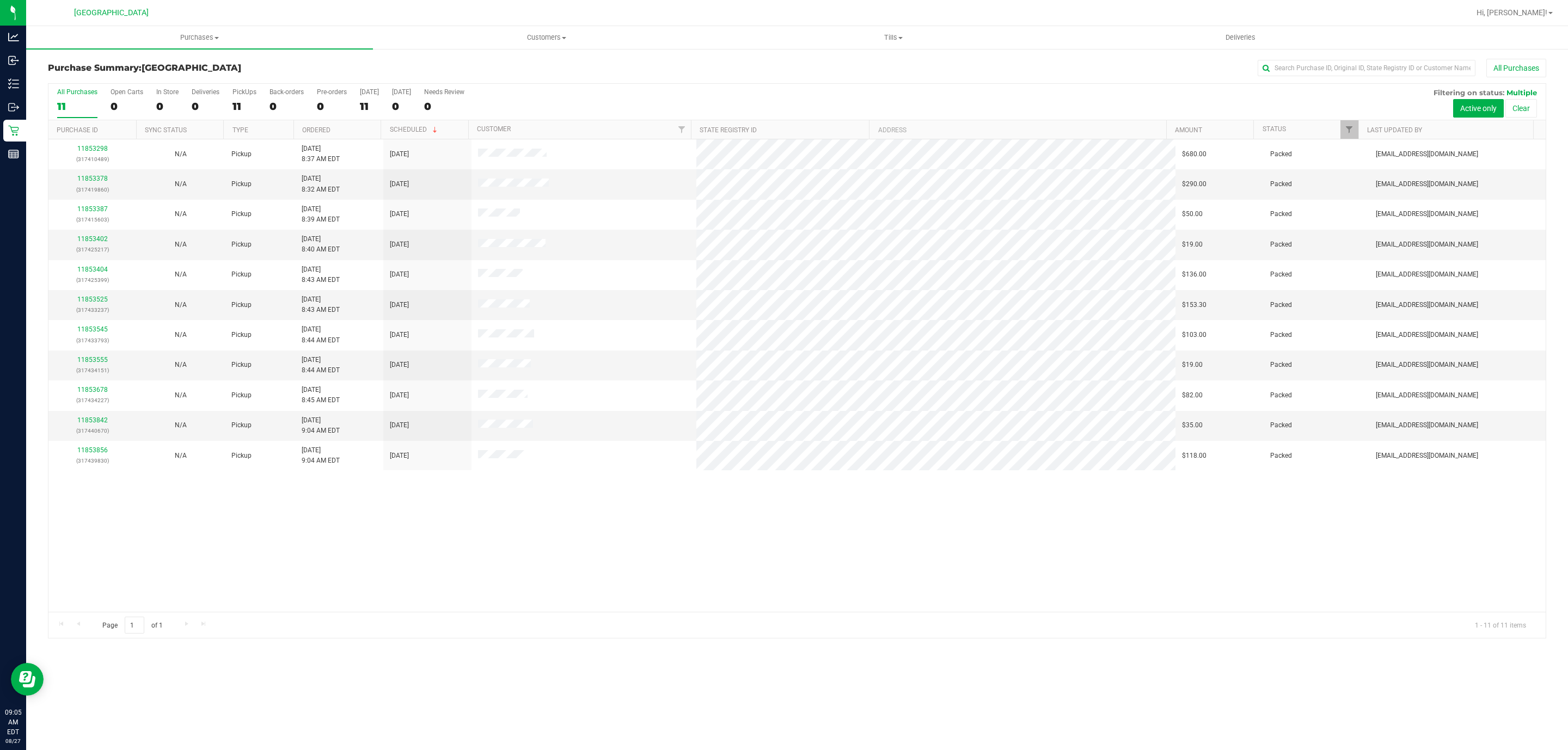
click at [693, 552] on div "11853298 (317410489) N/A Pickup 8/27/2025 8:37 AM EDT 8/27/2025 $680.00 Packed …" at bounding box center [797, 375] width 1497 height 472
click at [517, 535] on div "11853298 (317410489) N/A Pickup 8/27/2025 8:37 AM EDT 8/27/2025 $680.00 Packed …" at bounding box center [797, 375] width 1497 height 472
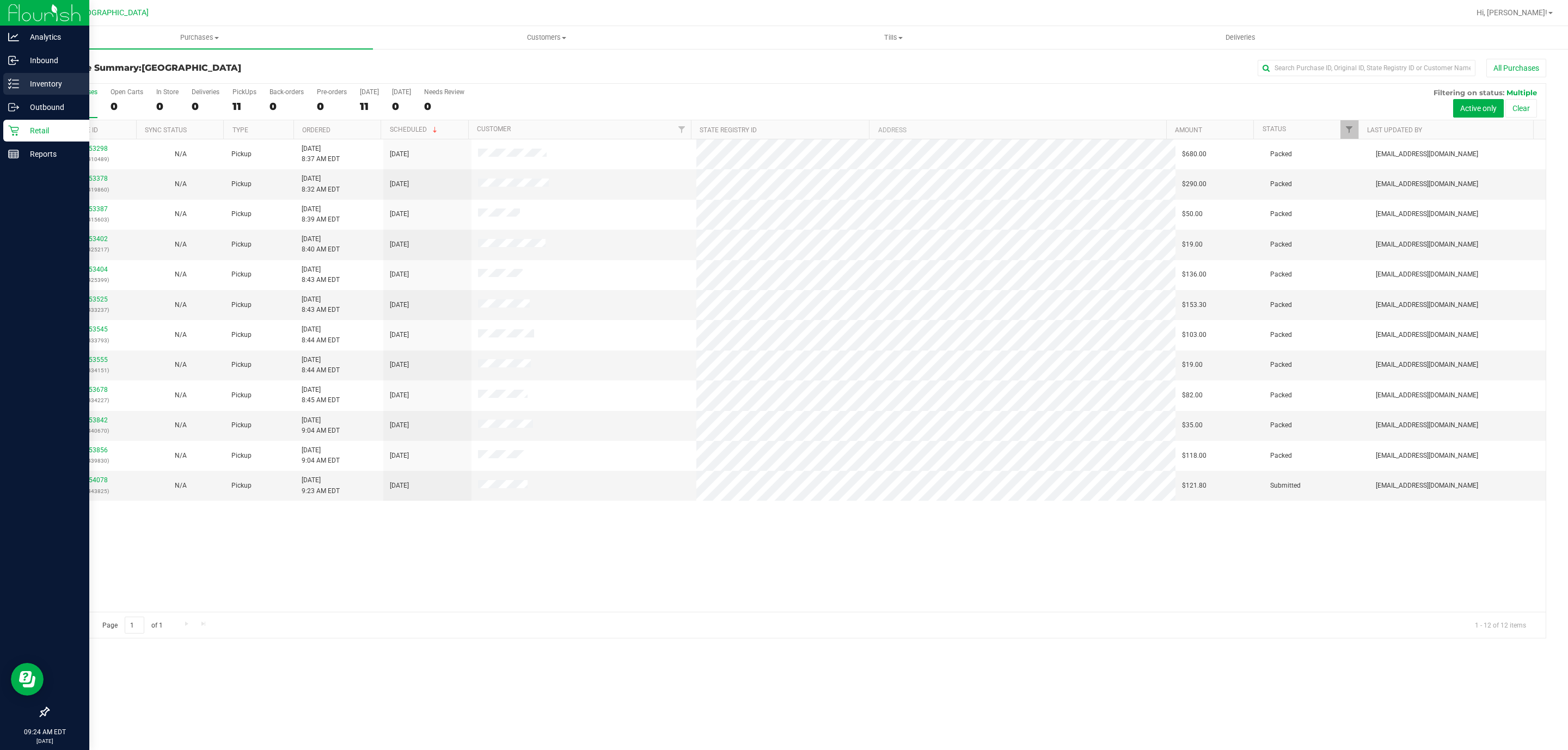
click at [8, 78] on icon at bounding box center [14, 84] width 11 height 11
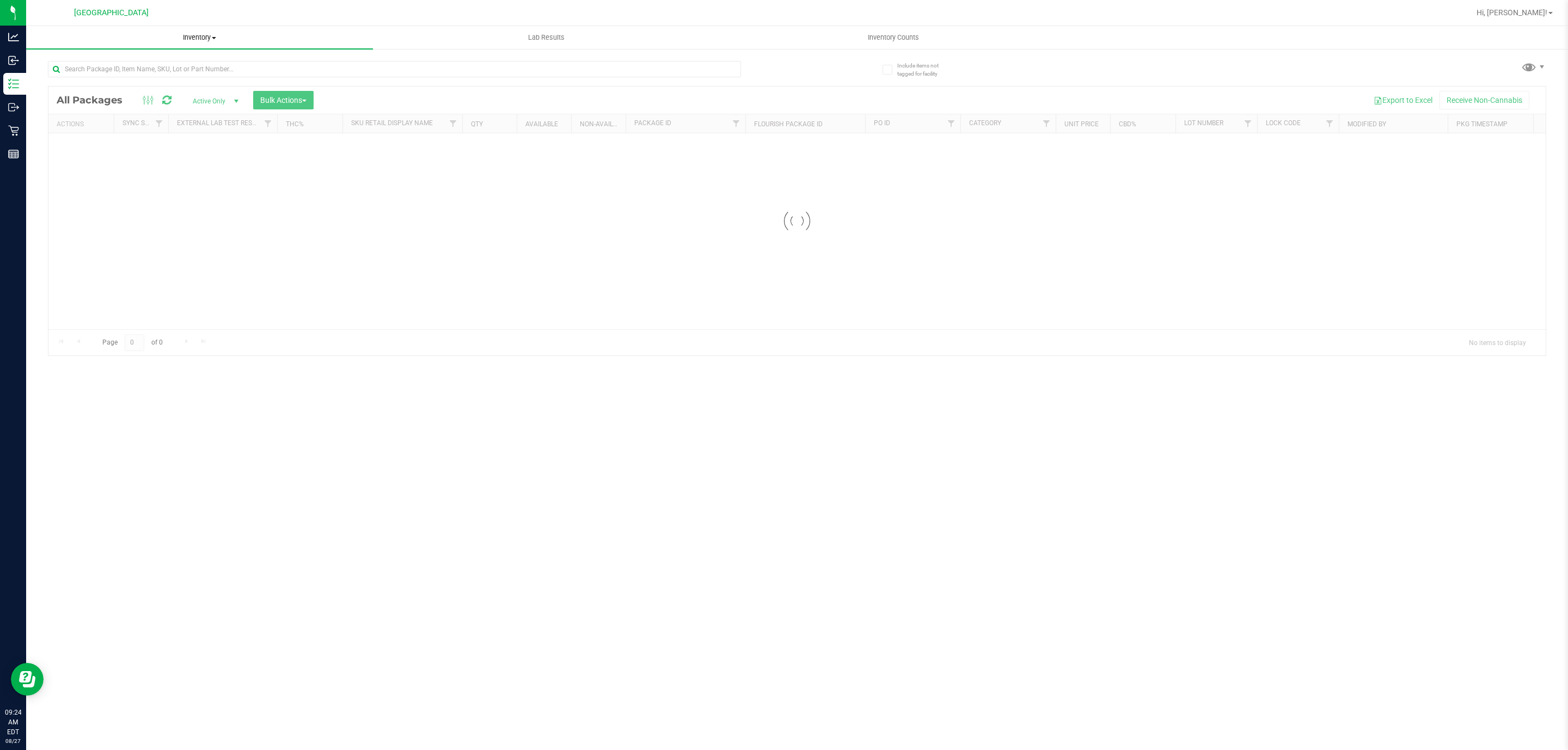
click at [270, 45] on uib-tab-heading "Inventory All packages All inventory Waste log Create inventory" at bounding box center [199, 37] width 347 height 23
click at [265, 69] on li "All packages" at bounding box center [199, 65] width 347 height 13
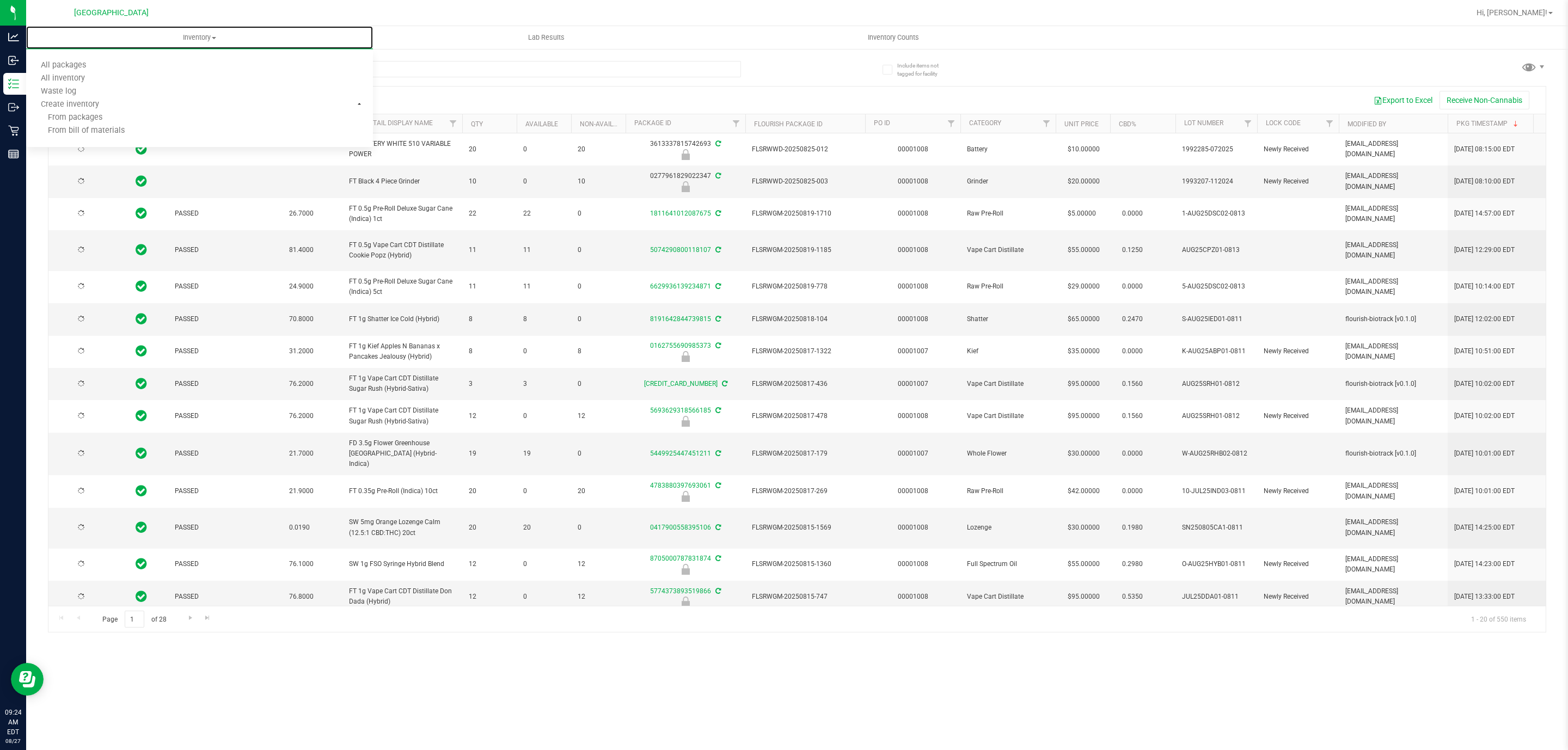
type input "2026-02-15"
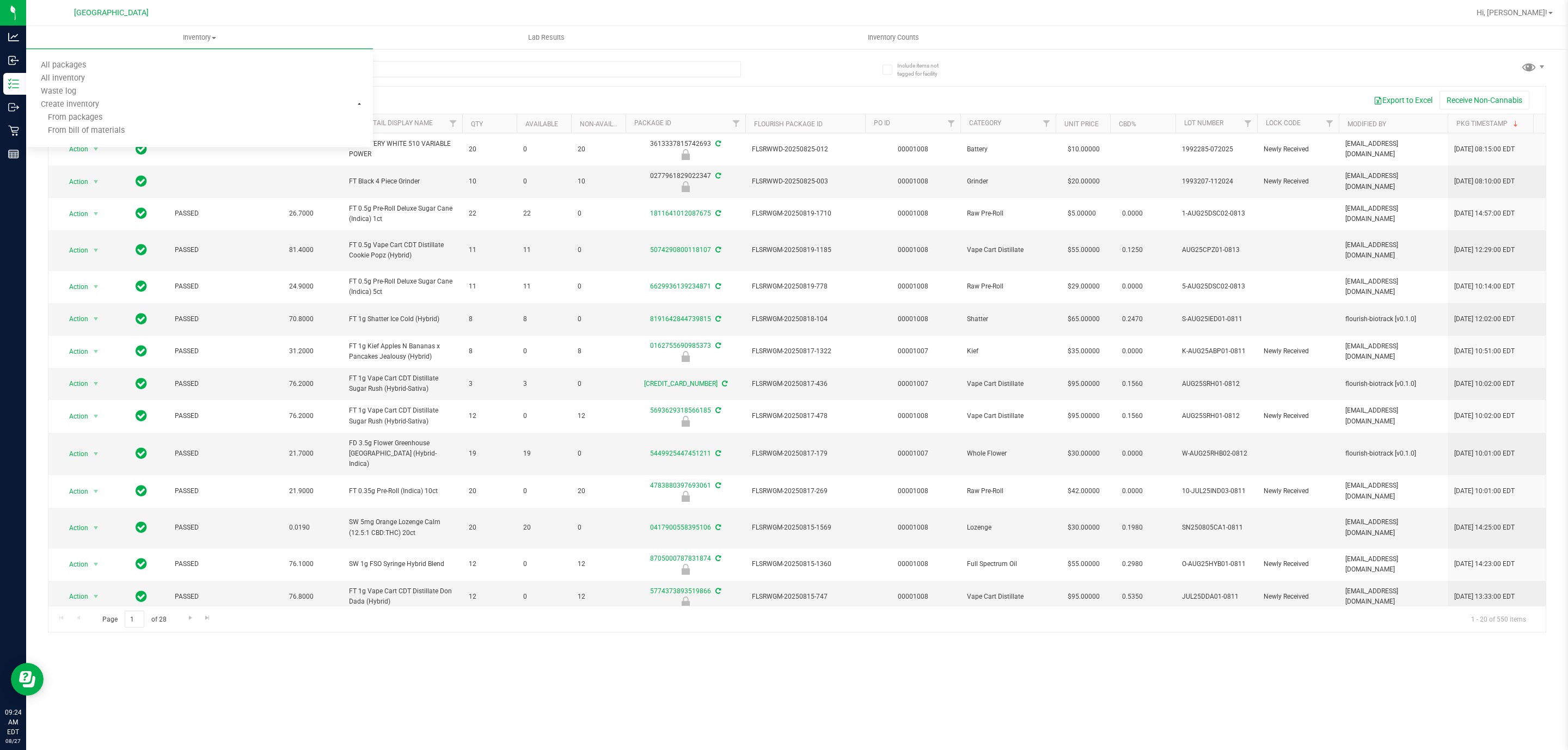
click at [495, 87] on div "All Packages Active Only Active Only Lab Samples Locked All External Internal B…" at bounding box center [797, 101] width 1497 height 27
click at [497, 71] on input "text" at bounding box center [395, 69] width 693 height 16
paste input "W-JUL25ARZ01-0721"
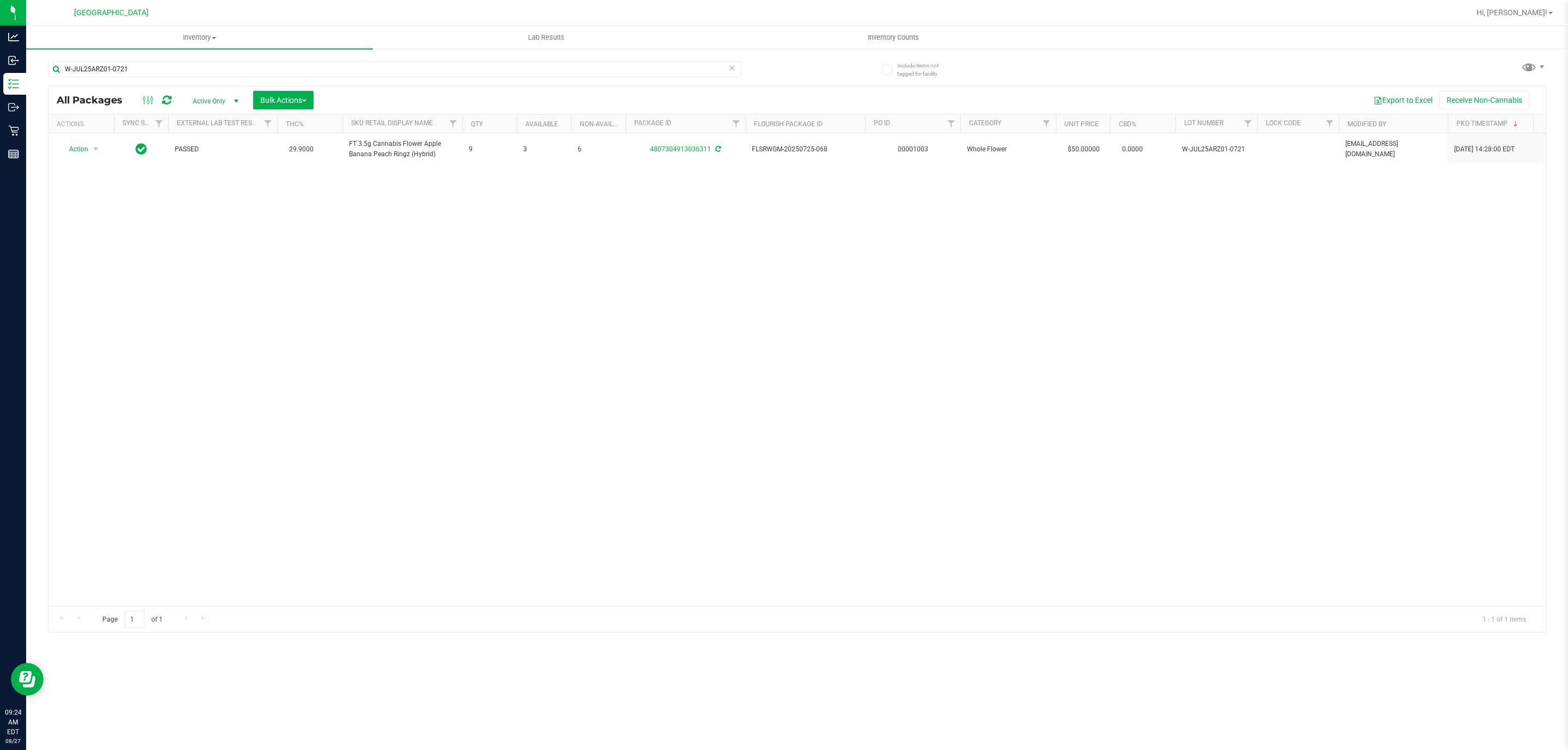
click at [561, 385] on div "Action Action Adjust qty Create package Edit attributes Global inventory Locate…" at bounding box center [797, 369] width 1497 height 472
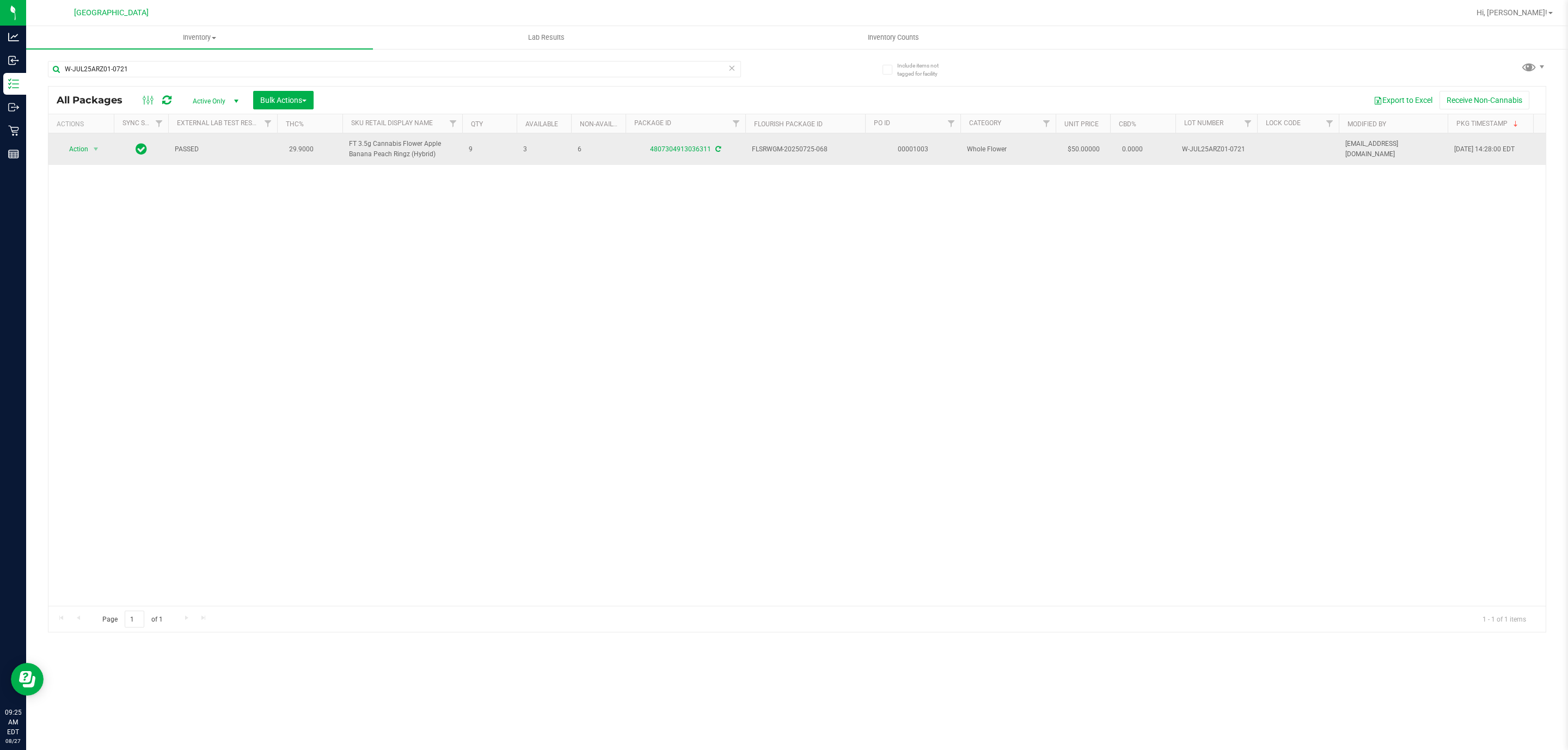
drag, startPoint x: 507, startPoint y: 148, endPoint x: 582, endPoint y: 148, distance: 75.0
click at [582, 148] on span "6" at bounding box center [598, 149] width 41 height 11
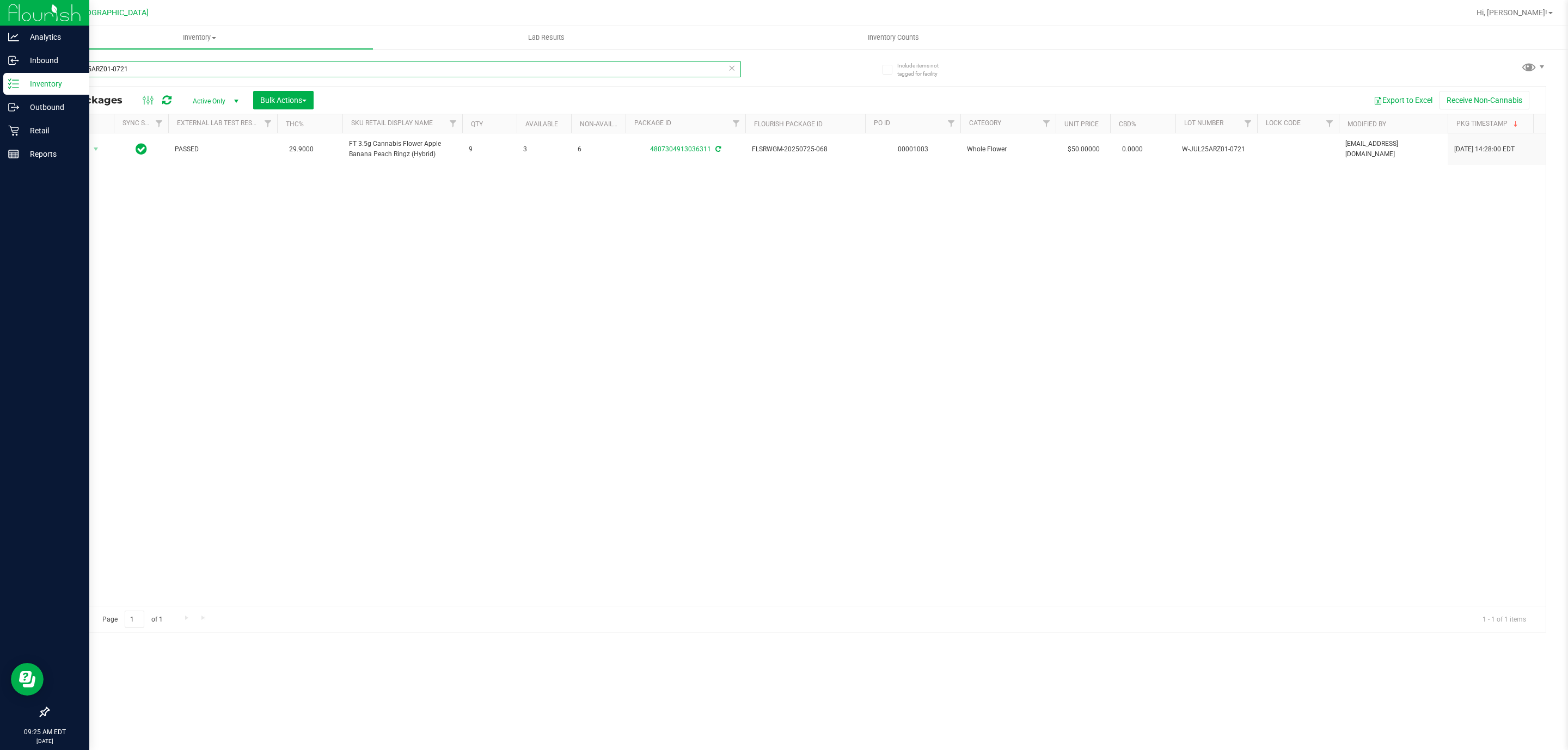
drag, startPoint x: 194, startPoint y: 75, endPoint x: 0, endPoint y: 74, distance: 194.0
click at [0, 74] on div "Analytics Inbound Inventory Outbound Retail Reports 09:25 AM EDT 08/27/2025 08/…" at bounding box center [784, 375] width 1568 height 750
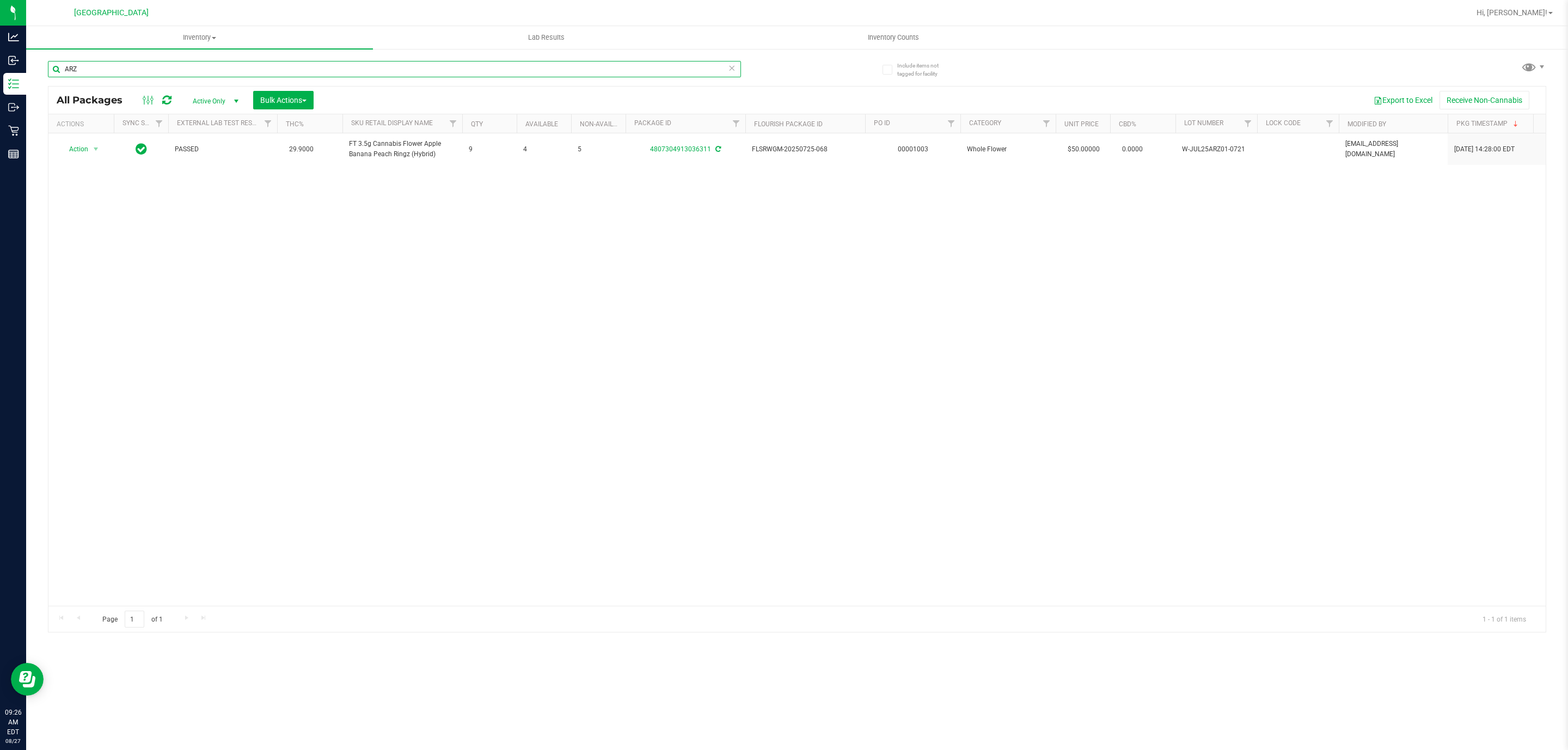
type input "ARZ"
click at [161, 91] on div "All Packages Active Only Active Only Lab Samples Locked All External Internal B…" at bounding box center [797, 101] width 1497 height 27
click at [167, 94] on link at bounding box center [167, 100] width 9 height 13
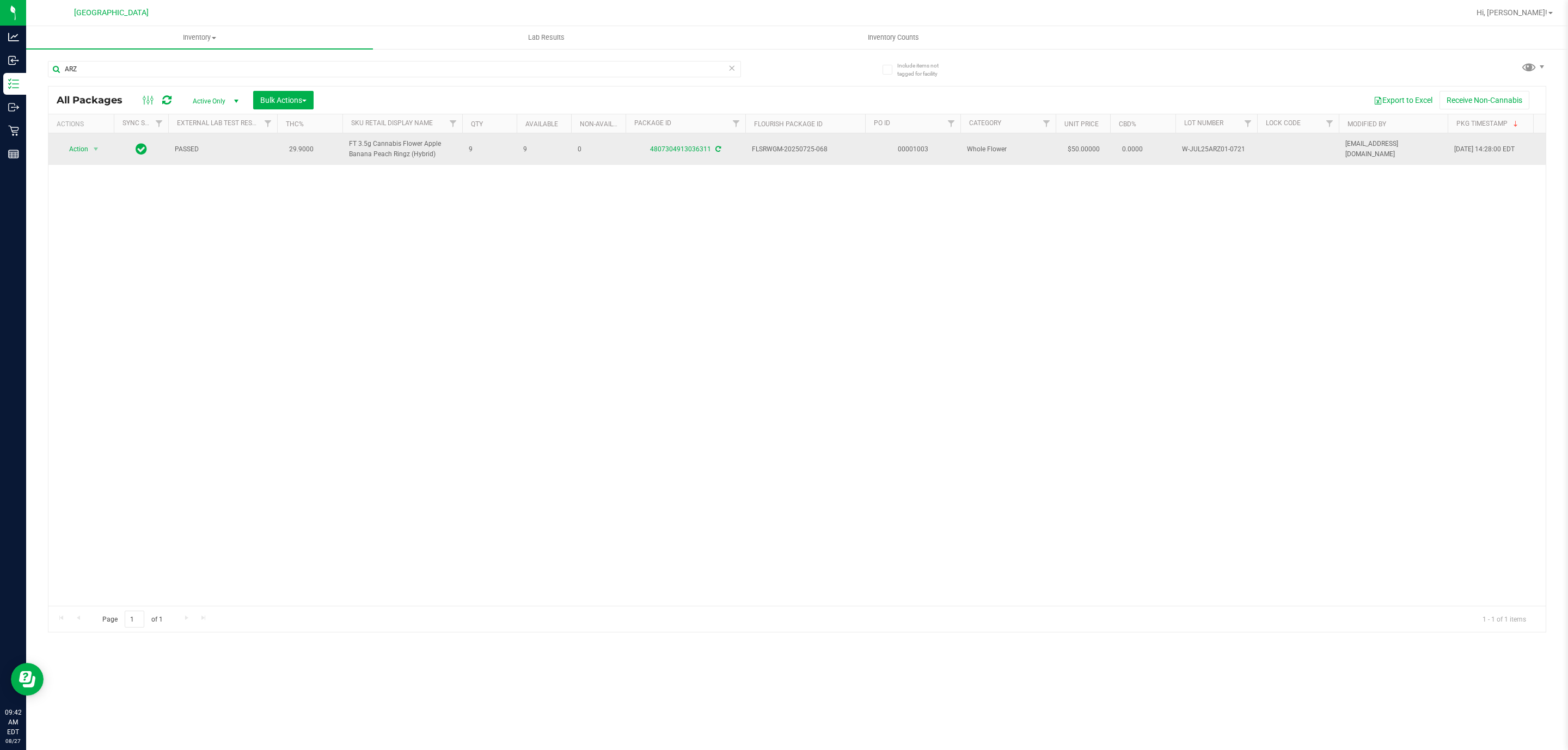
click at [85, 144] on span "Action" at bounding box center [74, 149] width 30 height 15
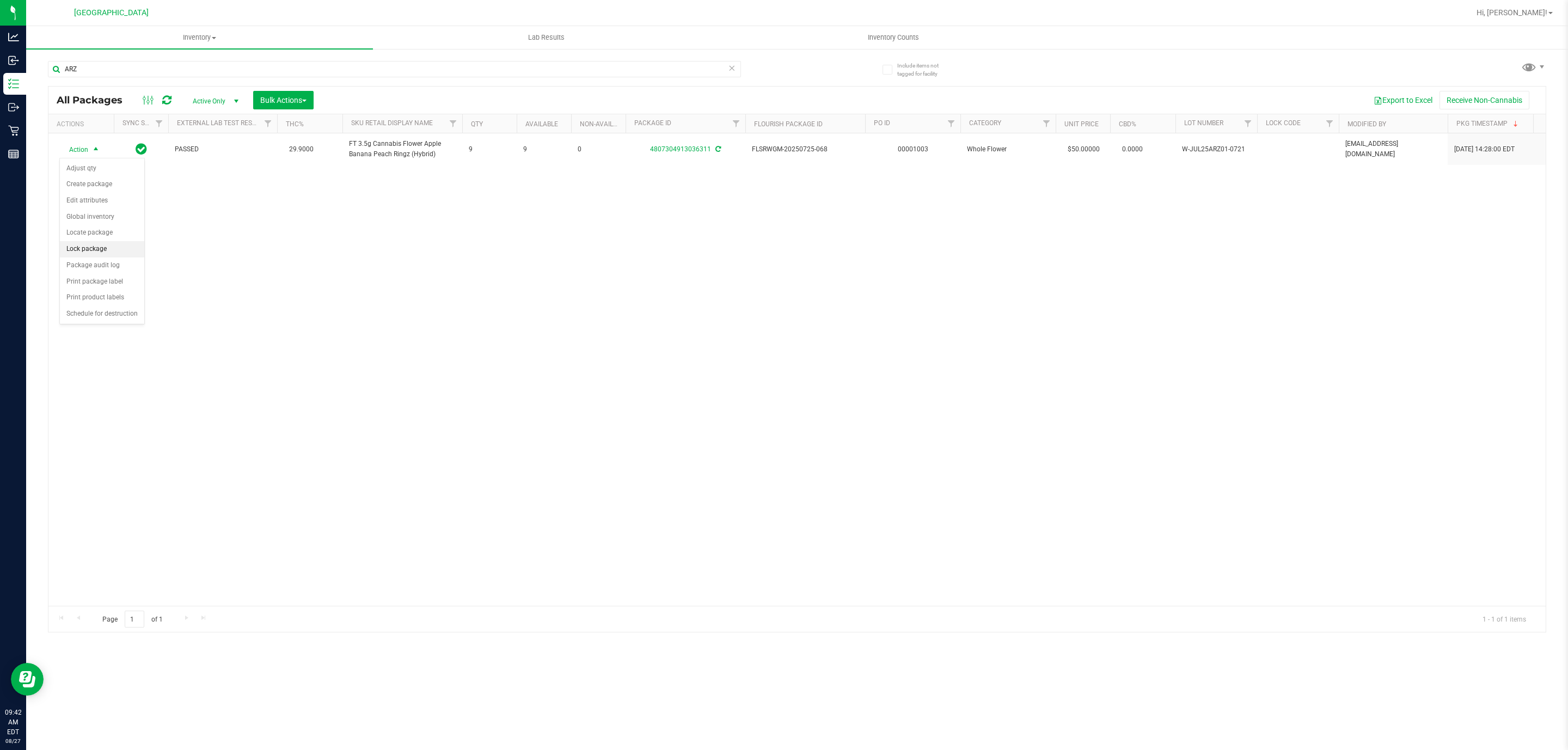
click at [101, 255] on li "Lock package" at bounding box center [102, 249] width 85 height 16
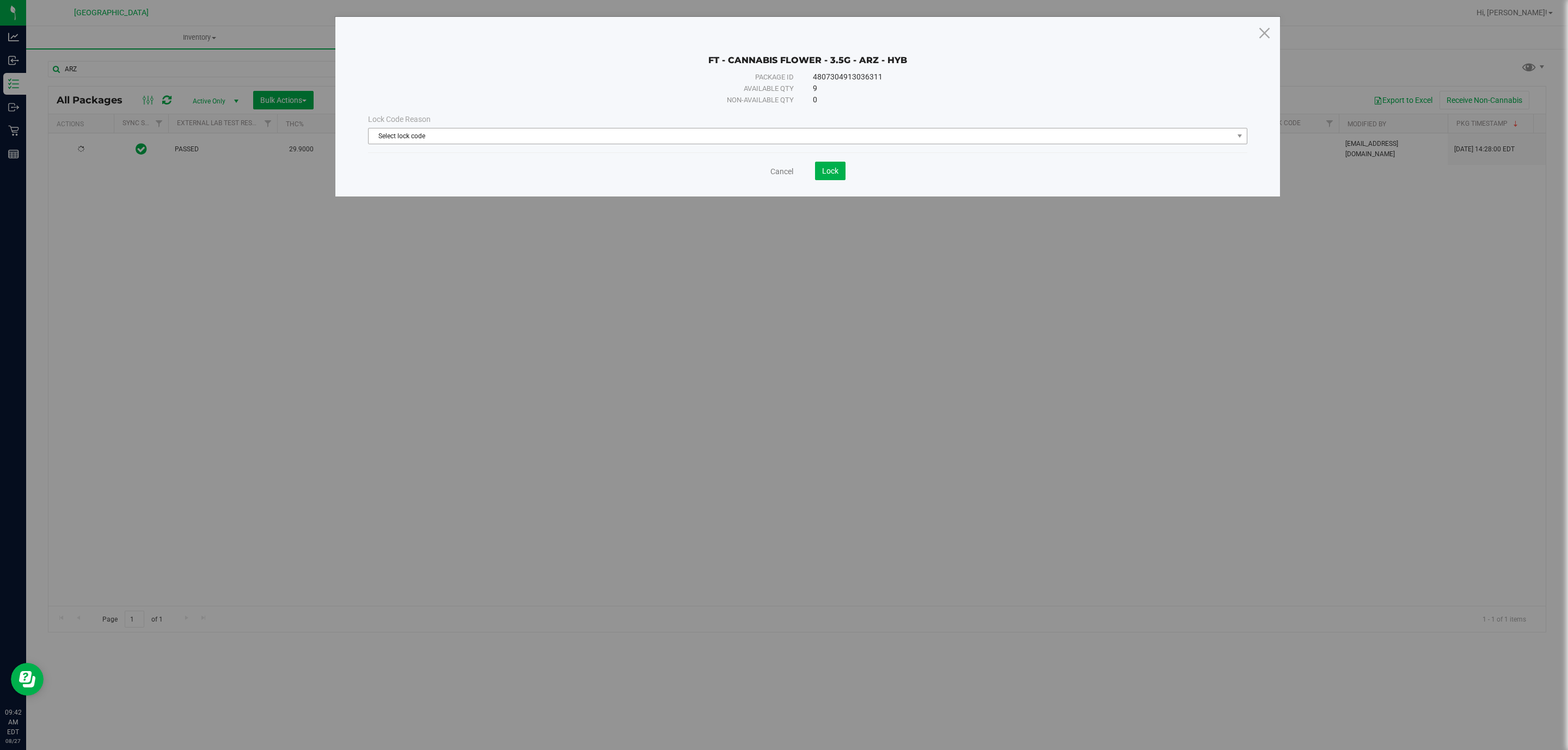
click at [755, 136] on span "Select lock code" at bounding box center [801, 136] width 865 height 15
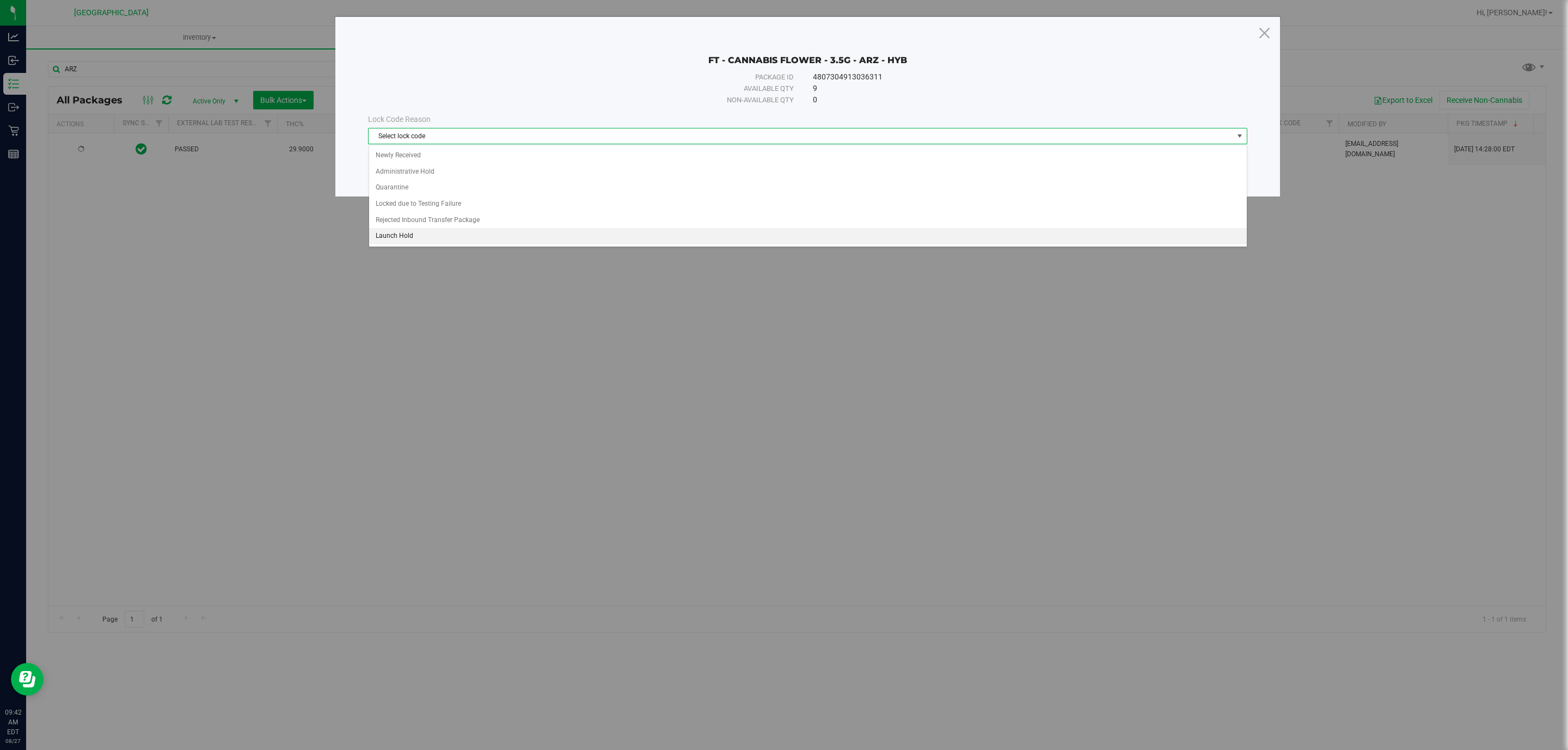
click at [446, 232] on li "Launch Hold" at bounding box center [808, 235] width 878 height 16
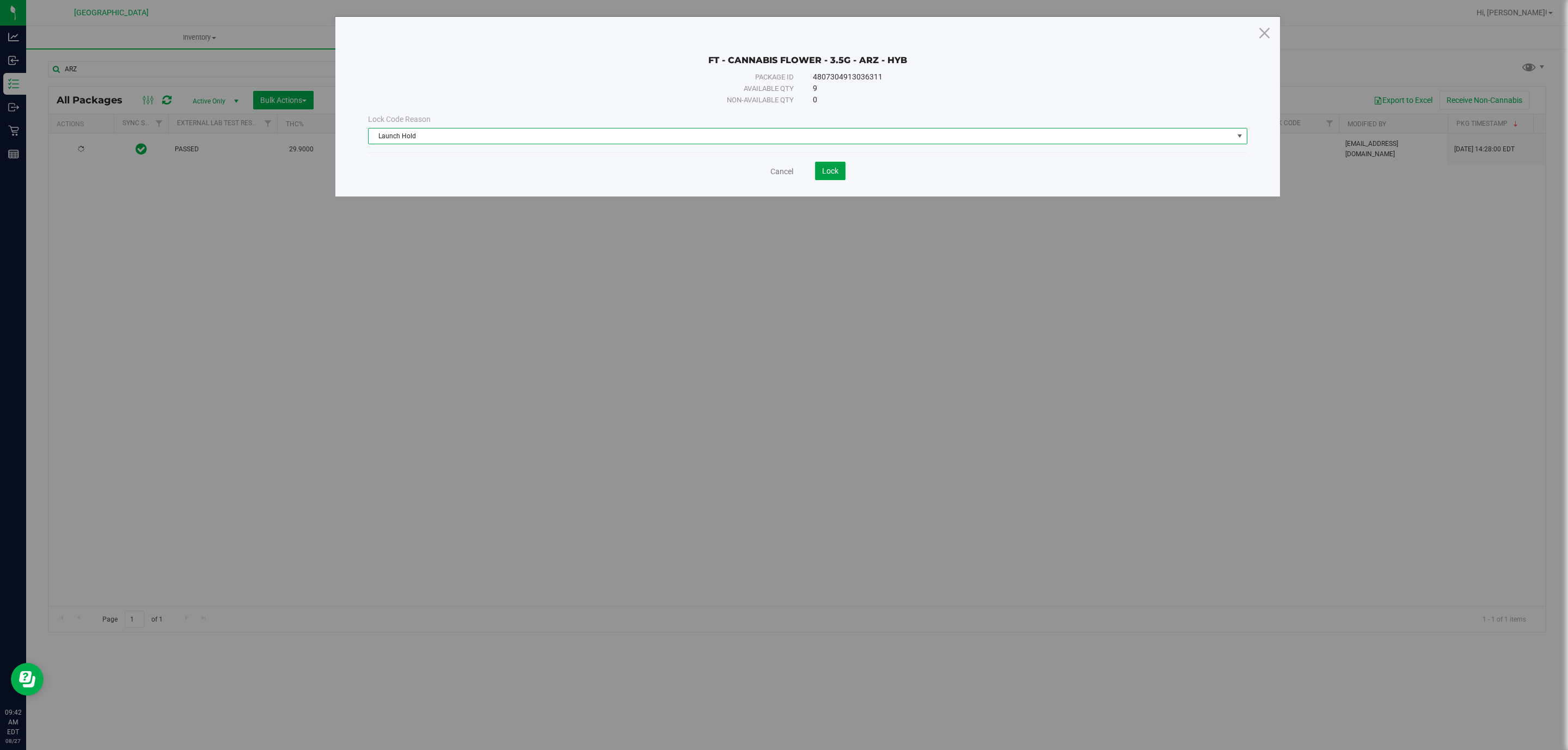
click at [830, 173] on span "Lock" at bounding box center [830, 171] width 16 height 8
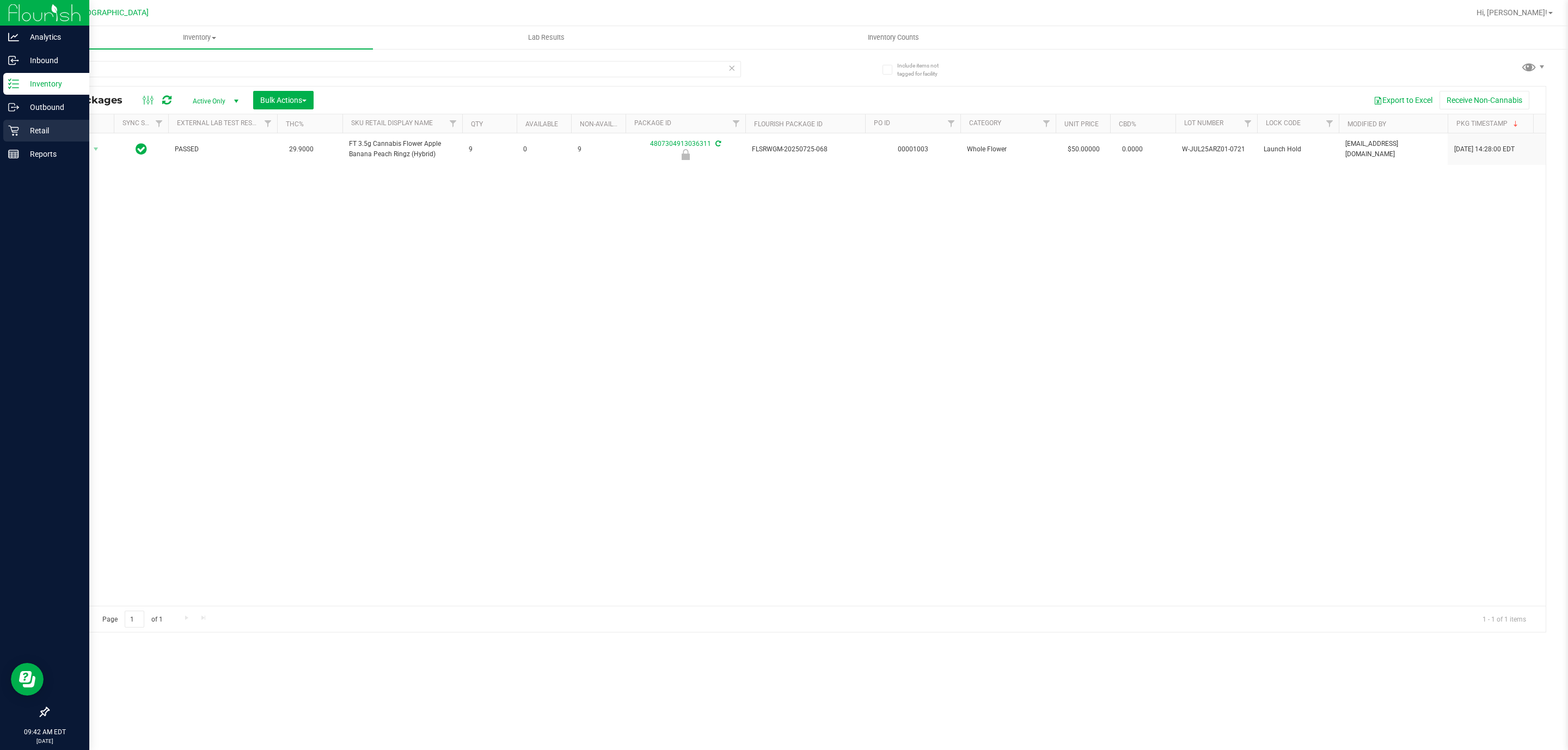
click at [20, 127] on p "Retail" at bounding box center [52, 130] width 66 height 13
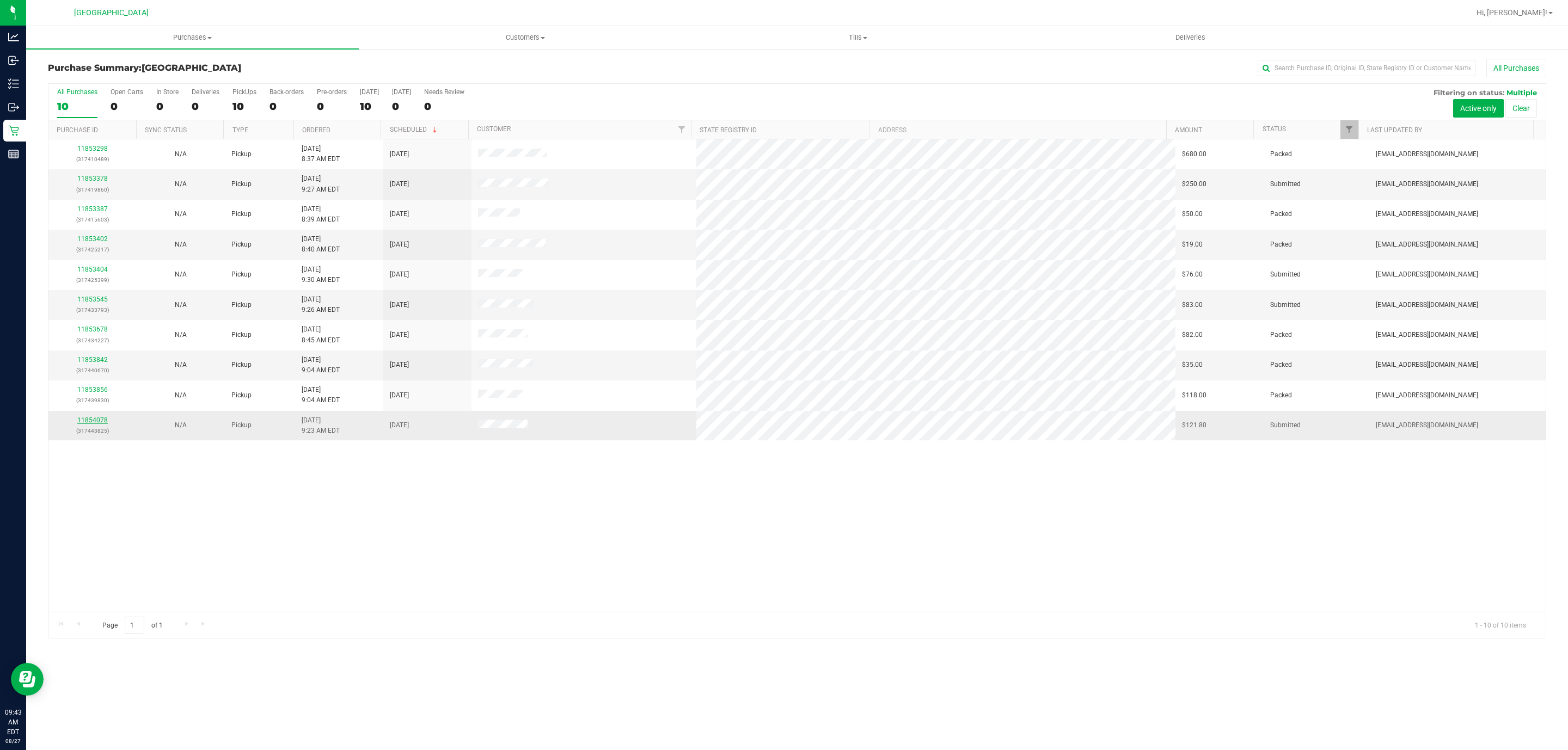
click at [88, 424] on link "11854078" at bounding box center [92, 420] width 30 height 8
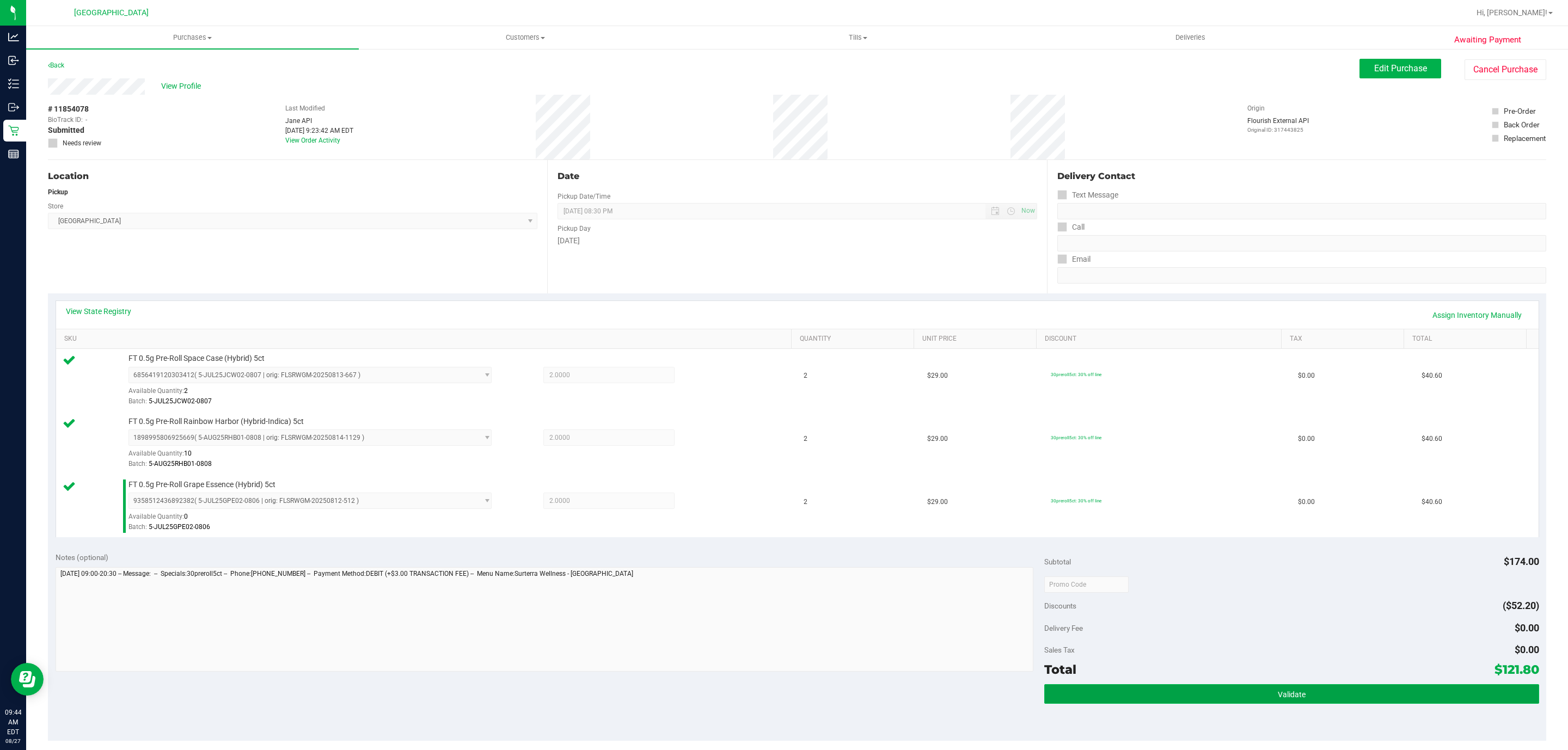
click at [1320, 697] on button "Validate" at bounding box center [1291, 694] width 494 height 20
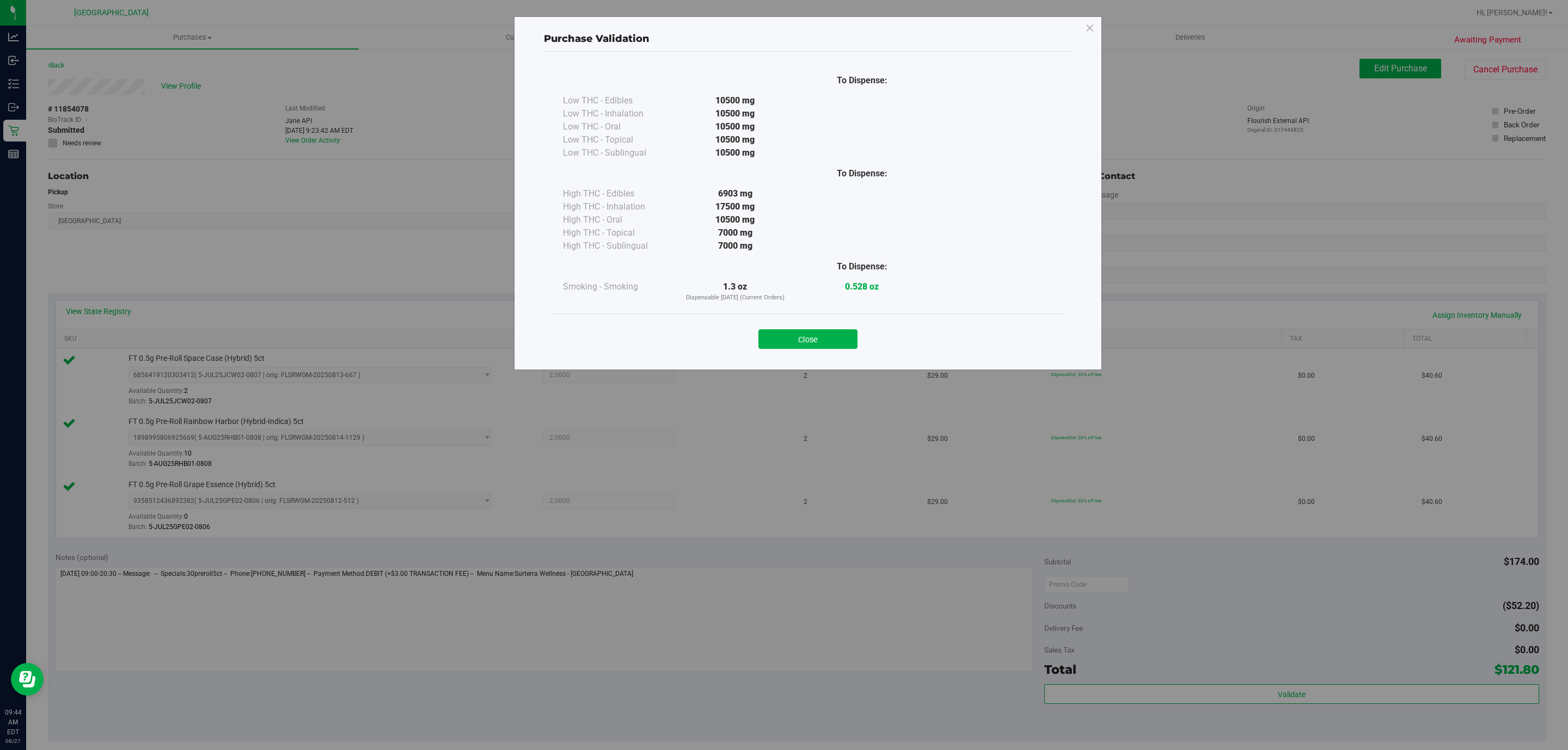
click at [835, 351] on div "Close" at bounding box center [808, 336] width 512 height 44
click at [831, 343] on button "Close" at bounding box center [808, 339] width 99 height 20
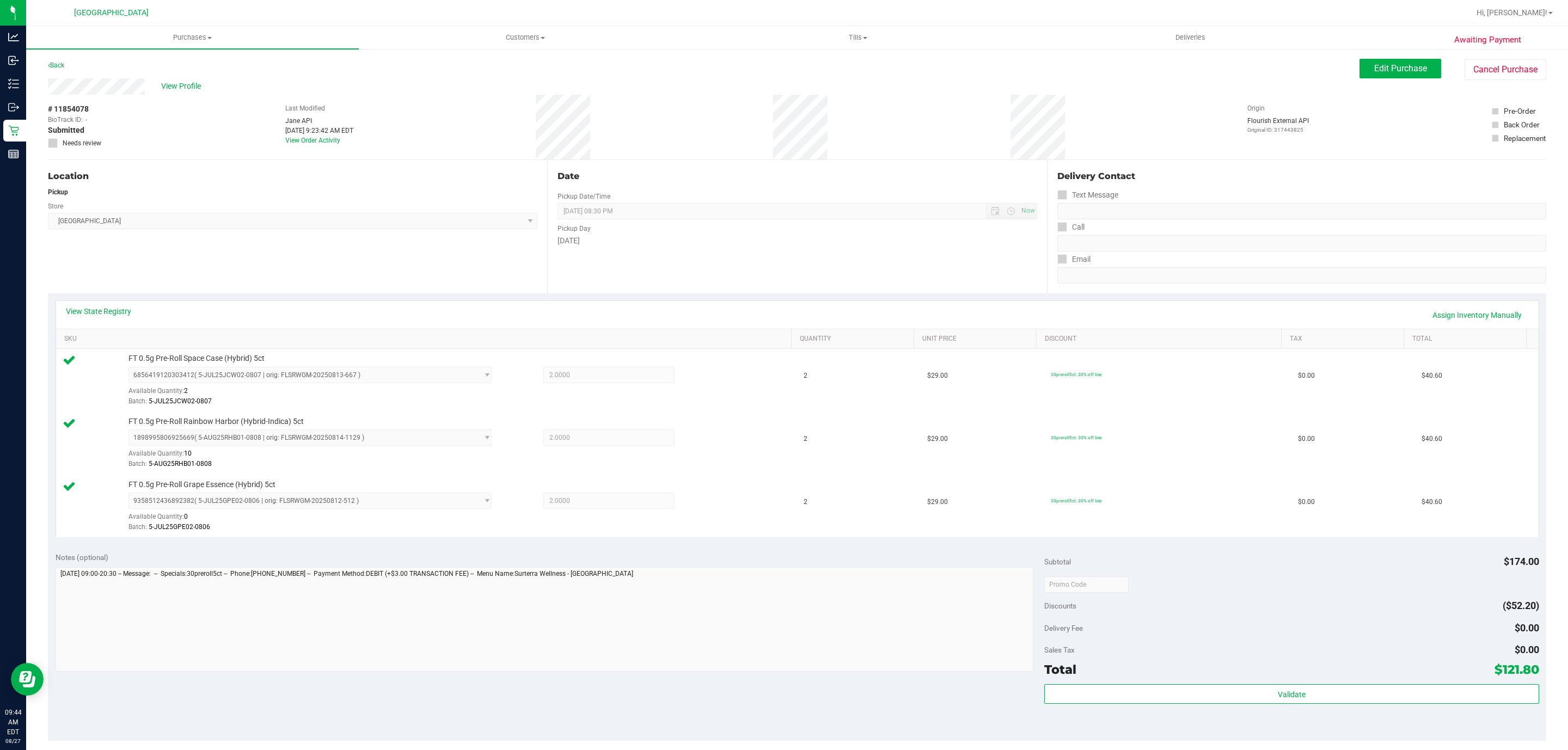
scroll to position [245, 0]
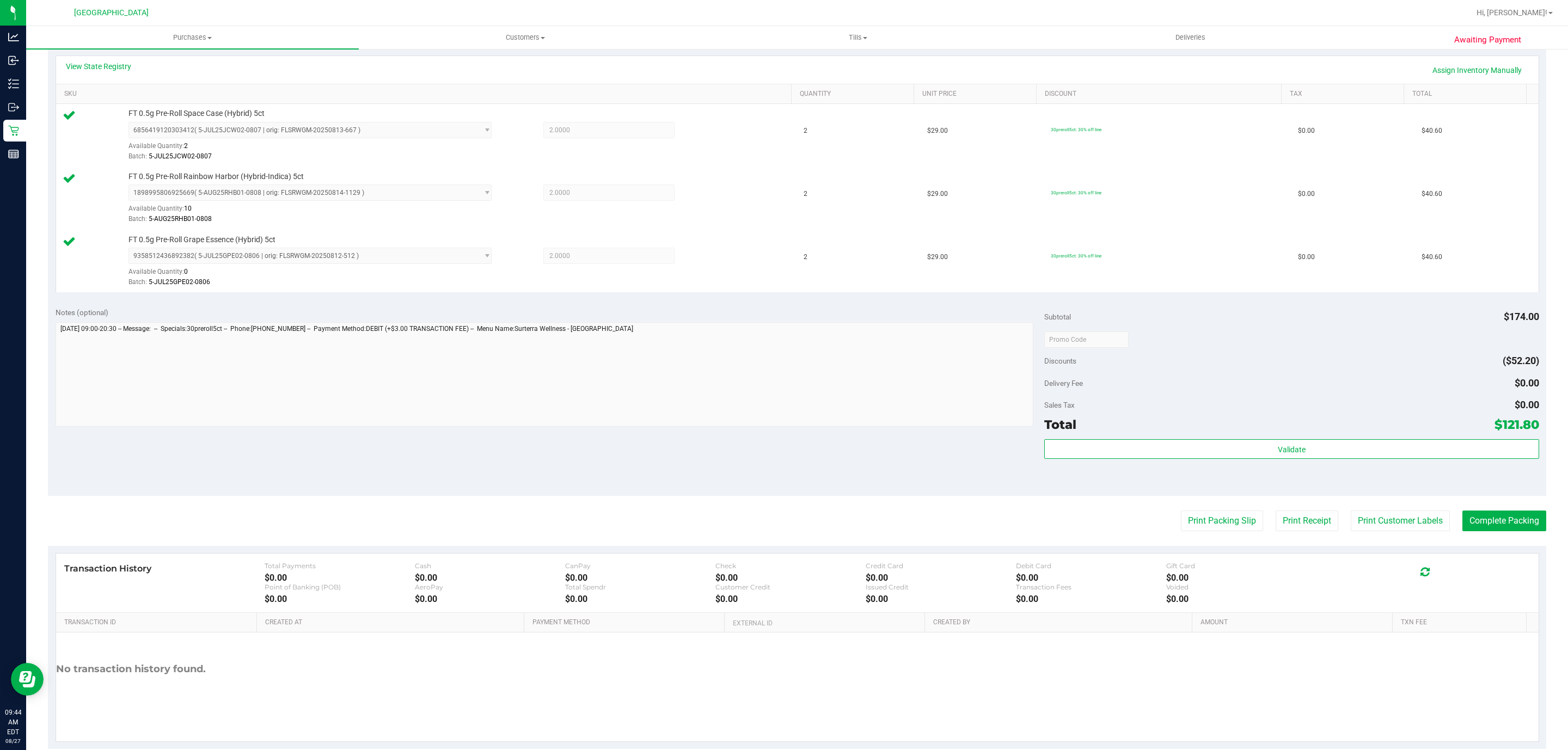
click at [1162, 524] on div "Print Packing Slip Print Receipt Print Customer Labels Complete Packing" at bounding box center [797, 520] width 1499 height 21
click at [1181, 525] on button "Print Packing Slip" at bounding box center [1222, 520] width 82 height 21
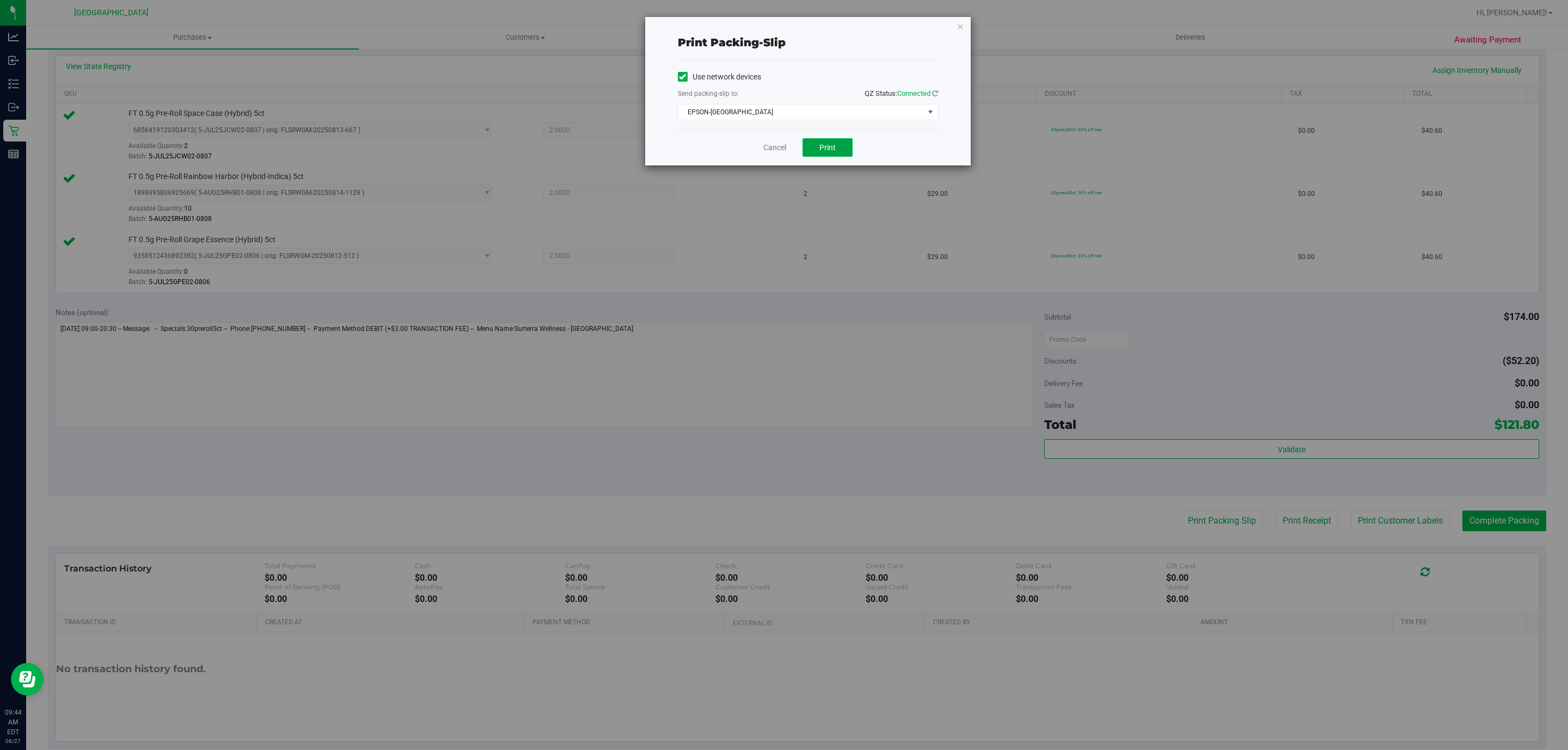
click at [817, 151] on button "Print" at bounding box center [827, 148] width 50 height 18
click at [778, 152] on link "Cancel" at bounding box center [775, 148] width 23 height 11
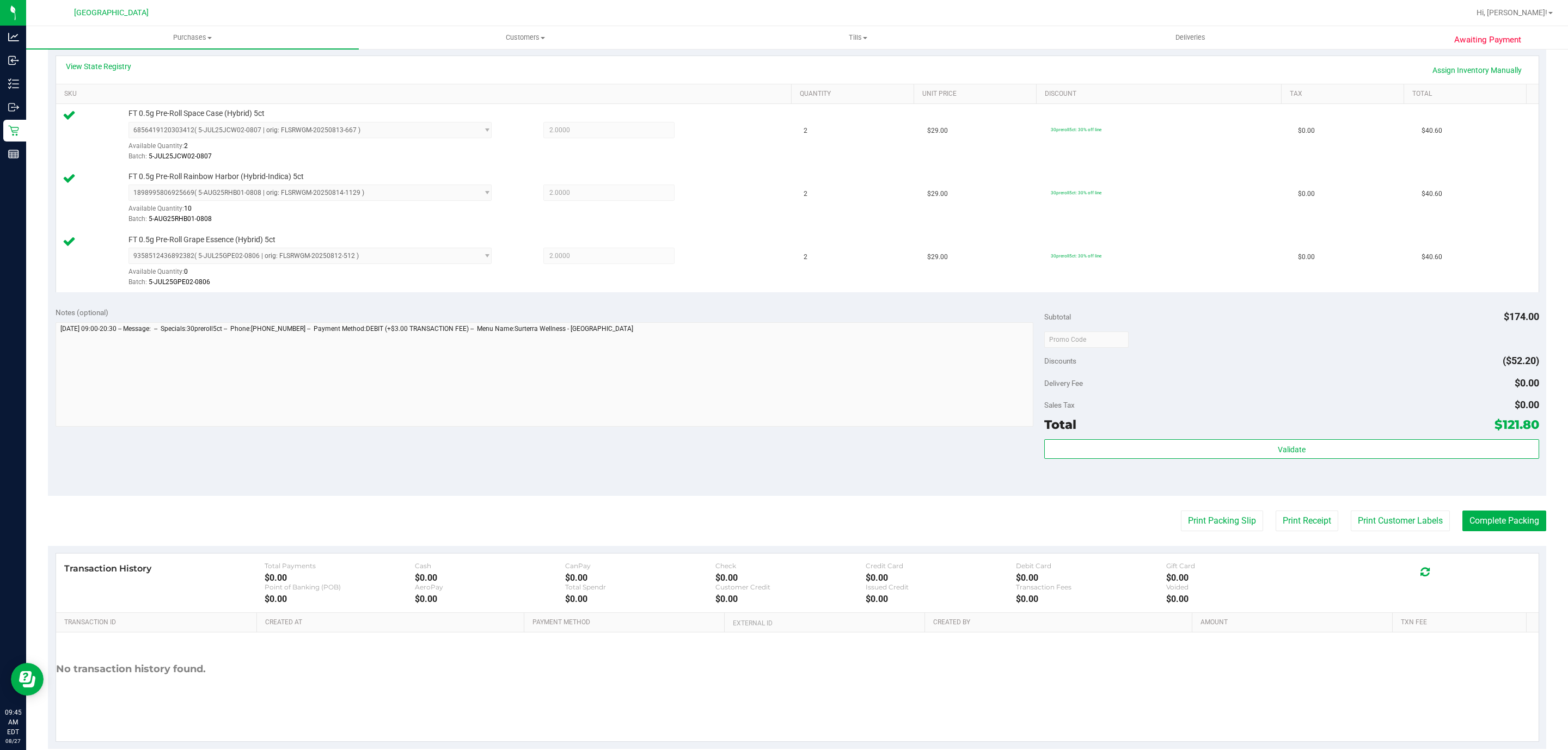
click at [1211, 439] on div "Subtotal $174.00 Discounts ($52.20) Delivery Fee $0.00 Sales Tax $0.00 Total $1…" at bounding box center [1291, 397] width 494 height 181
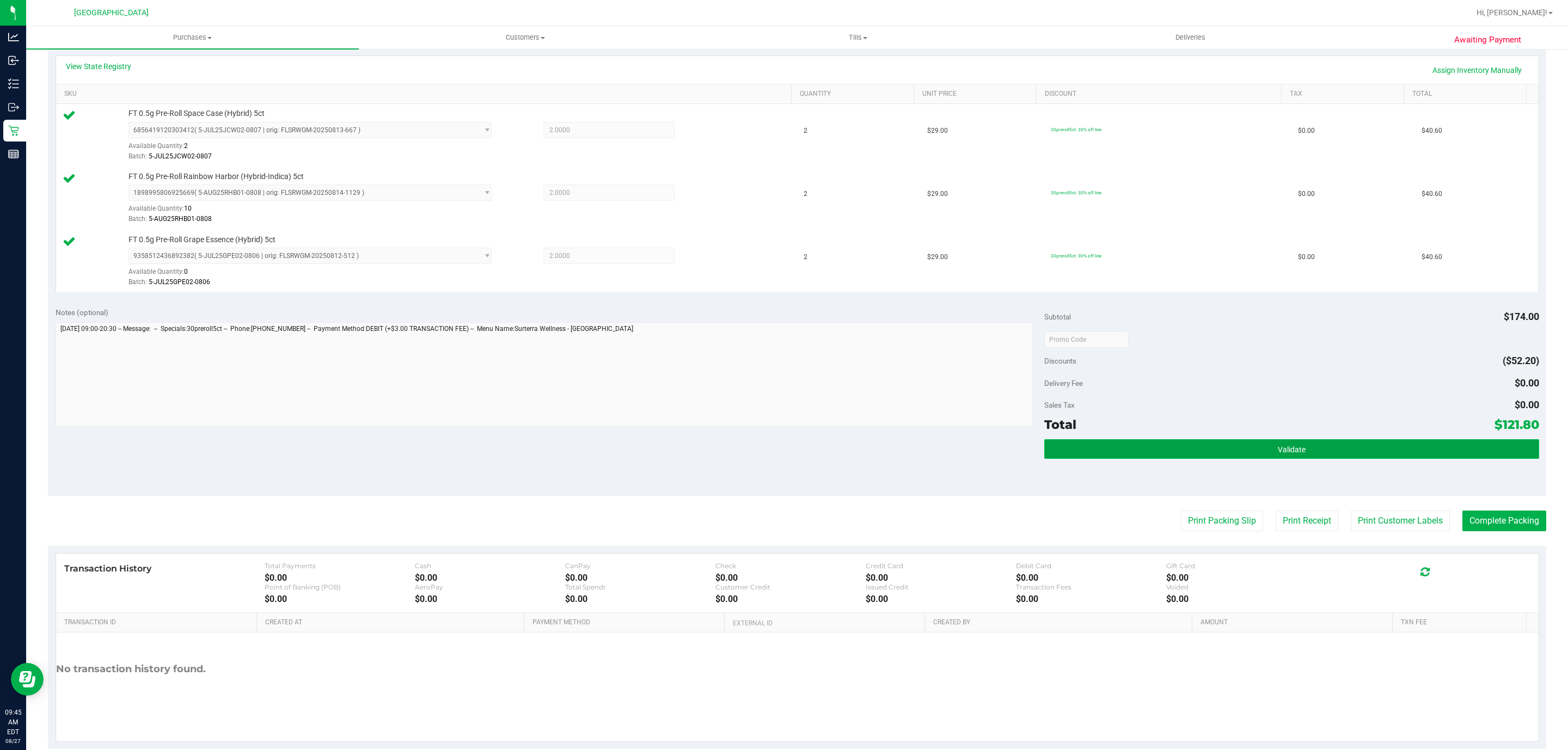
click at [1211, 445] on button "Validate" at bounding box center [1291, 449] width 494 height 20
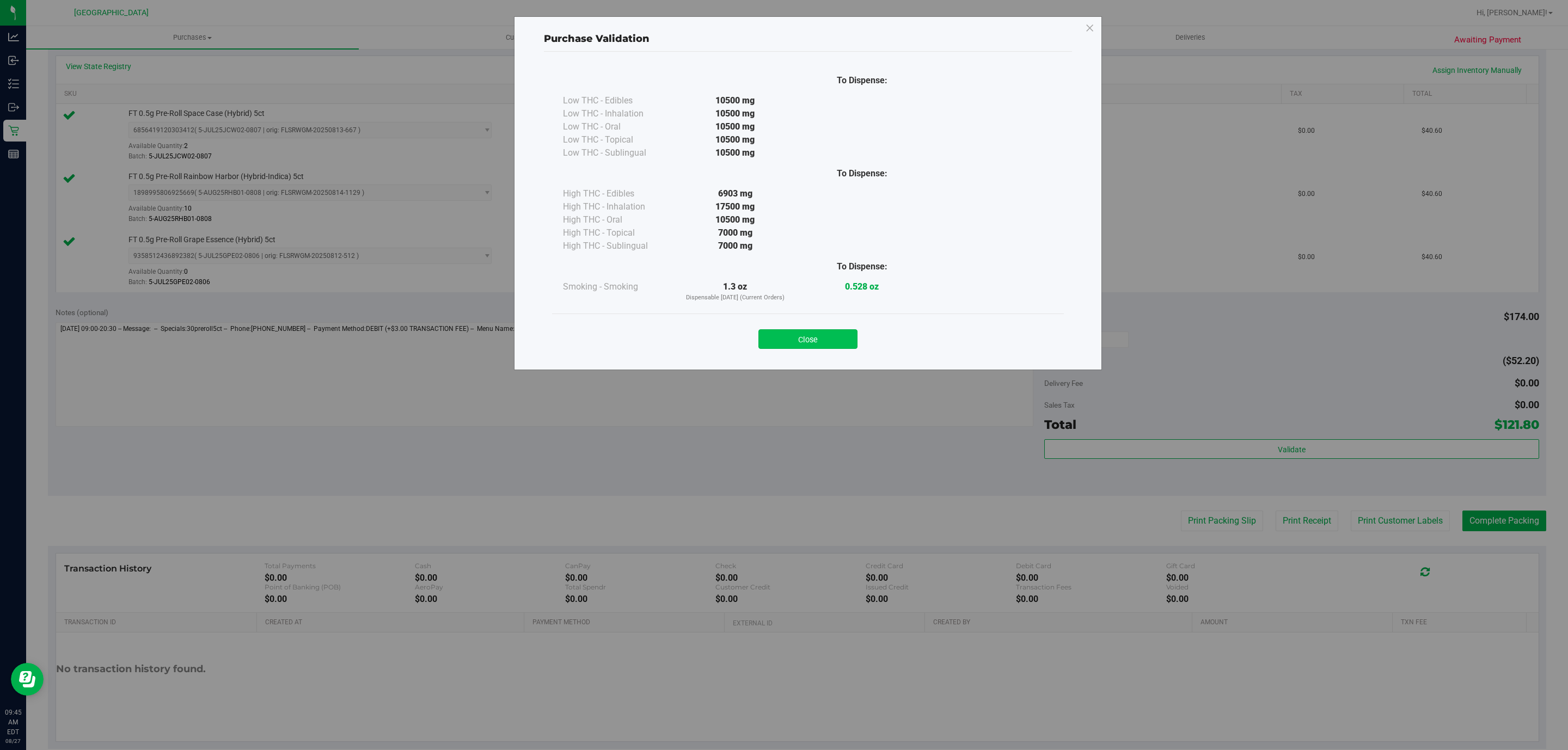
click at [821, 337] on button "Close" at bounding box center [808, 339] width 99 height 20
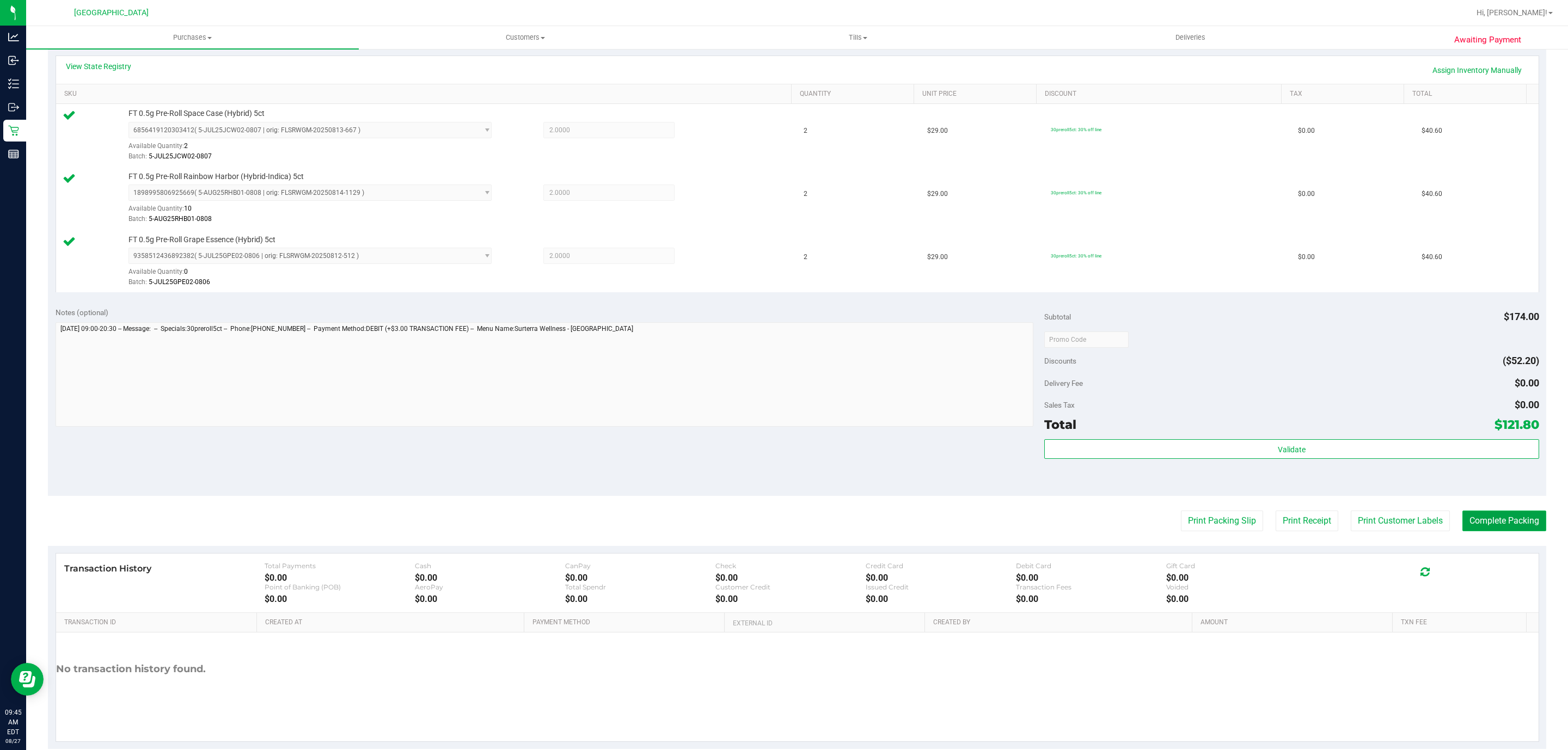
click at [1488, 529] on button "Complete Packing" at bounding box center [1505, 520] width 84 height 21
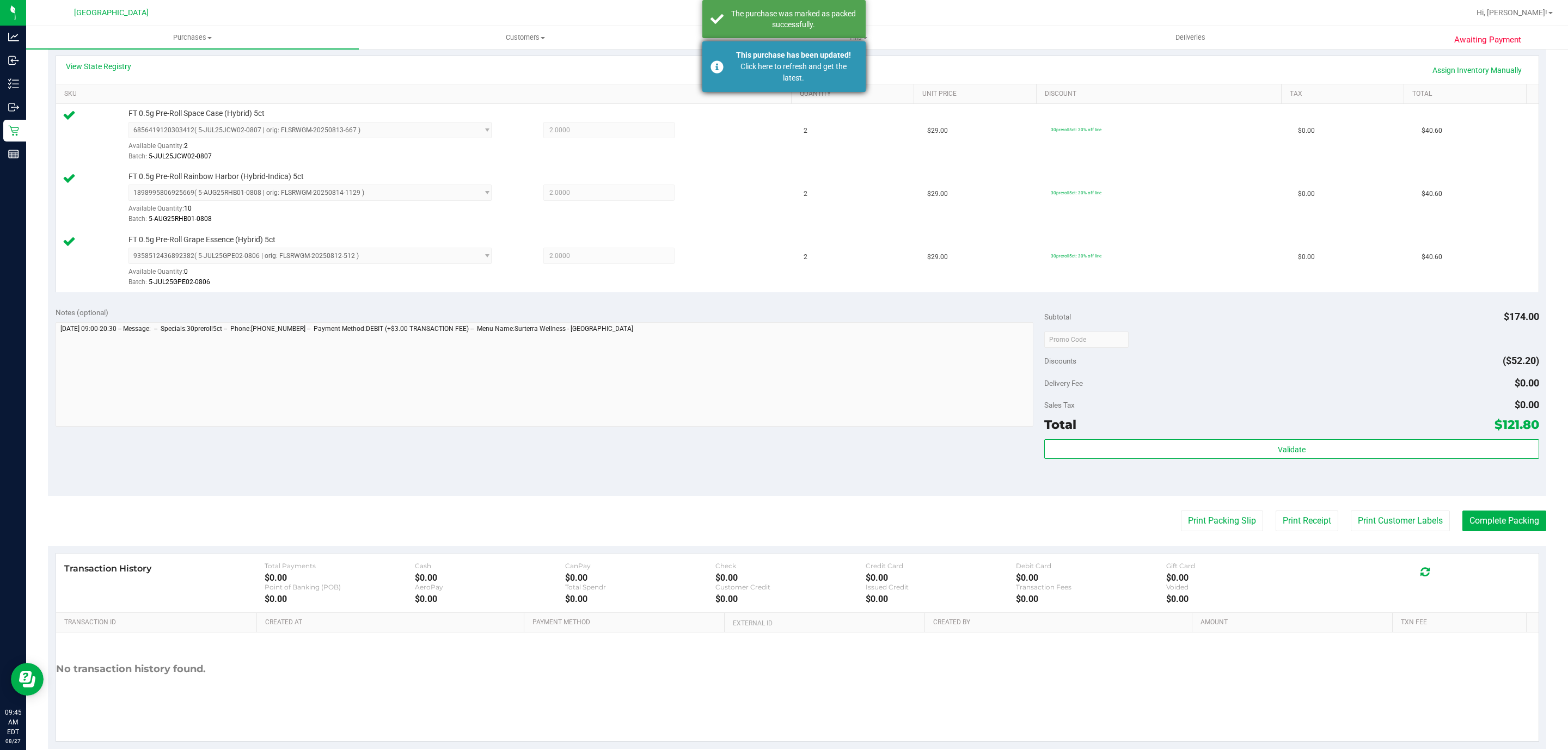
click at [776, 74] on div "Click here to refresh and get the latest." at bounding box center [794, 72] width 128 height 23
click at [782, 37] on div "The purchase was marked as packed successfully." at bounding box center [784, 19] width 163 height 38
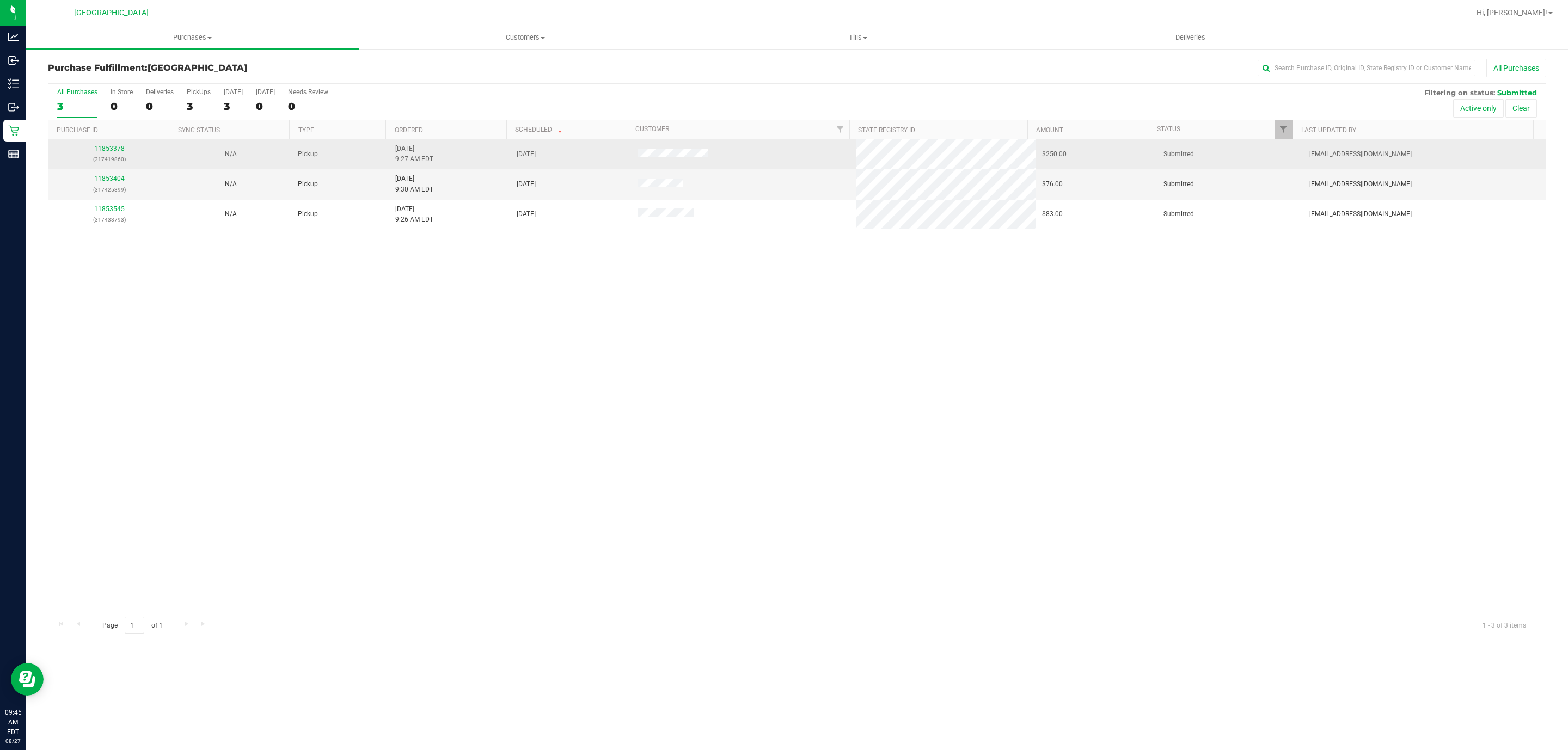
click at [100, 146] on link "11853378" at bounding box center [110, 148] width 30 height 8
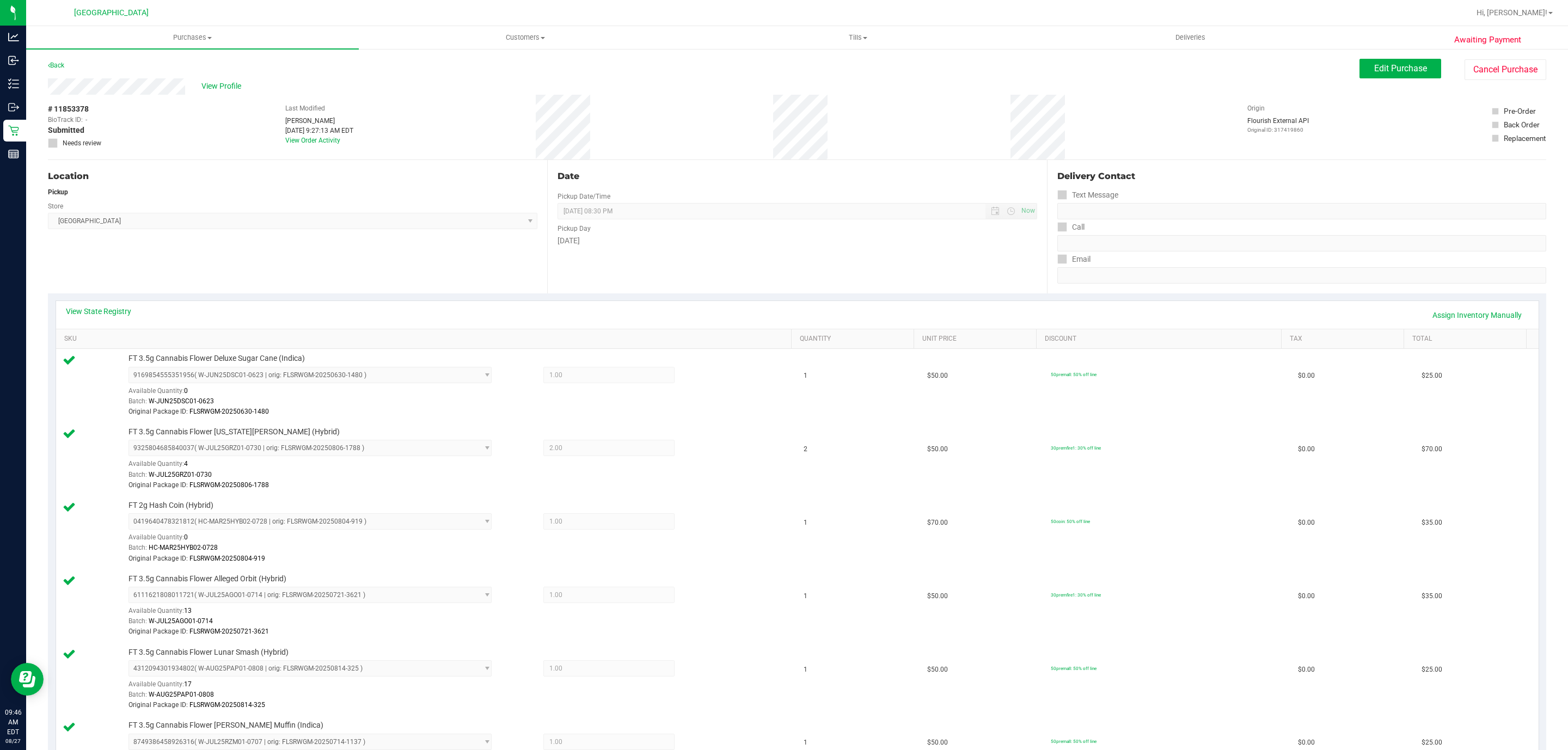
click at [90, 320] on div "View State Registry Assign Inventory Manually" at bounding box center [797, 315] width 1463 height 18
click at [94, 306] on link "View State Registry" at bounding box center [98, 311] width 66 height 11
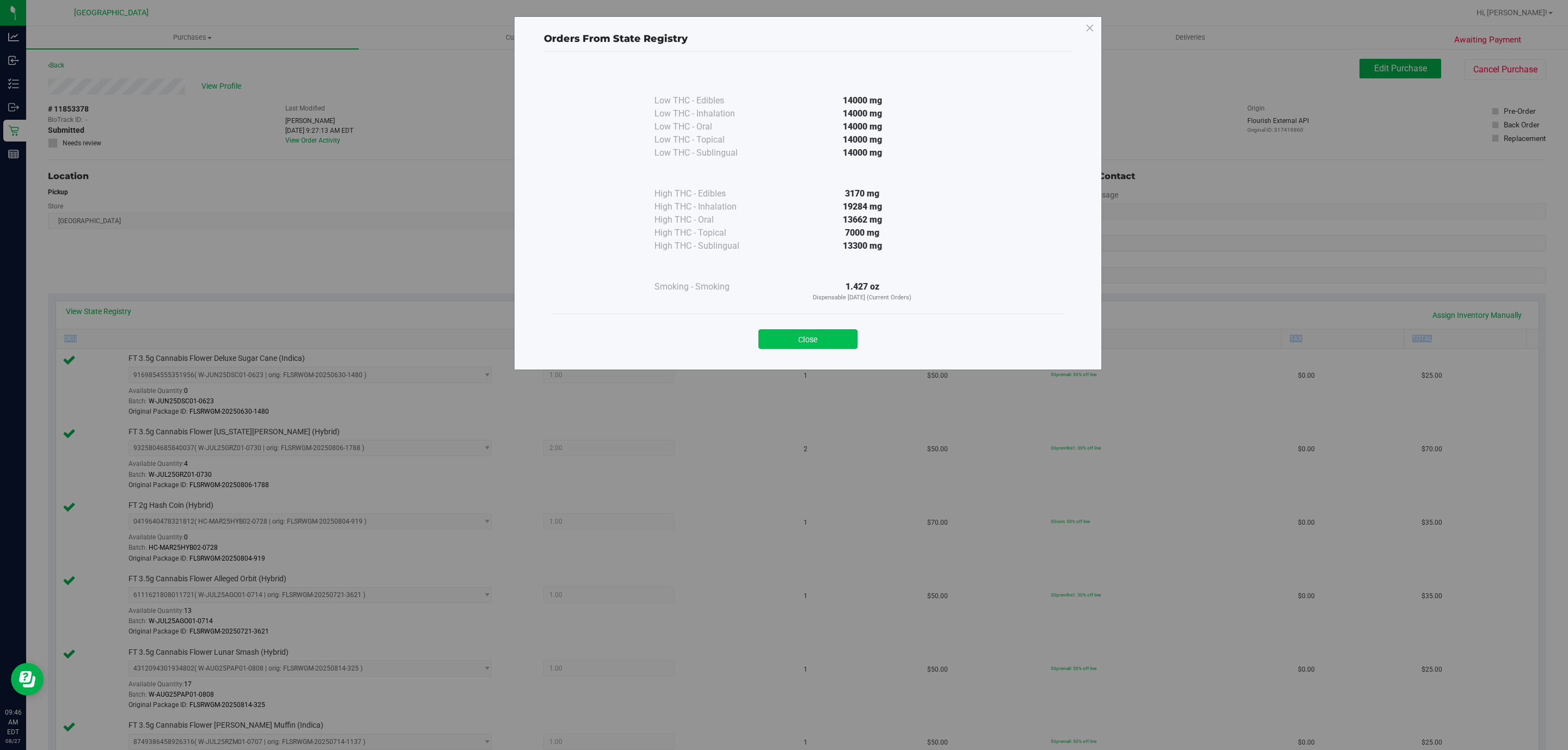
click at [789, 342] on button "Close" at bounding box center [808, 339] width 99 height 20
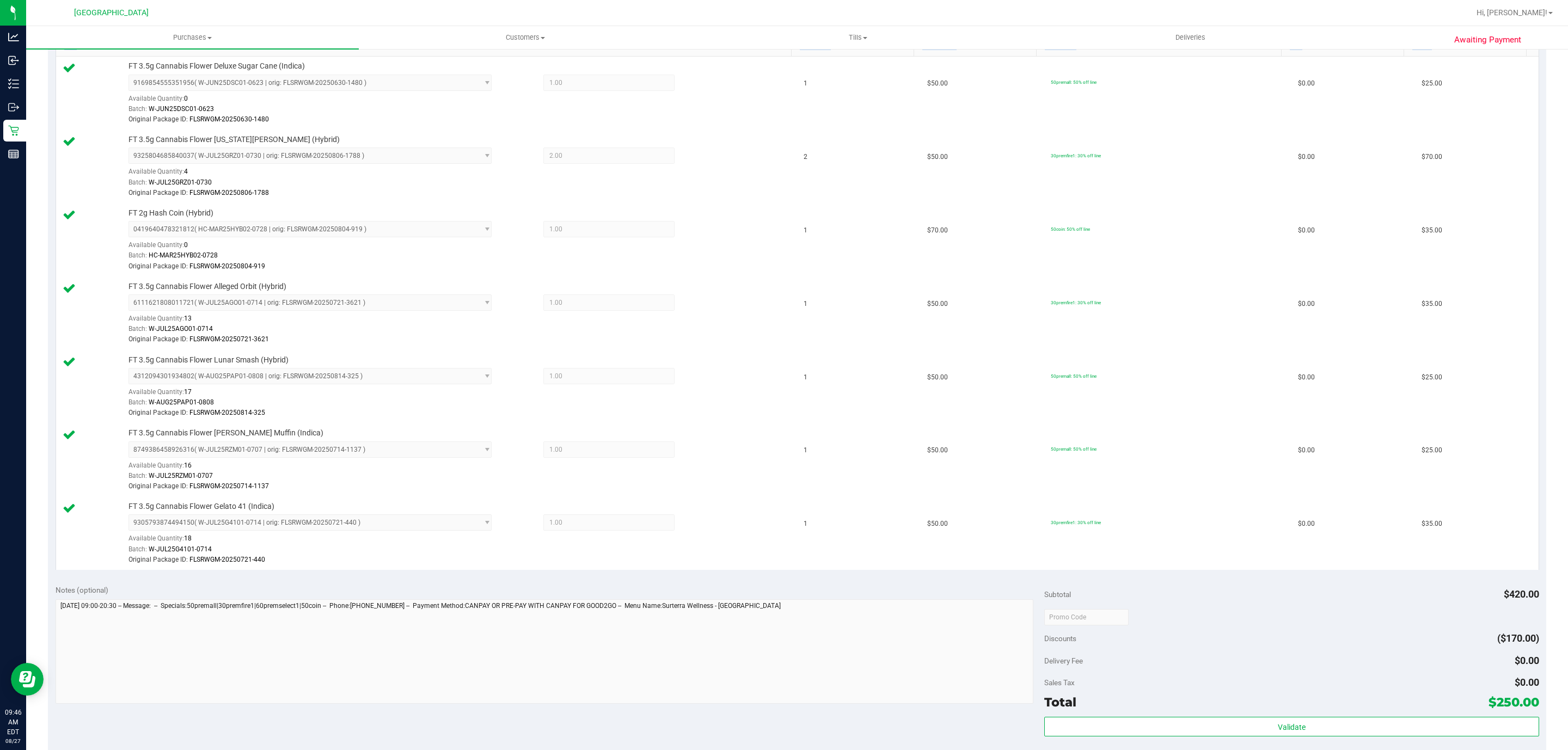
scroll to position [408, 0]
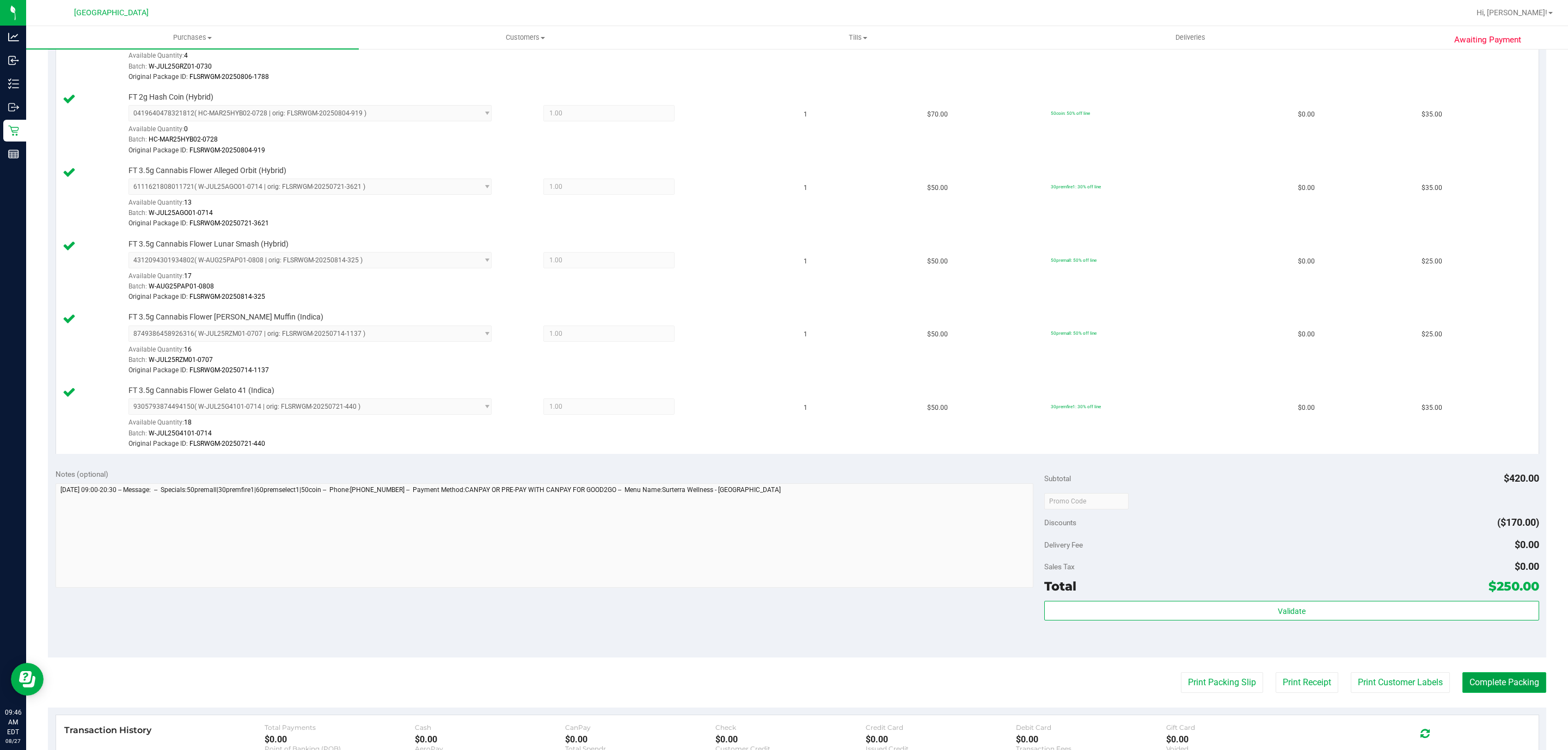
click at [1496, 686] on button "Complete Packing" at bounding box center [1505, 682] width 84 height 21
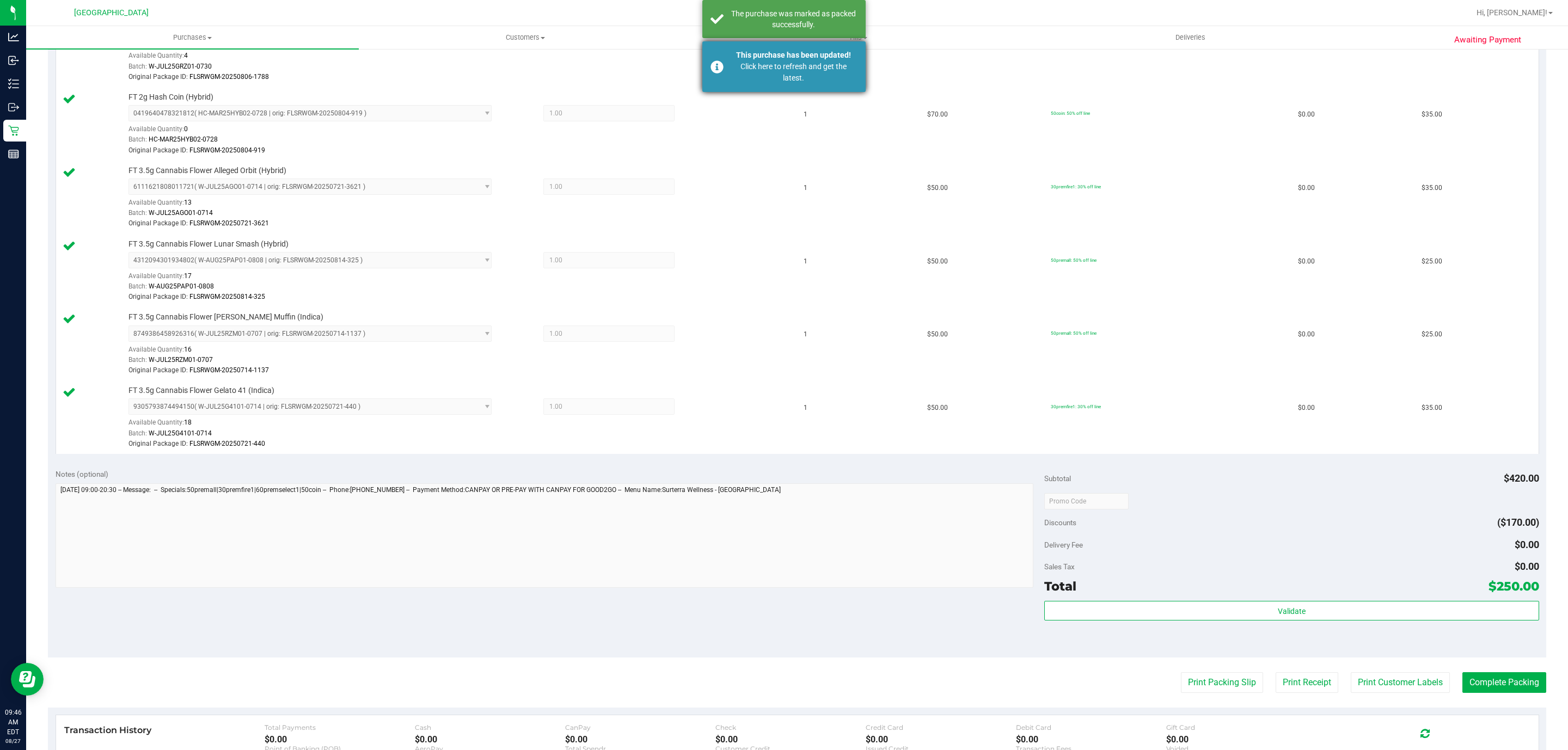
click at [721, 75] on div "This purchase has been updated! Click here to refresh and get the latest." at bounding box center [784, 66] width 163 height 50
click at [727, 27] on div "The purchase was marked as packed successfully." at bounding box center [784, 19] width 163 height 38
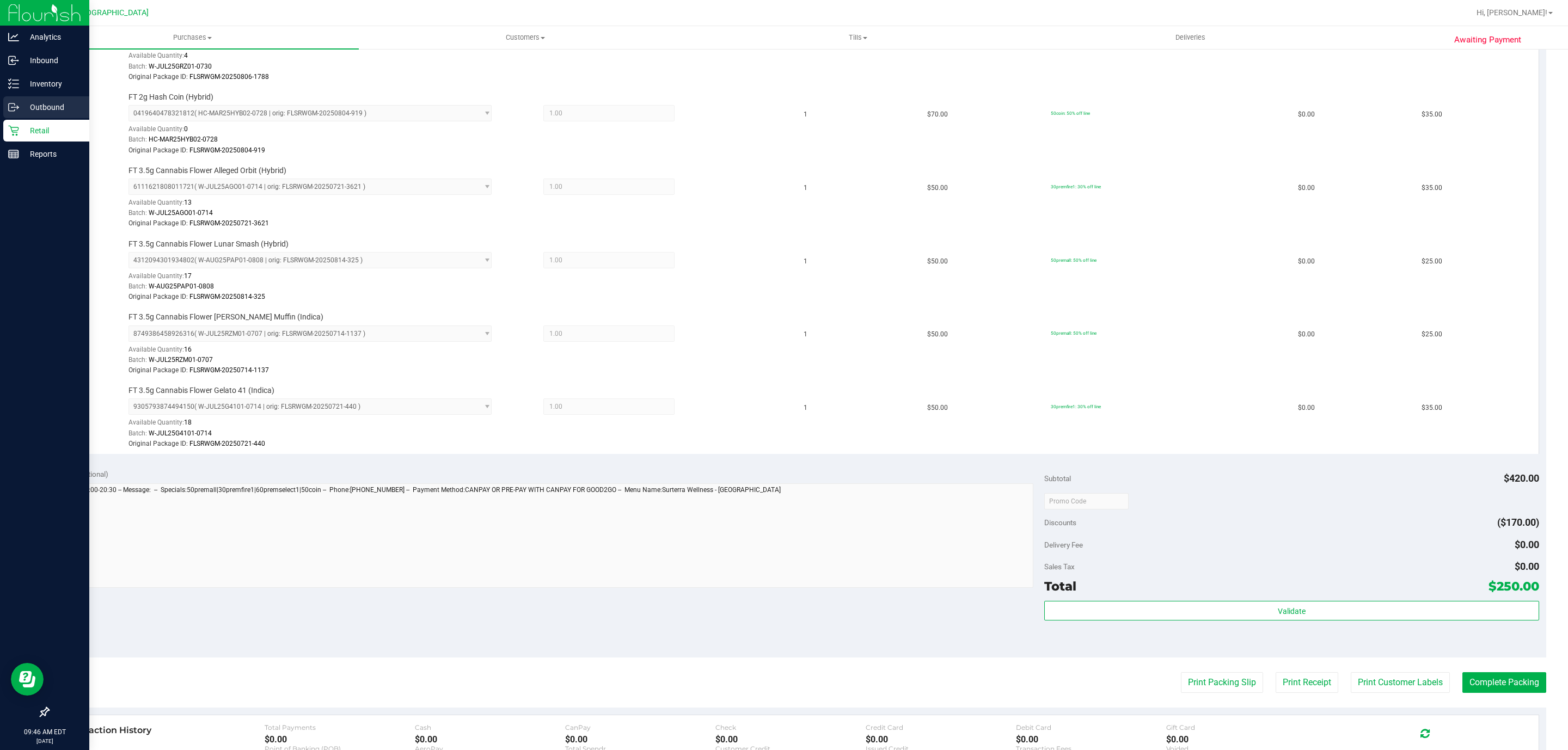
scroll to position [390, 0]
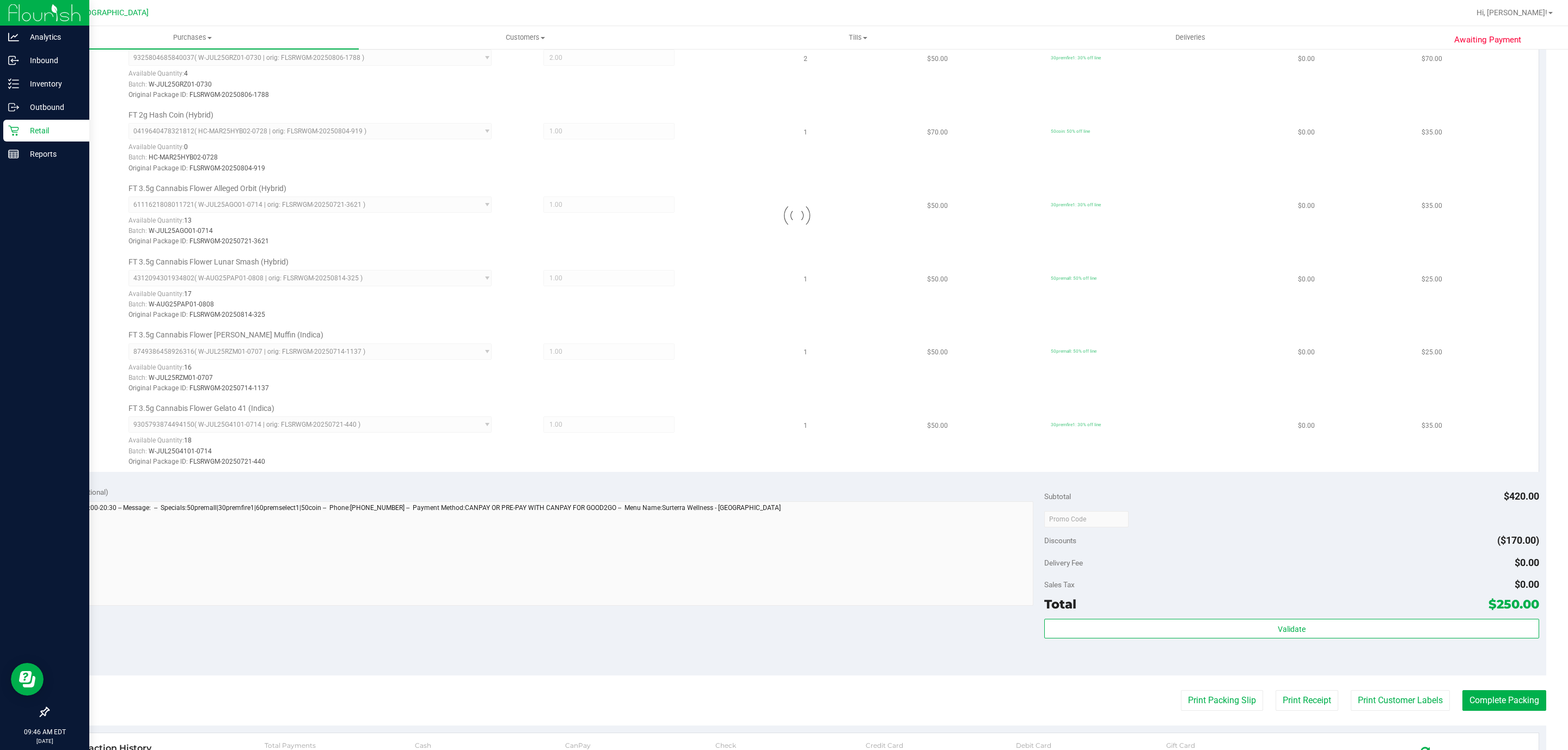
click at [8, 132] on icon at bounding box center [14, 130] width 11 height 11
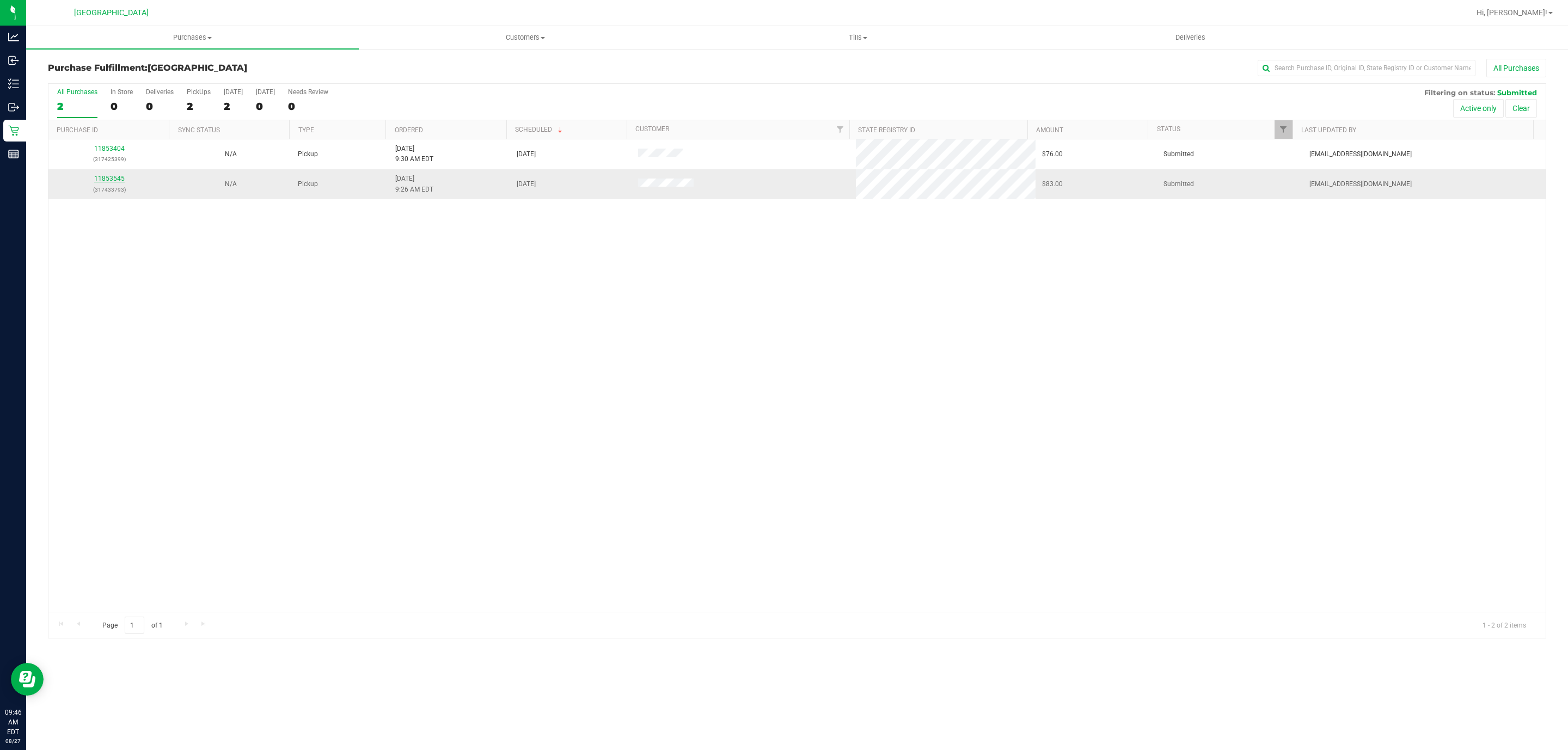
click at [117, 181] on link "11853545" at bounding box center [110, 178] width 30 height 8
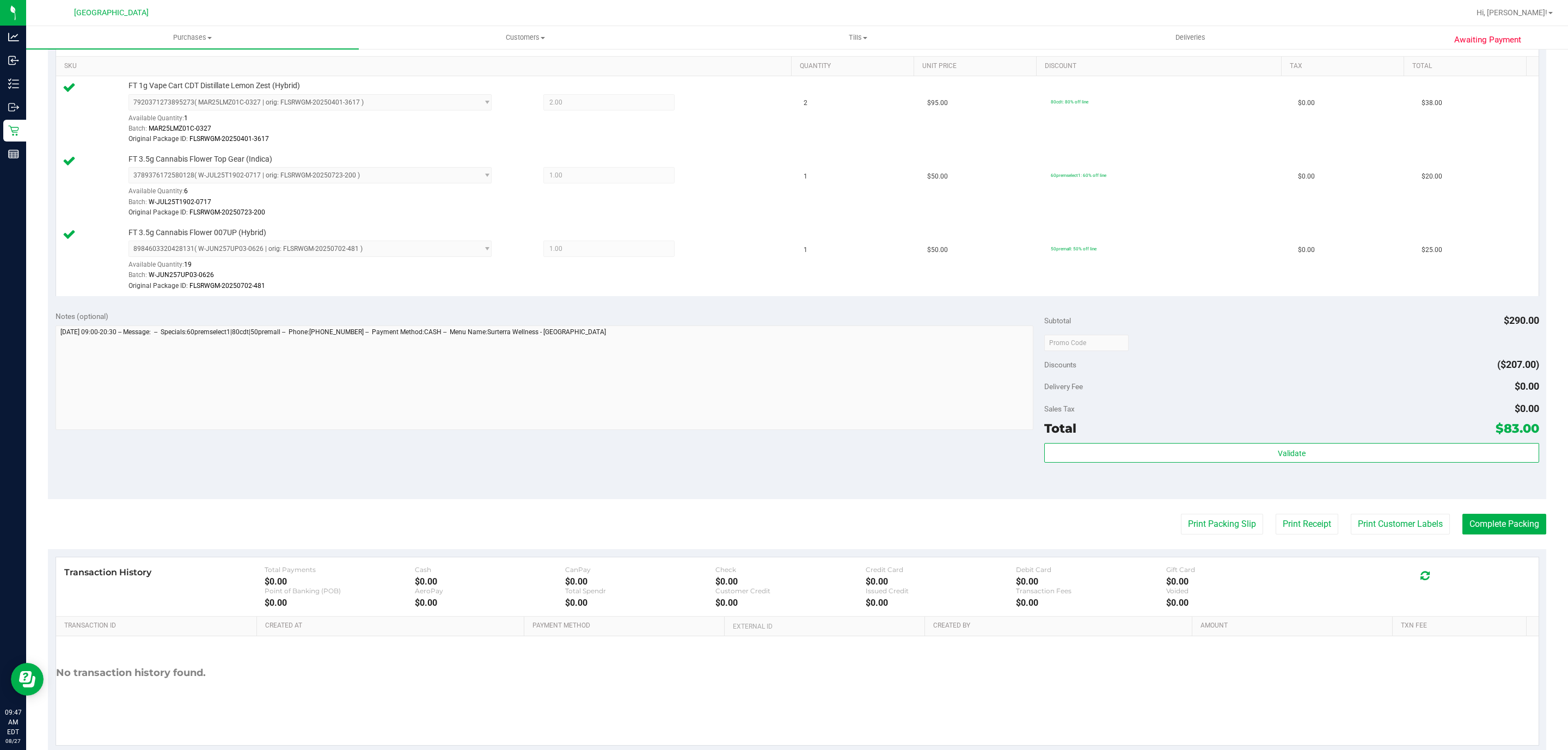
scroll to position [302, 0]
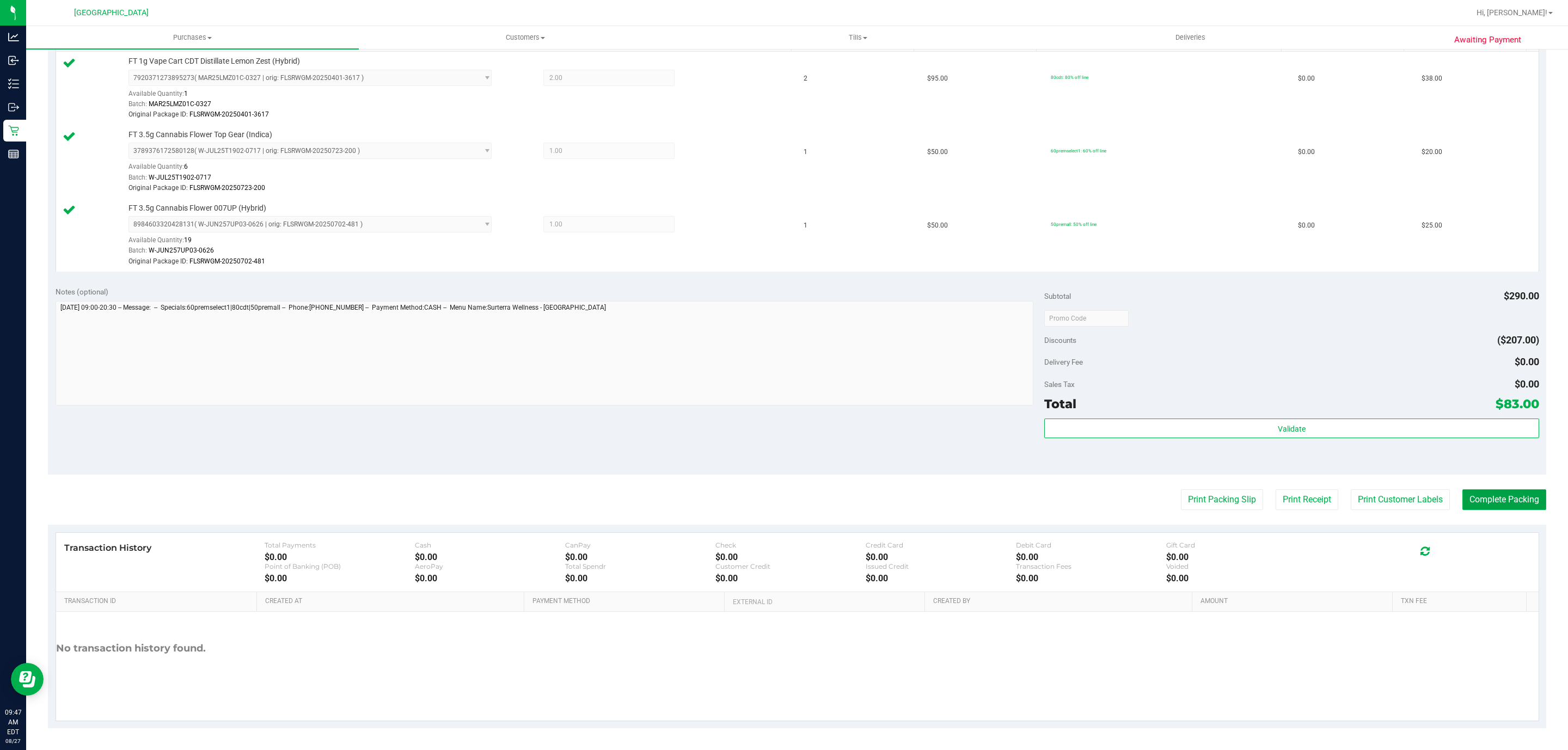
click at [1498, 493] on button "Complete Packing" at bounding box center [1505, 499] width 84 height 21
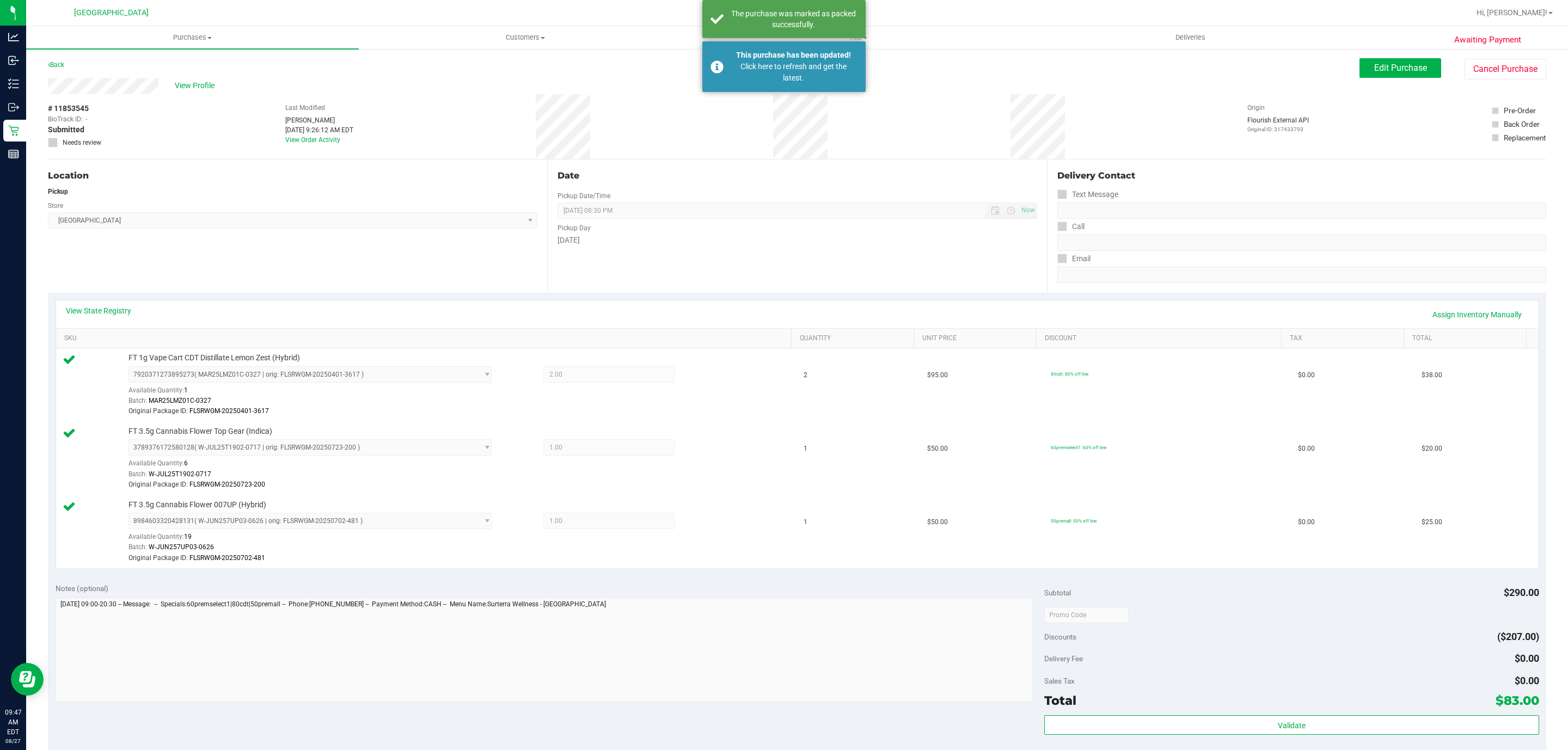
scroll to position [0, 0]
click at [706, 56] on div "This purchase has been updated! Click here to refresh and get the latest." at bounding box center [784, 66] width 163 height 50
click at [725, 30] on div "The purchase was marked as packed successfully." at bounding box center [784, 19] width 163 height 38
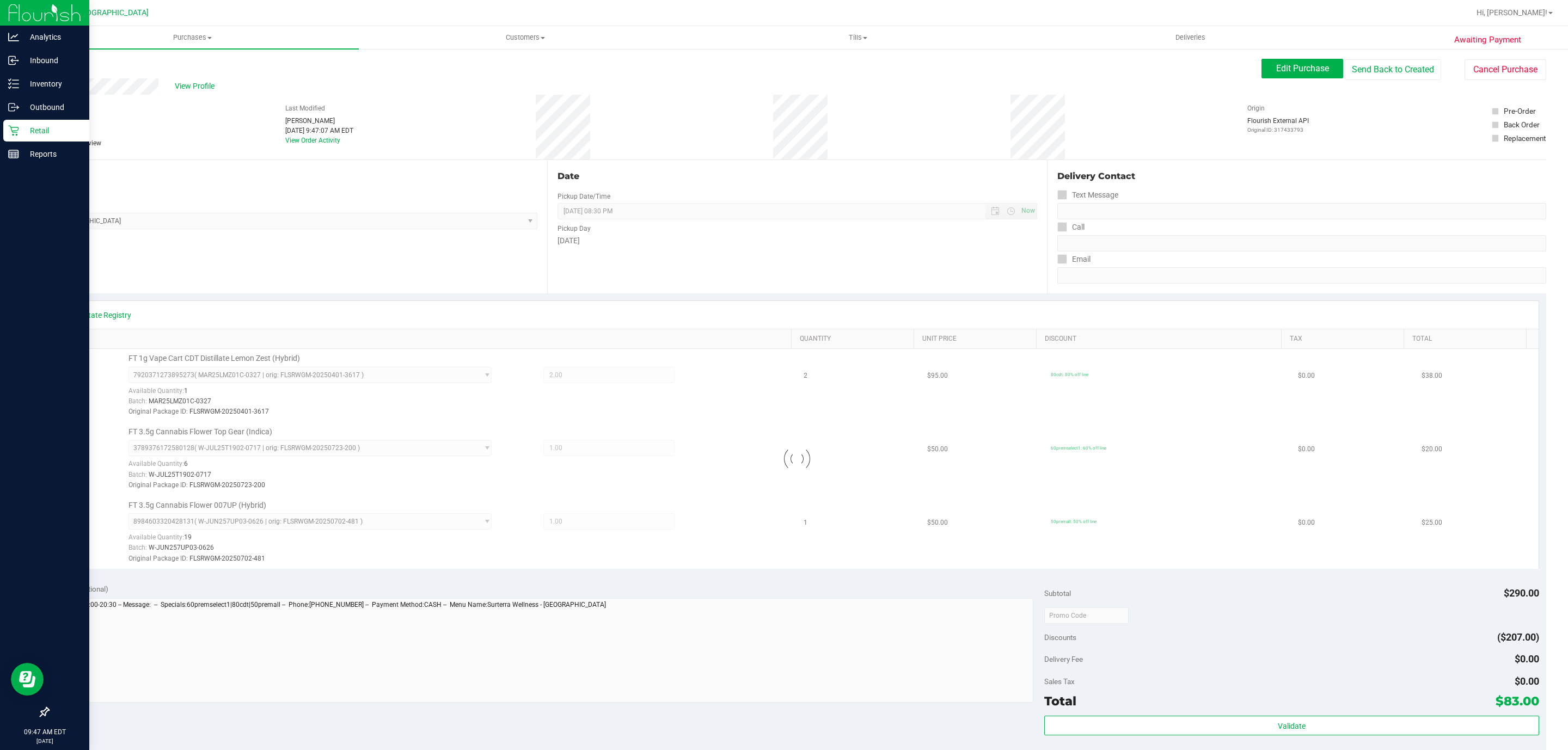
click at [83, 139] on div "Retail" at bounding box center [46, 130] width 86 height 22
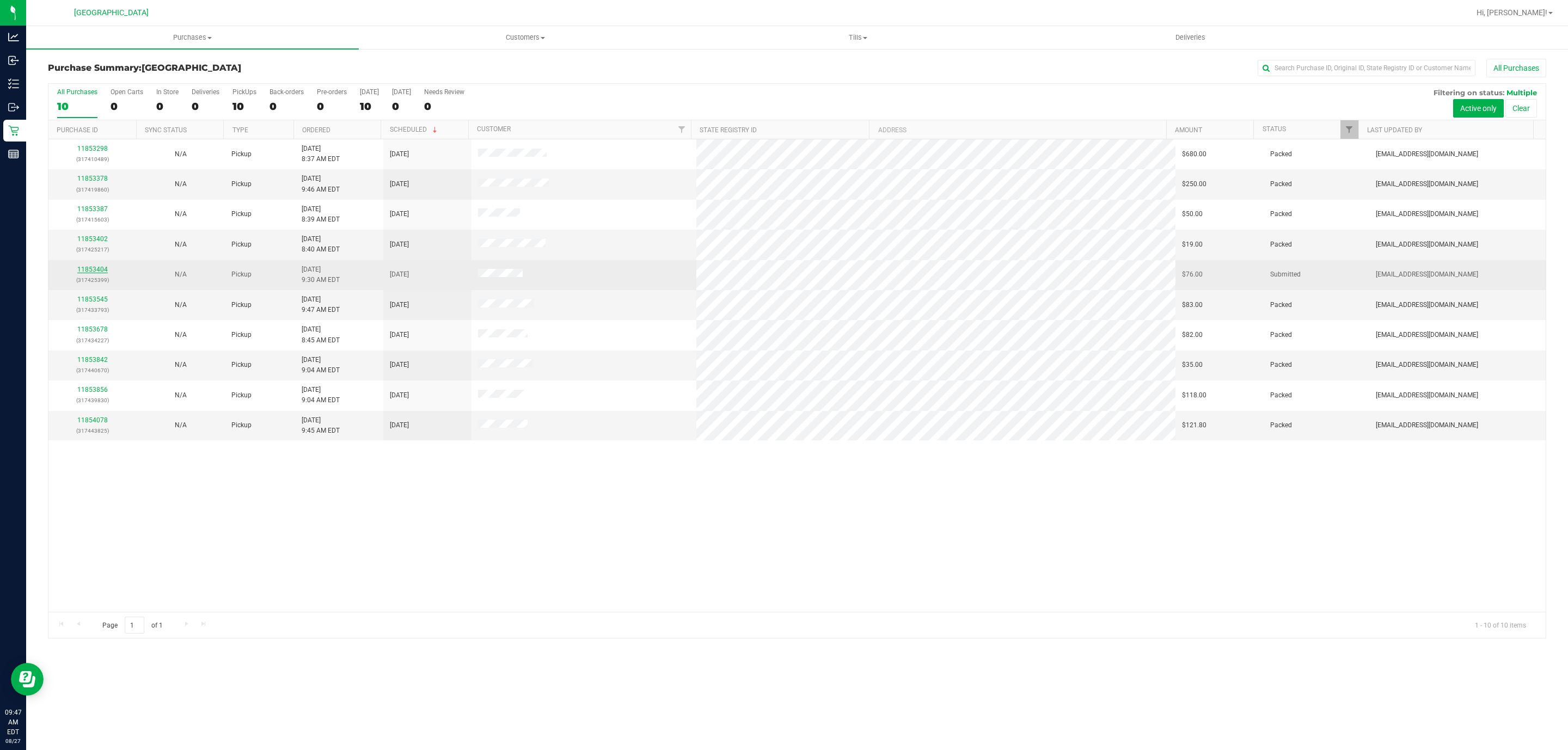
click at [82, 268] on link "11853404" at bounding box center [92, 270] width 30 height 8
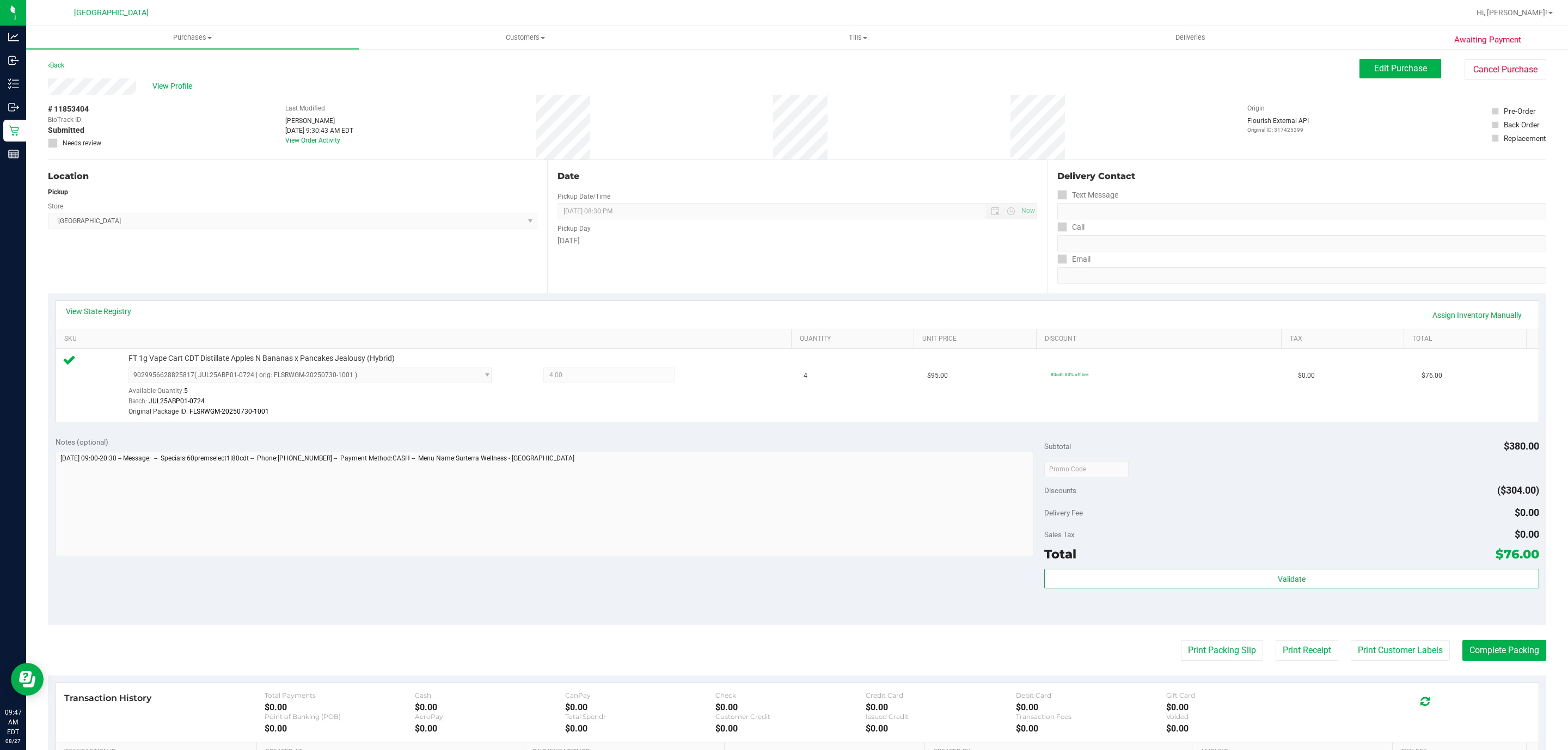
click at [1082, 560] on div "Total $76.00" at bounding box center [1291, 554] width 494 height 20
click at [1091, 566] on div "Subtotal $380.00 Discounts ($304.00) Delivery Fee $0.00 Sales Tax $0.00 Total $…" at bounding box center [1291, 527] width 494 height 181
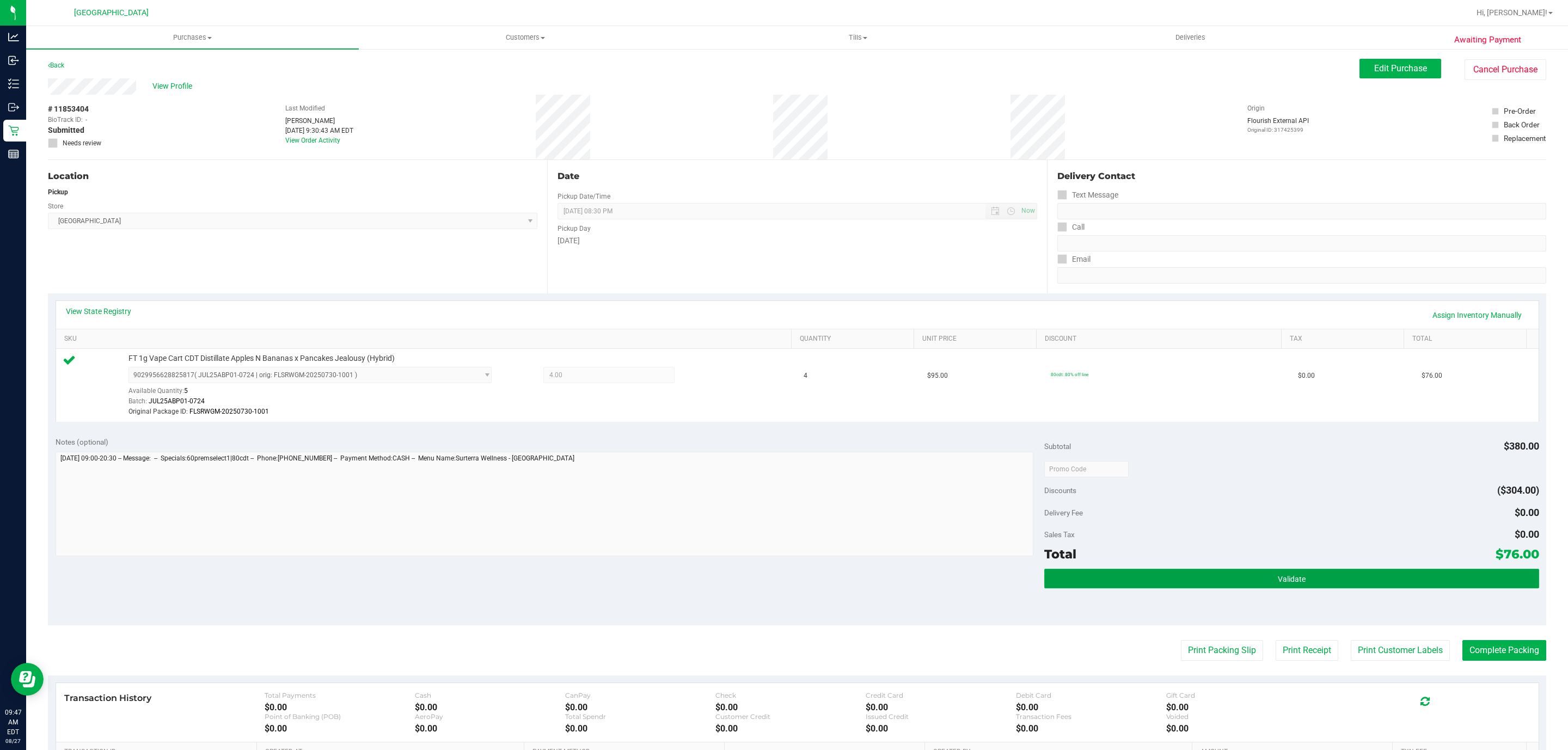
click at [1093, 571] on button "Validate" at bounding box center [1291, 579] width 494 height 20
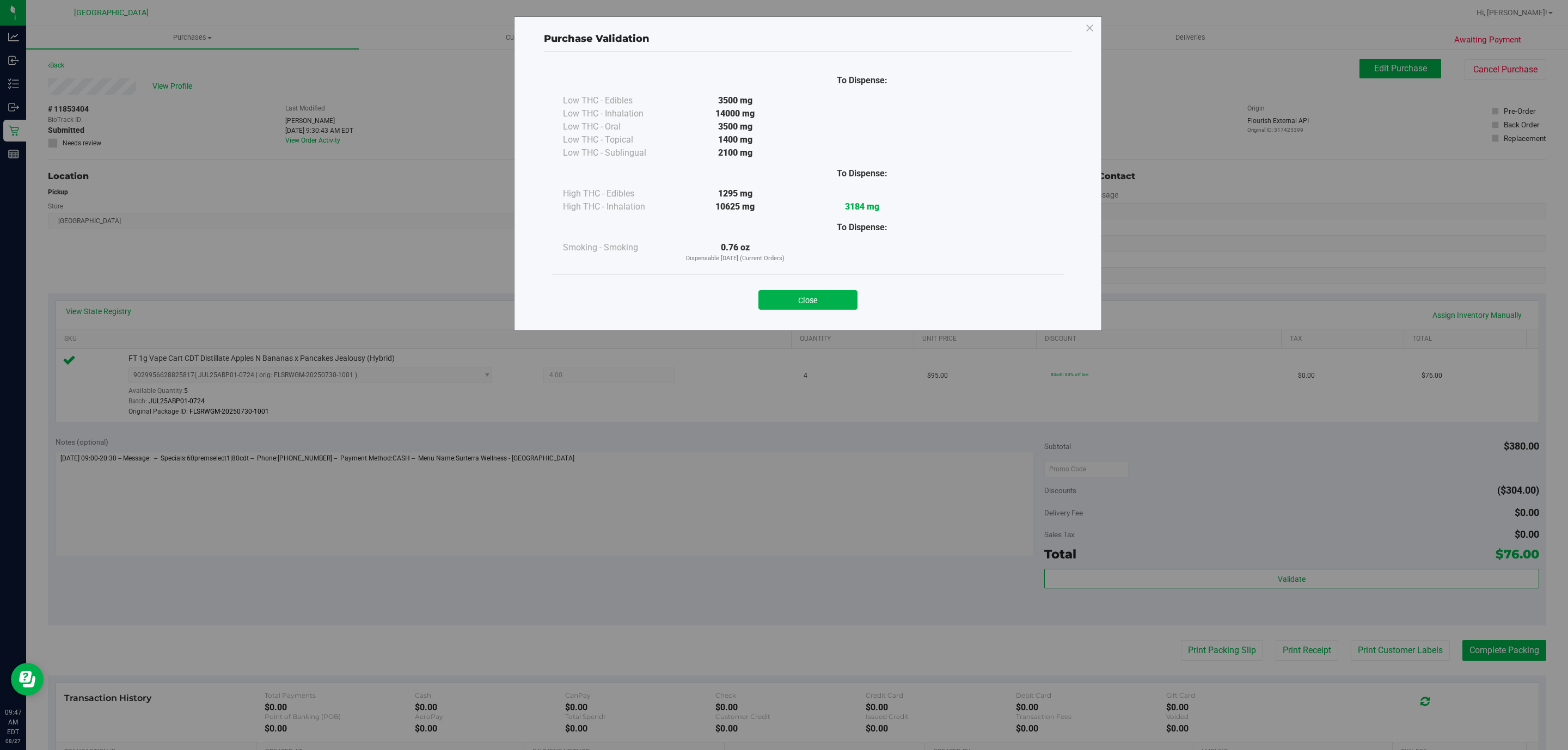
click at [794, 277] on div "Close" at bounding box center [808, 296] width 512 height 44
click at [796, 286] on div "Close" at bounding box center [808, 297] width 495 height 27
click at [796, 297] on button "Close" at bounding box center [808, 300] width 99 height 20
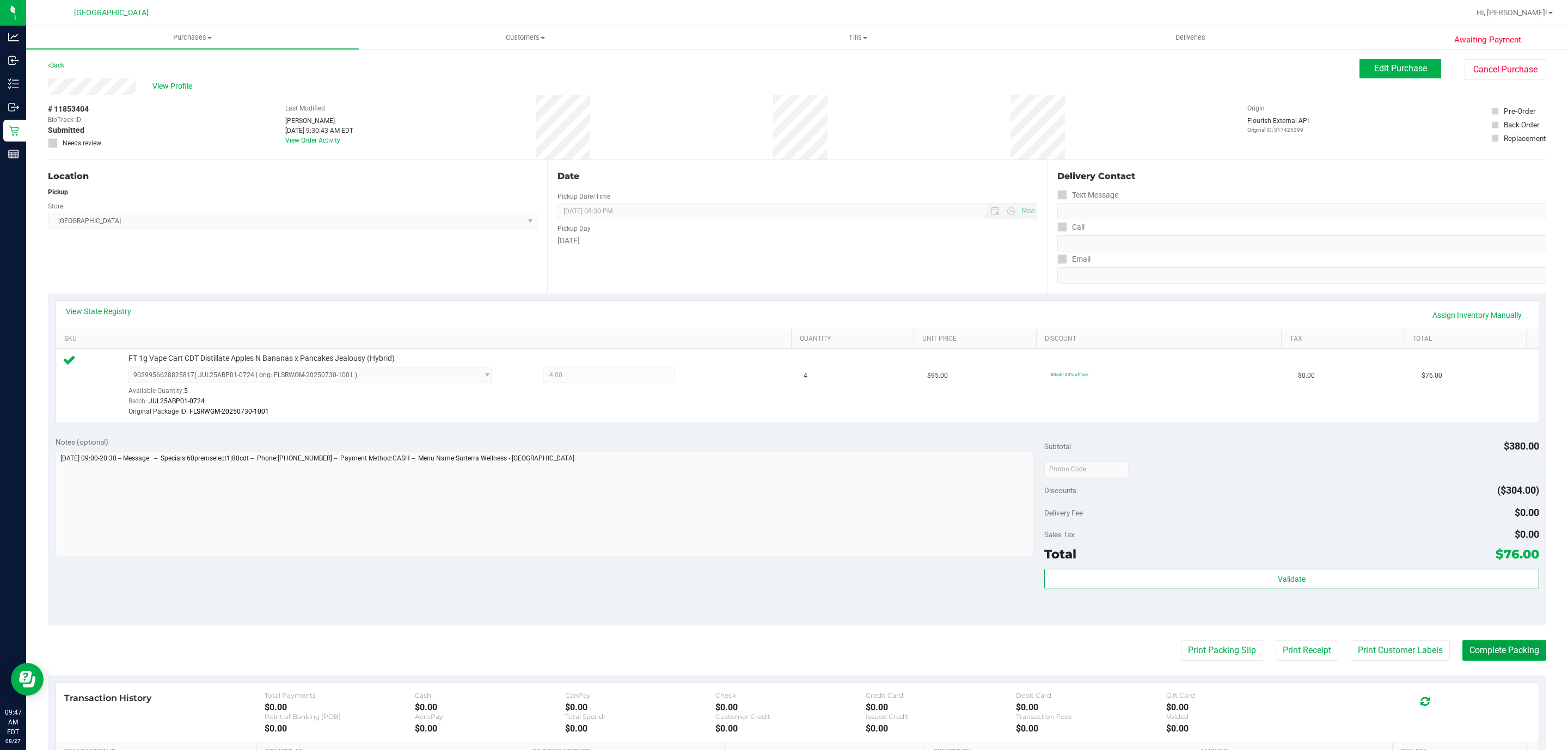
click at [1518, 656] on button "Complete Packing" at bounding box center [1505, 649] width 84 height 21
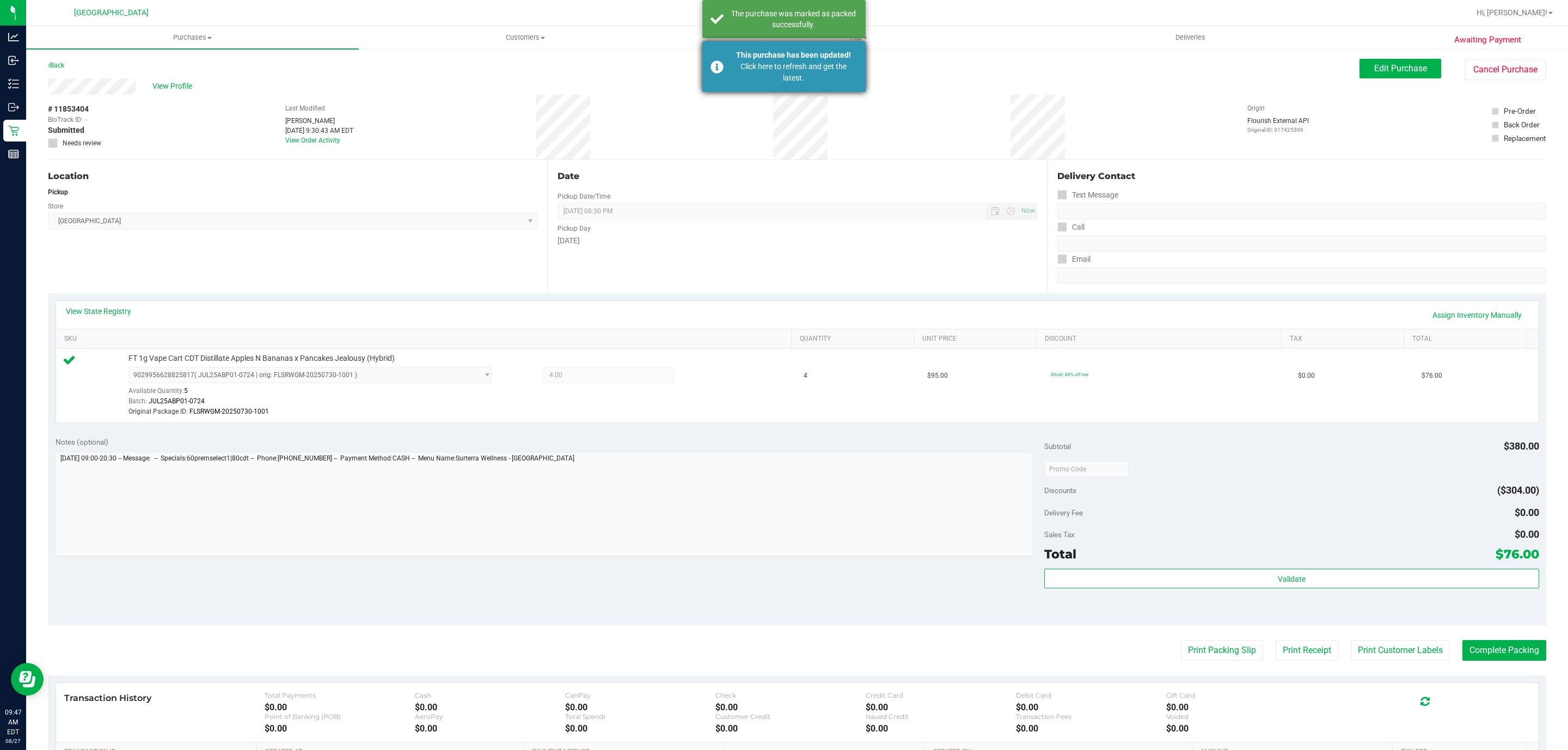
click at [754, 57] on div "This purchase has been updated!" at bounding box center [794, 55] width 128 height 11
click at [754, 49] on ul "Purchases Summary of purchases Fulfillment All purchases Customers All customer…" at bounding box center [810, 37] width 1568 height 24
click at [750, 45] on uib-tab-heading "Tills Manage tills Reconcile e-payments" at bounding box center [857, 37] width 331 height 22
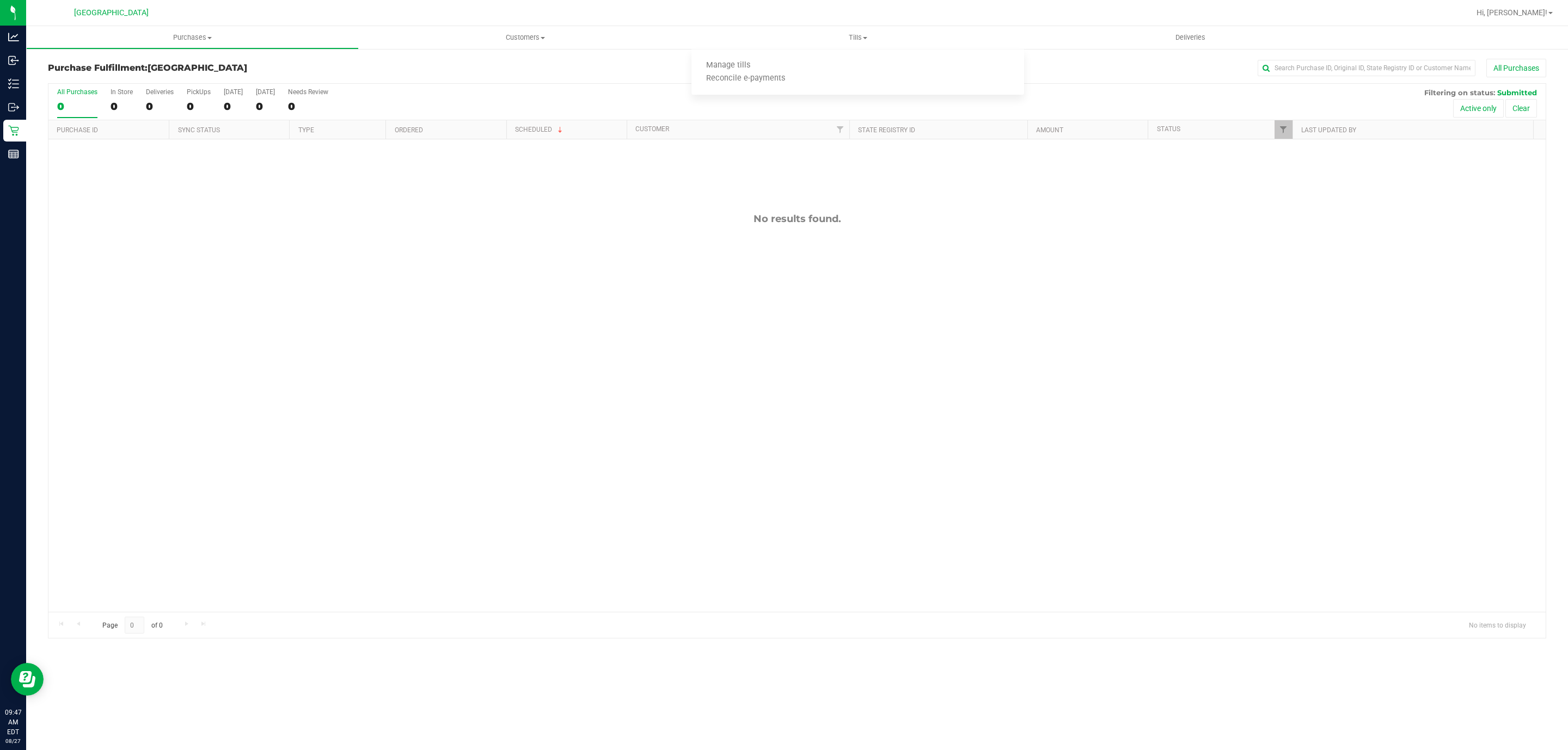
click at [816, 399] on div "No results found." at bounding box center [797, 412] width 1497 height 546
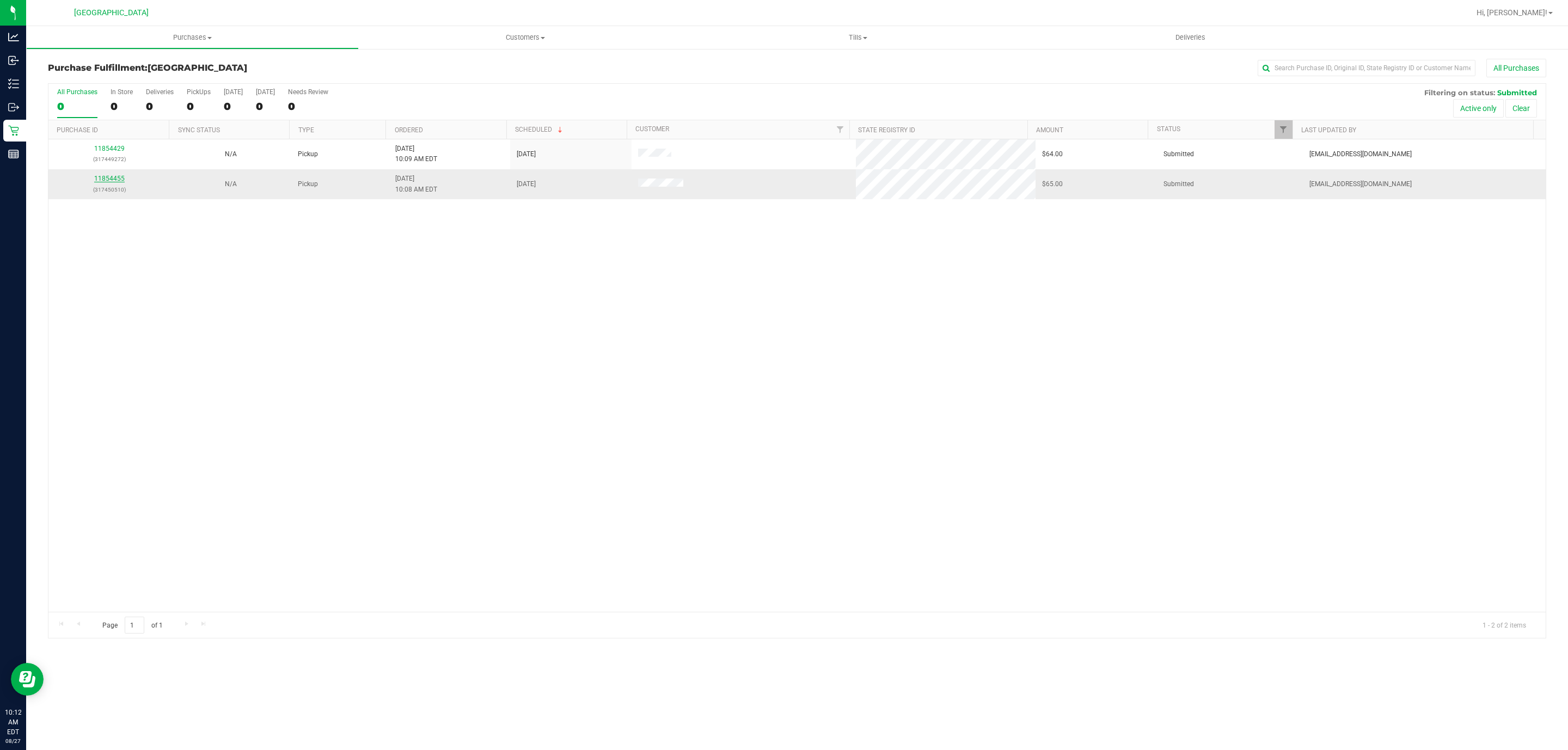
click at [107, 180] on link "11854455" at bounding box center [110, 178] width 30 height 8
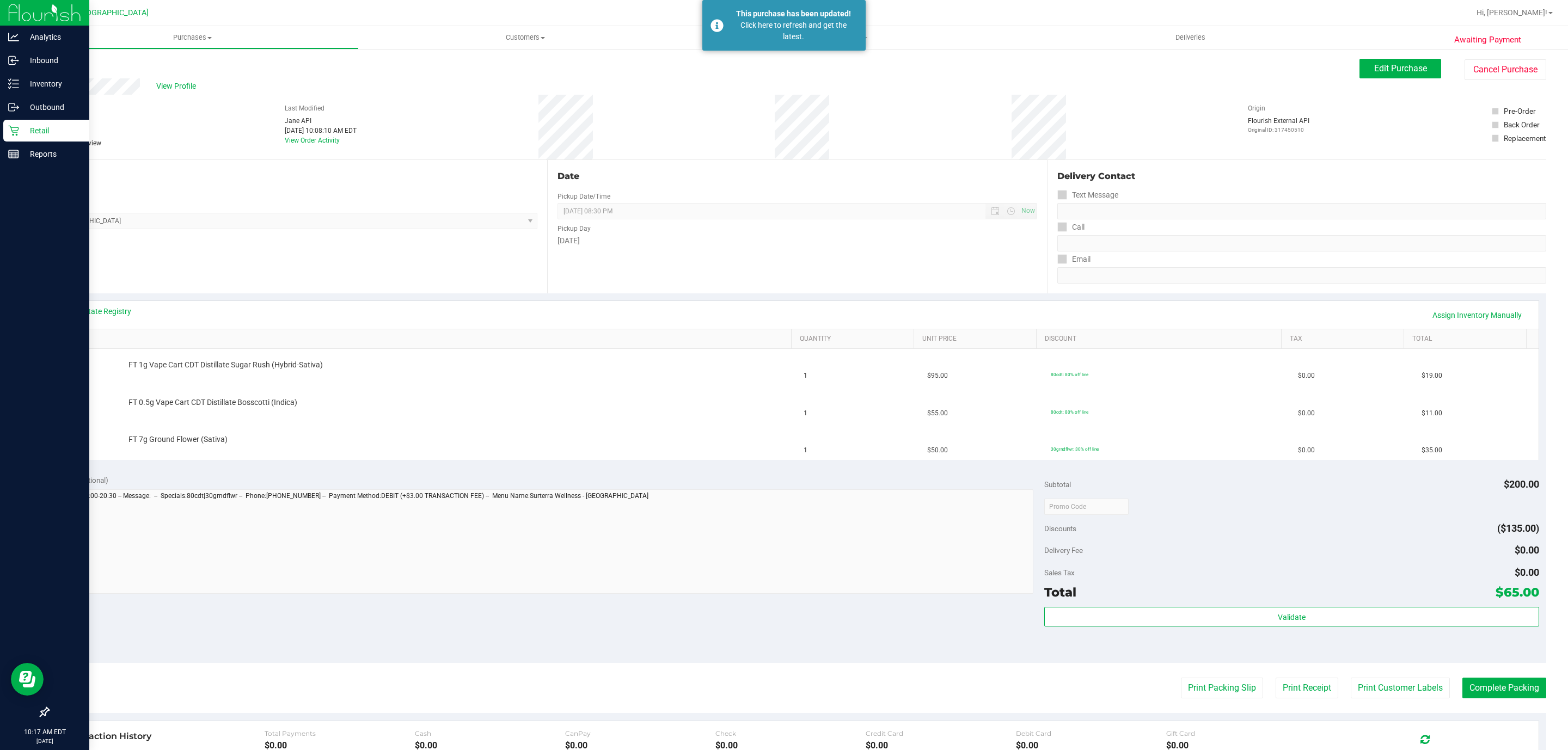
click at [24, 142] on link "Retail" at bounding box center [44, 131] width 89 height 24
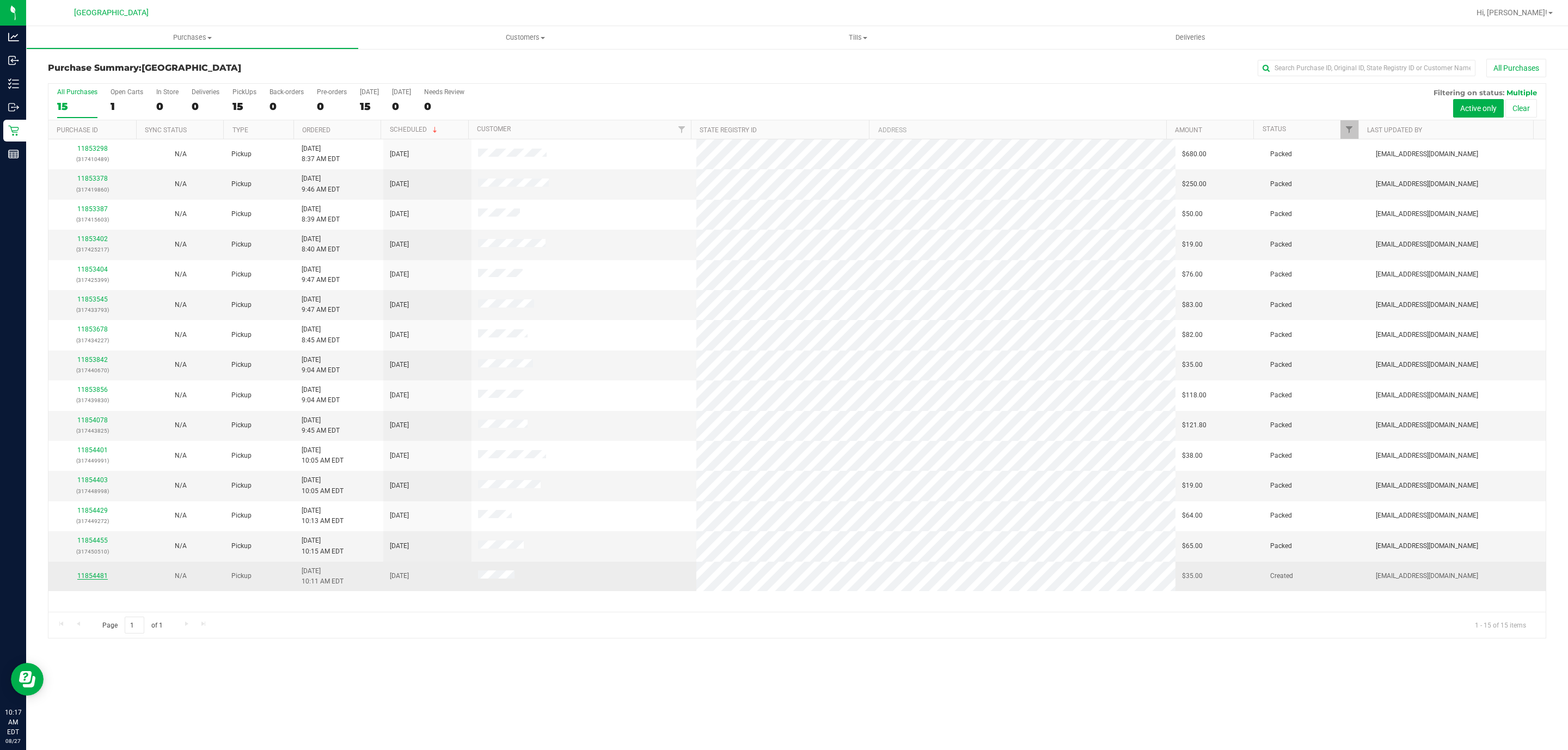
click at [91, 579] on link "11854481" at bounding box center [92, 576] width 30 height 8
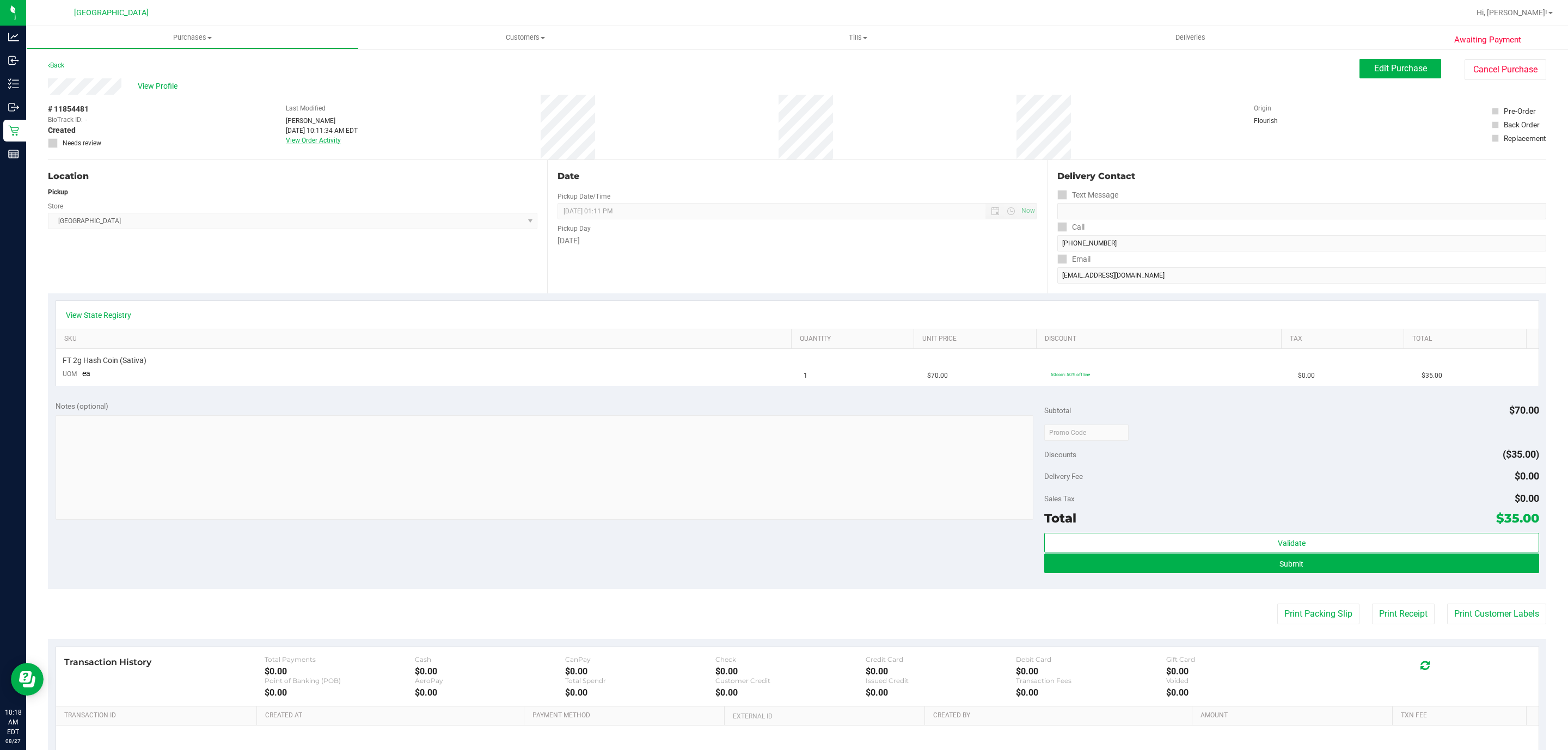
click at [324, 139] on link "View Order Activity" at bounding box center [313, 140] width 55 height 8
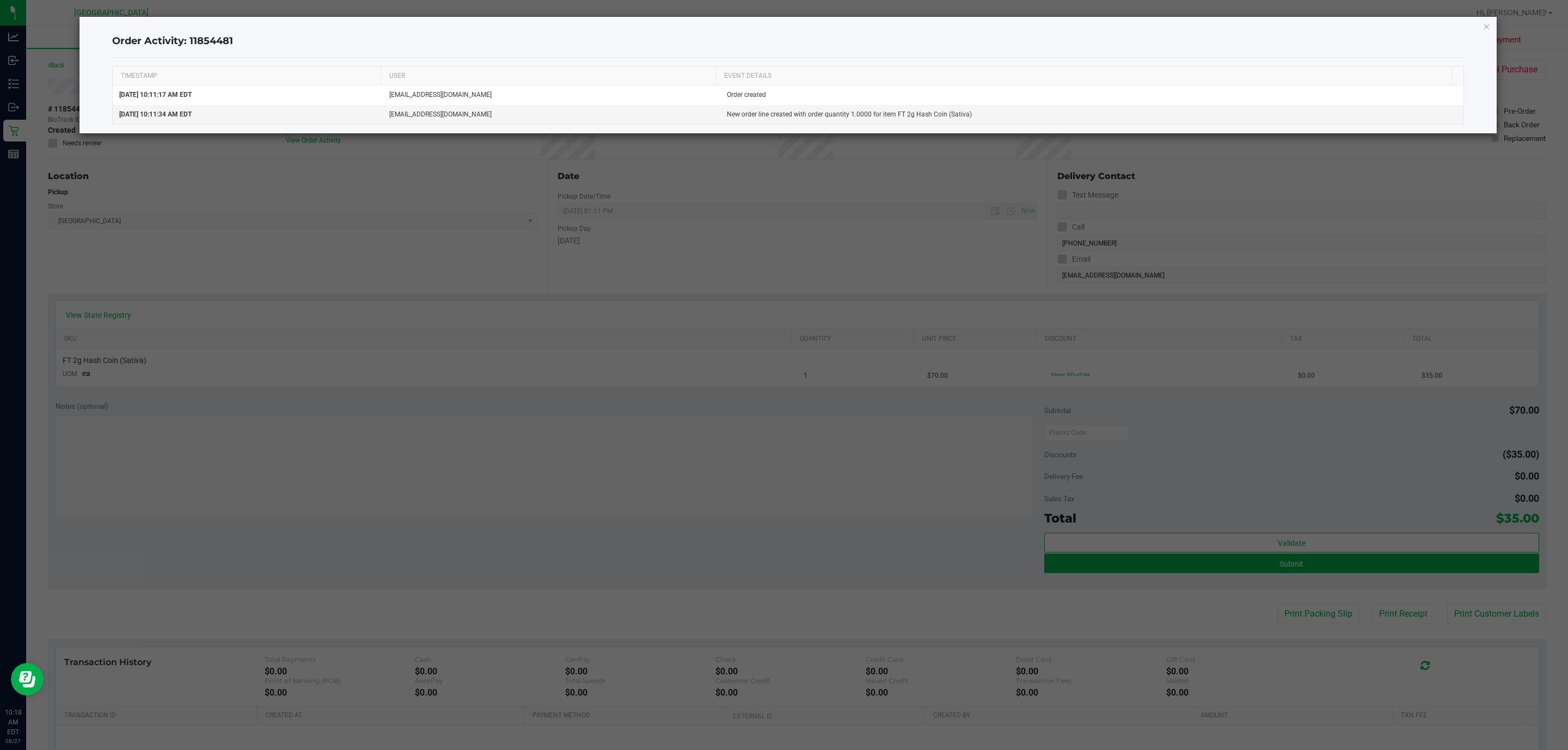
click at [1475, 31] on div "Order Activity: 11854481 TIMESTAMP USER EVENT DETAILS Aug 27, 2025 10:11:17 AM …" at bounding box center [788, 75] width 1418 height 116
click at [1479, 30] on div "Order Activity: 11854481 TIMESTAMP USER EVENT DETAILS Aug 27, 2025 10:11:17 AM …" at bounding box center [788, 75] width 1418 height 116
drag, startPoint x: 1480, startPoint y: 28, endPoint x: 1500, endPoint y: 25, distance: 20.2
click at [1486, 27] on div "Order Activity: 11854481 TIMESTAMP USER EVENT DETAILS Aug 27, 2025 10:11:17 AM …" at bounding box center [788, 75] width 1418 height 116
drag, startPoint x: 1500, startPoint y: 25, endPoint x: 1480, endPoint y: 25, distance: 20.0
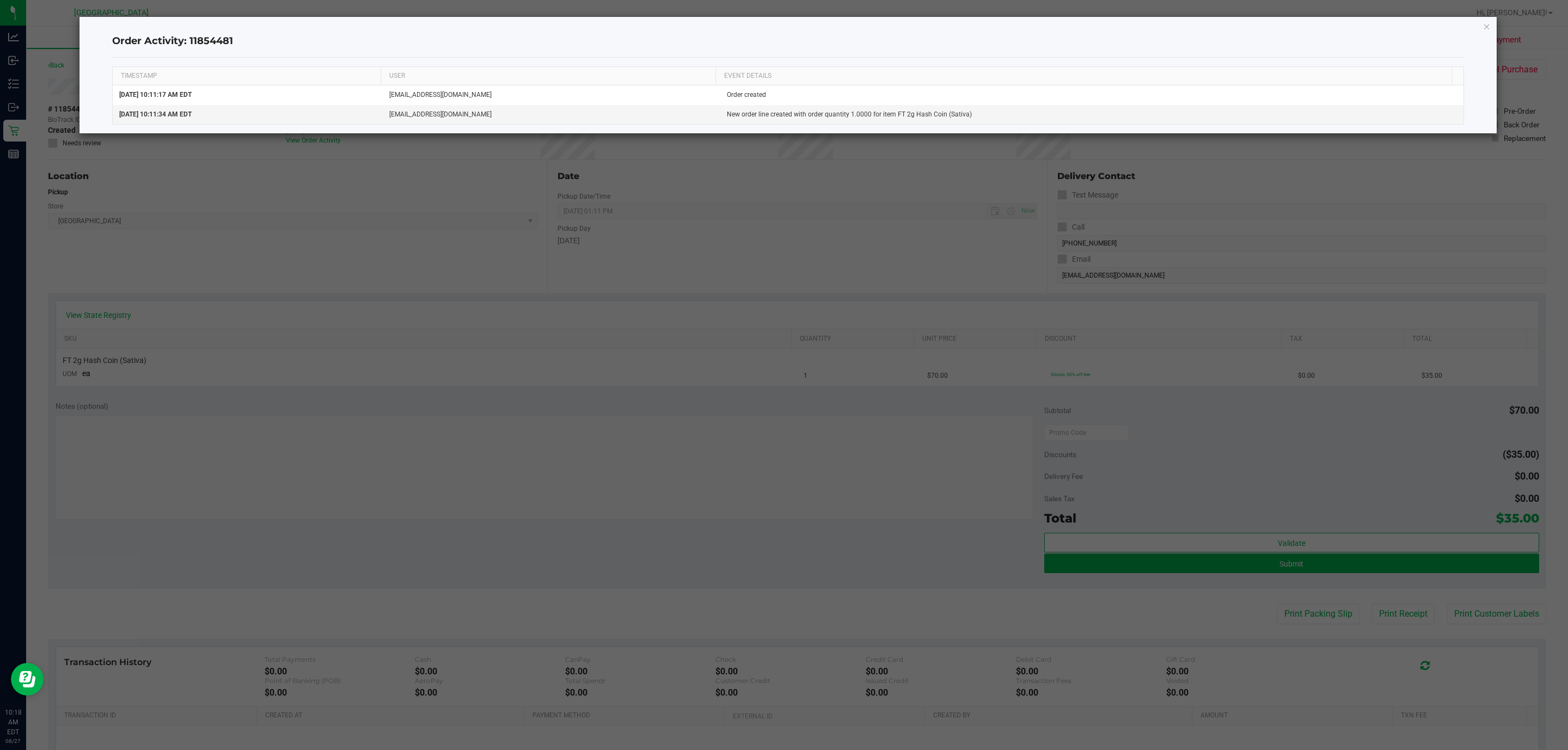
click at [1499, 25] on ngb-modal-window "Order Activity: 11854481 TIMESTAMP USER EVENT DETAILS Aug 27, 2025 10:11:17 AM …" at bounding box center [788, 375] width 1576 height 750
click at [1480, 24] on div "Order Activity: 11854481 TIMESTAMP USER EVENT DETAILS Aug 27, 2025 10:11:17 AM …" at bounding box center [788, 75] width 1418 height 116
click at [1483, 24] on icon "button" at bounding box center [1487, 26] width 8 height 13
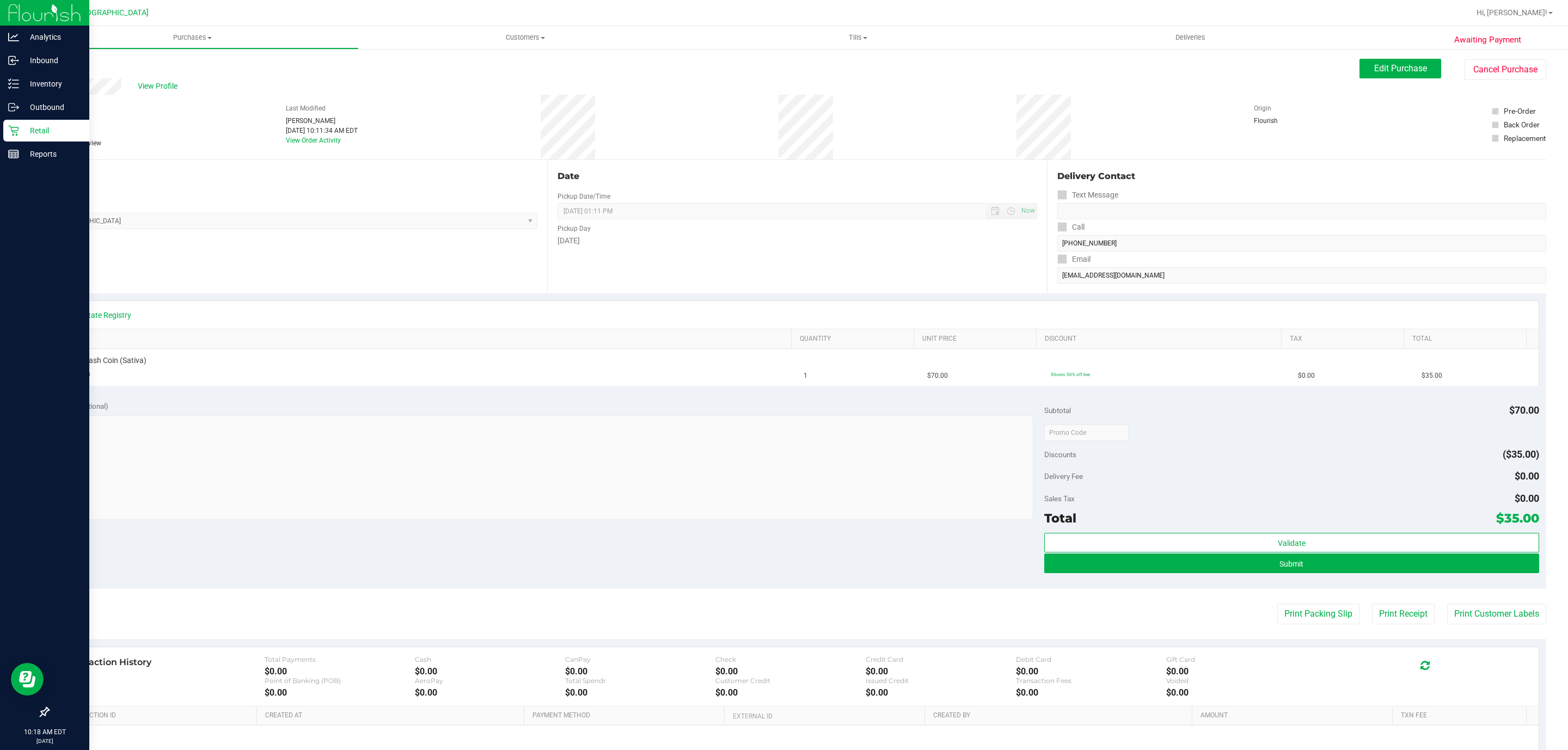
click at [22, 124] on p "Retail" at bounding box center [52, 130] width 66 height 13
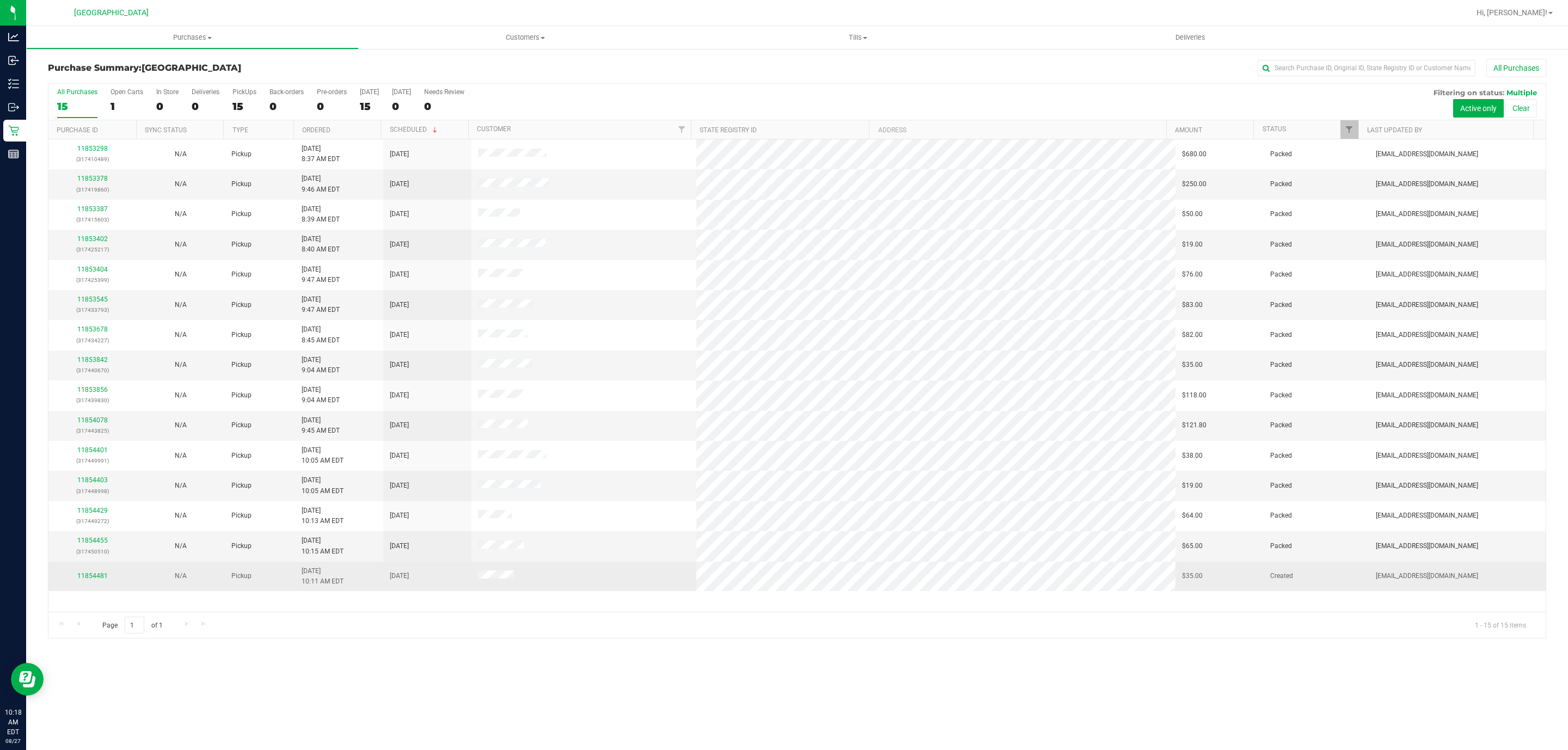
click at [102, 576] on div "11854481" at bounding box center [92, 576] width 75 height 11
click at [91, 579] on link "11854481" at bounding box center [92, 576] width 30 height 8
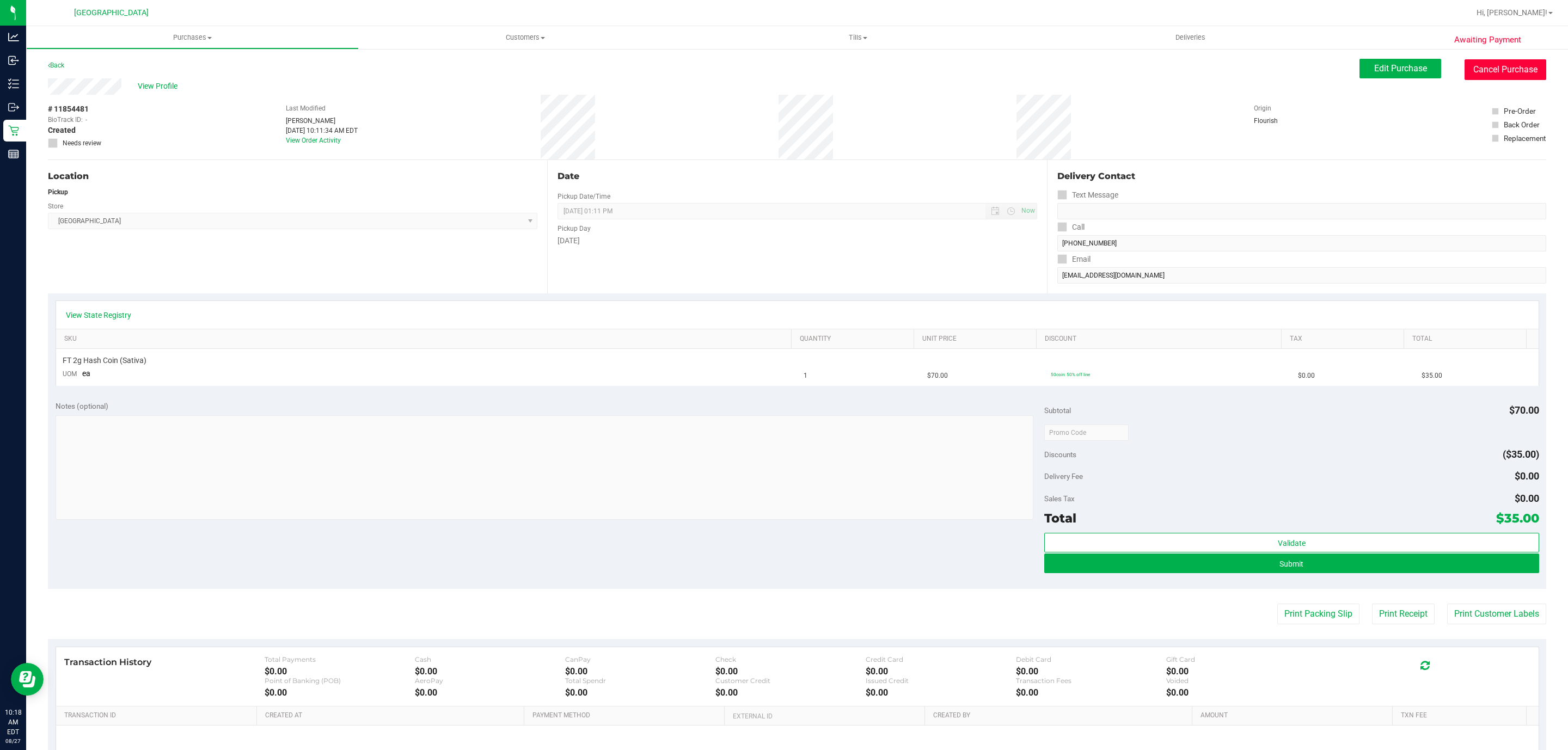
click at [1502, 65] on button "Cancel Purchase" at bounding box center [1505, 69] width 82 height 21
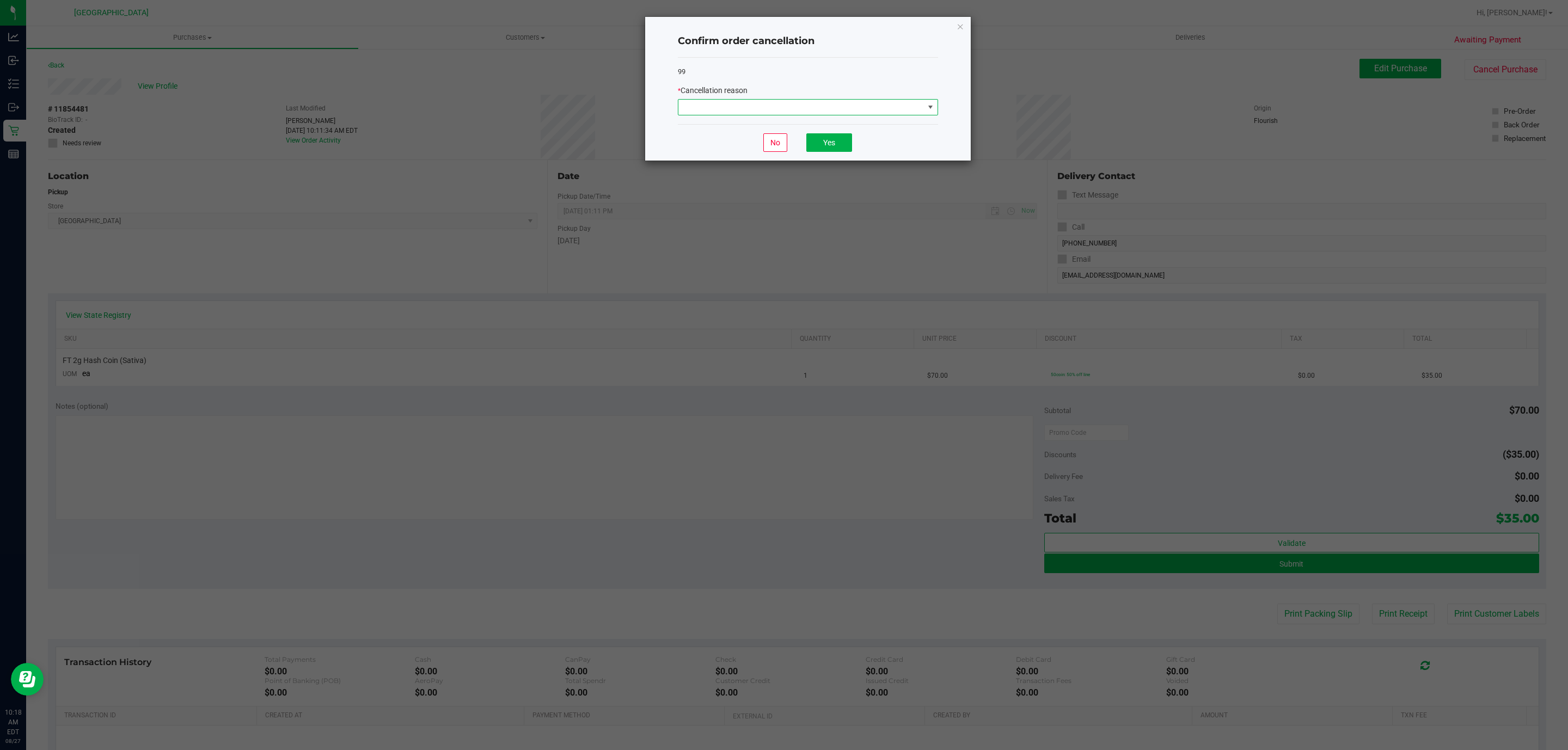
click at [789, 111] on span at bounding box center [801, 107] width 245 height 15
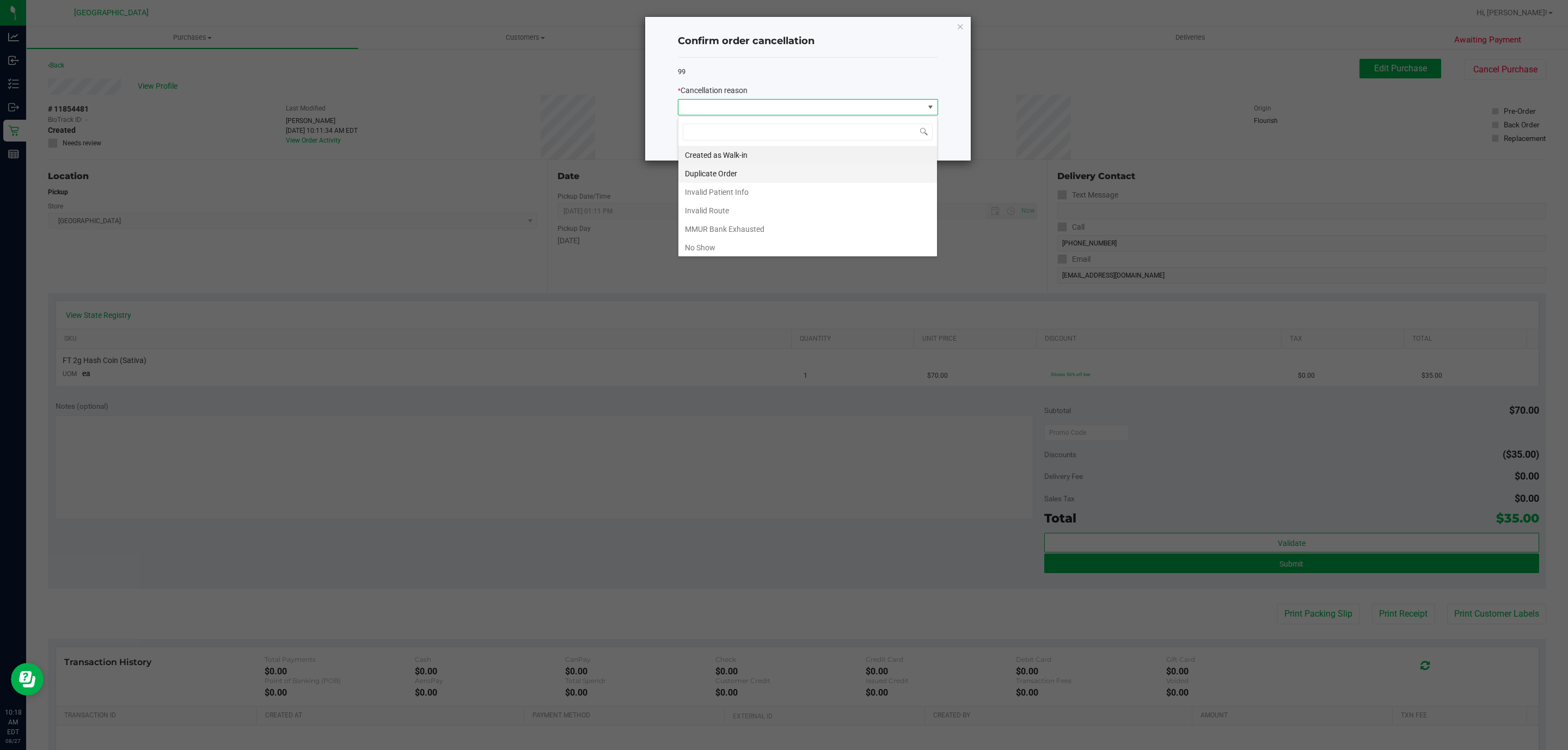
scroll to position [16, 260]
click at [712, 178] on li "Duplicate Order" at bounding box center [807, 174] width 258 height 18
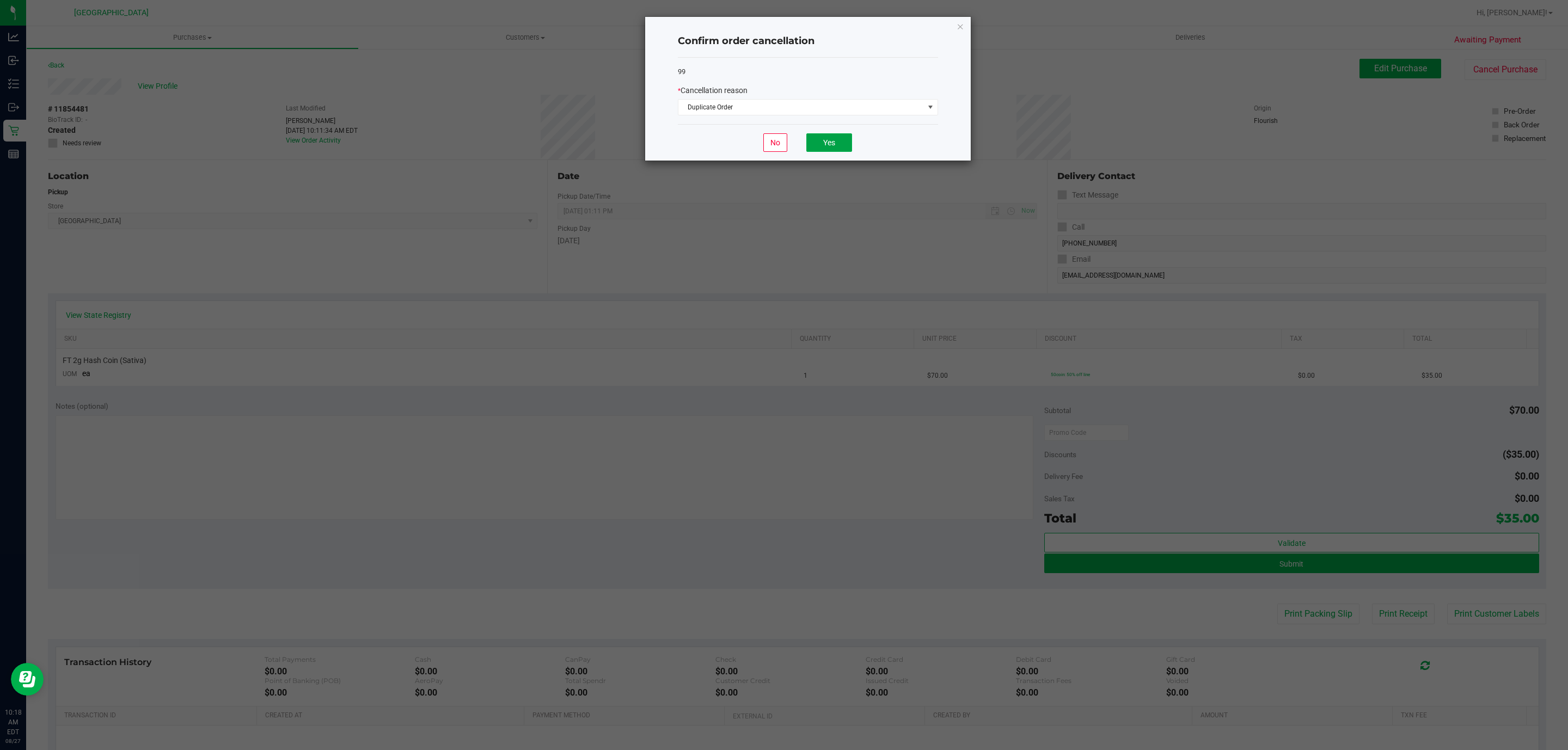
drag, startPoint x: 822, startPoint y: 140, endPoint x: 814, endPoint y: 125, distance: 17.0
click at [814, 125] on div "Confirm order cancellation 99 * Cancellation reason Duplicate Order No Yes" at bounding box center [808, 88] width 325 height 144
click at [805, 114] on span "Duplicate Order" at bounding box center [801, 107] width 245 height 15
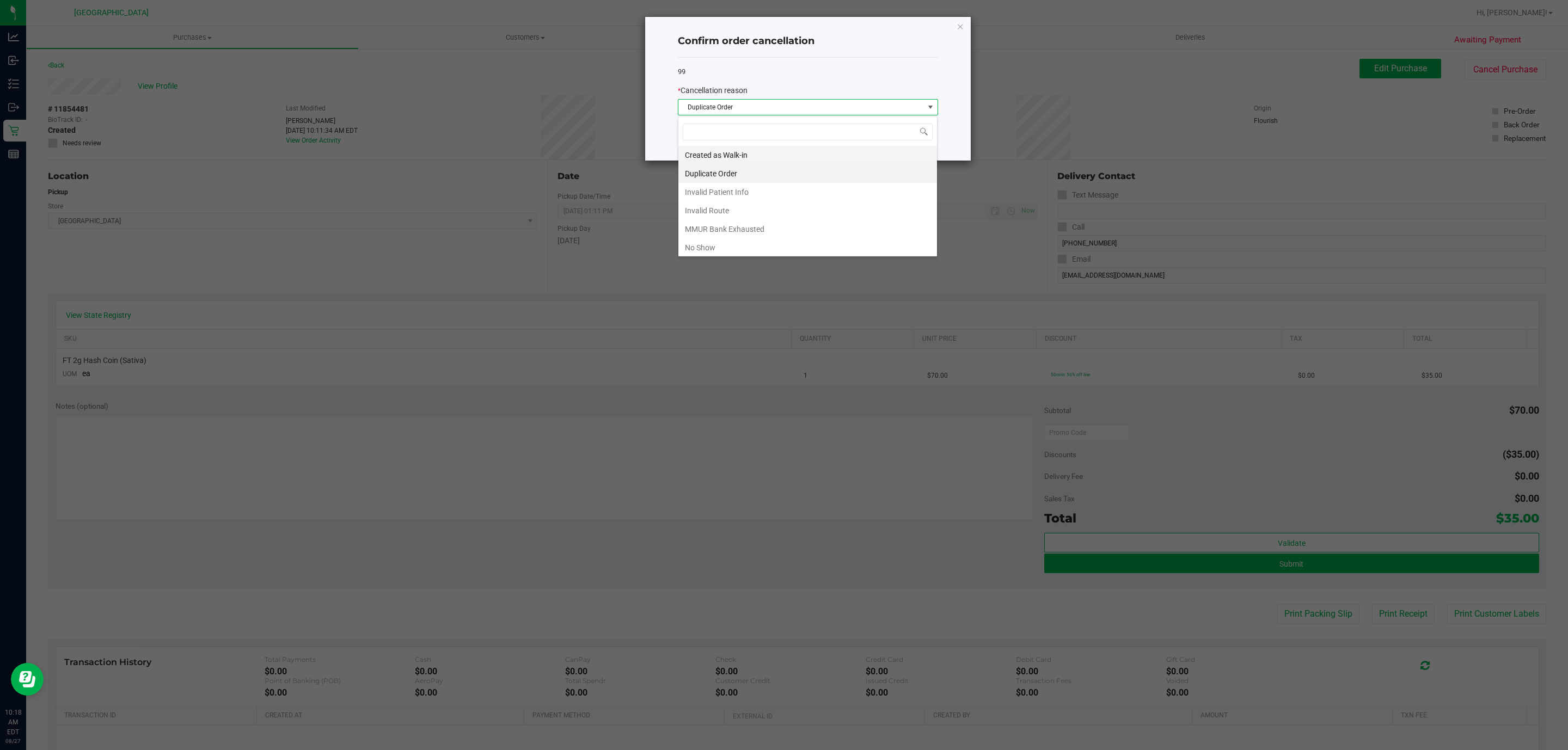
click at [759, 150] on li "Created as Walk-in" at bounding box center [807, 155] width 258 height 18
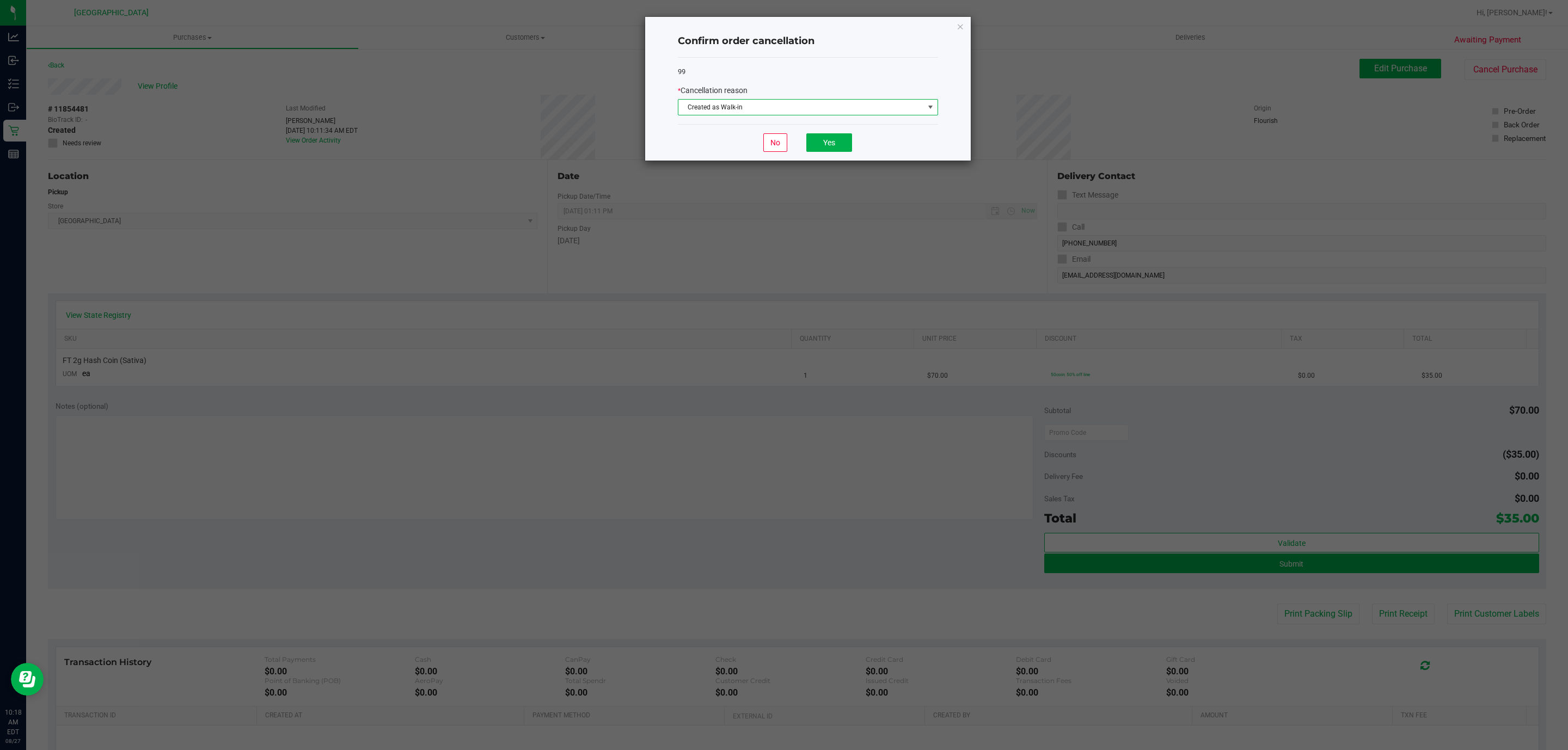
click at [793, 103] on span "Created as Walk-in" at bounding box center [801, 107] width 245 height 15
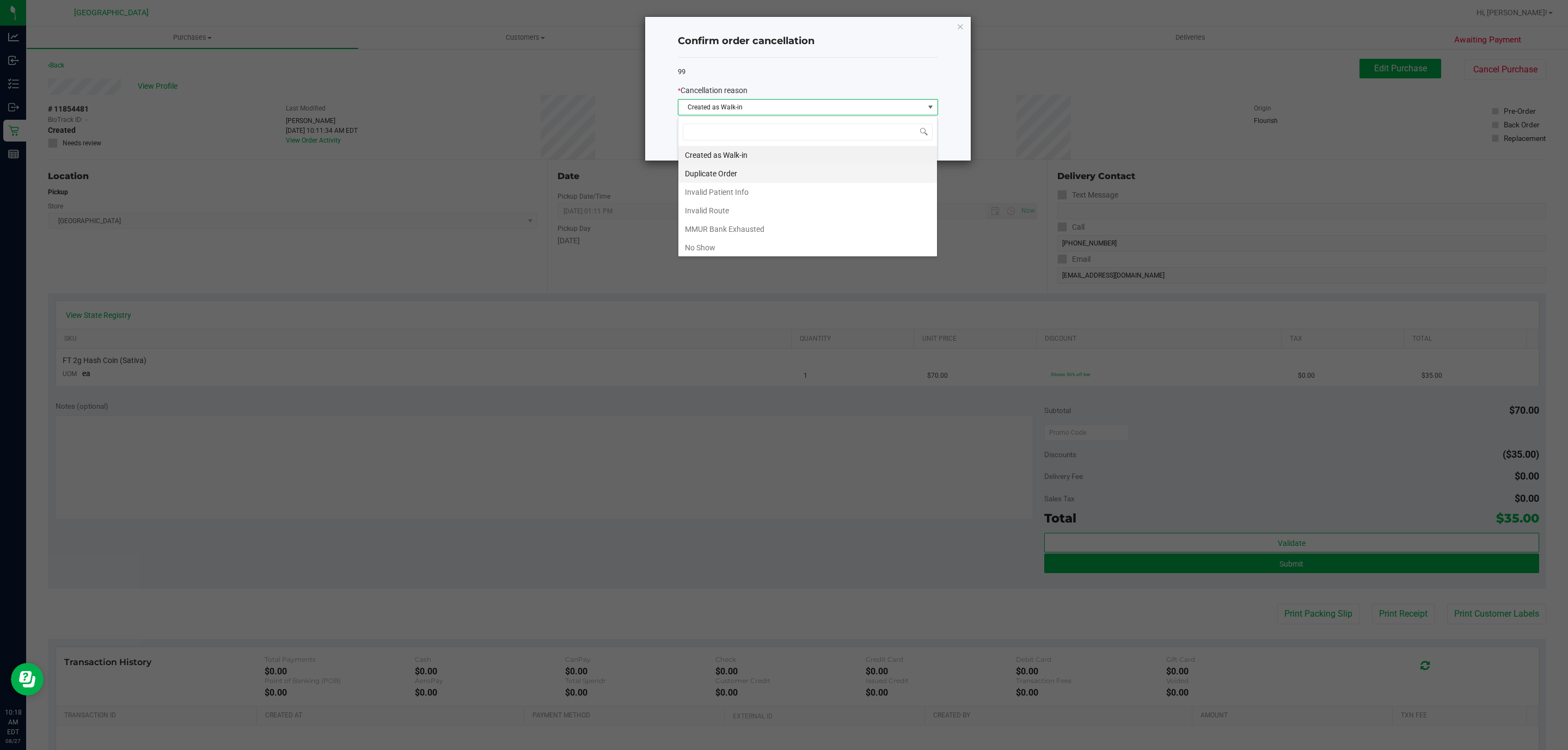
click at [732, 178] on li "Duplicate Order" at bounding box center [807, 174] width 258 height 18
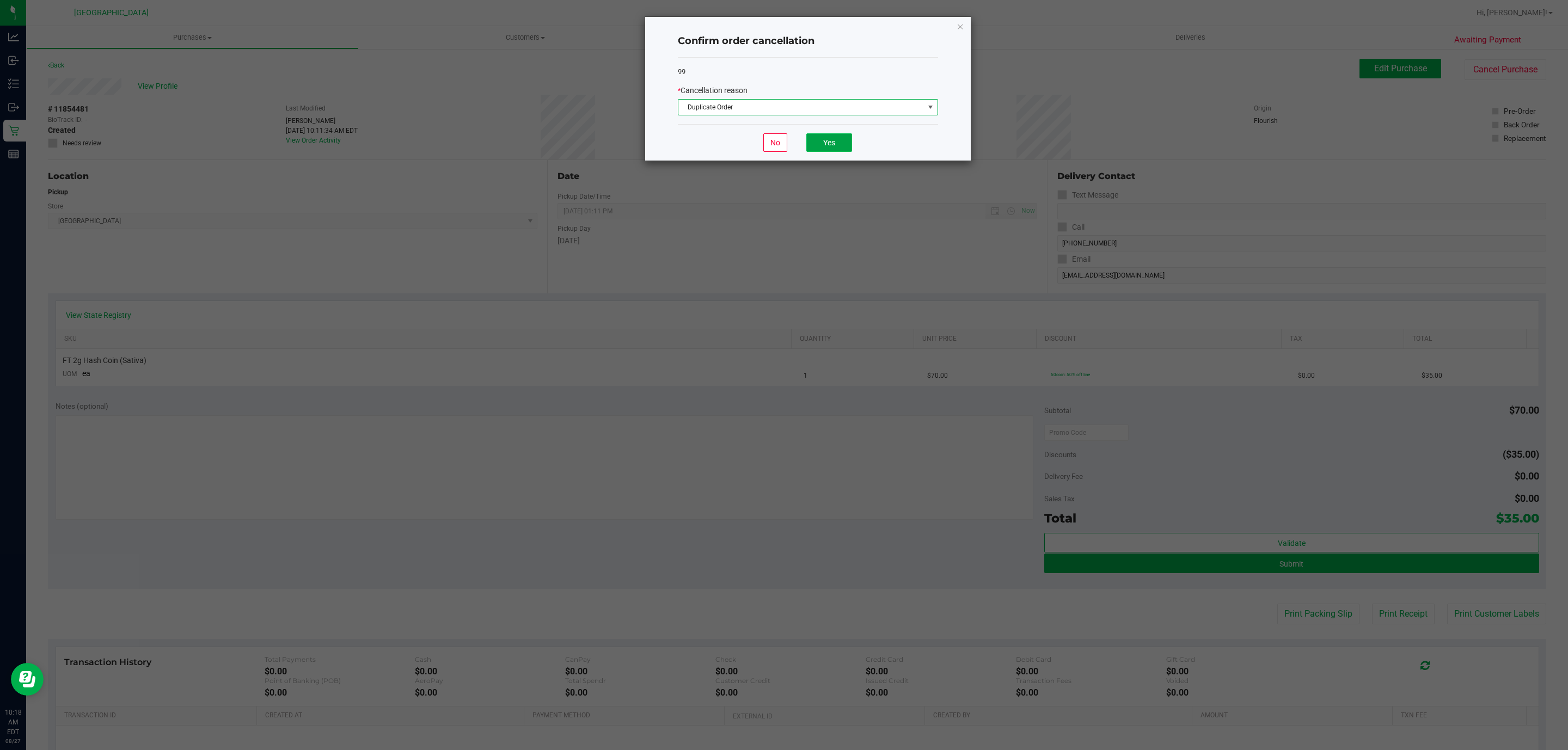
click at [835, 146] on button "Yes" at bounding box center [829, 142] width 46 height 18
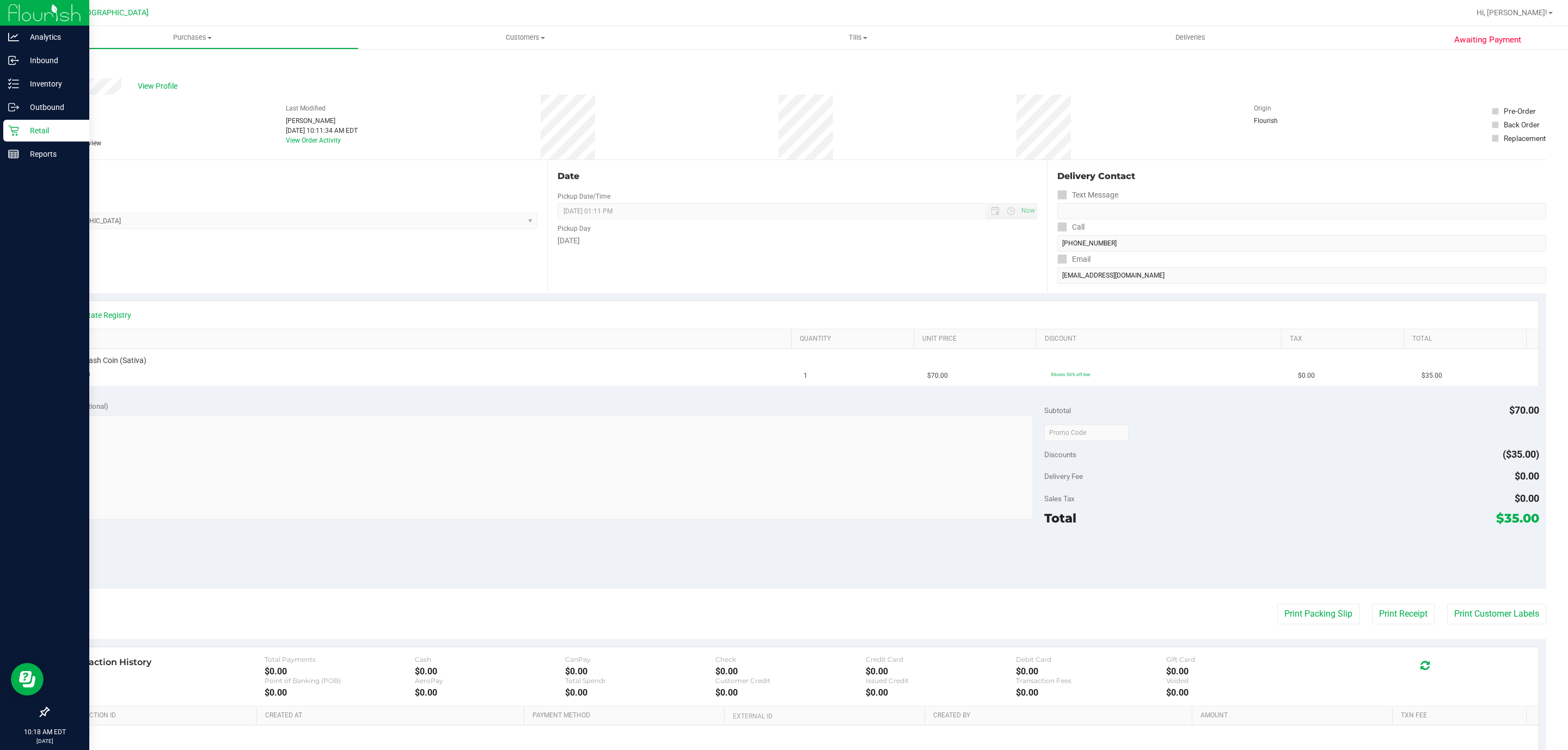
click at [17, 129] on icon at bounding box center [14, 130] width 11 height 11
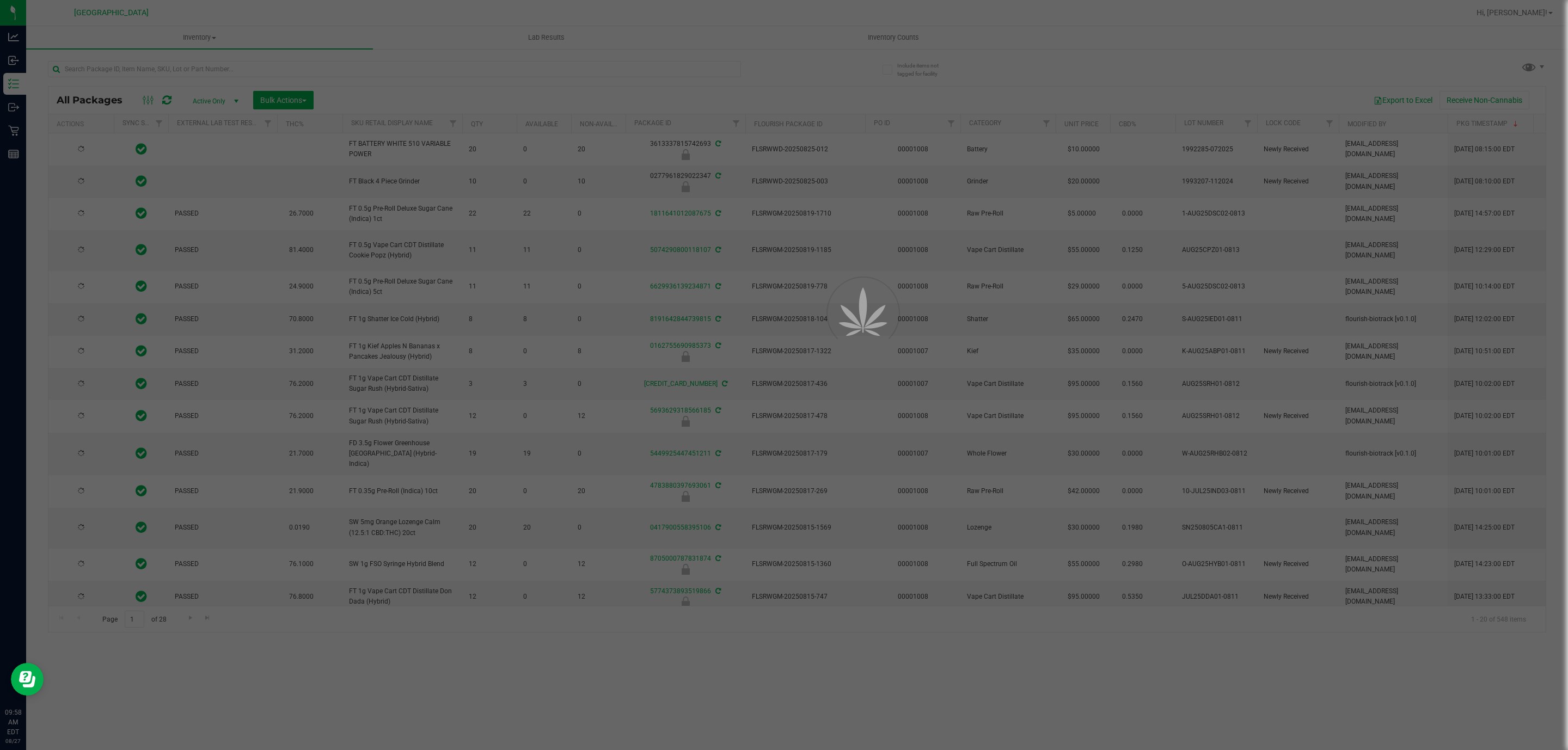
click at [224, 70] on div at bounding box center [784, 375] width 1568 height 750
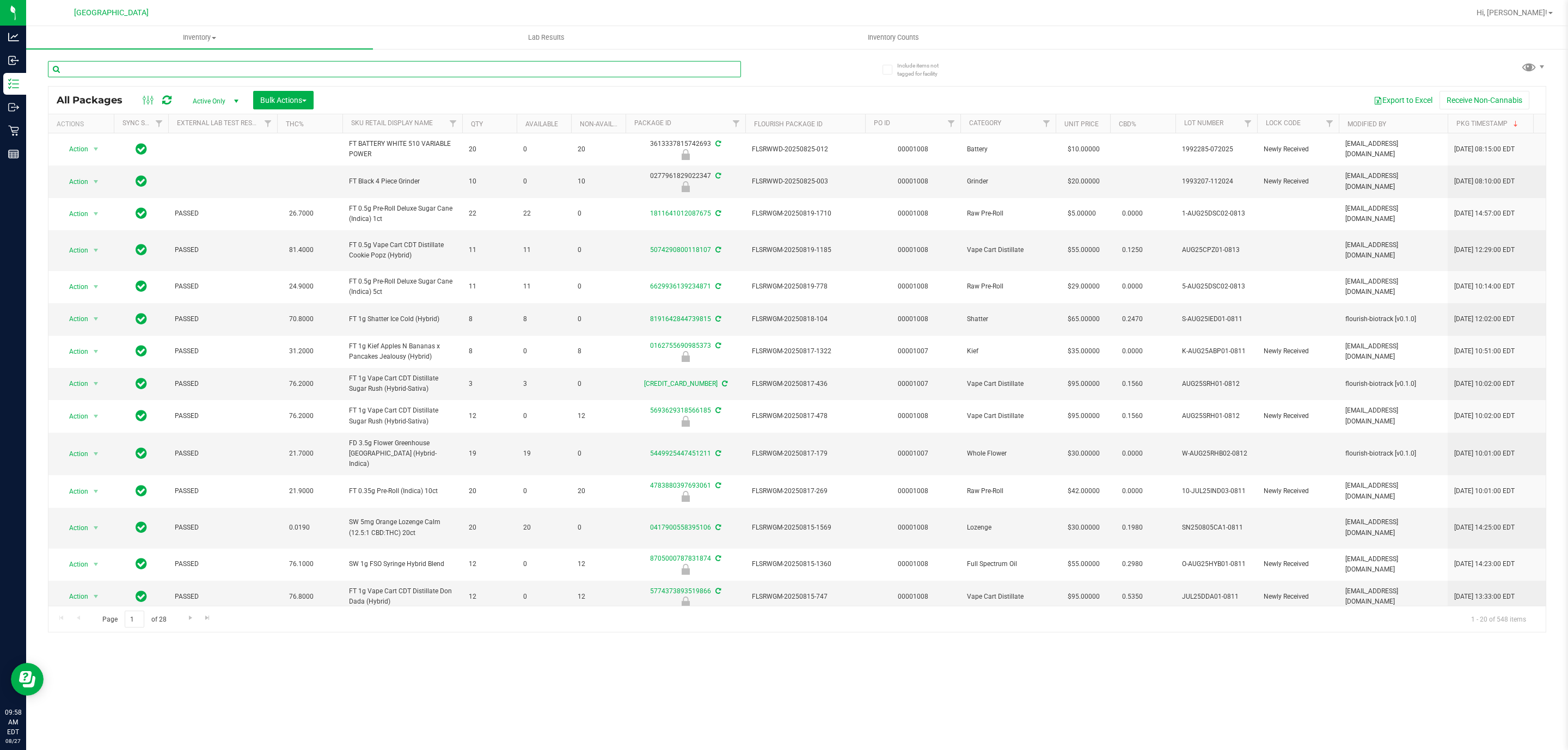
click at [224, 70] on input "text" at bounding box center [395, 69] width 693 height 16
type input "7413967394875079"
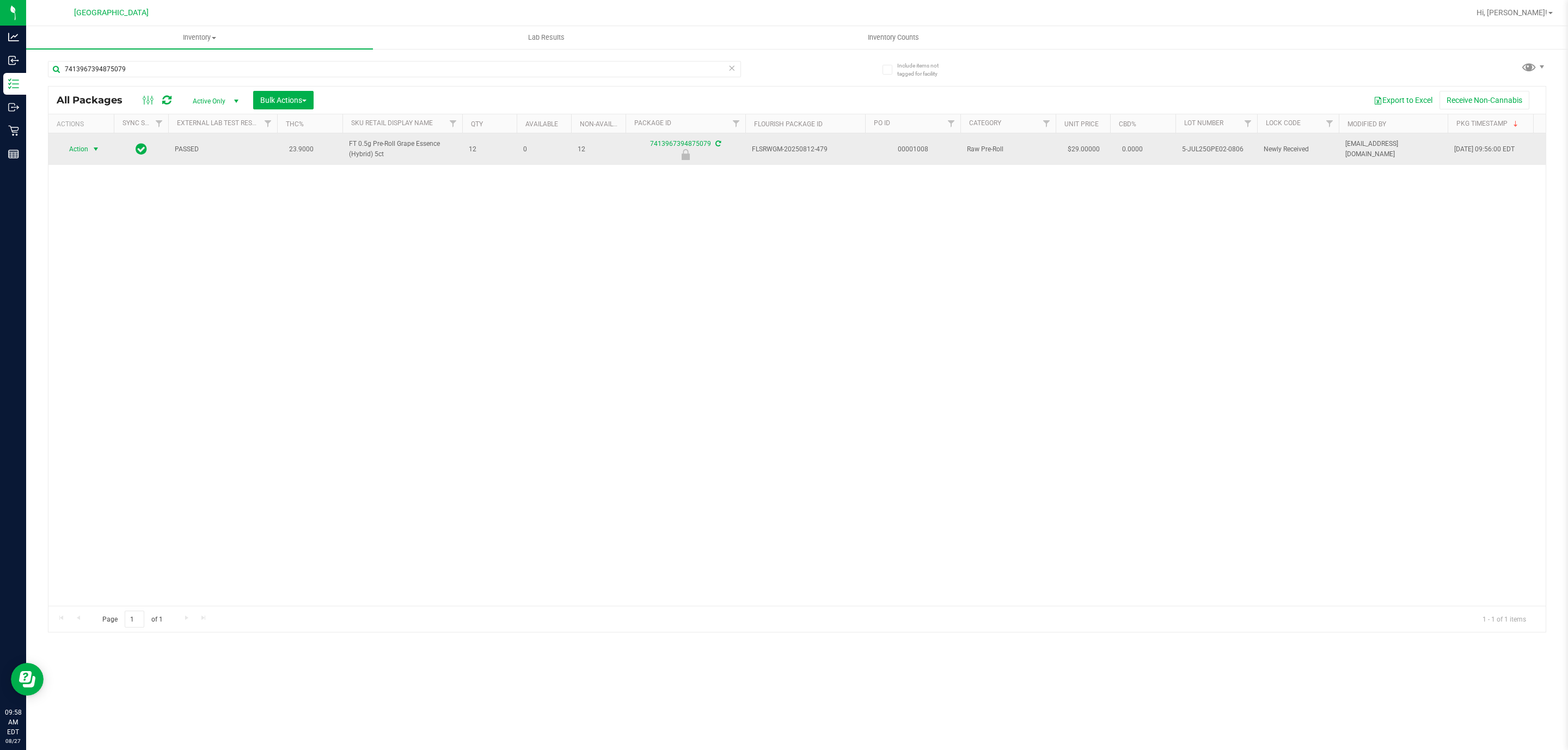
click at [100, 155] on span "select" at bounding box center [96, 149] width 14 height 15
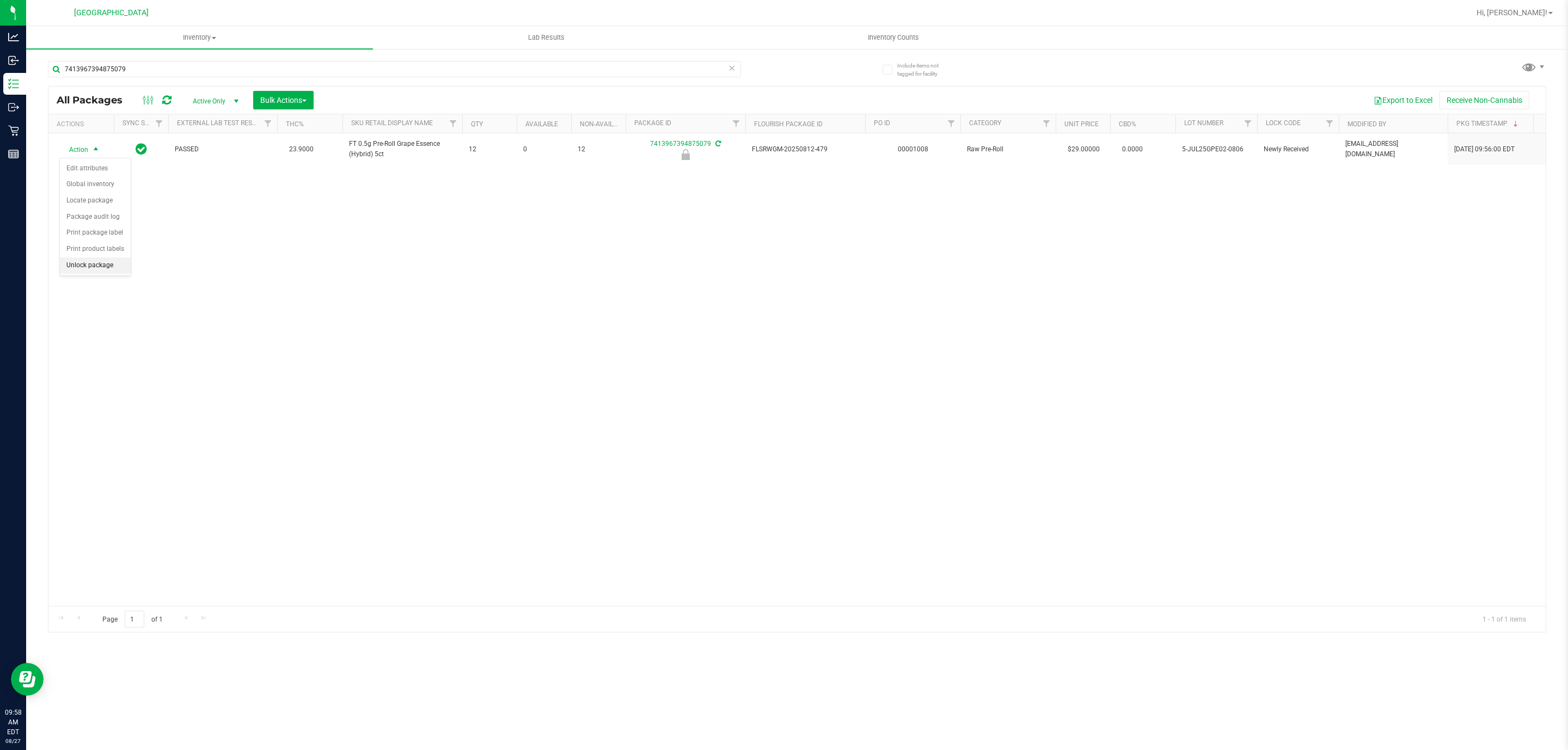
click at [96, 265] on li "Unlock package" at bounding box center [95, 265] width 71 height 16
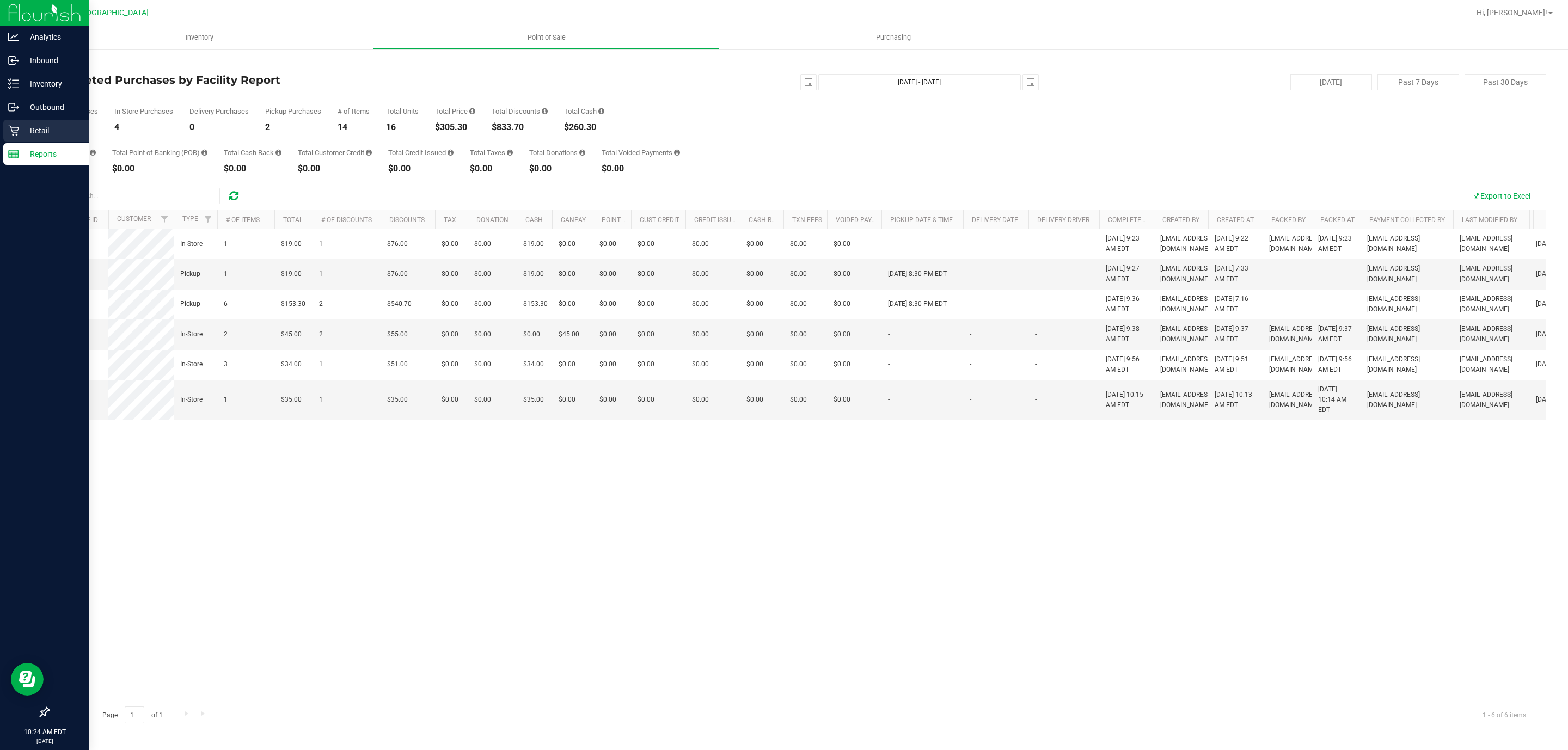
click at [10, 131] on icon at bounding box center [14, 130] width 11 height 11
